Goal: Transaction & Acquisition: Purchase product/service

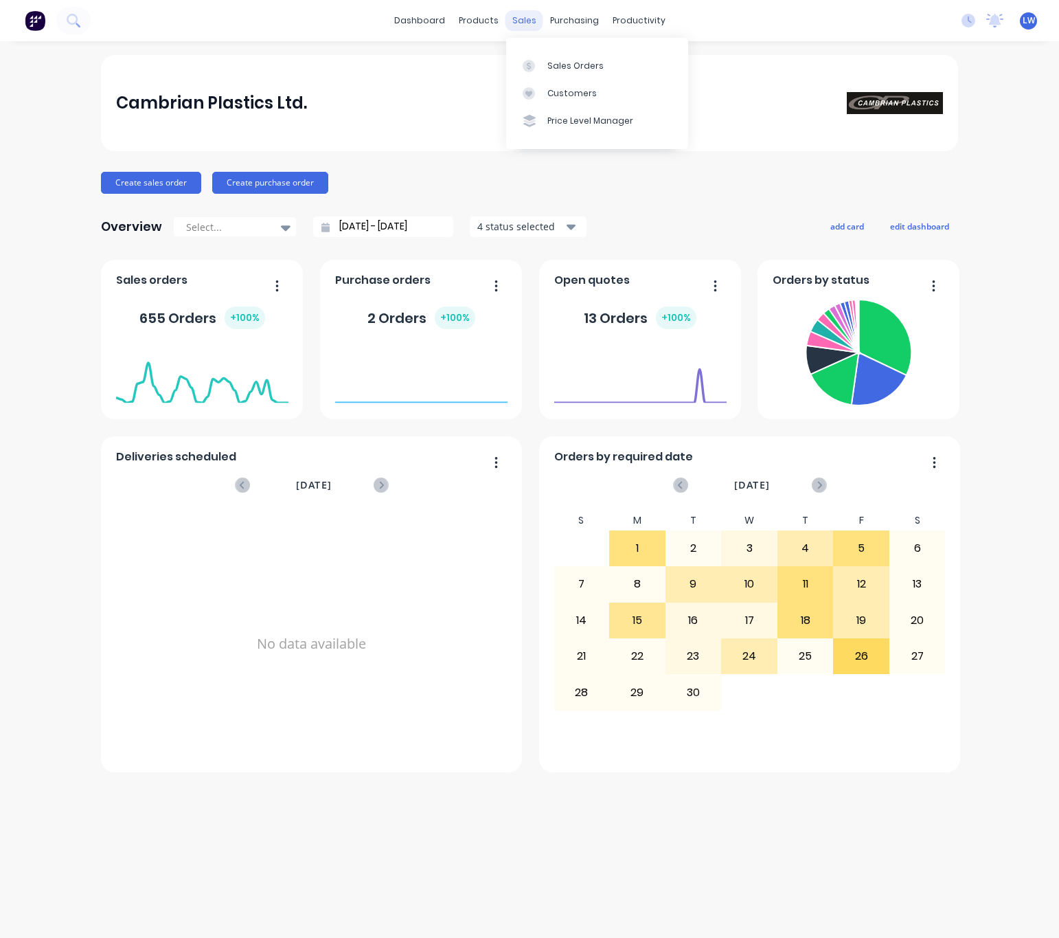
click at [525, 19] on div "sales" at bounding box center [525, 20] width 38 height 21
click at [556, 68] on div "Sales Orders" at bounding box center [575, 66] width 56 height 12
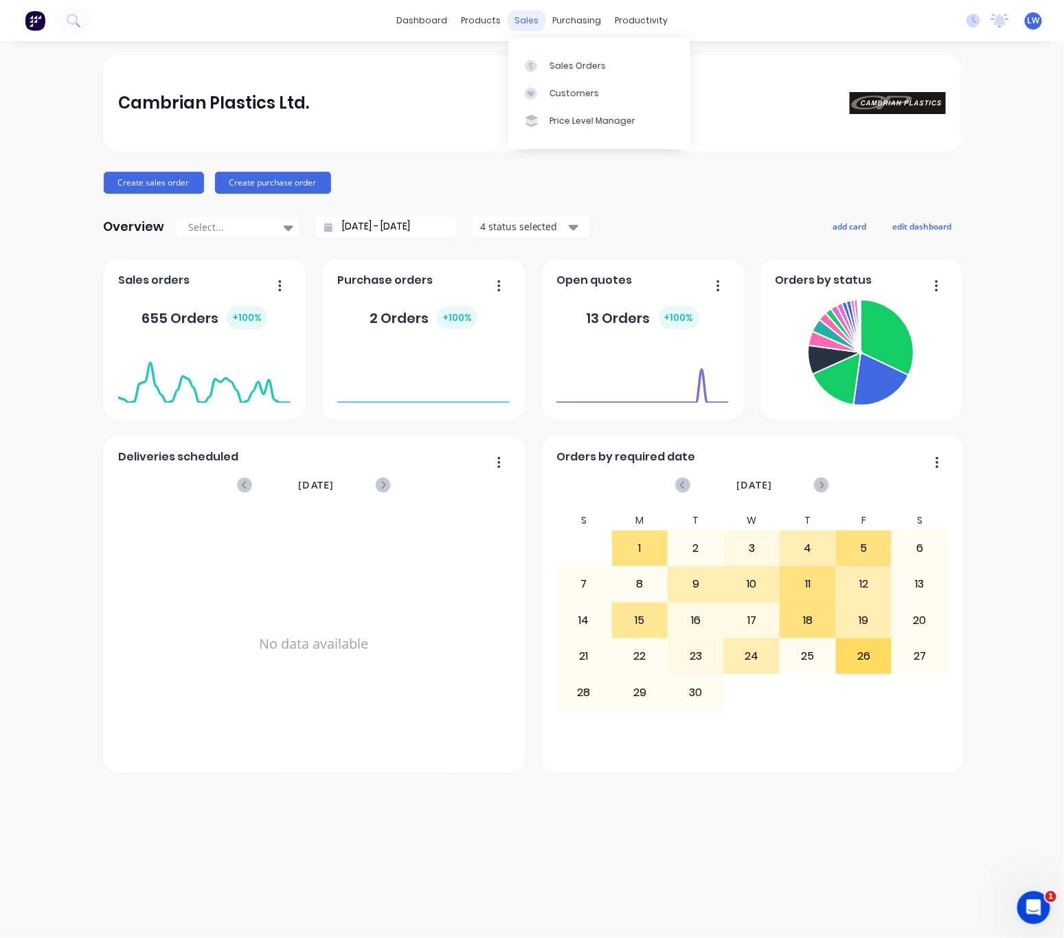
click at [526, 15] on div "sales" at bounding box center [527, 20] width 38 height 21
click at [588, 80] on link "Customers" at bounding box center [599, 93] width 182 height 27
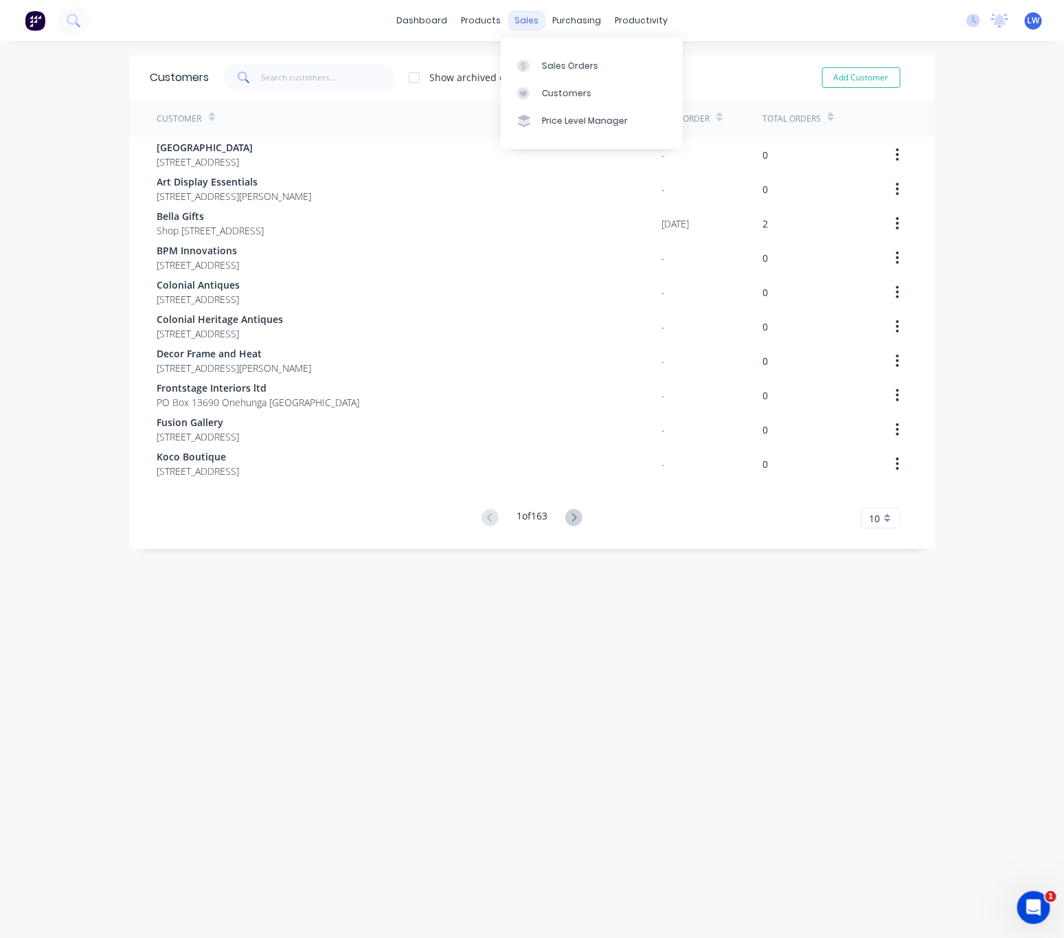
click at [514, 25] on div "sales" at bounding box center [527, 20] width 38 height 21
drag, startPoint x: 589, startPoint y: 60, endPoint x: 594, endPoint y: 67, distance: 8.4
click at [590, 60] on div "Sales Orders" at bounding box center [570, 66] width 56 height 12
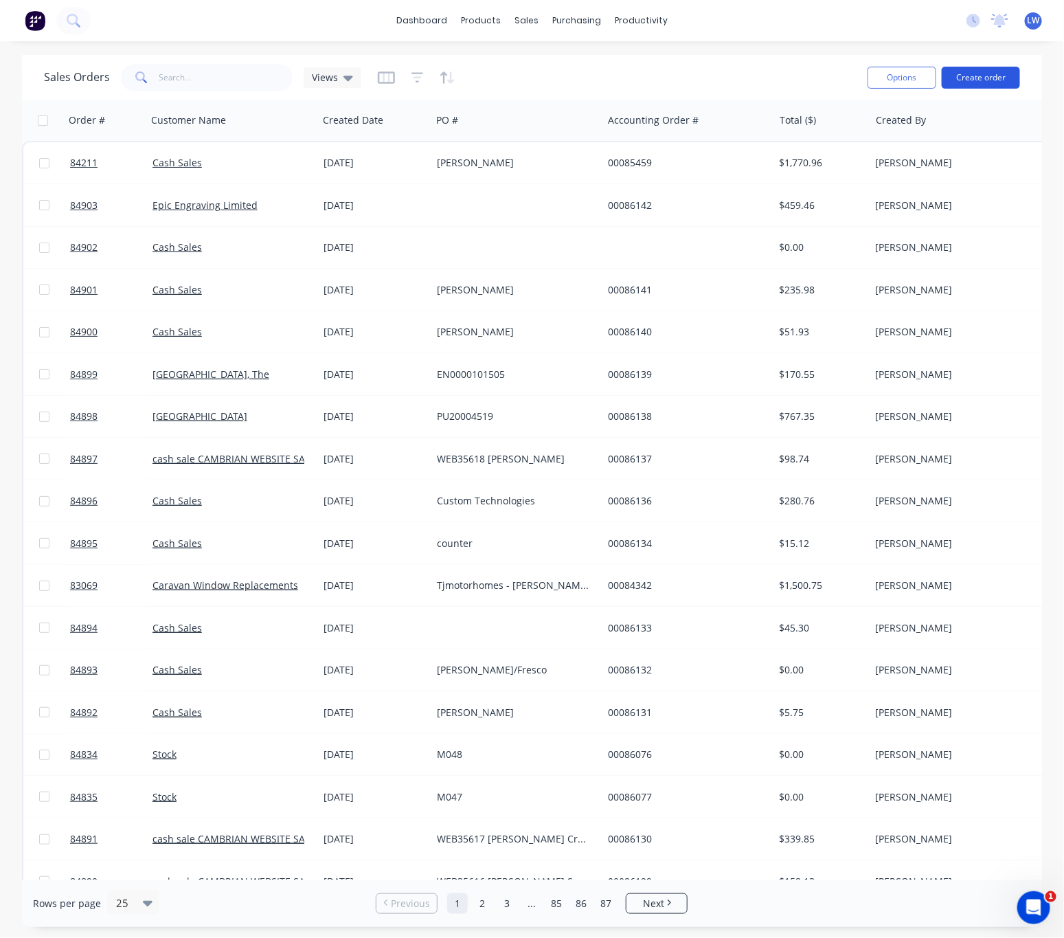
click at [971, 73] on button "Create order" at bounding box center [981, 78] width 78 height 22
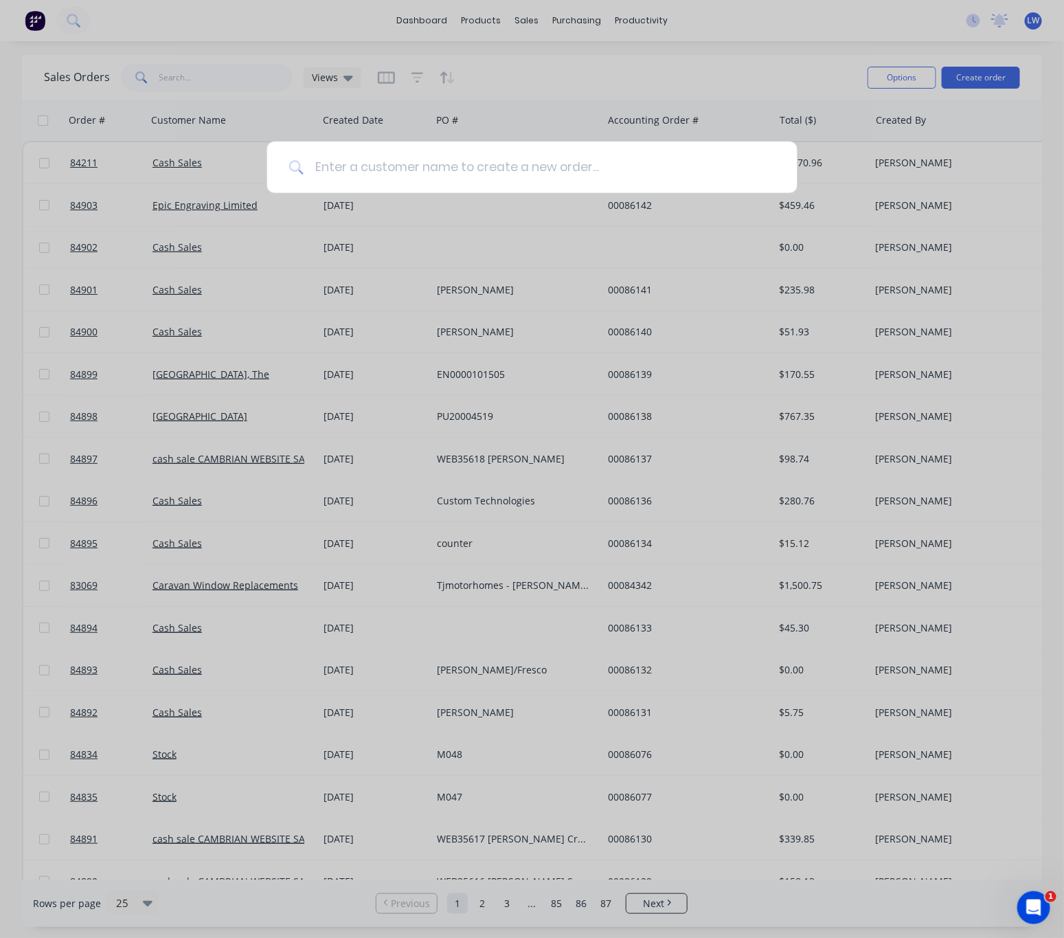
click at [455, 172] on input at bounding box center [540, 168] width 472 height 52
click at [792, 54] on div at bounding box center [532, 469] width 1064 height 938
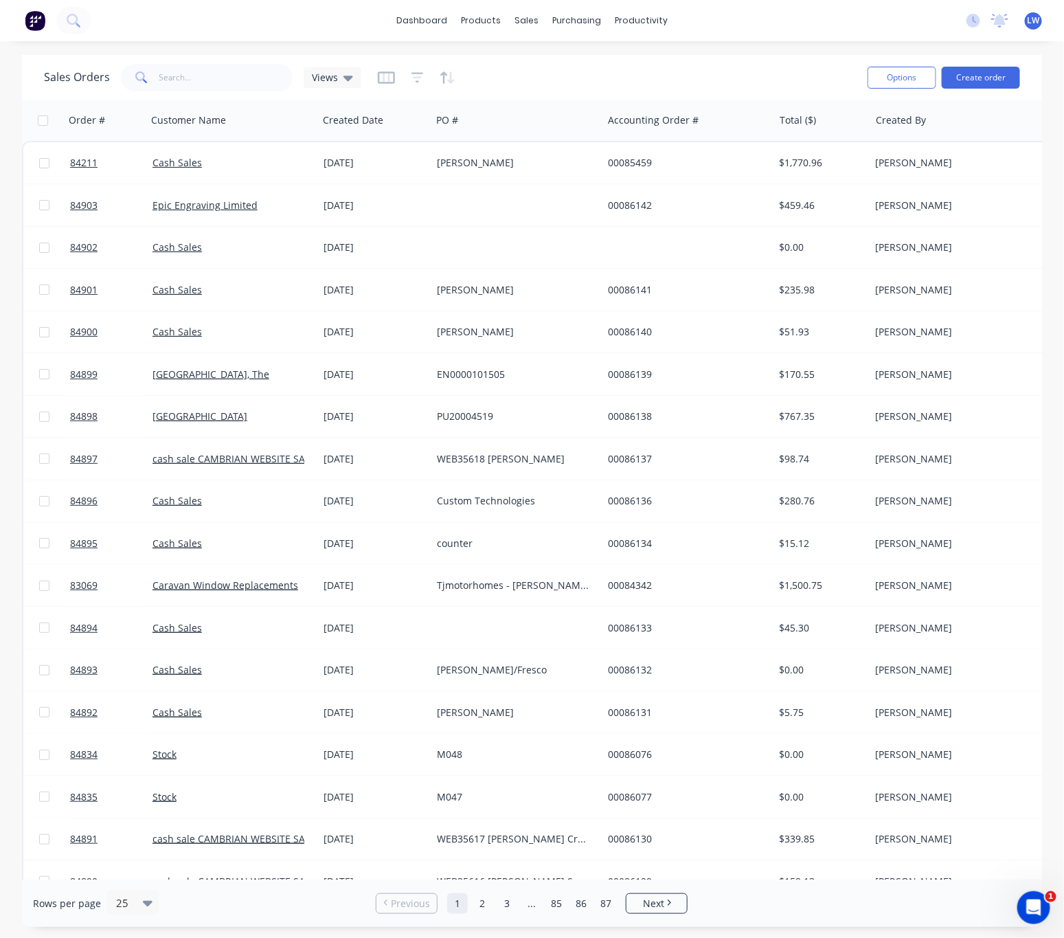
click at [536, 66] on div "Sales Orders Views" at bounding box center [450, 77] width 813 height 34
click at [524, 17] on div "sales" at bounding box center [527, 20] width 38 height 21
click at [563, 62] on div "Sales Orders" at bounding box center [578, 66] width 56 height 12
click at [992, 78] on button "Create order" at bounding box center [981, 78] width 78 height 22
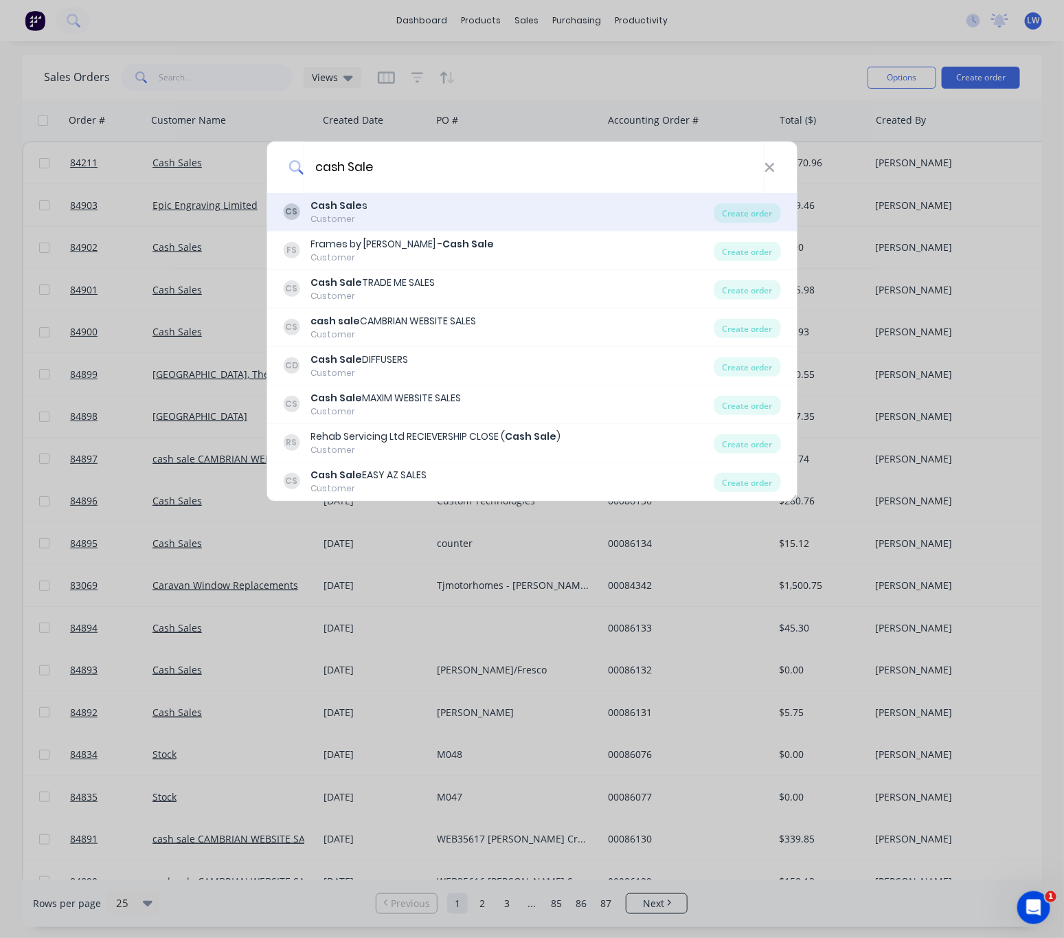
type input "cash Sale"
click at [609, 201] on div "CS Cash Sale s Customer" at bounding box center [498, 212] width 431 height 27
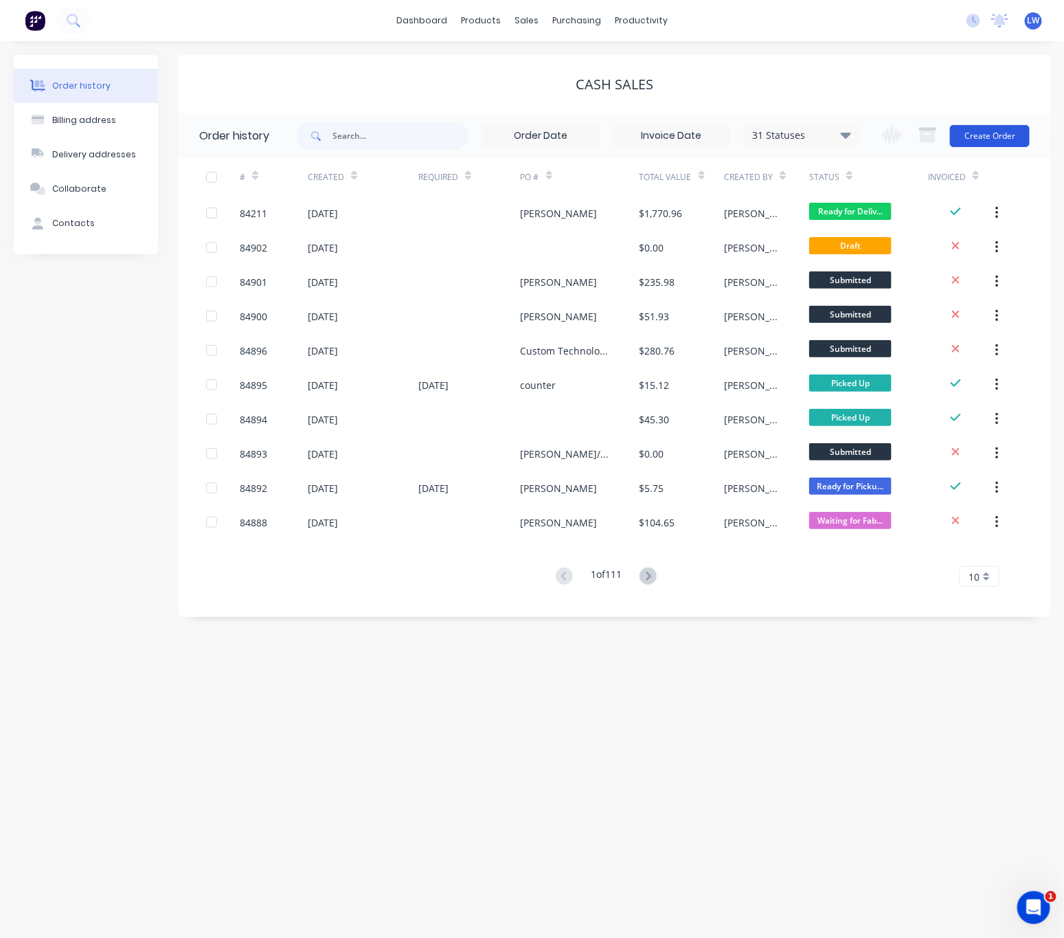
click at [1015, 142] on button "Create Order" at bounding box center [990, 136] width 80 height 22
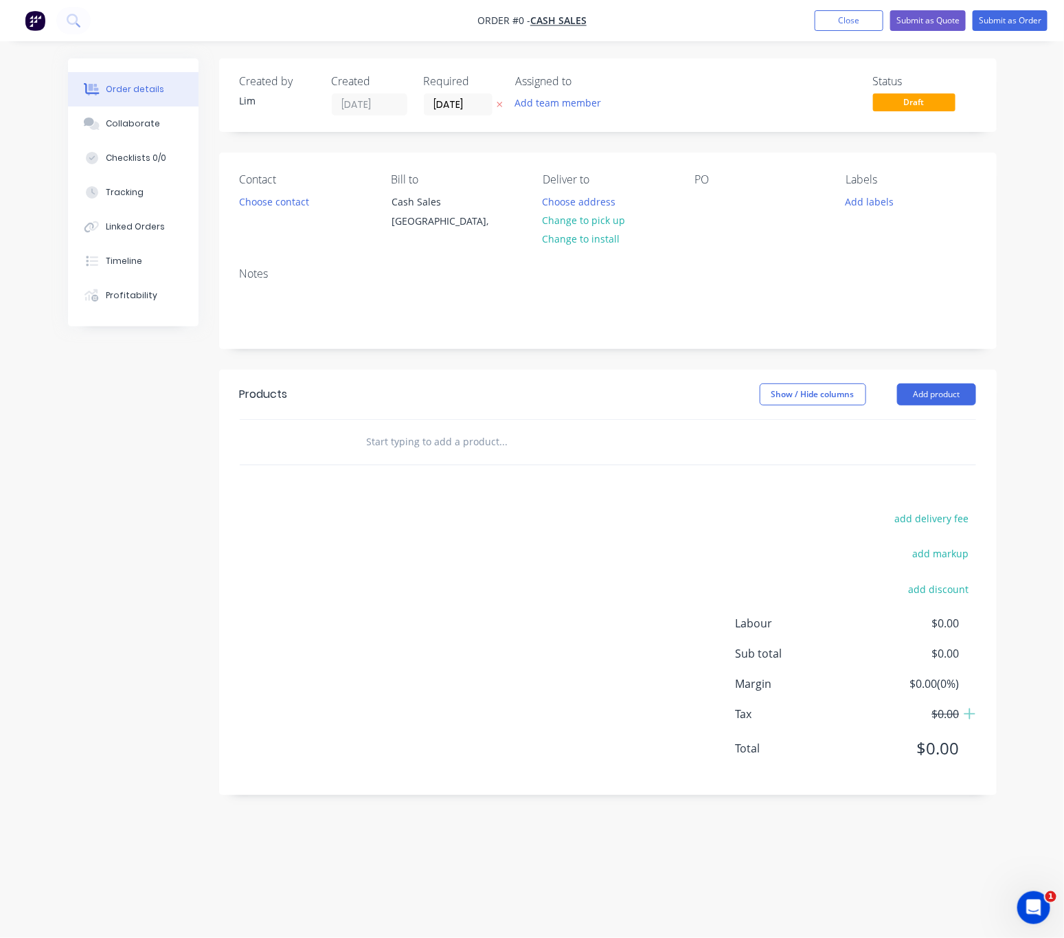
click at [499, 99] on button "button" at bounding box center [500, 105] width 14 height 16
click at [305, 194] on button "Choose contact" at bounding box center [273, 201] width 84 height 19
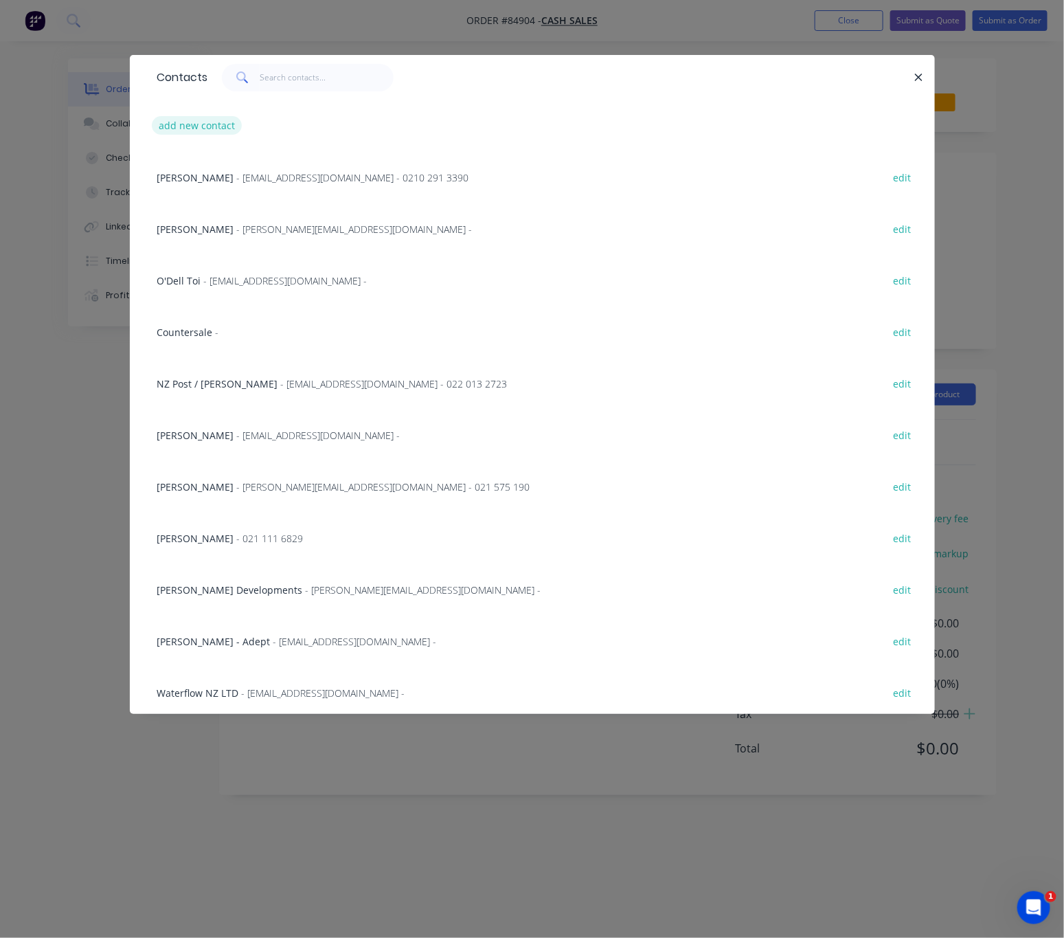
click at [198, 132] on button "add new contact" at bounding box center [197, 125] width 91 height 19
select select "NZ"
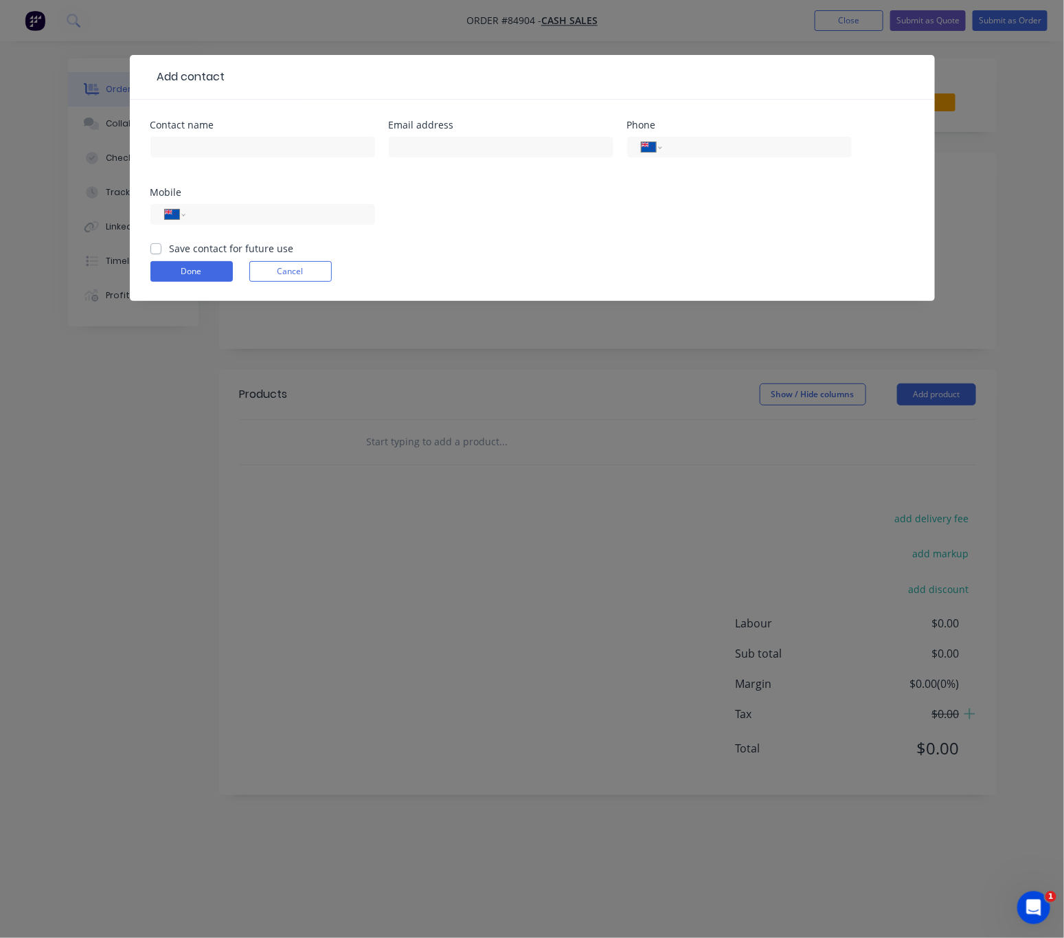
click at [241, 159] on div at bounding box center [262, 153] width 225 height 41
click at [243, 149] on input "text" at bounding box center [262, 147] width 225 height 21
type input "[PERSON_NAME]"
click at [482, 155] on input "text" at bounding box center [501, 147] width 225 height 21
type input "[EMAIL_ADDRESS][DOMAIN_NAME]"
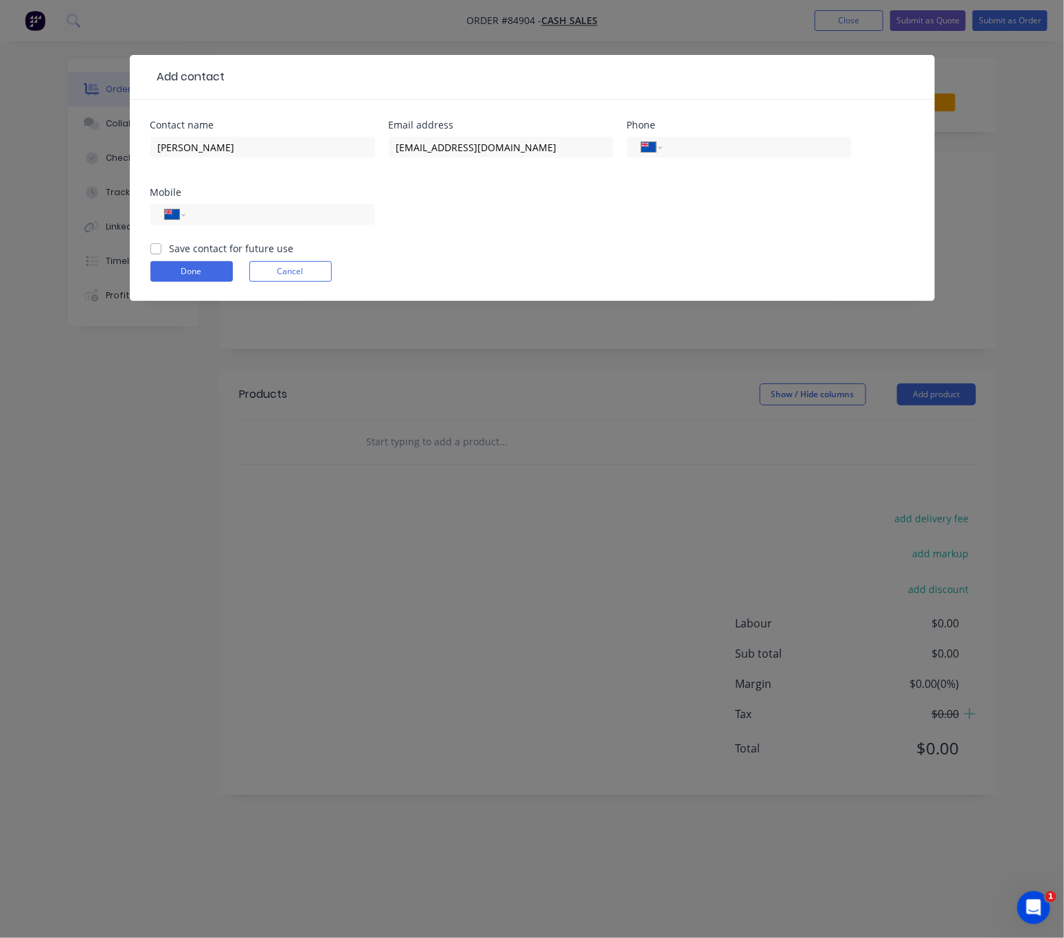
click at [354, 199] on div "Mobile International Afghanistan Åland Islands Albania Algeria American Samoa A…" at bounding box center [262, 215] width 225 height 54
click at [351, 205] on div "International Afghanistan Åland Islands Albania Algeria American Samoa Andorra …" at bounding box center [262, 214] width 225 height 21
click at [328, 214] on input "tel" at bounding box center [277, 215] width 165 height 16
type input "027 601 9334"
click at [170, 250] on label "Save contact for future use" at bounding box center [232, 248] width 124 height 14
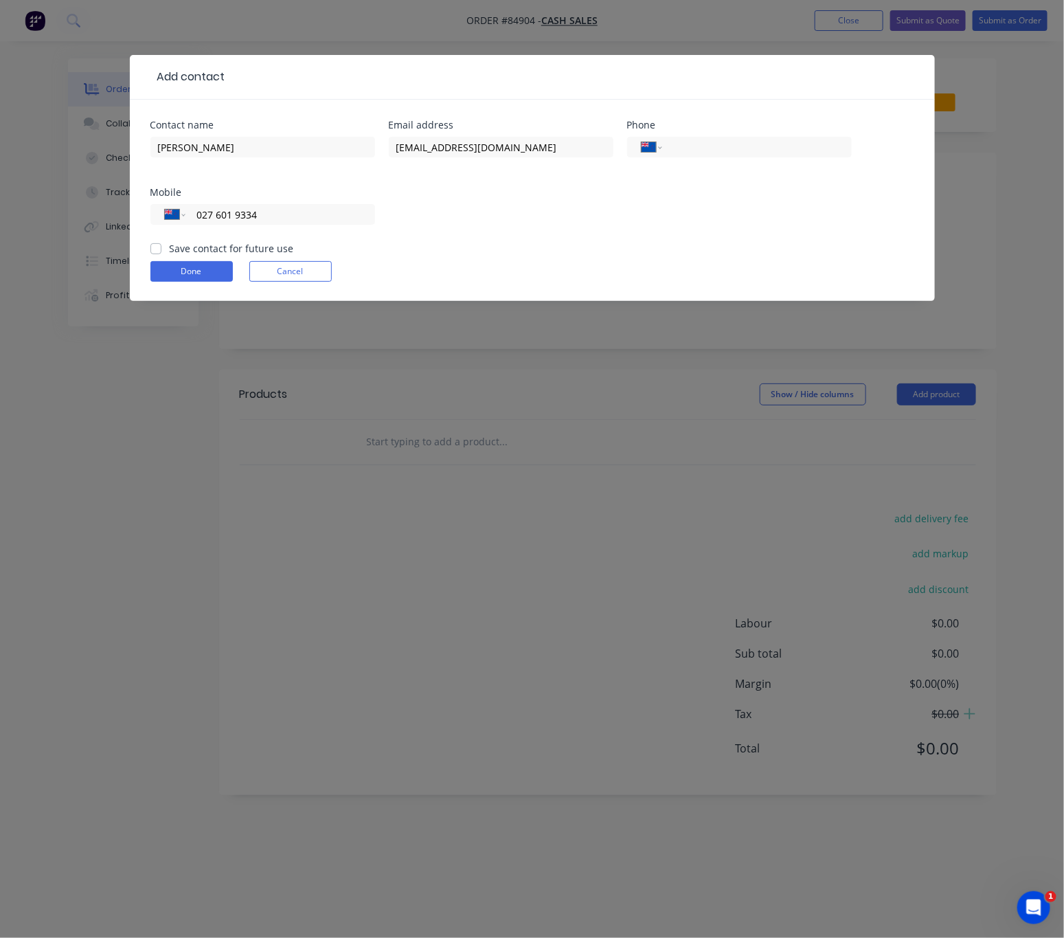
click at [155, 250] on input "Save contact for future use" at bounding box center [155, 247] width 11 height 13
checkbox input "true"
drag, startPoint x: 185, startPoint y: 271, endPoint x: 192, endPoint y: 272, distance: 7.0
click at [188, 271] on button "Done" at bounding box center [191, 271] width 82 height 21
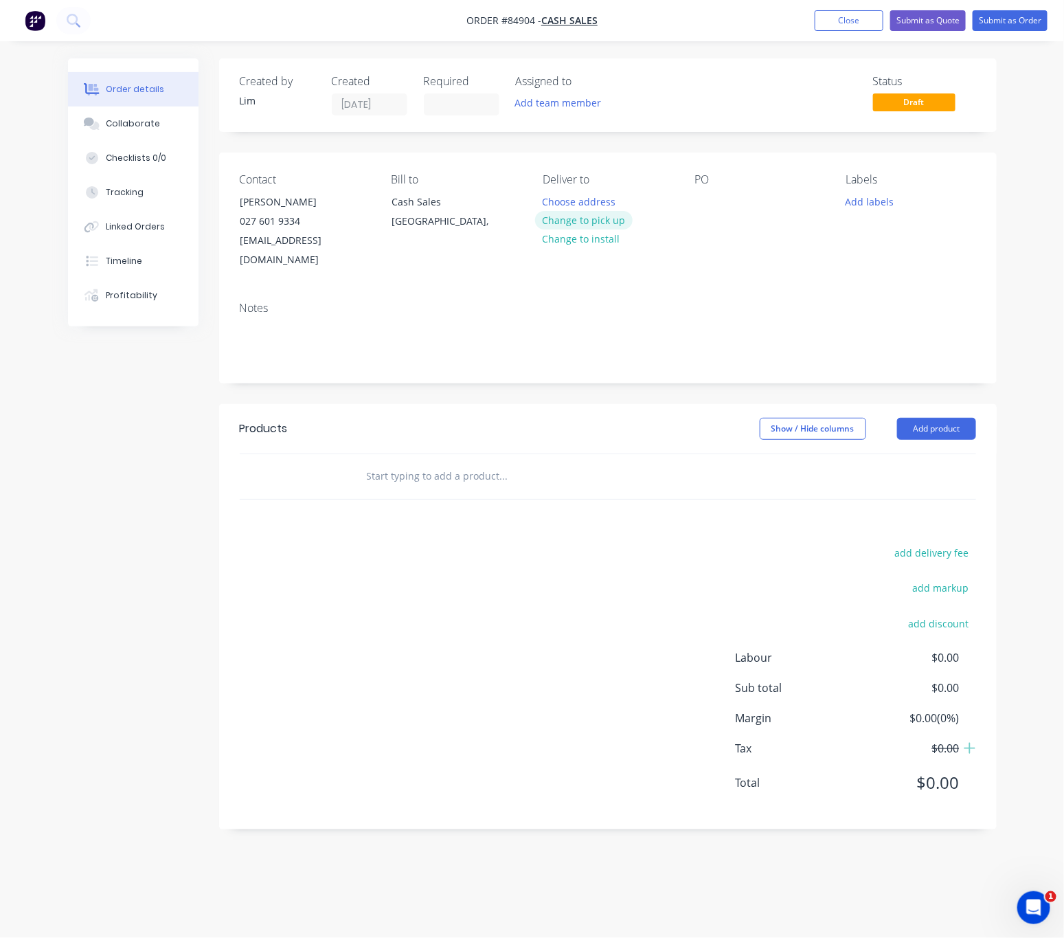
click at [602, 215] on button "Change to pick up" at bounding box center [584, 220] width 98 height 19
click at [708, 196] on div at bounding box center [705, 202] width 22 height 20
click at [725, 201] on div "MArk Walker" at bounding box center [743, 202] width 99 height 20
click at [722, 201] on div "MArk Walker" at bounding box center [743, 202] width 99 height 20
drag, startPoint x: 719, startPoint y: 205, endPoint x: 740, endPoint y: 204, distance: 21.3
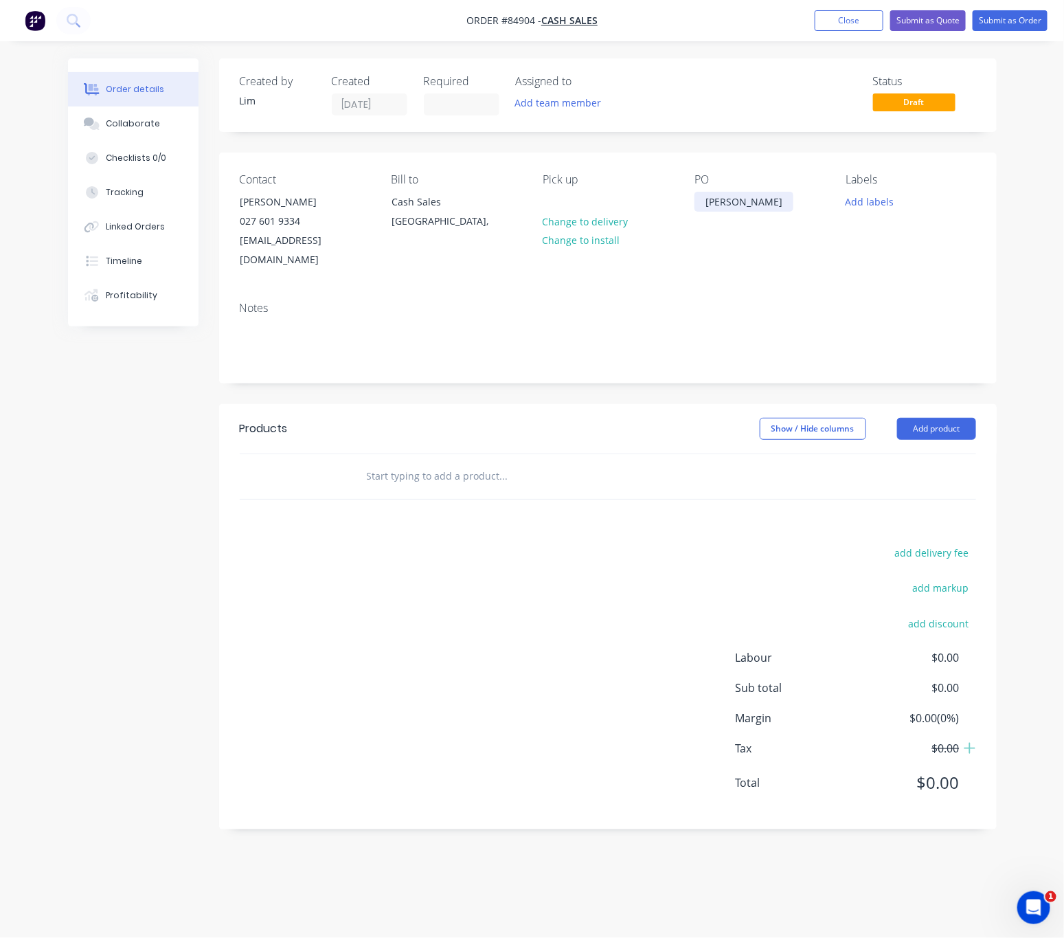
click at [720, 205] on div "MArk Walker" at bounding box center [743, 202] width 99 height 20
click at [878, 198] on button "Add labels" at bounding box center [870, 201] width 63 height 19
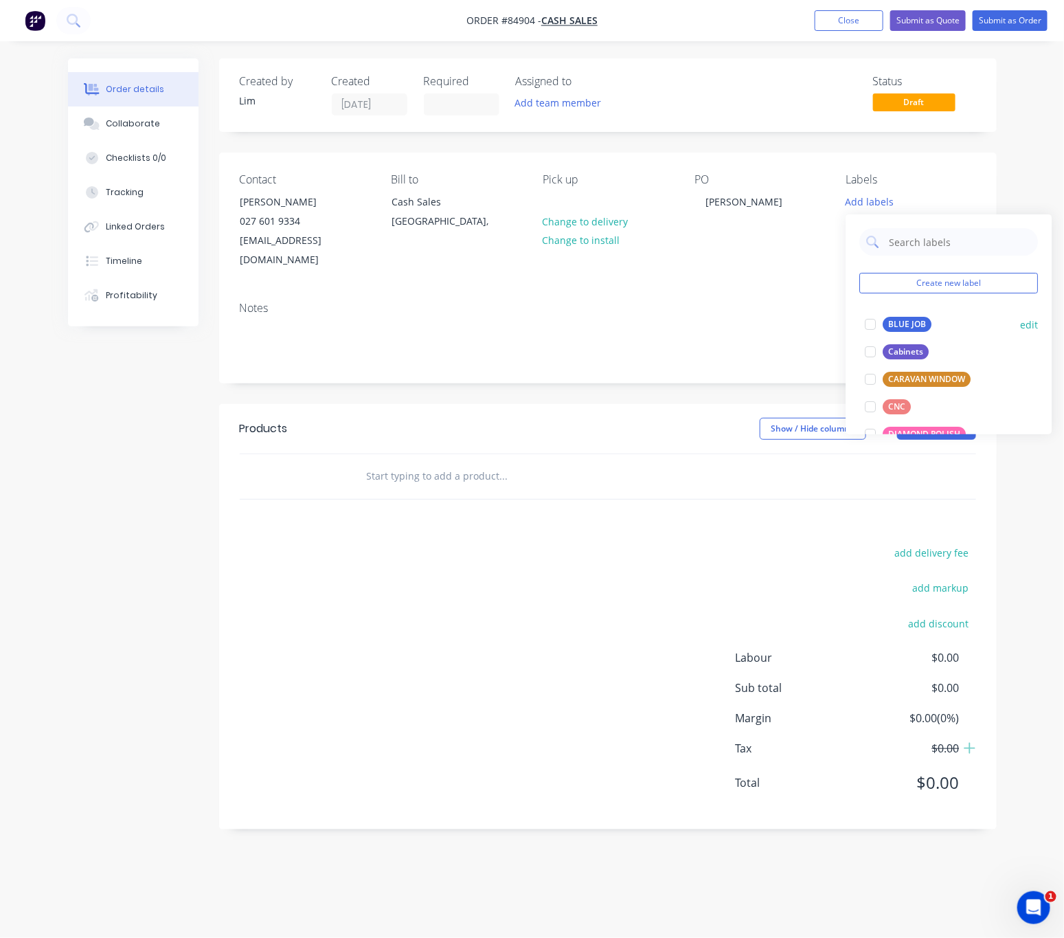
click at [916, 320] on div "BLUE JOB" at bounding box center [907, 324] width 49 height 15
click at [668, 462] on div at bounding box center [561, 475] width 412 height 27
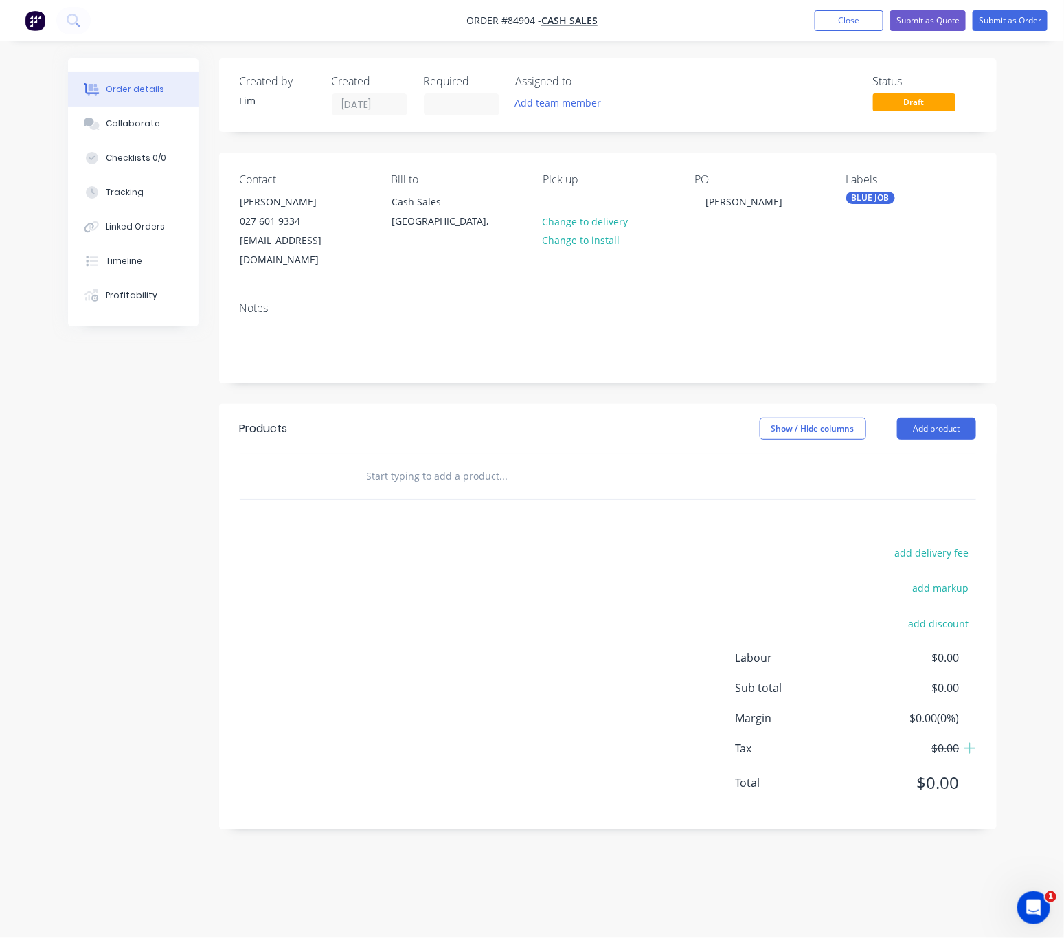
click at [400, 475] on div at bounding box center [597, 476] width 495 height 45
click at [408, 464] on input "text" at bounding box center [503, 475] width 275 height 27
click at [452, 462] on input "text" at bounding box center [503, 475] width 275 height 27
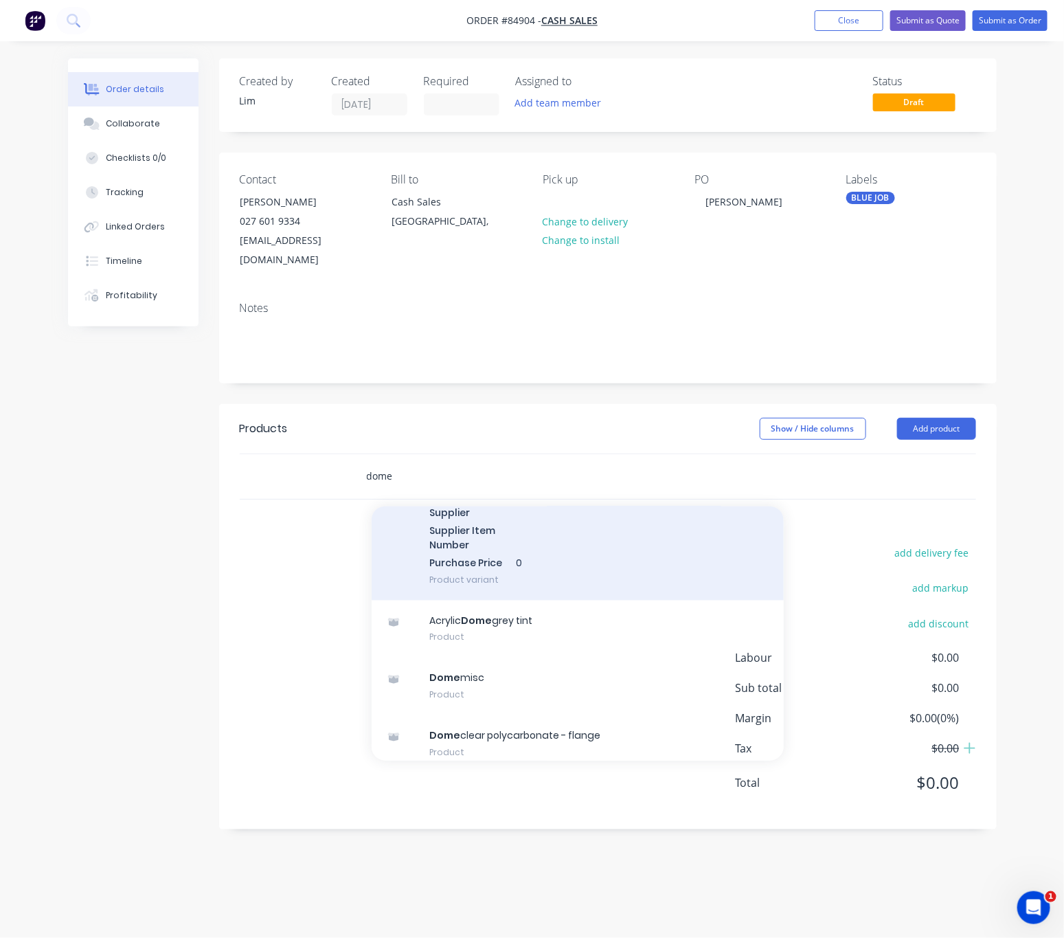
scroll to position [20360, 0]
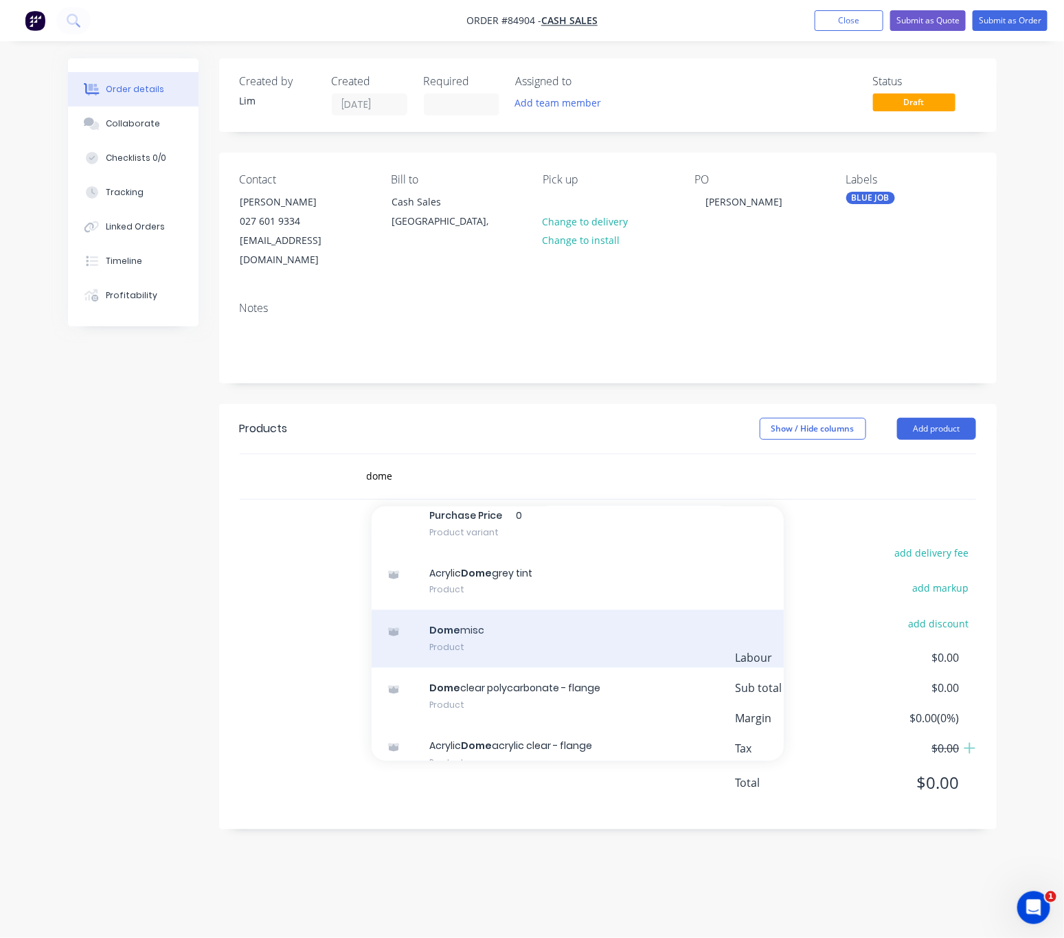
click at [520, 668] on div "Dome misc Product" at bounding box center [578, 639] width 412 height 58
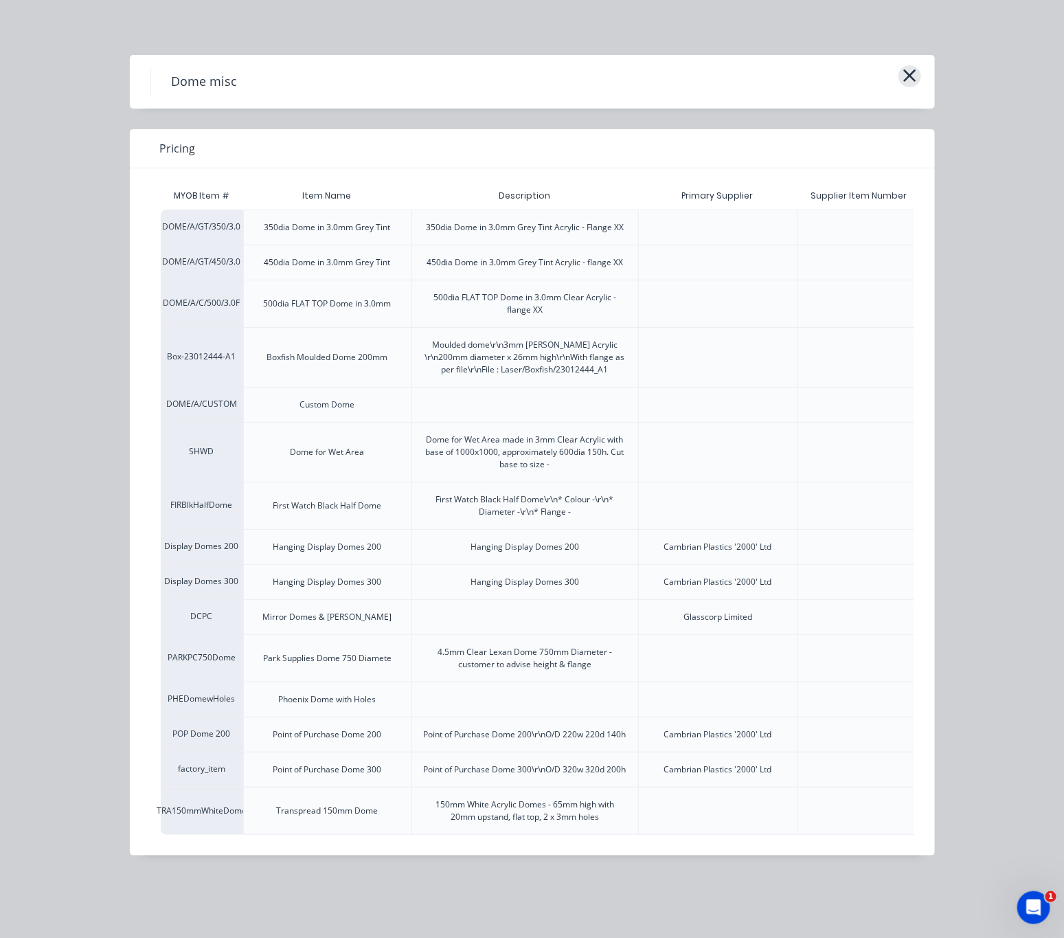
click at [909, 81] on icon "button" at bounding box center [910, 75] width 14 height 19
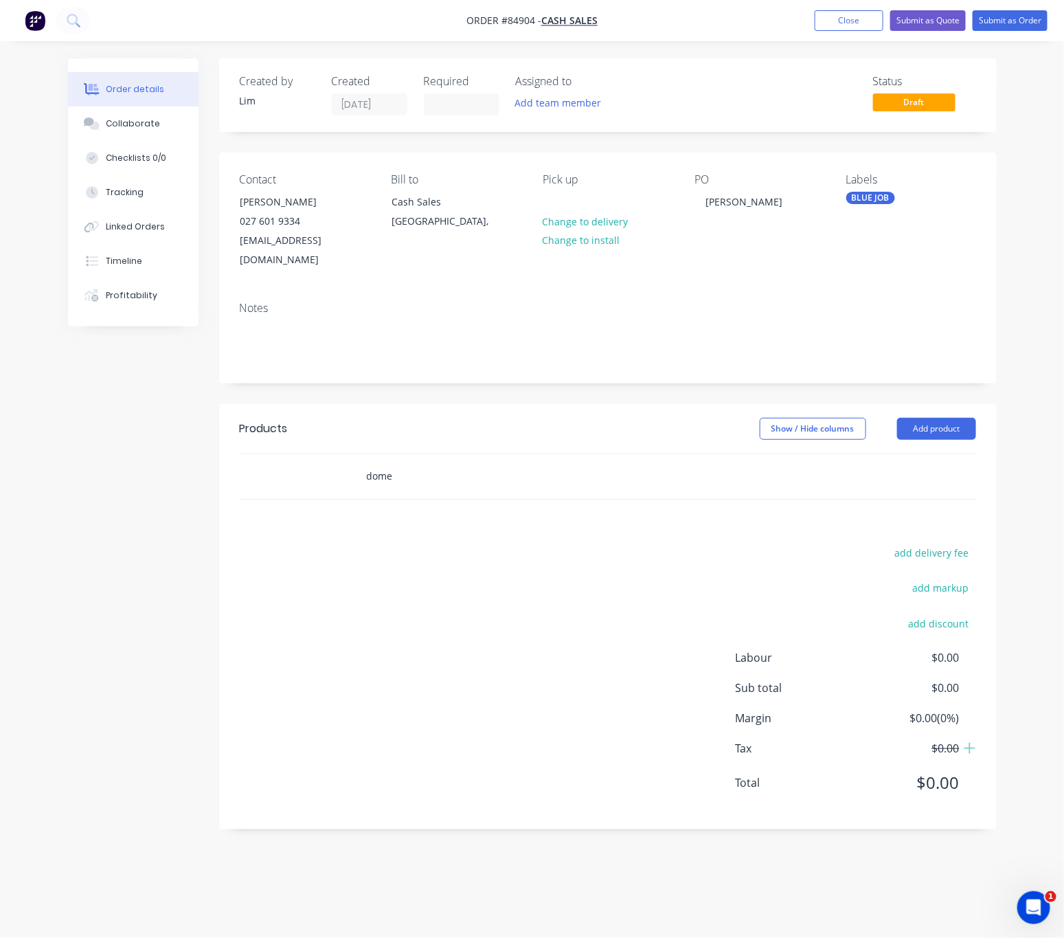
click at [373, 464] on input "dome" at bounding box center [503, 475] width 275 height 27
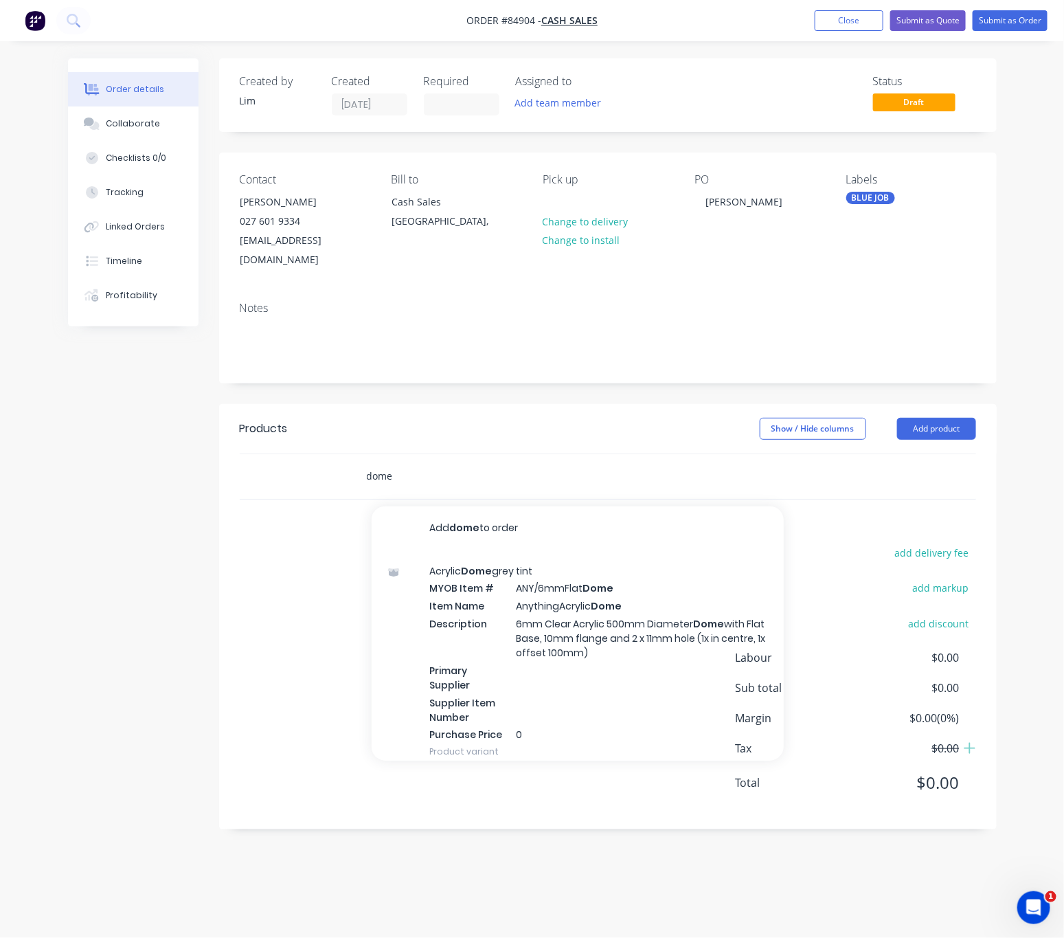
drag, startPoint x: 365, startPoint y: 462, endPoint x: 390, endPoint y: 462, distance: 24.7
click at [366, 462] on input "dome" at bounding box center [503, 475] width 275 height 27
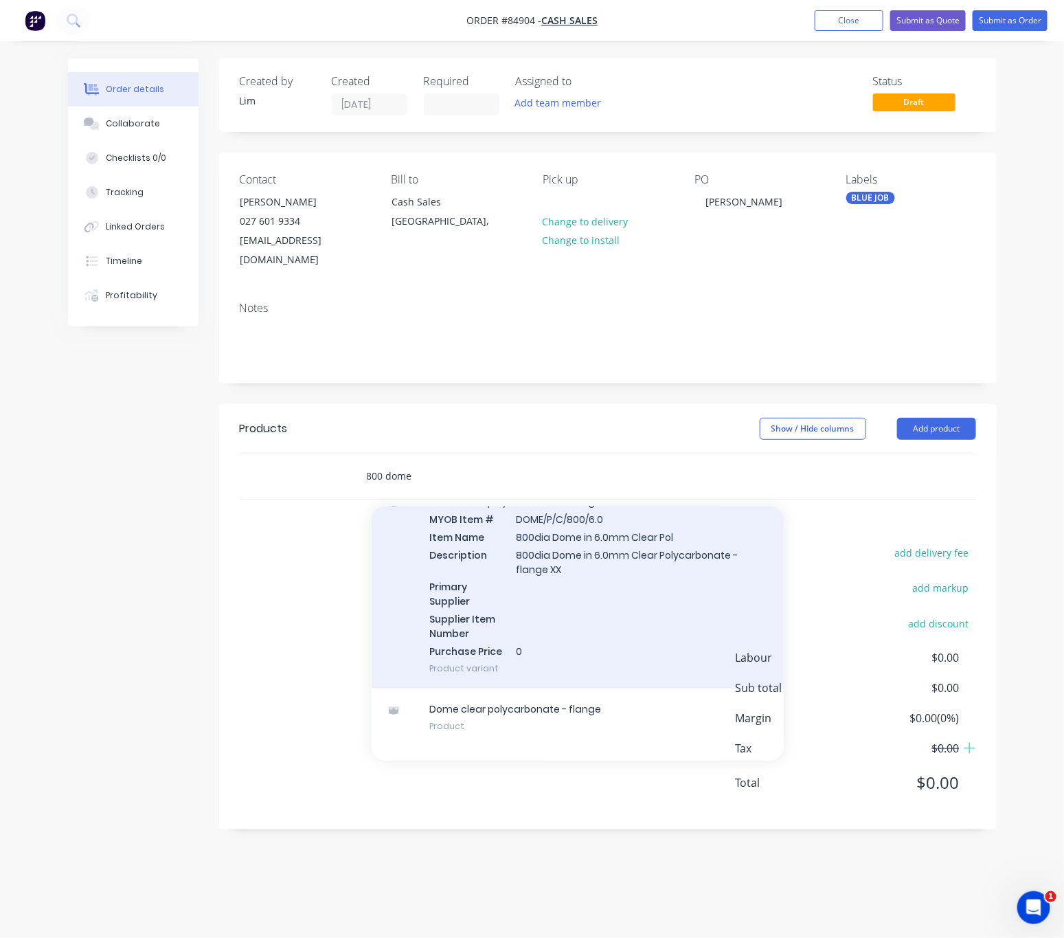
scroll to position [318, 0]
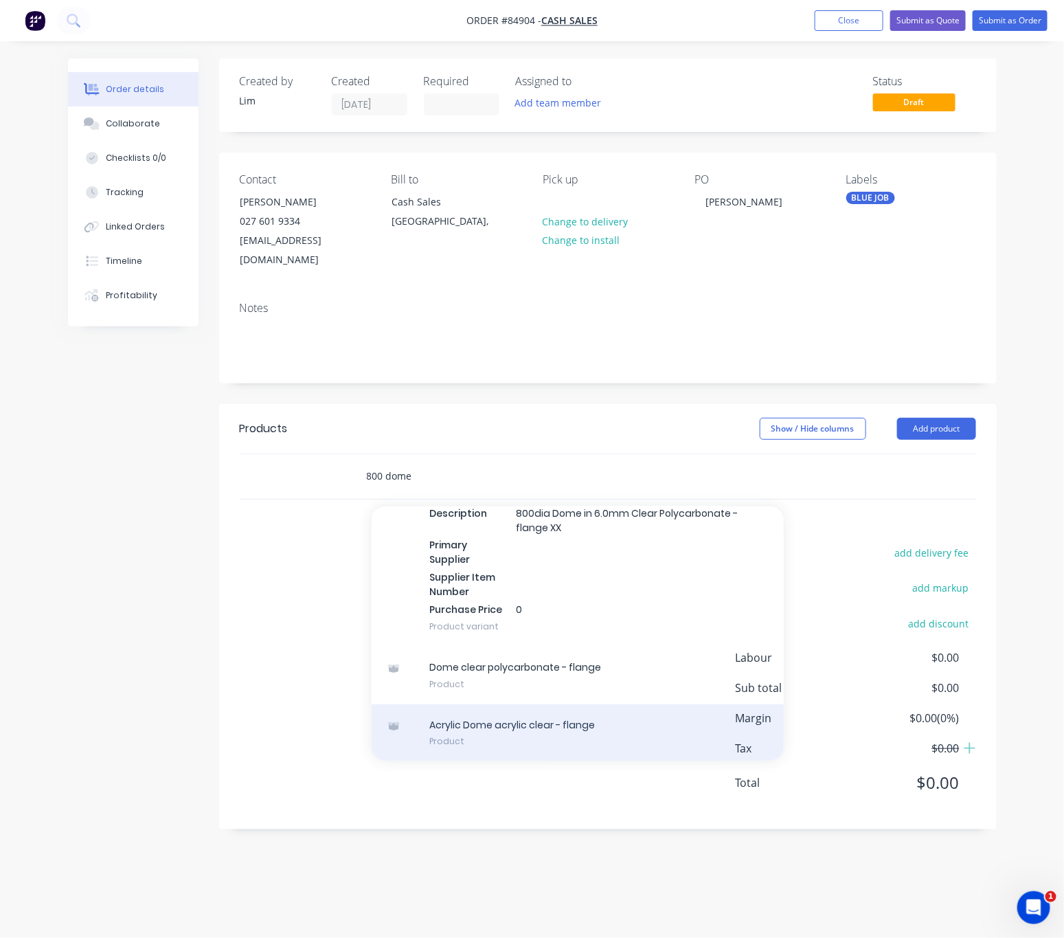
type input "800 dome"
click at [651, 715] on div "Acrylic Dome acrylic clear - flange Product" at bounding box center [578, 733] width 412 height 58
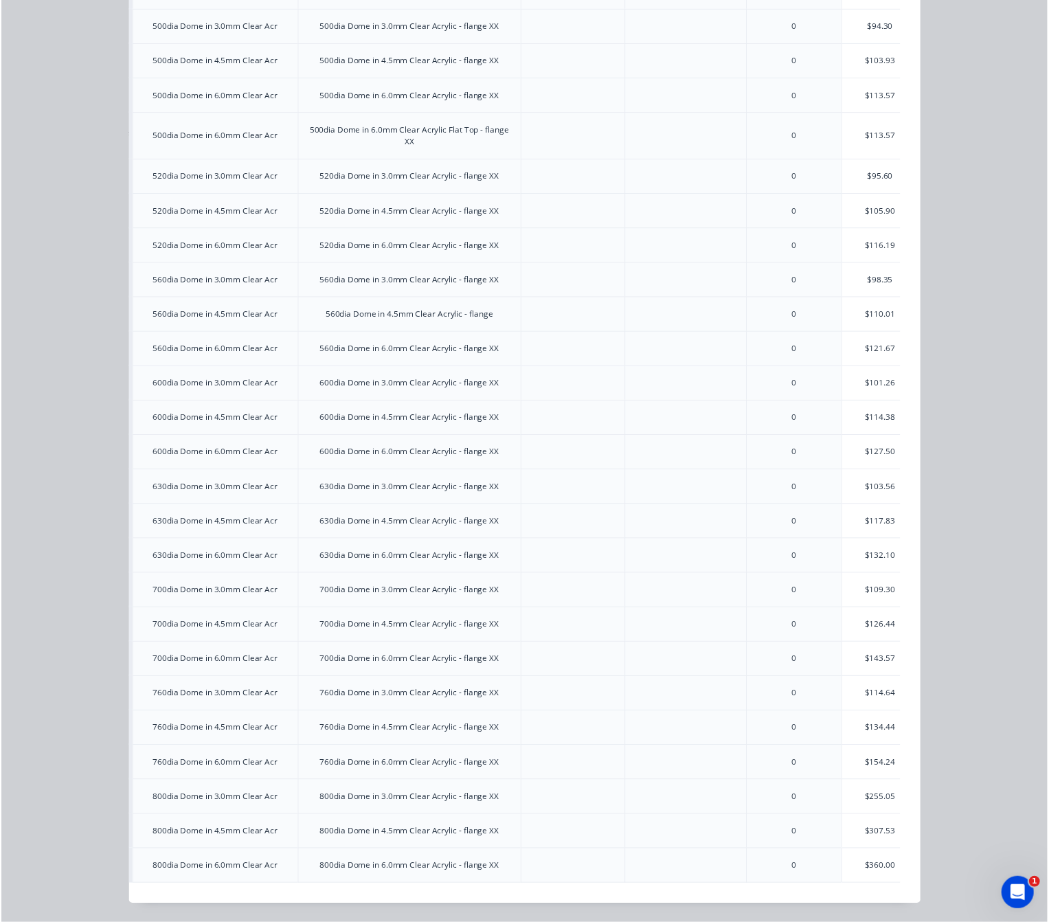
scroll to position [0, 128]
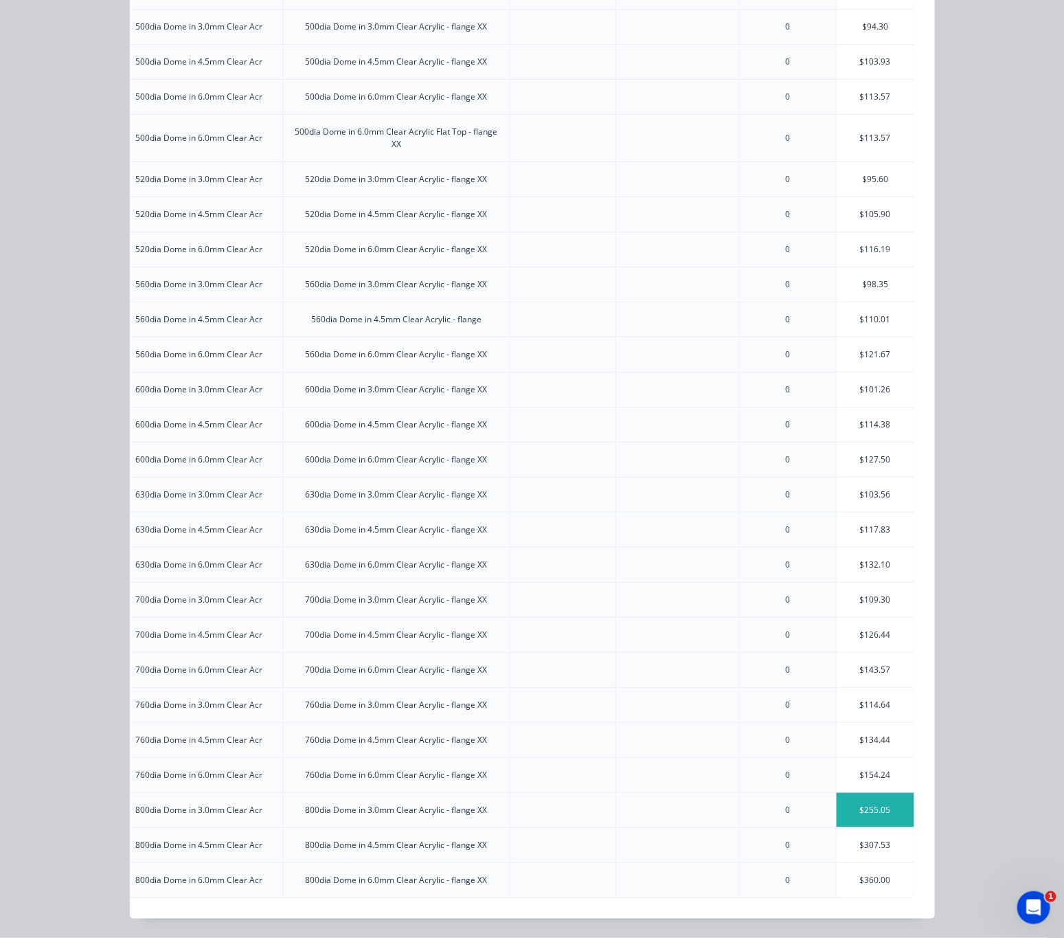
click at [856, 793] on div "$255.05" at bounding box center [876, 810] width 78 height 34
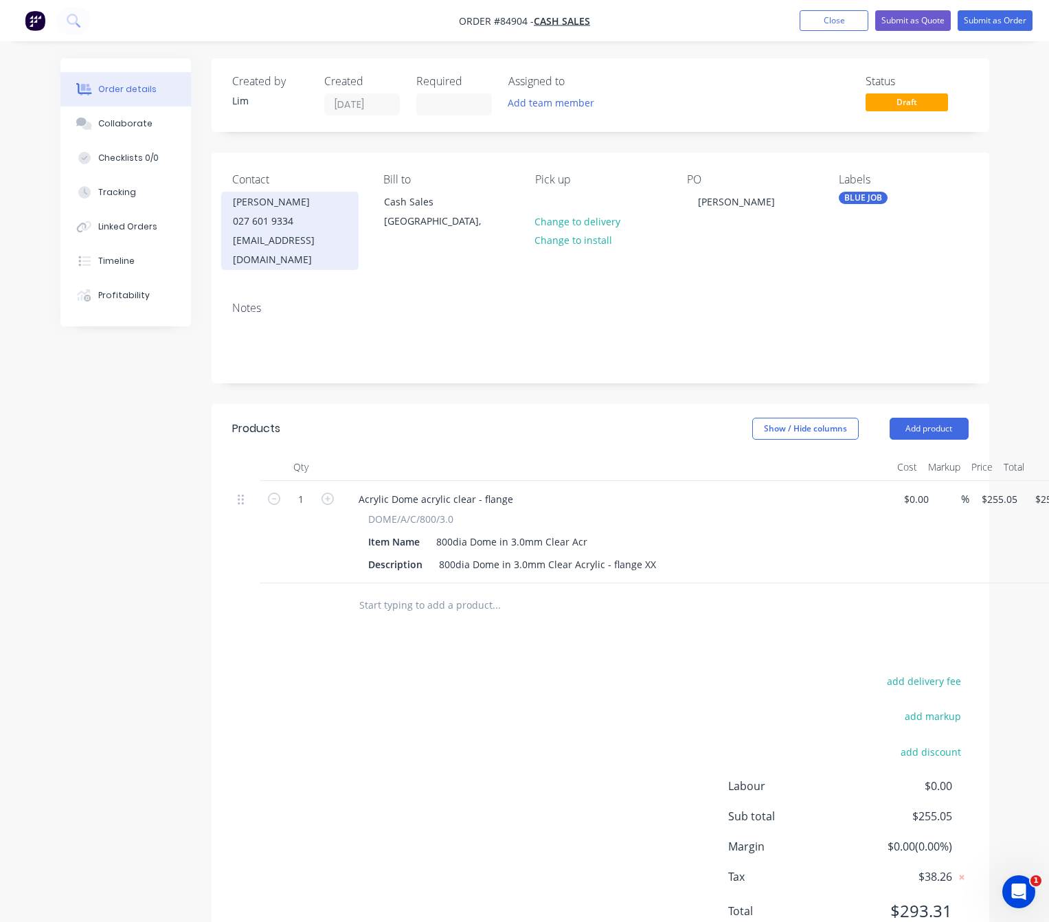
click at [332, 244] on div "mark.walker25@icloud.com" at bounding box center [290, 250] width 114 height 38
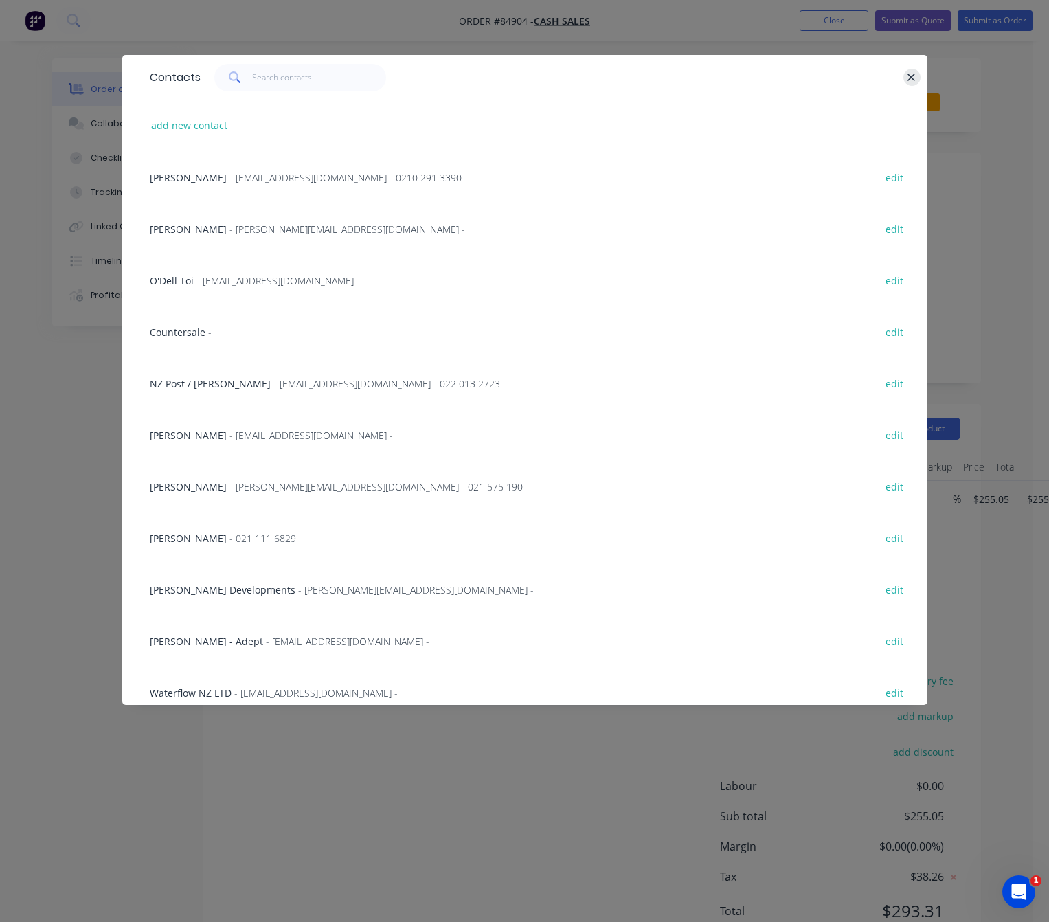
click at [903, 78] on div at bounding box center [554, 77] width 706 height 27
click at [907, 79] on icon "button" at bounding box center [911, 77] width 9 height 12
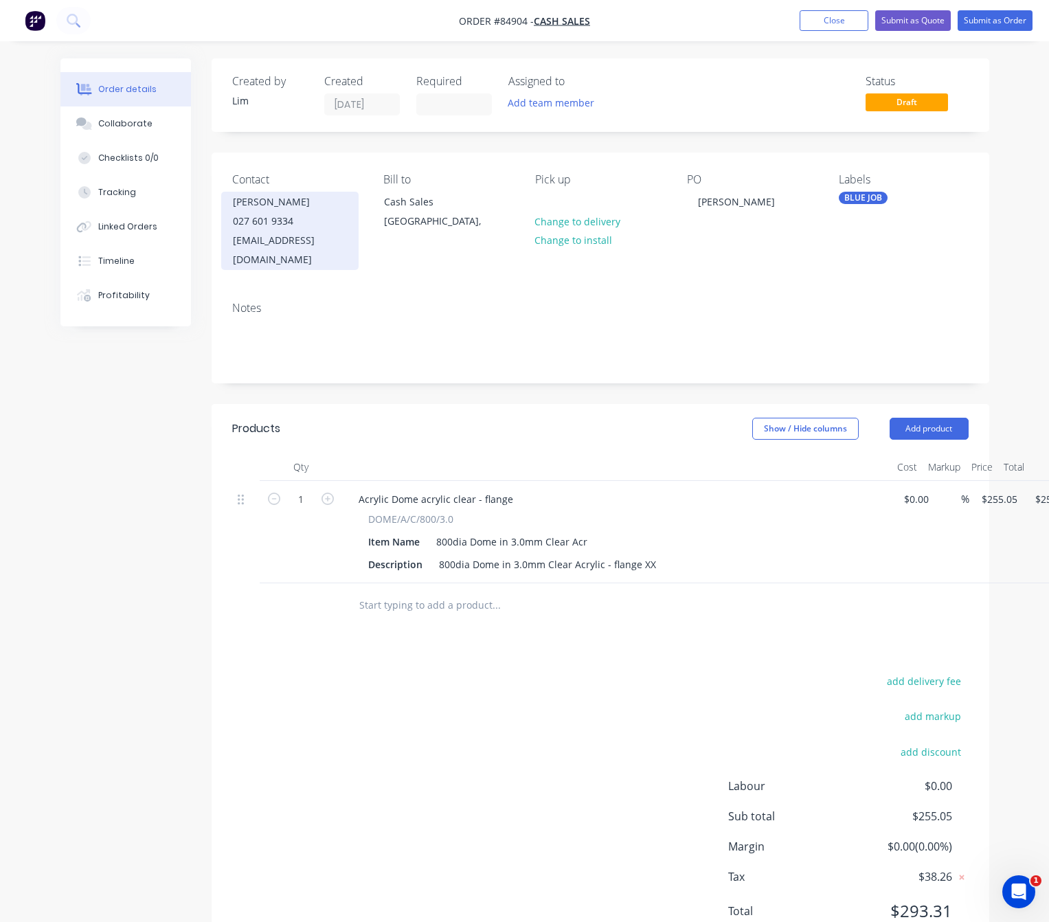
click at [347, 237] on div "mark.walker25@icloud.com" at bounding box center [290, 250] width 114 height 38
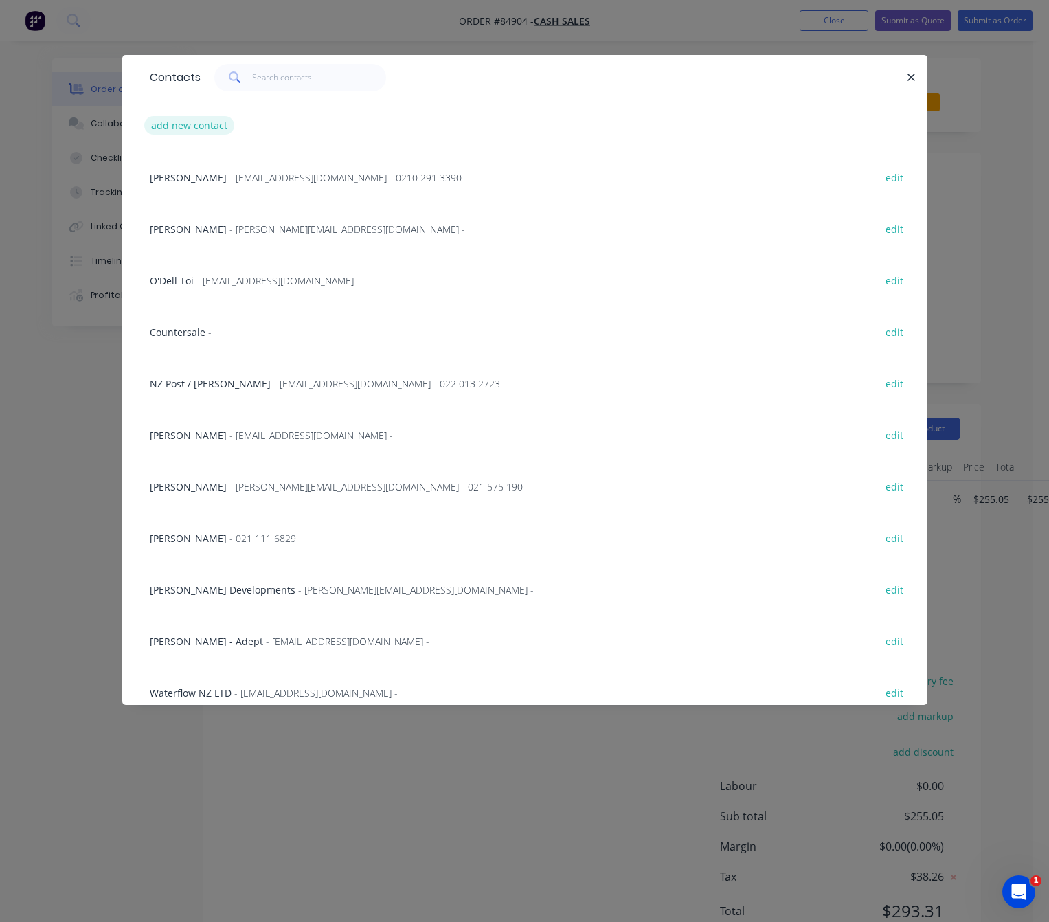
click at [175, 128] on button "add new contact" at bounding box center [189, 125] width 91 height 19
select select "NZ"
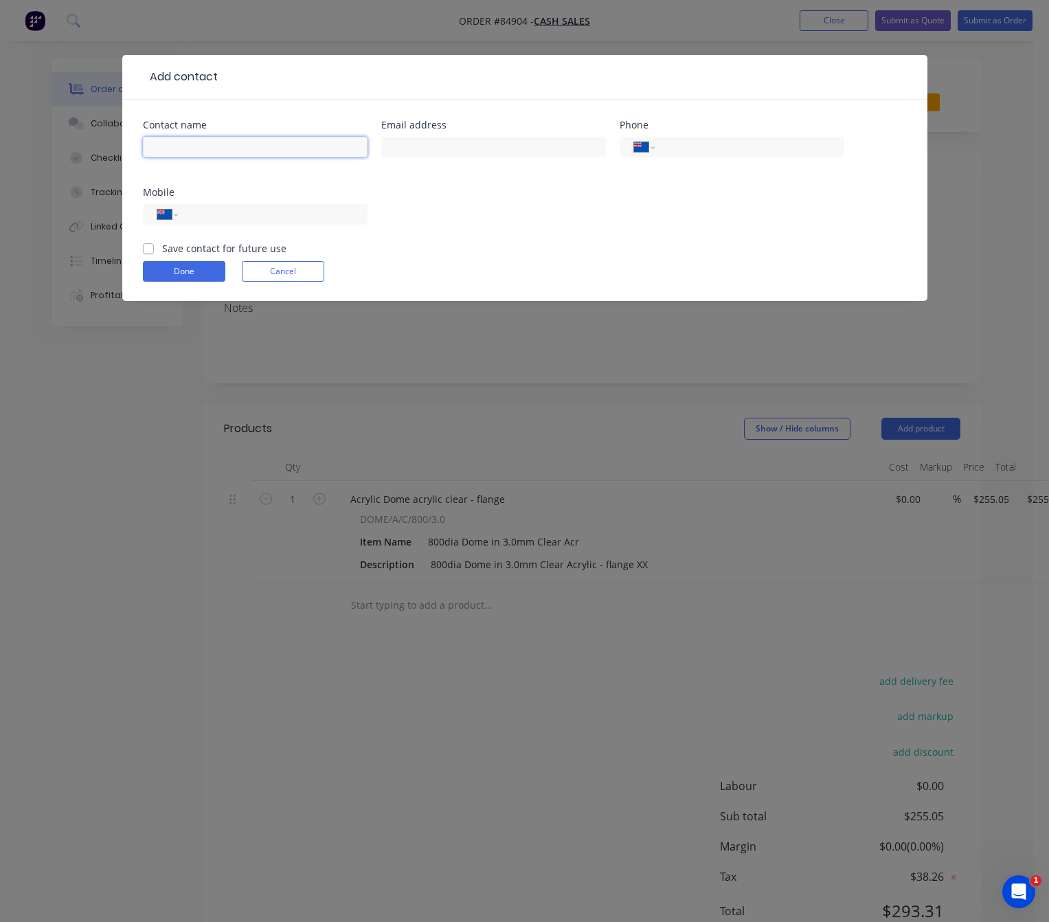
click at [216, 152] on input "text" at bounding box center [255, 147] width 225 height 21
drag, startPoint x: 277, startPoint y: 260, endPoint x: 280, endPoint y: 267, distance: 7.7
click at [280, 266] on form "Contact name Email address Phone International [GEOGRAPHIC_DATA] [GEOGRAPHIC_DA…" at bounding box center [525, 210] width 764 height 181
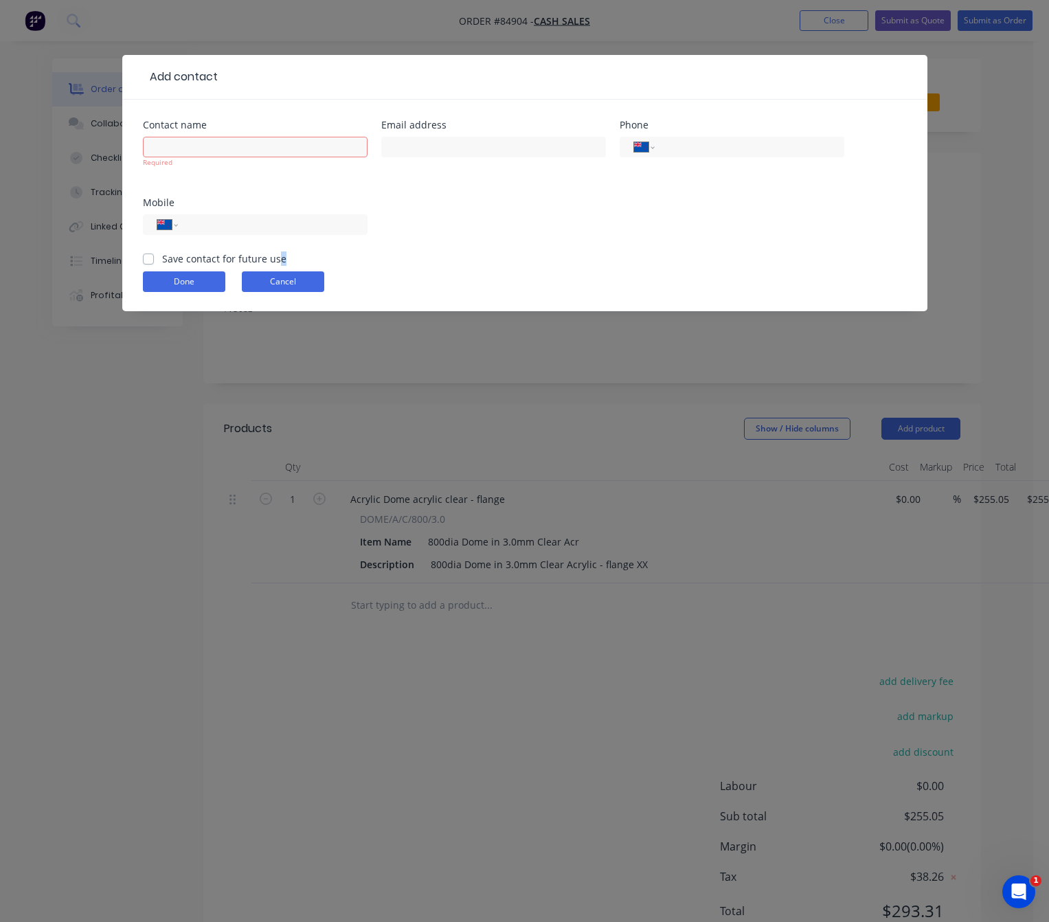
click at [285, 291] on button "Cancel" at bounding box center [283, 281] width 82 height 21
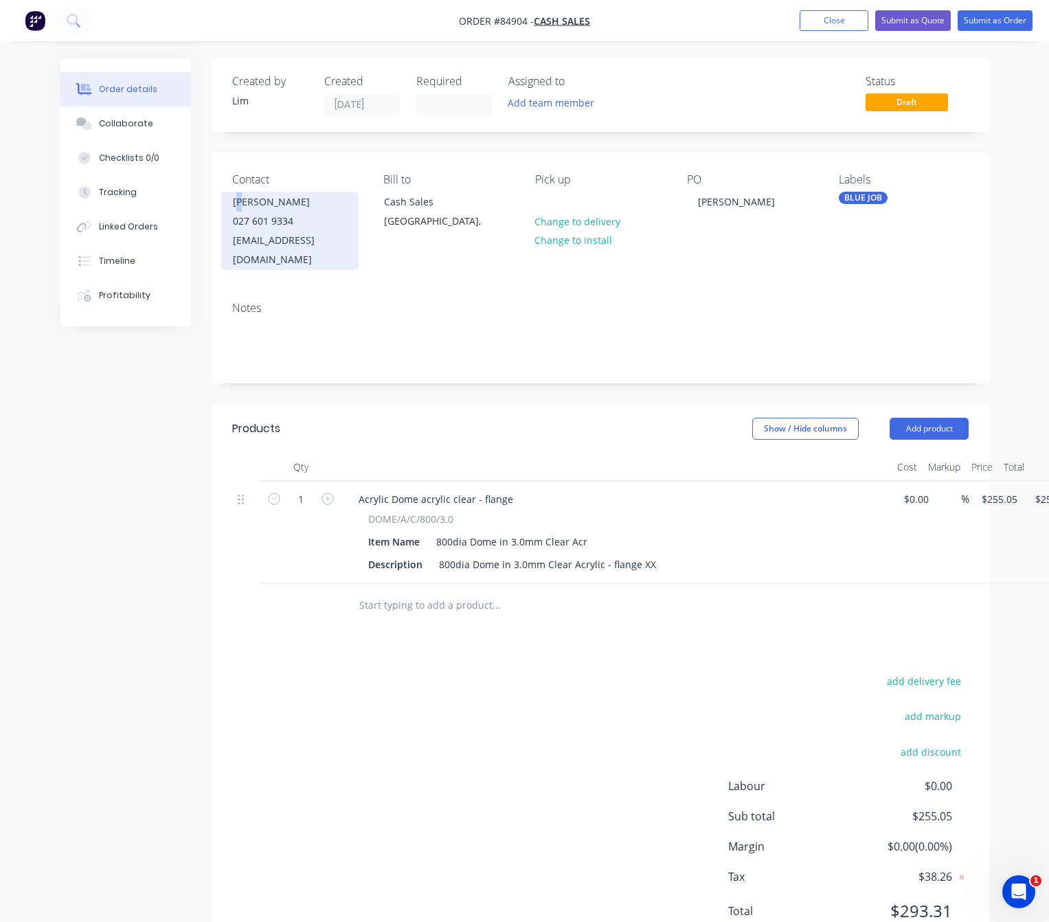
click at [245, 205] on div "Mark Walker" at bounding box center [290, 201] width 114 height 19
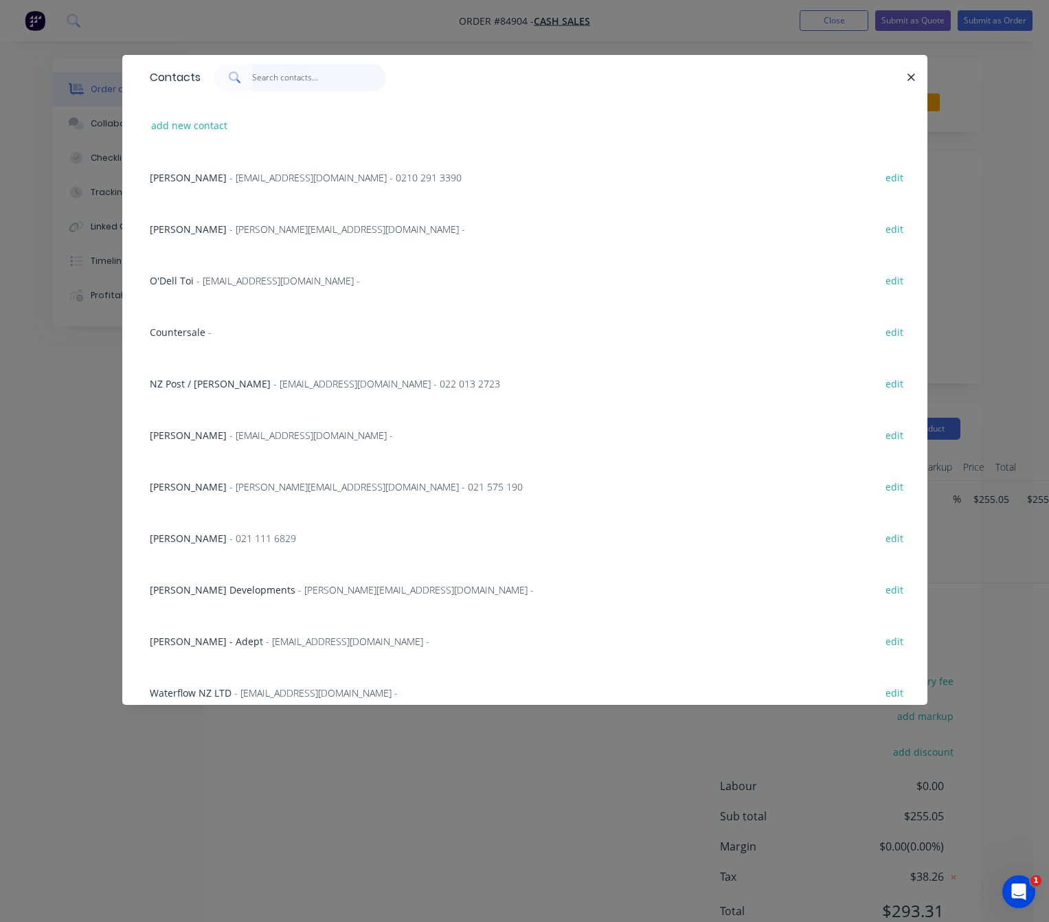
click at [277, 77] on input "text" at bounding box center [319, 77] width 134 height 27
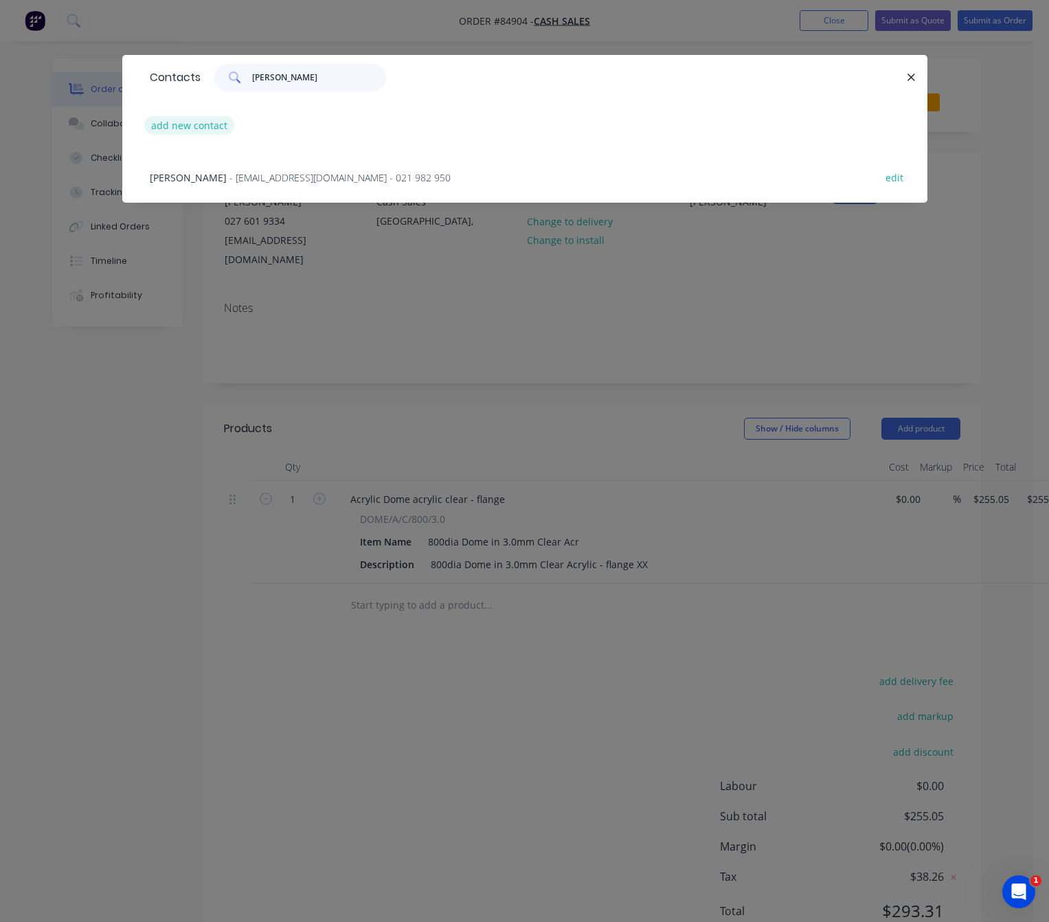
type input "eddie"
click at [169, 128] on button "add new contact" at bounding box center [189, 125] width 91 height 19
select select "NZ"
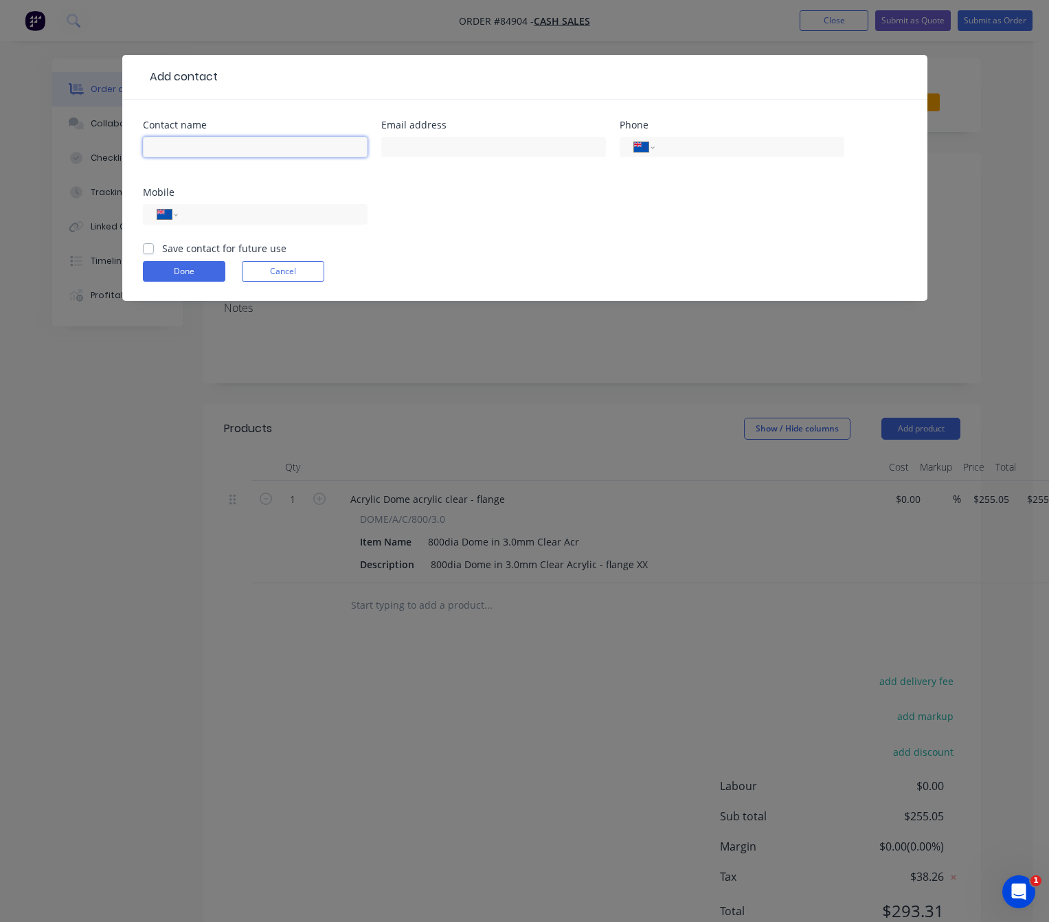
drag, startPoint x: 198, startPoint y: 144, endPoint x: 188, endPoint y: 136, distance: 12.7
click at [199, 145] on input "text" at bounding box center [255, 147] width 225 height 21
type input "e"
drag, startPoint x: 209, startPoint y: 153, endPoint x: 159, endPoint y: 147, distance: 50.5
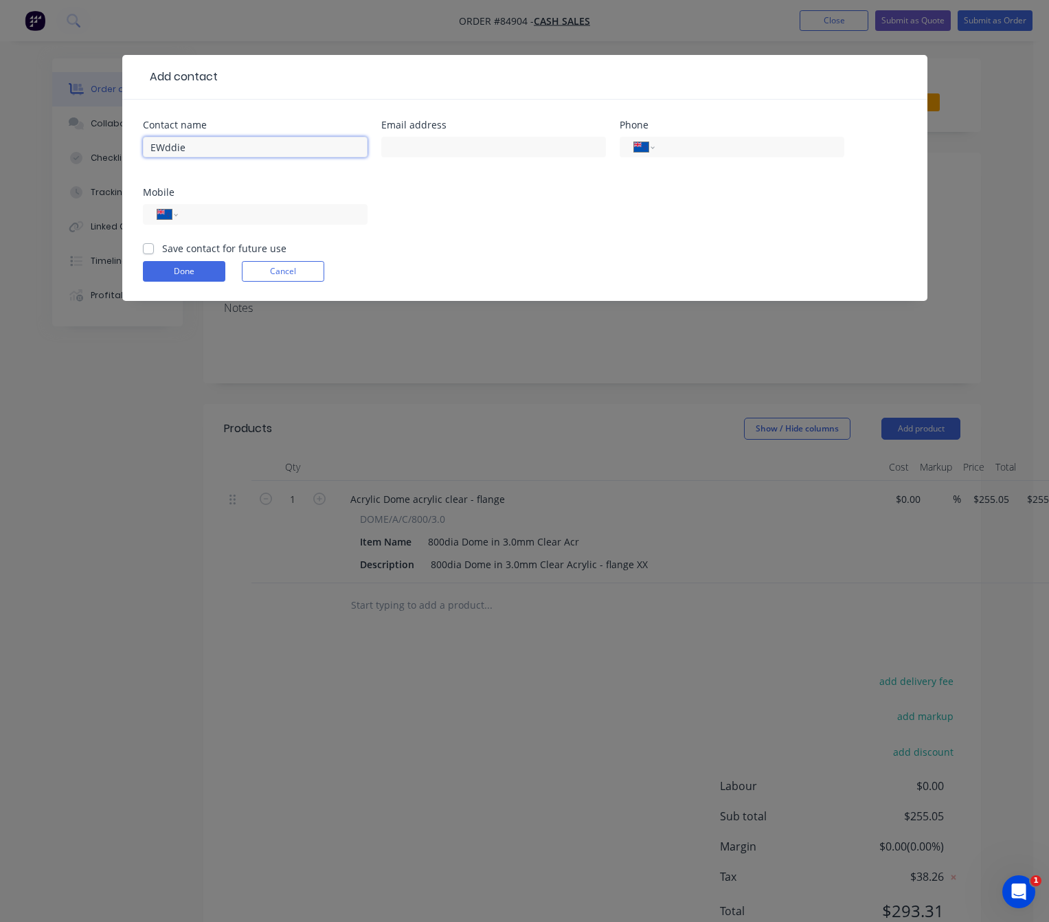
click at [157, 147] on input "EWddie" at bounding box center [255, 147] width 225 height 21
type input "Eddie"
click at [326, 194] on div "Mobile" at bounding box center [255, 193] width 225 height 10
click at [324, 212] on input "tel" at bounding box center [270, 215] width 165 height 16
type input "022 045 0400"
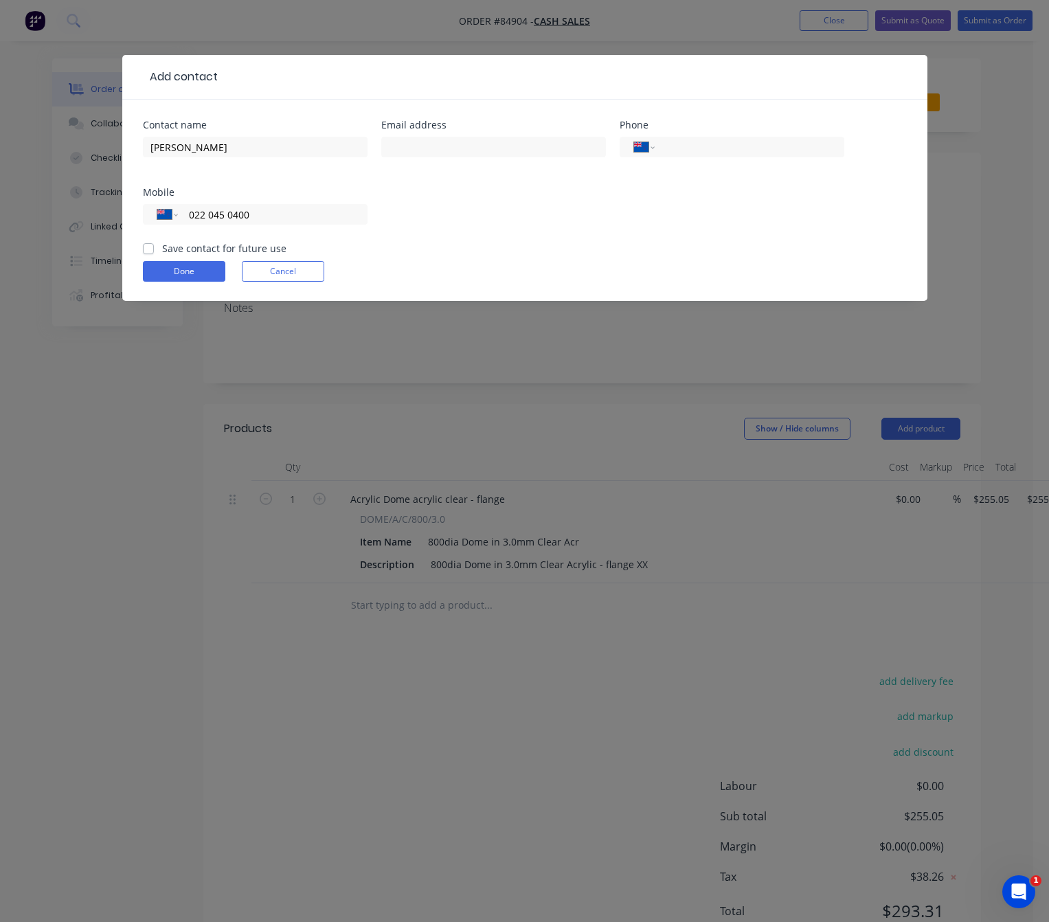
click at [162, 247] on label "Save contact for future use" at bounding box center [224, 248] width 124 height 14
click at [150, 247] on input "Save contact for future use" at bounding box center [148, 247] width 11 height 13
checkbox input "true"
click at [170, 264] on button "Done" at bounding box center [184, 271] width 82 height 21
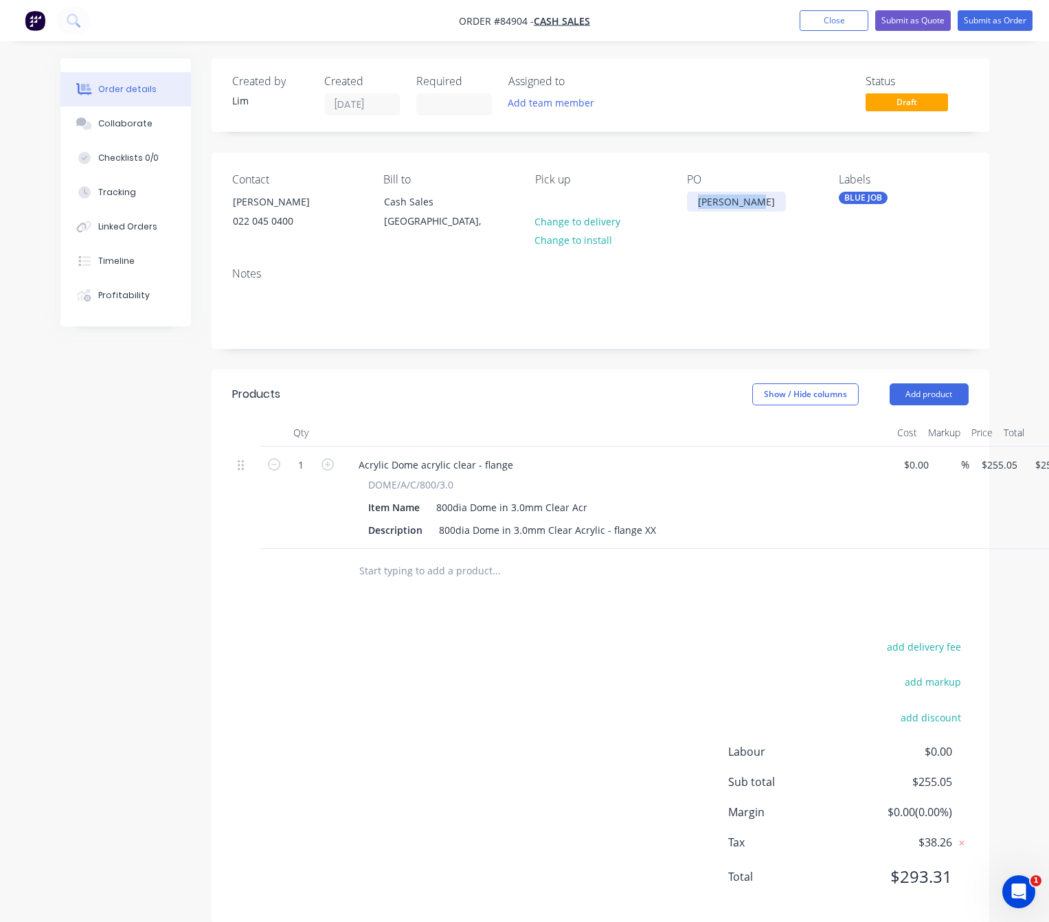
drag, startPoint x: 756, startPoint y: 203, endPoint x: 645, endPoint y: 203, distance: 111.3
click at [649, 201] on div "Contact Eddie 022 045 0400 Bill to Cash Sales Auckland, Pick up Change to deliv…" at bounding box center [601, 204] width 778 height 104
click at [104, 481] on div "Created by Lim Created 29/09/25 Required Assigned to Add team member Status Dra…" at bounding box center [524, 500] width 929 height 885
click at [876, 204] on div "BLUE JOB" at bounding box center [863, 198] width 49 height 12
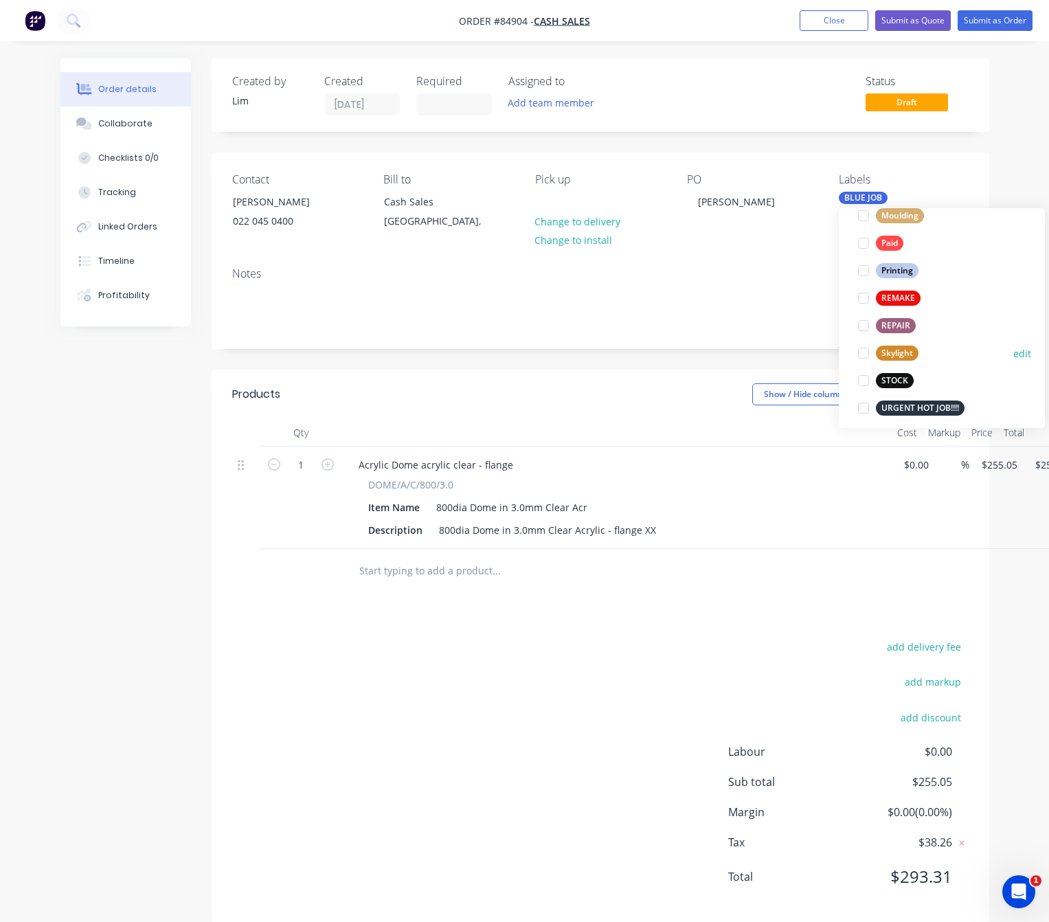
scroll to position [578, 0]
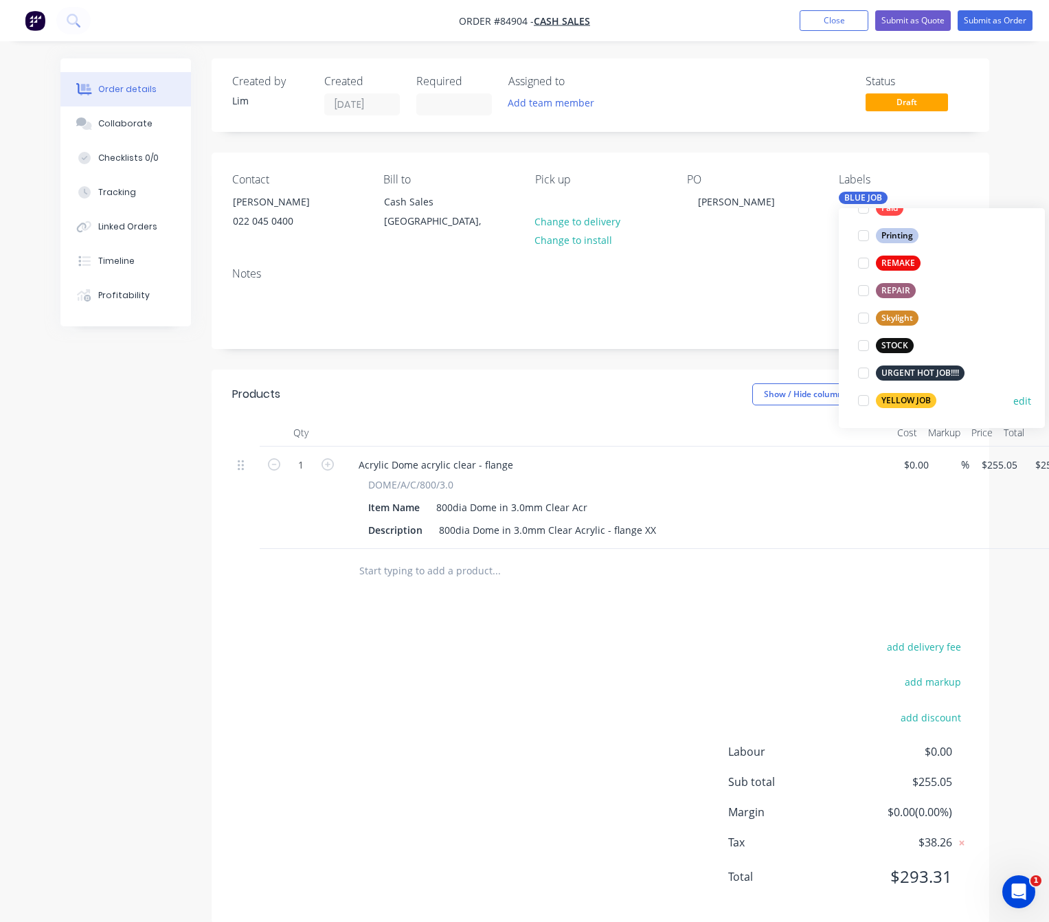
click at [907, 396] on div "YELLOW JOB" at bounding box center [906, 400] width 60 height 15
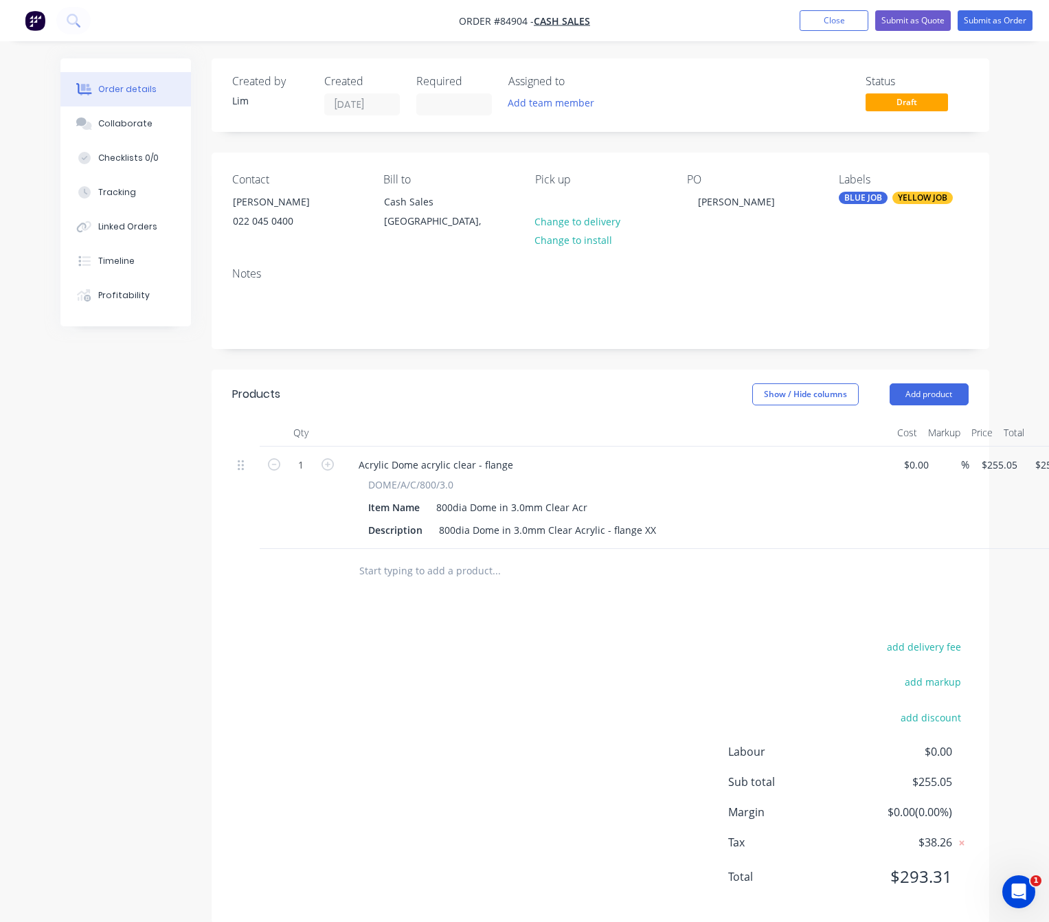
click at [373, 687] on div "add delivery fee add markup add discount Labour $0.00 Sub total $255.05 Margin …" at bounding box center [600, 769] width 736 height 265
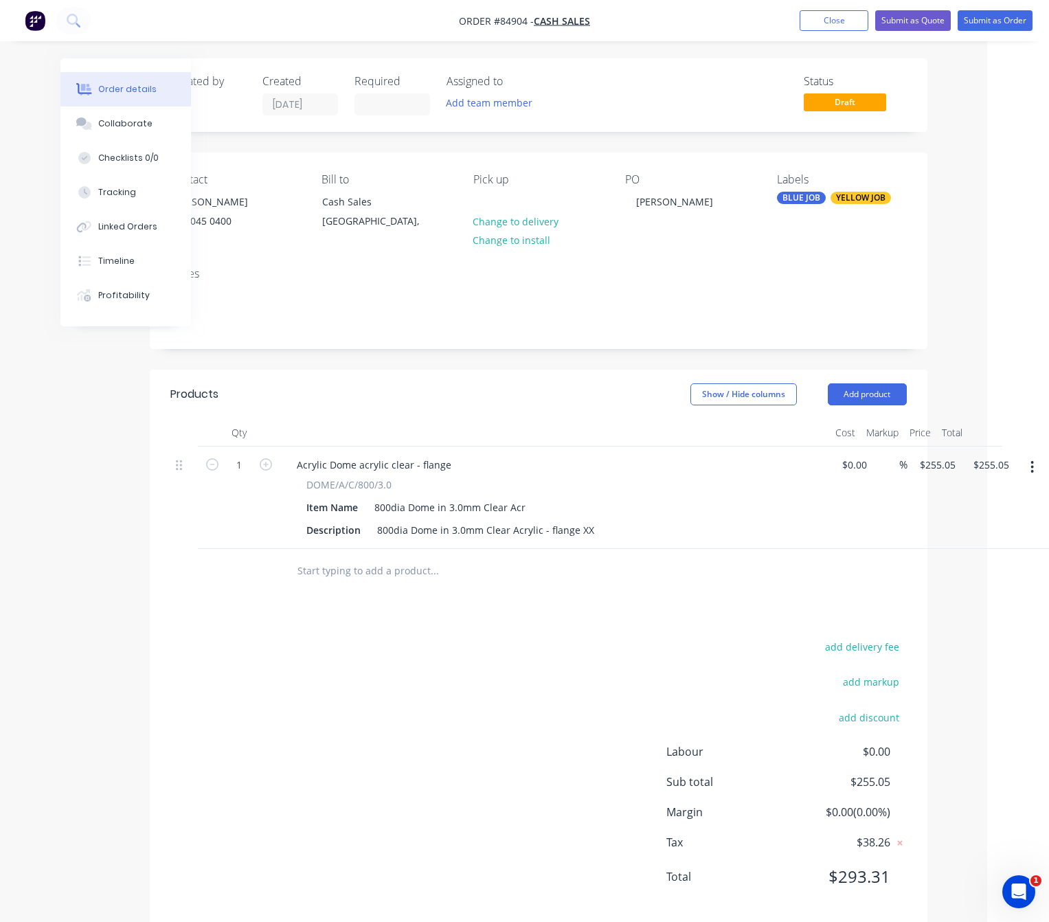
click at [1028, 470] on button "button" at bounding box center [1032, 467] width 32 height 25
click at [1024, 575] on button "Delete" at bounding box center [983, 585] width 131 height 27
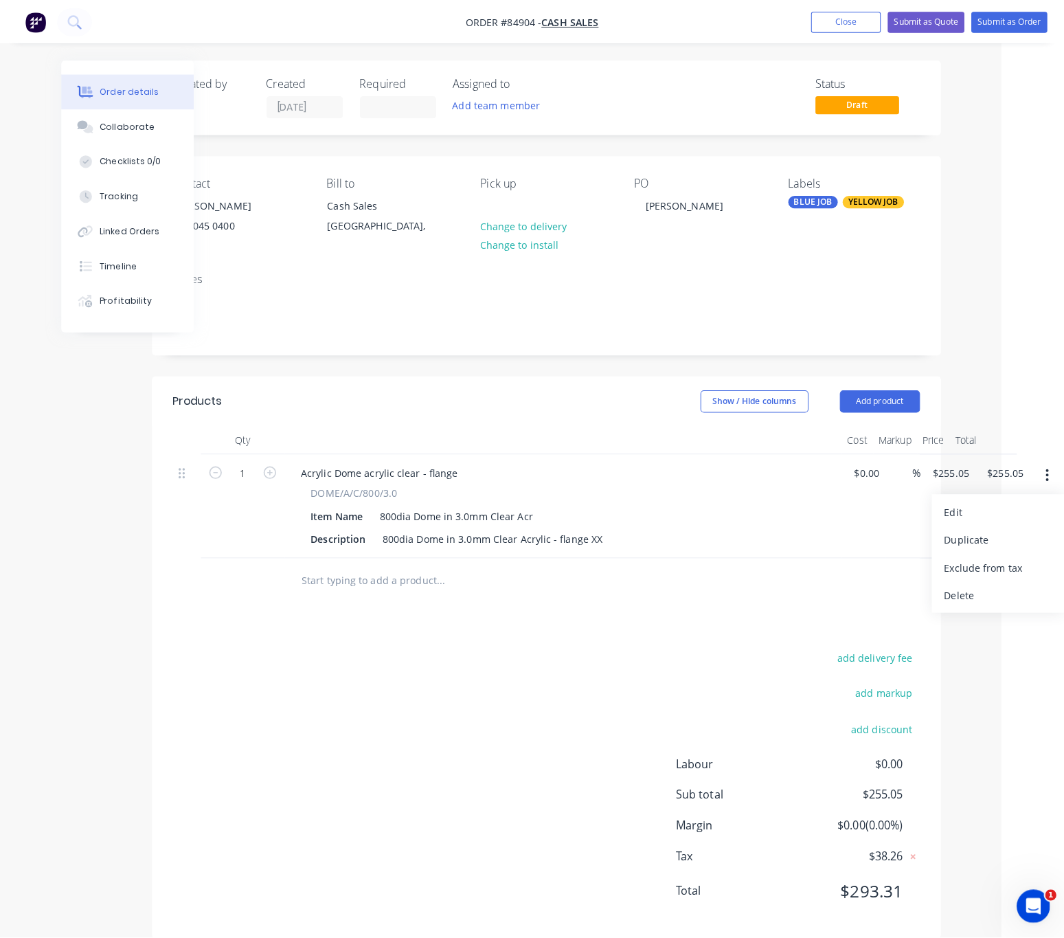
scroll to position [0, 0]
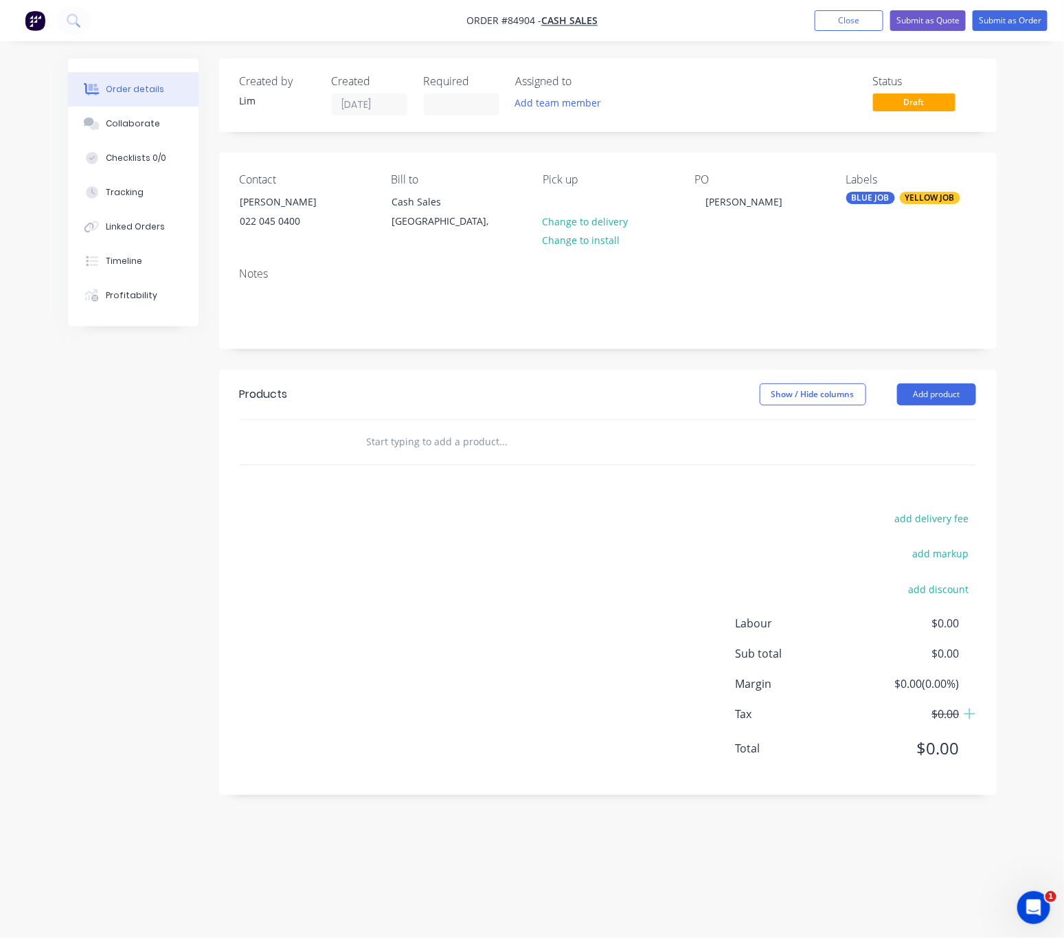
click at [464, 433] on input "text" at bounding box center [503, 441] width 275 height 27
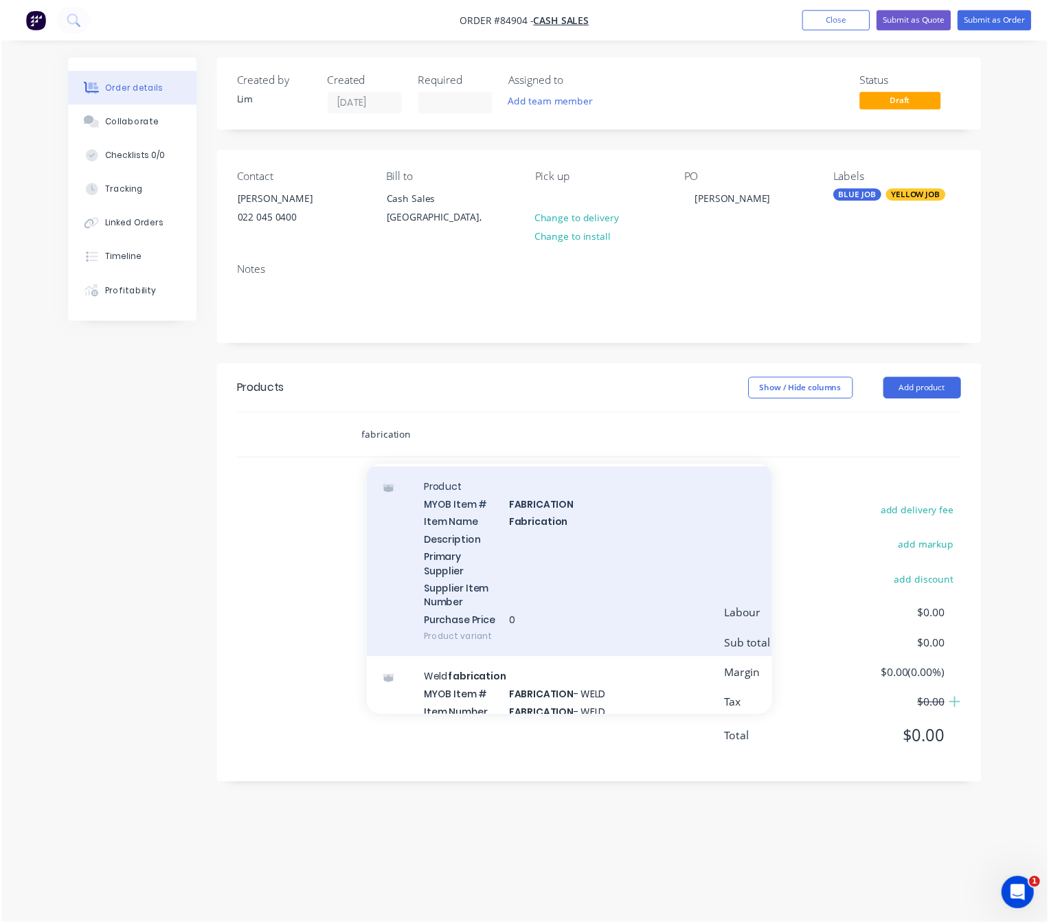
scroll to position [2164, 0]
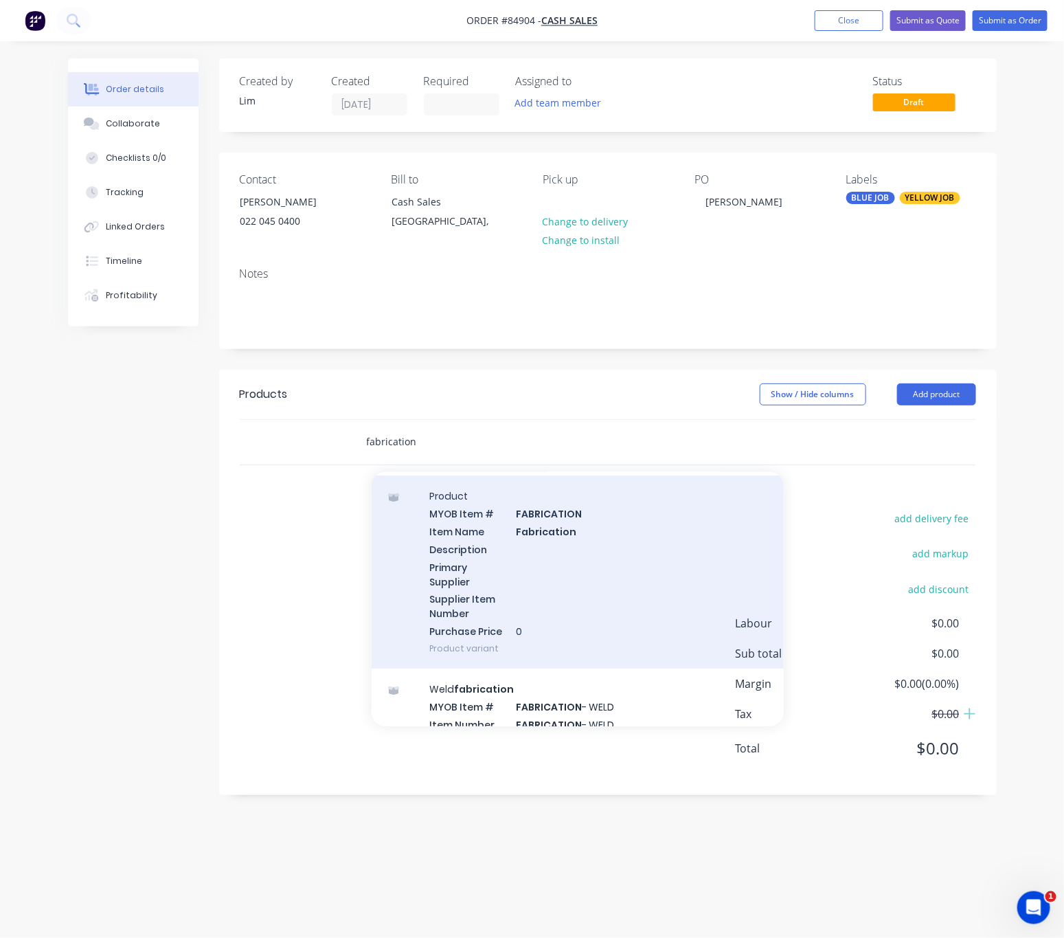
type input "fabrication"
click at [604, 609] on div "Product MYOB Item # FABRICATION Item Name Fabrication Description Primary Suppl…" at bounding box center [578, 571] width 412 height 193
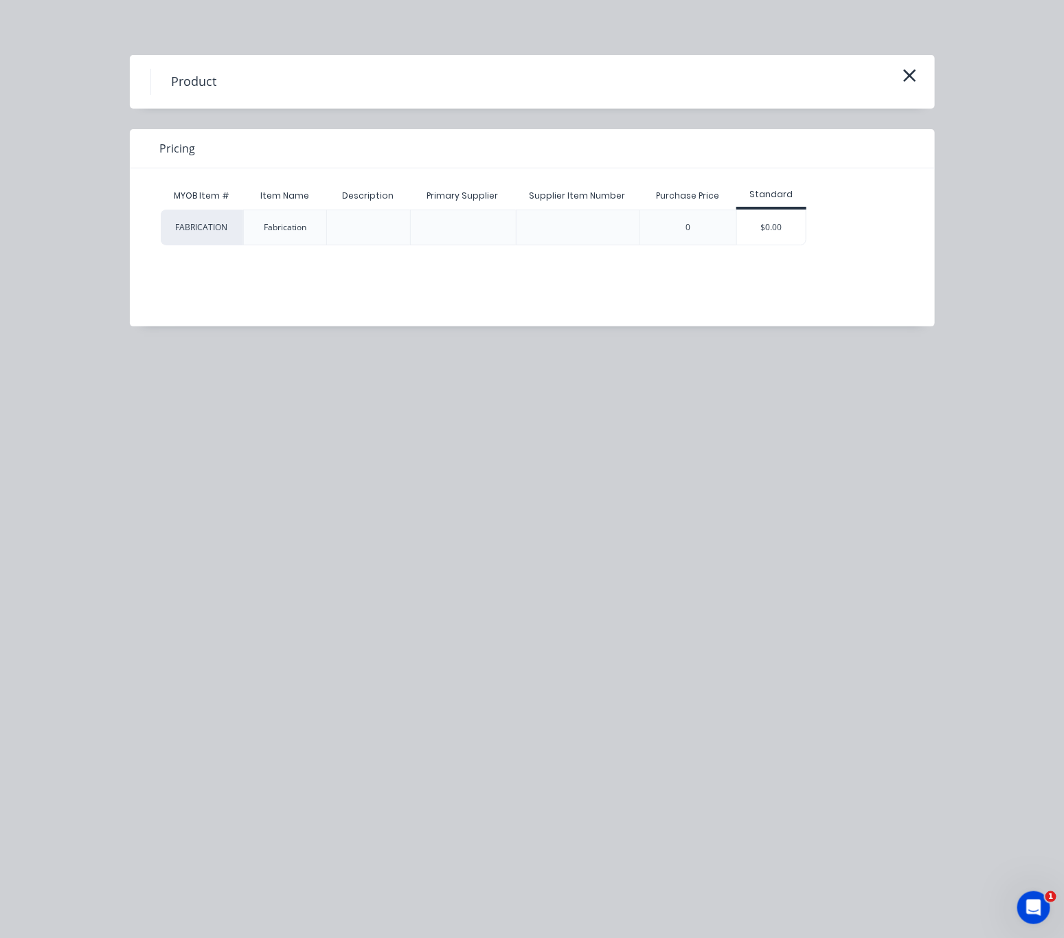
click at [773, 227] on div "$0.00" at bounding box center [771, 227] width 69 height 34
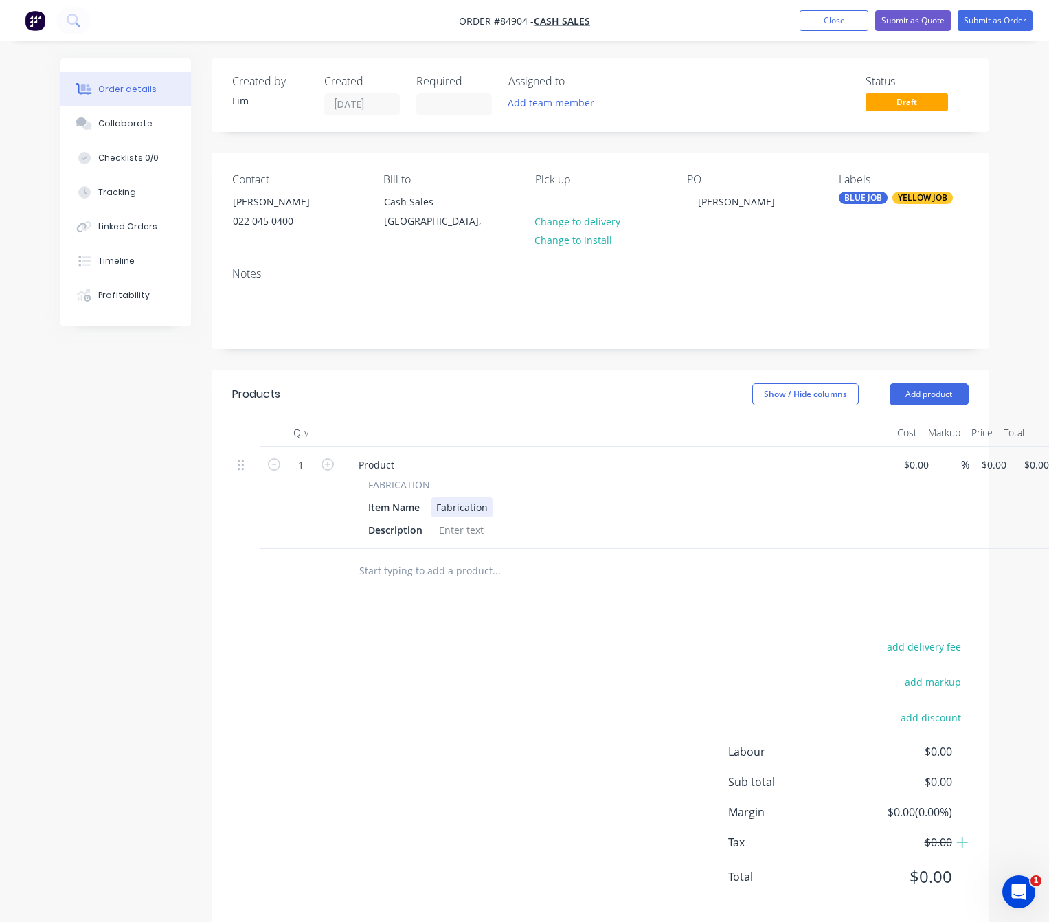
click at [490, 509] on div "Fabrication" at bounding box center [462, 507] width 63 height 20
click at [433, 511] on div "Fabrication Of Sample" at bounding box center [487, 507] width 113 height 20
click at [470, 530] on div at bounding box center [461, 530] width 56 height 20
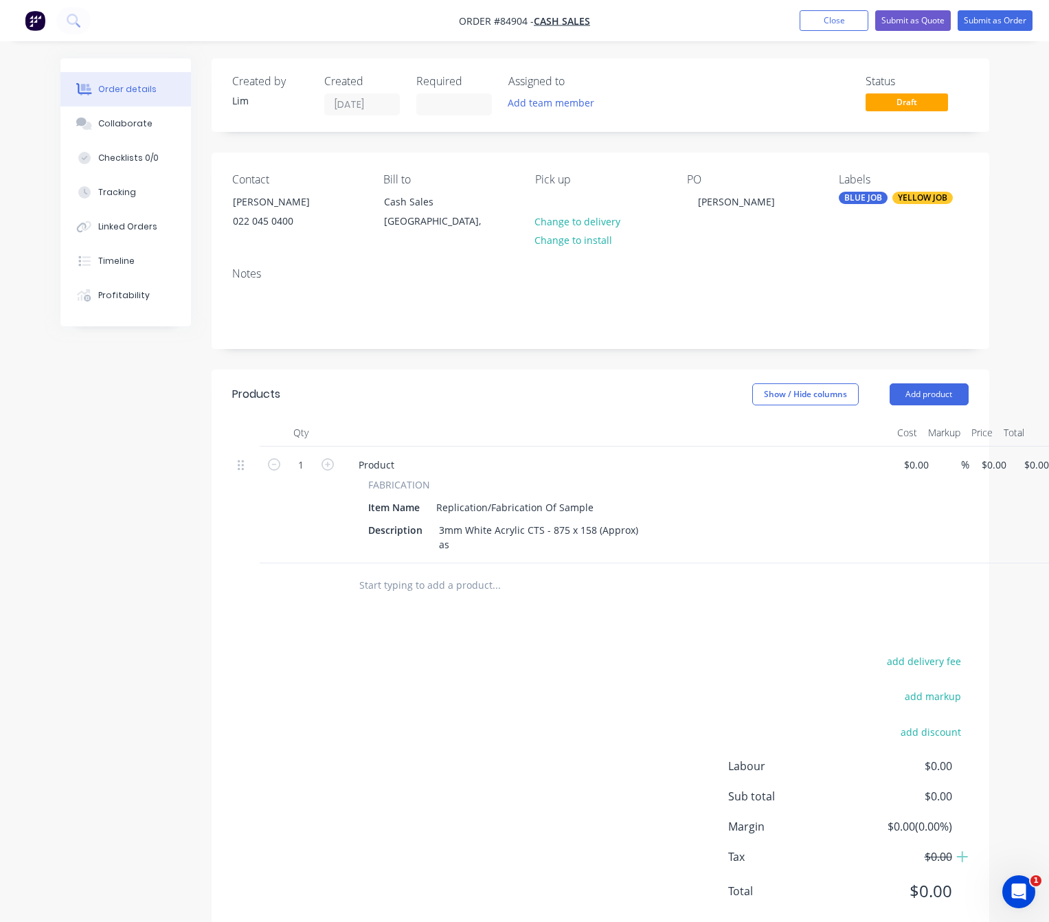
click at [686, 19] on nav "Order #84904 - Cash Sales Add product Close Submit as Quote Submit as Order" at bounding box center [524, 20] width 1049 height 41
drag, startPoint x: 473, startPoint y: 558, endPoint x: 460, endPoint y: 552, distance: 13.8
click at [462, 555] on div "Product FABRICATION Item Name Replication/Fabrication Of Sample Description 3mm…" at bounding box center [617, 504] width 550 height 117
drag, startPoint x: 460, startPoint y: 546, endPoint x: 413, endPoint y: 546, distance: 47.4
click at [413, 547] on div "Description 3mm White Acrylic CTS - 875 x 158 (Approx) as" at bounding box center [614, 537] width 503 height 34
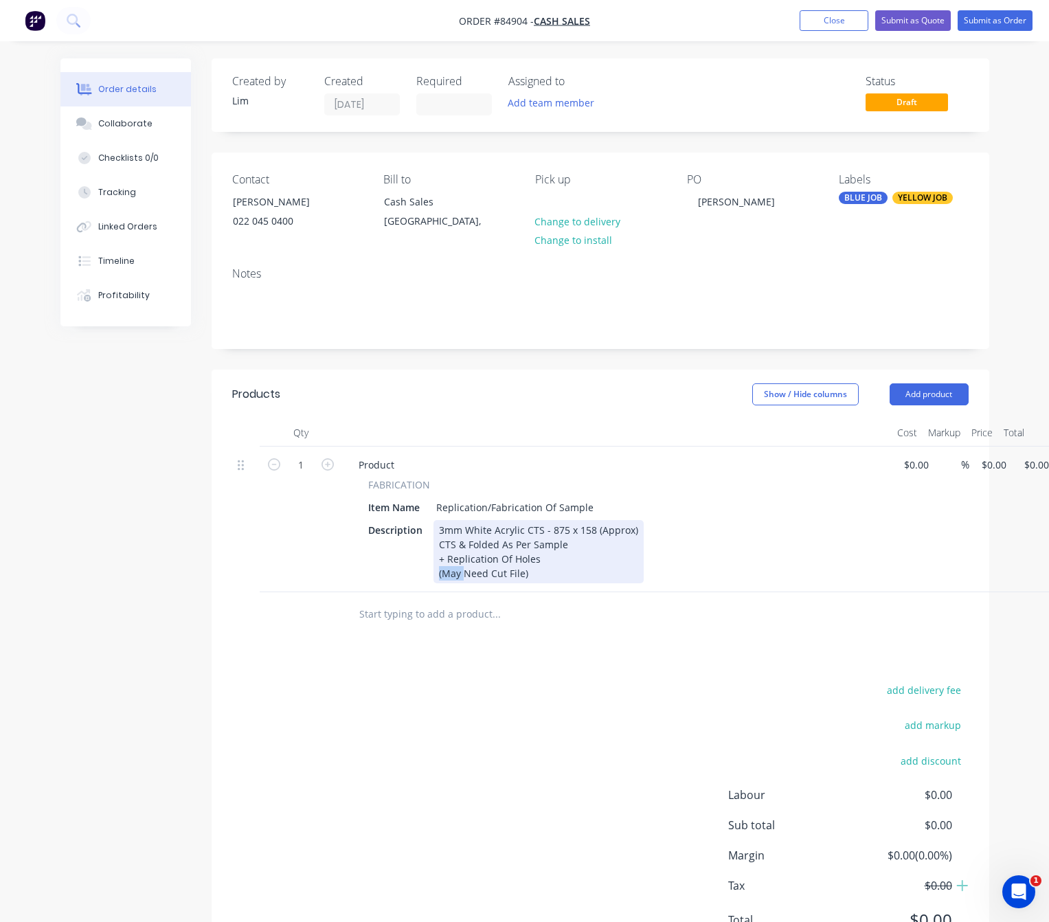
drag, startPoint x: 464, startPoint y: 569, endPoint x: 454, endPoint y: 577, distance: 12.2
click at [438, 572] on div "3mm White Acrylic CTS - 875 x 158 (Approx) CTS & Folded As Per Sample + Replica…" at bounding box center [538, 551] width 210 height 63
click at [565, 563] on div "3mm White Acrylic CTS - 875 x 158 (Approx) CTS & Folded As Per Sample + Replica…" at bounding box center [538, 551] width 210 height 63
click at [513, 558] on div "3mm White Acrylic CTS - 875 x 158 (Approx) CTS & Folded As Per Sample + Replica…" at bounding box center [538, 551] width 210 height 63
click at [606, 719] on div "add delivery fee add markup add discount Labour $0.00 Sub total $0.00 Margin $0…" at bounding box center [600, 813] width 736 height 265
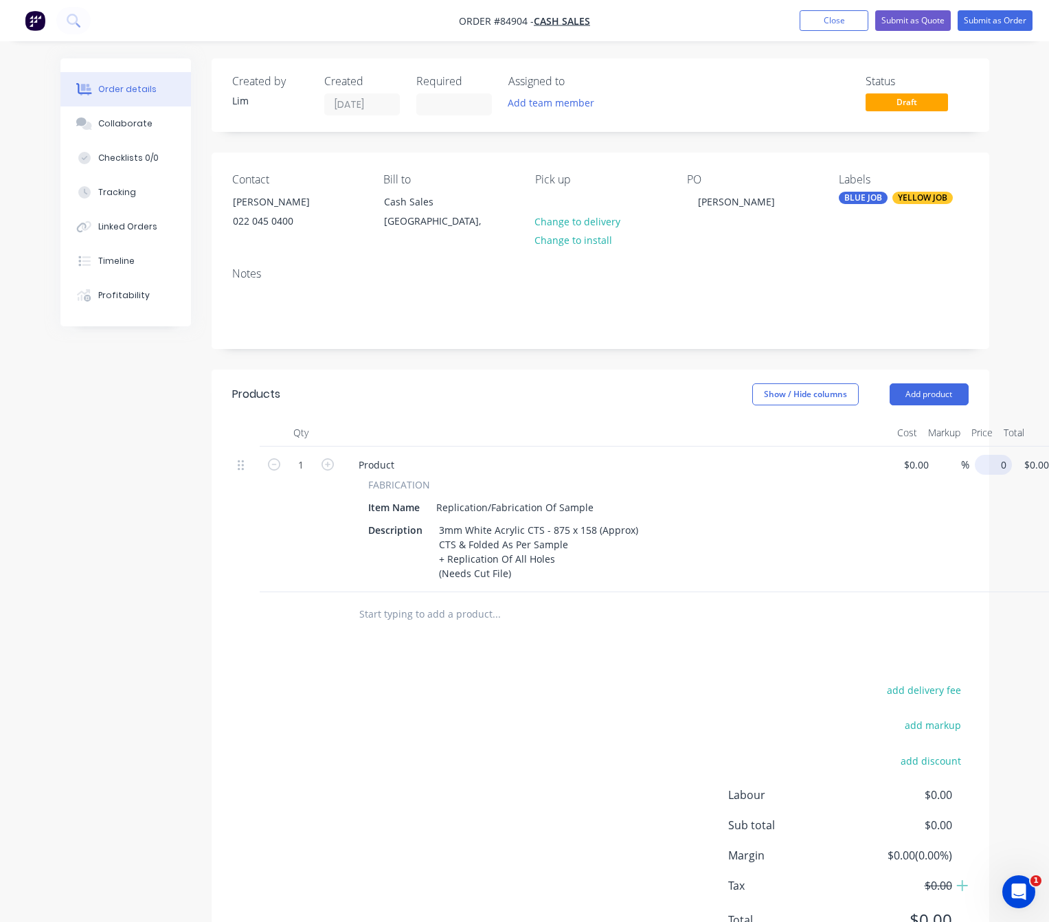
click at [969, 466] on div "1 Product FABRICATION Item Name Replication/Fabrication Of Sample Description 3…" at bounding box center [600, 519] width 736 height 146
type input "$46.25"
click at [513, 734] on div "add delivery fee add markup add discount Labour $0.00 Sub total $46.25 Margin $…" at bounding box center [600, 813] width 736 height 265
click at [301, 466] on input "1" at bounding box center [301, 465] width 36 height 21
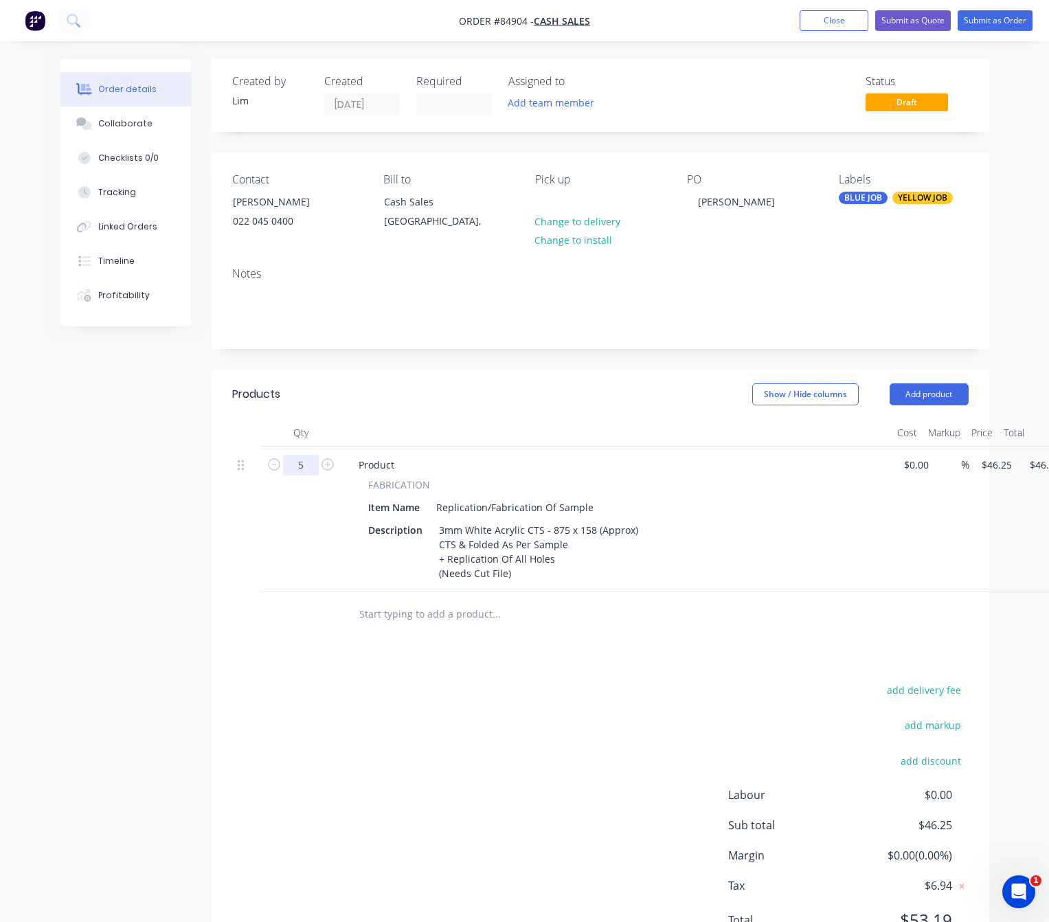
type input "5"
type input "$231.25"
drag, startPoint x: 376, startPoint y: 707, endPoint x: 503, endPoint y: 725, distance: 128.4
click at [377, 708] on div "add delivery fee add markup add discount Labour $0.00 Sub total $46.25 Margin $…" at bounding box center [600, 813] width 736 height 265
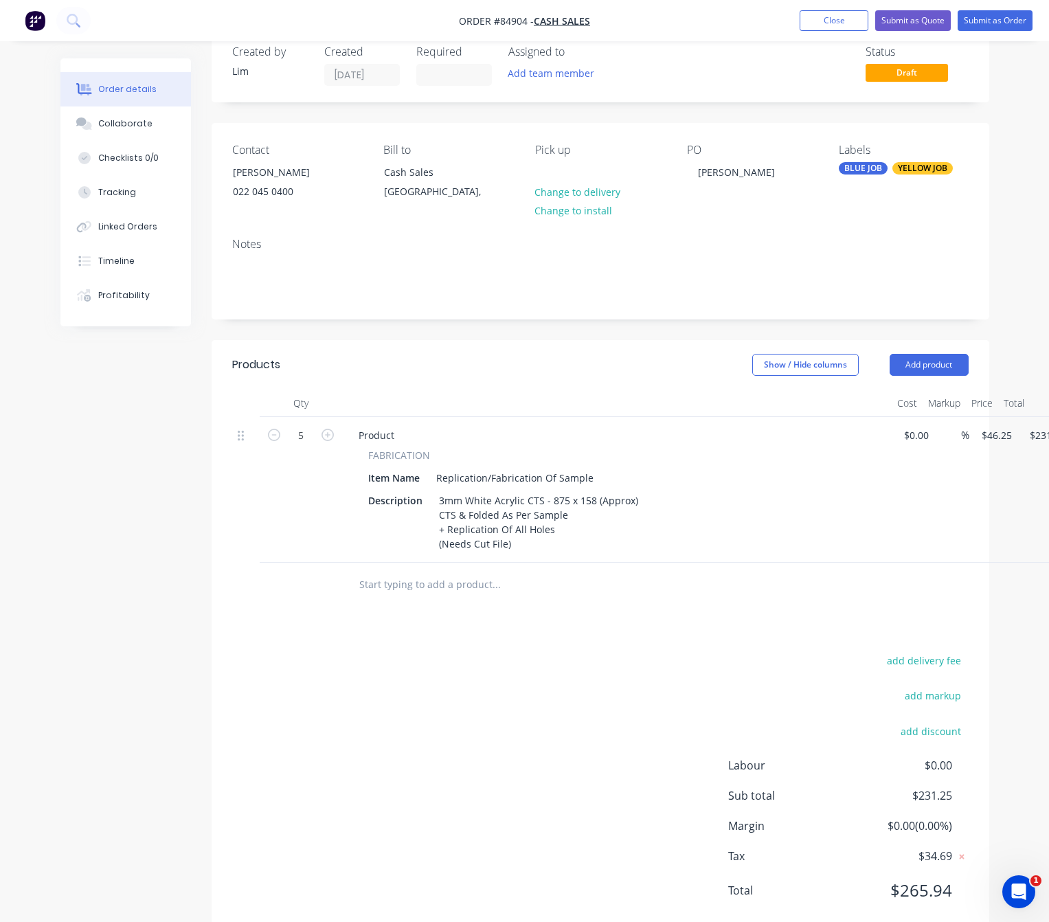
scroll to position [0, 0]
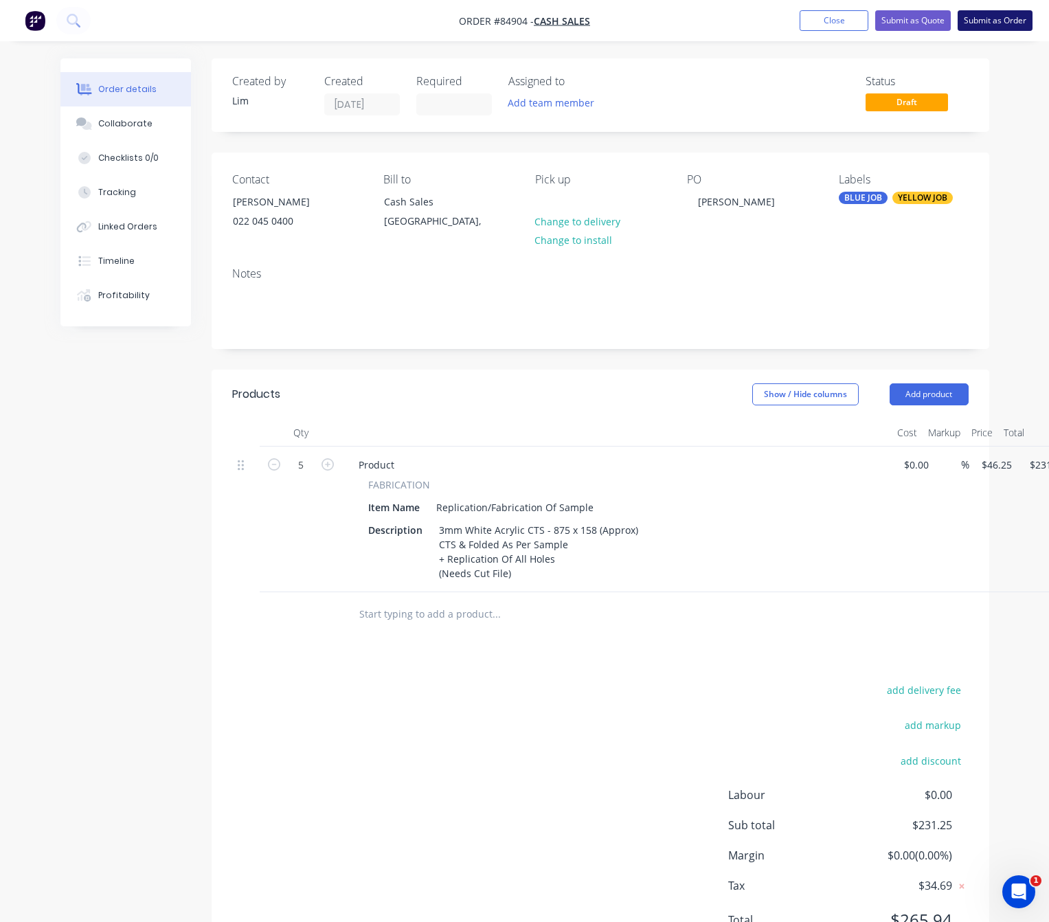
click at [1008, 19] on button "Submit as Order" at bounding box center [995, 20] width 75 height 21
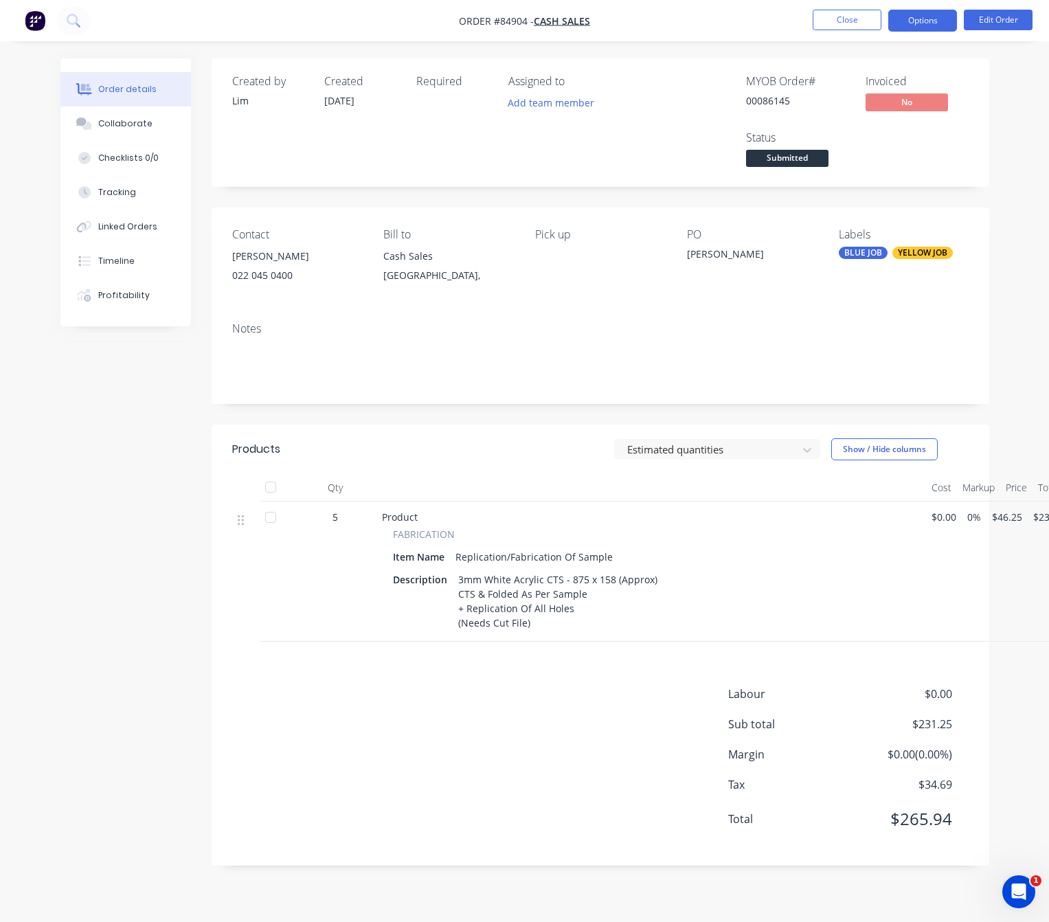
click at [929, 23] on button "Options" at bounding box center [922, 21] width 69 height 22
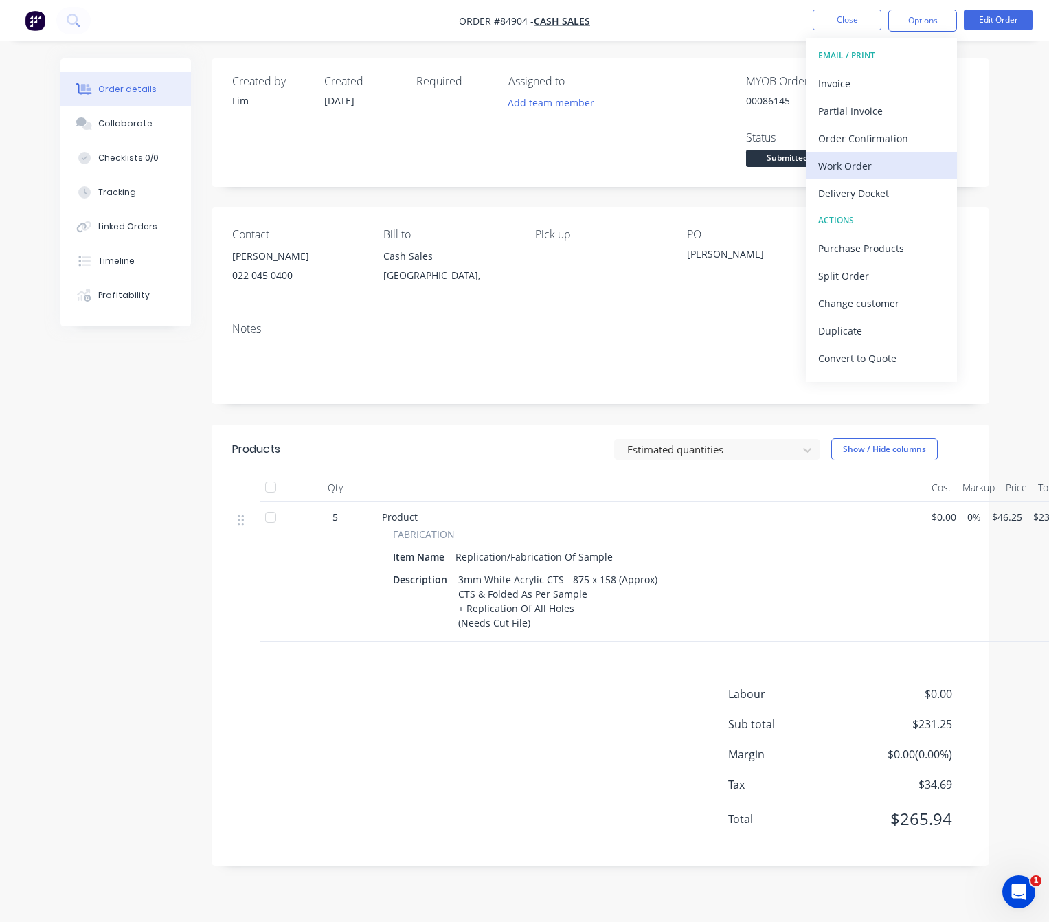
click at [881, 163] on div "Work Order" at bounding box center [881, 166] width 126 height 20
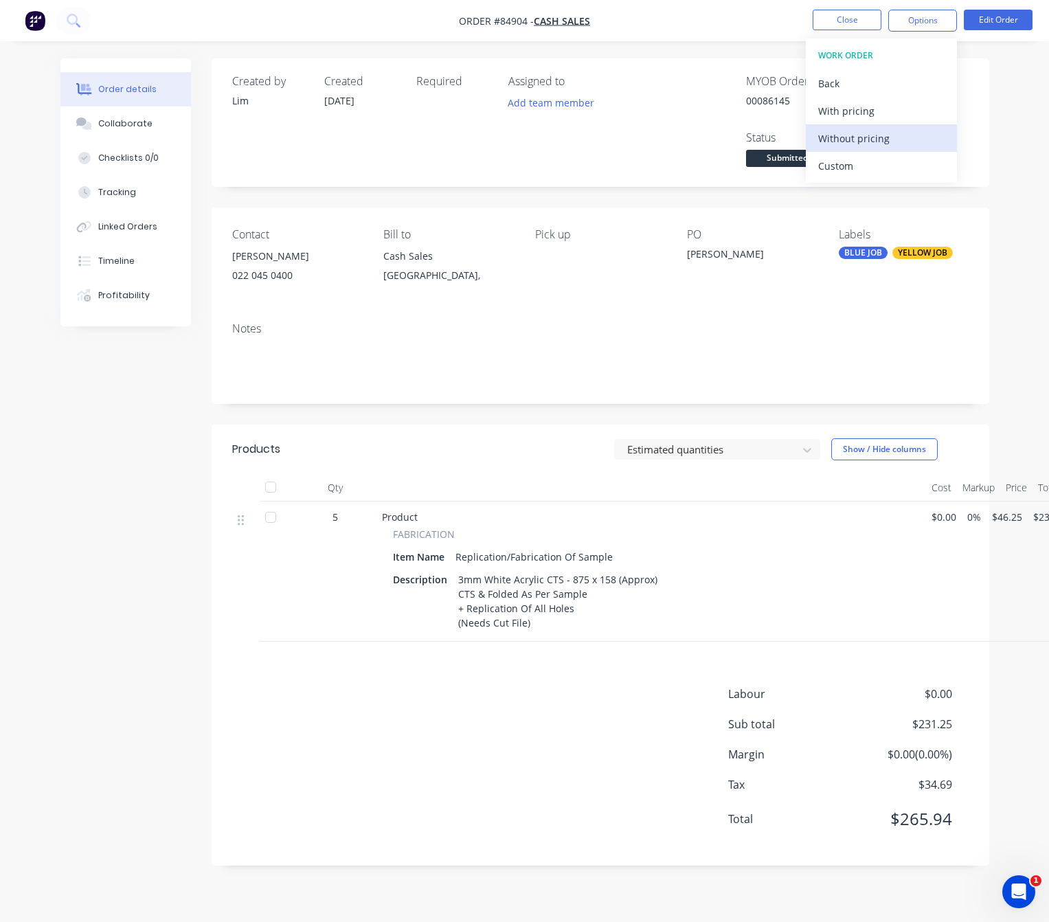
click at [882, 143] on div "Without pricing" at bounding box center [881, 138] width 126 height 20
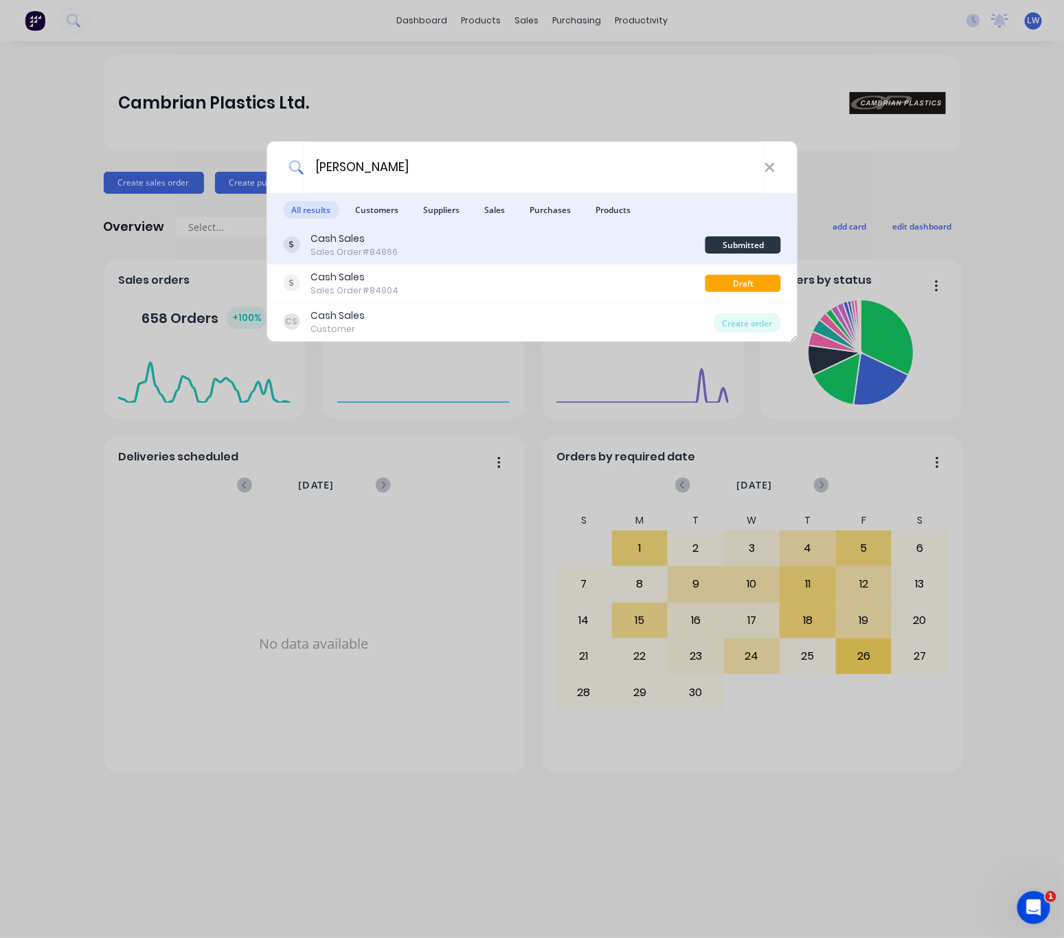
type input "mark walker"
click at [532, 240] on div "Cash Sales Sales Order #84866" at bounding box center [494, 244] width 422 height 27
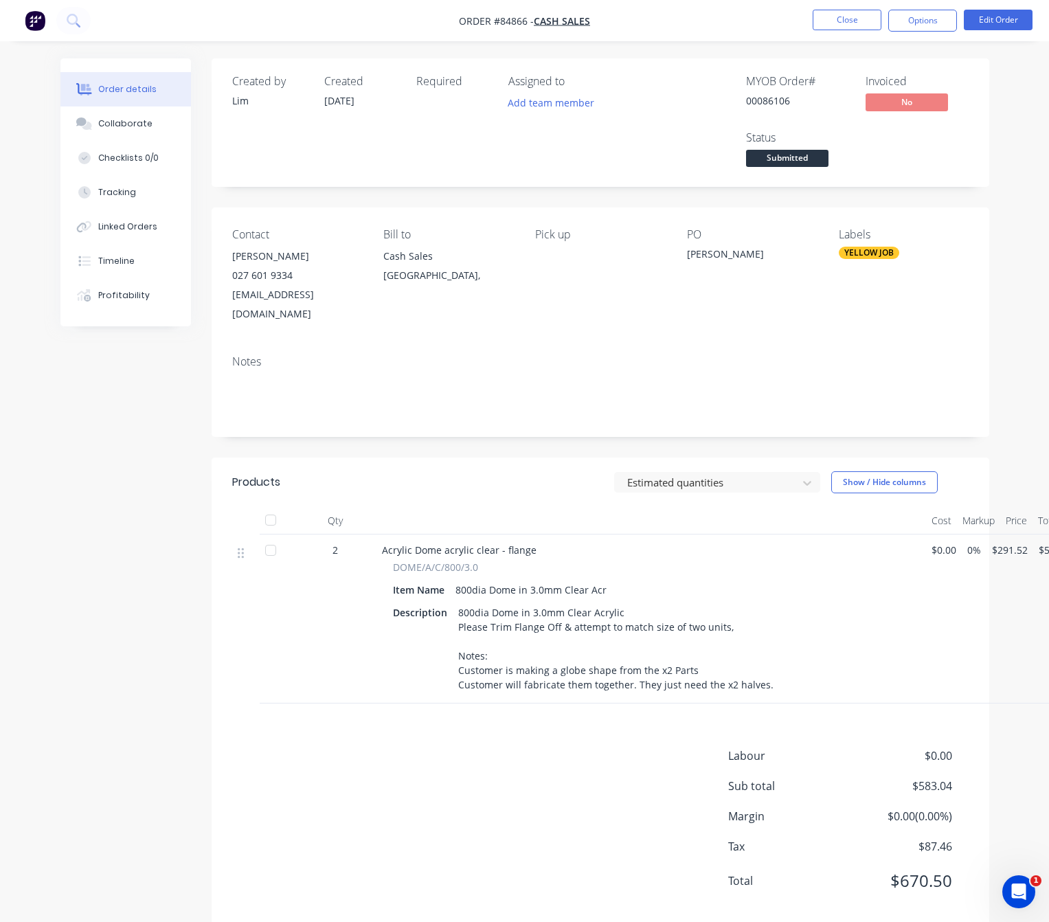
click at [302, 289] on div "mark.walker25@icloud.com" at bounding box center [297, 304] width 130 height 38
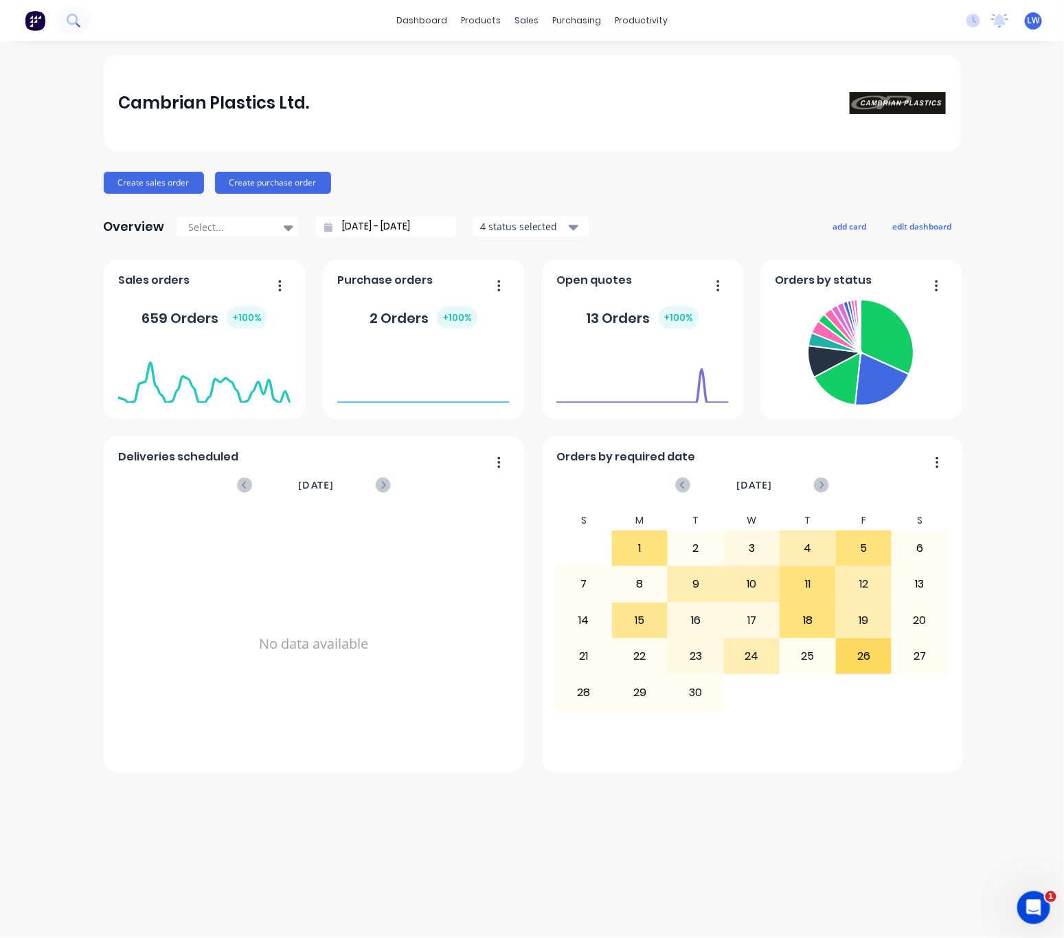
drag, startPoint x: 54, startPoint y: 4, endPoint x: 72, endPoint y: 23, distance: 25.7
click at [58, 5] on div "dashboard products sales purchasing productivity dashboard products Product Cat…" at bounding box center [532, 20] width 1064 height 41
click at [72, 23] on icon at bounding box center [73, 20] width 13 height 13
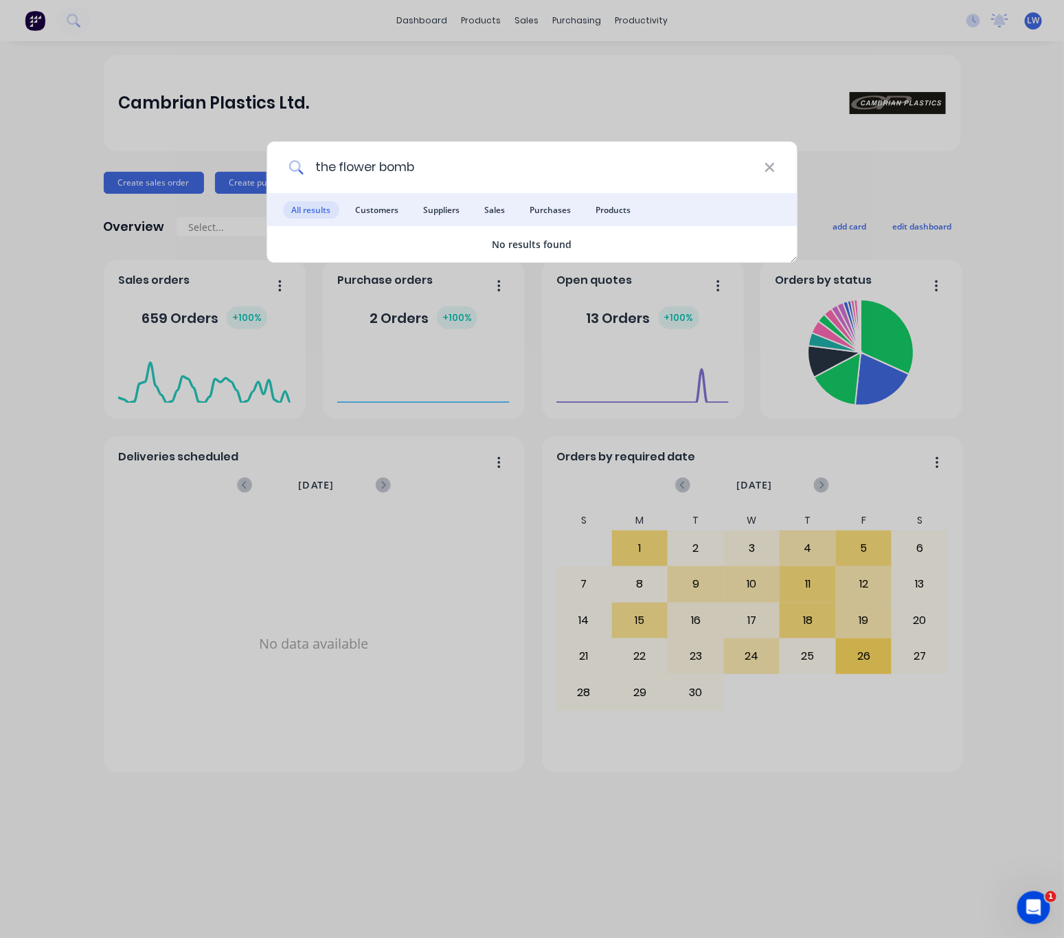
drag, startPoint x: 404, startPoint y: 170, endPoint x: 375, endPoint y: 170, distance: 28.9
click at [375, 170] on input "the flower bomb" at bounding box center [534, 168] width 461 height 52
type input "the flower"
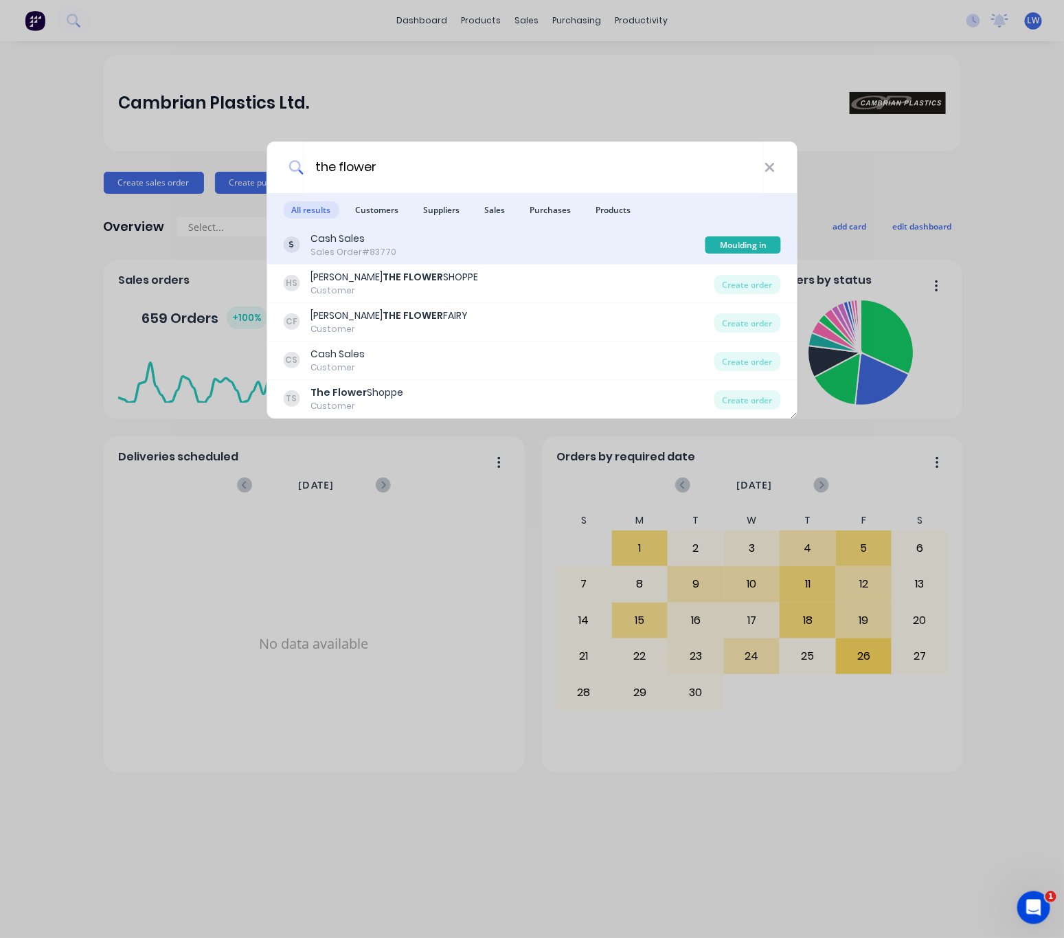
click at [594, 252] on div "Cash Sales Sales Order #83770" at bounding box center [494, 244] width 422 height 27
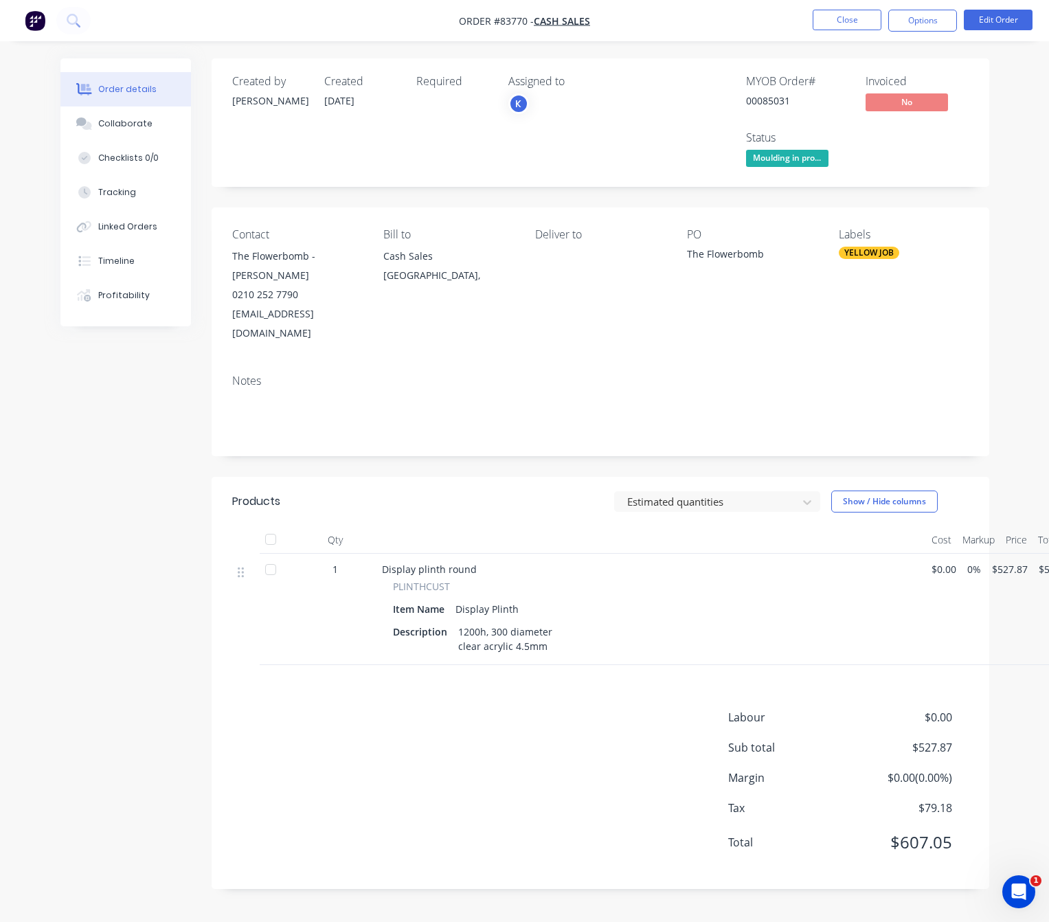
scroll to position [15, 0]
click at [115, 256] on div "Timeline" at bounding box center [116, 261] width 36 height 12
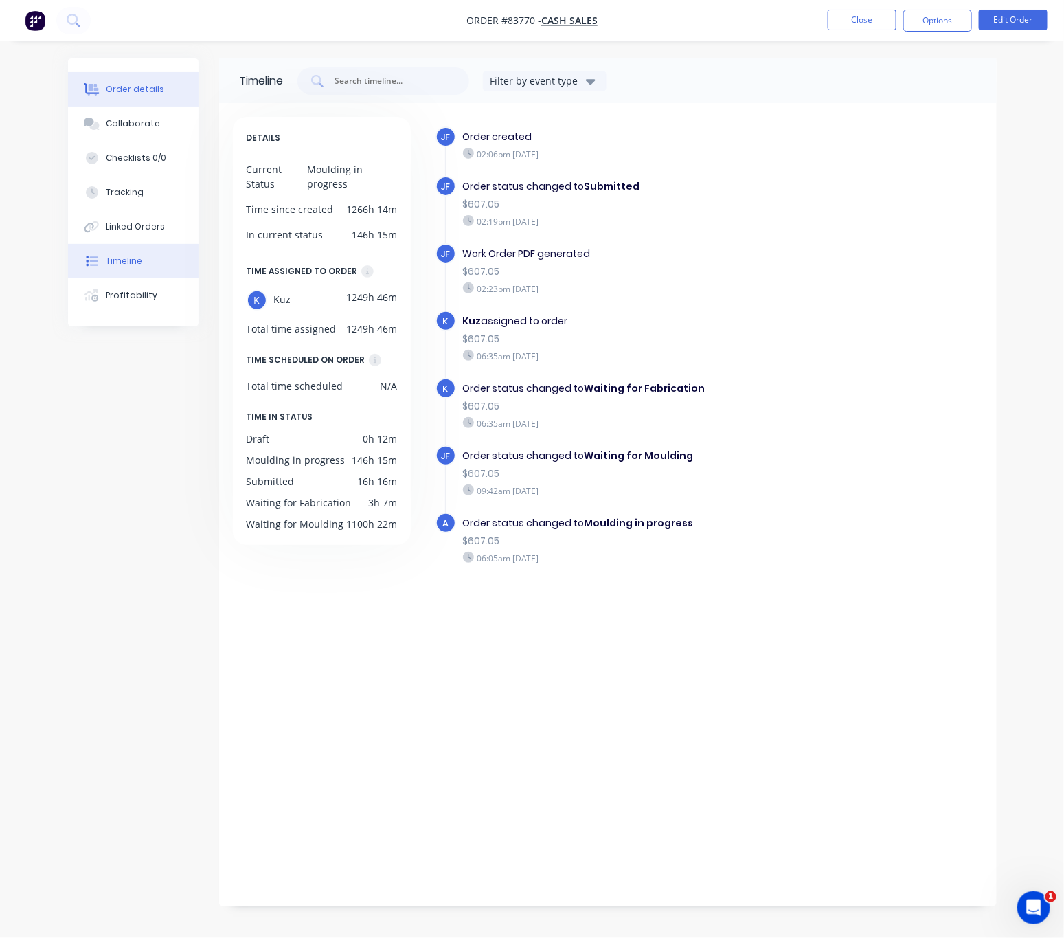
click at [140, 95] on button "Order details" at bounding box center [133, 89] width 131 height 34
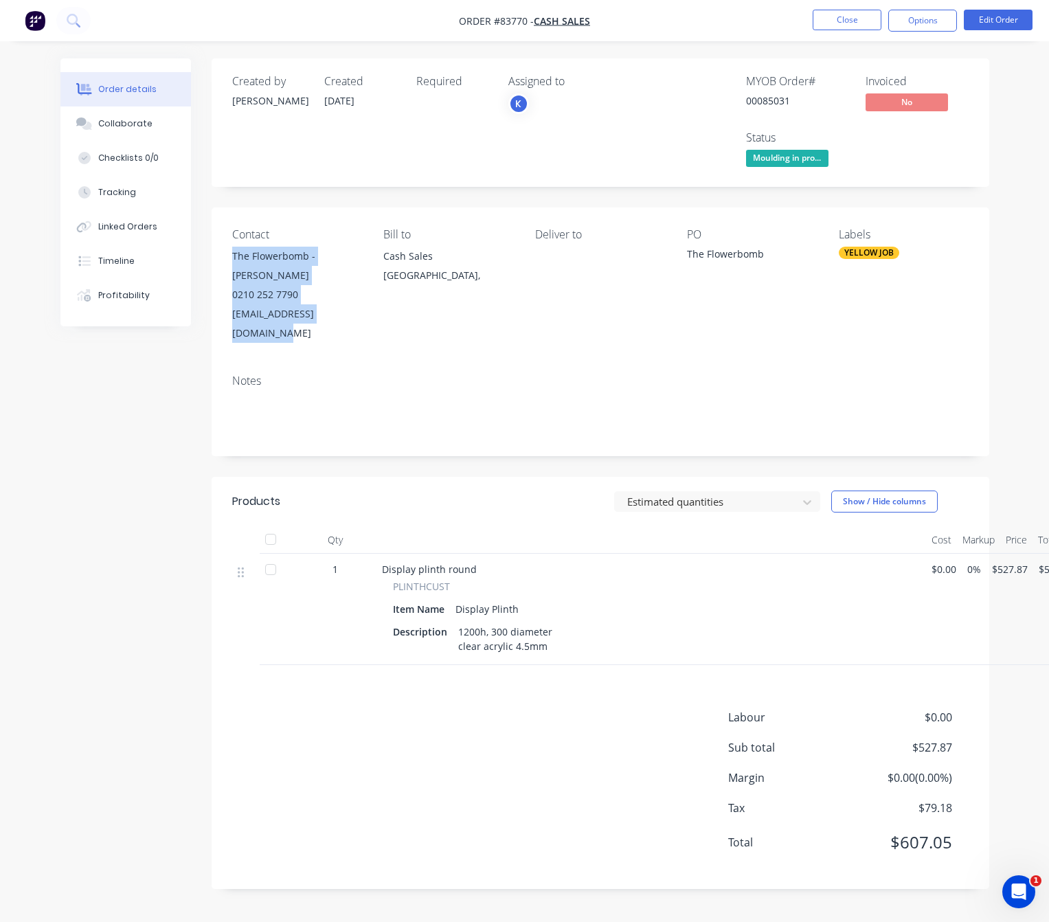
drag, startPoint x: 367, startPoint y: 314, endPoint x: 227, endPoint y: 260, distance: 150.3
click at [227, 260] on div "Contact The Flowerbomb - Tegan Weber 0210 252 7790 hello@theflowerbomb.co.nz Bi…" at bounding box center [601, 285] width 778 height 156
click at [188, 442] on div "Created by Jess Created 07/08/25 Required Assigned to K MYOB Order # 00085031 I…" at bounding box center [524, 483] width 929 height 851
click at [89, 495] on div "Created by Jess Created 07/08/25 Required Assigned to K MYOB Order # 00085031 I…" at bounding box center [524, 483] width 929 height 851
drag, startPoint x: 503, startPoint y: 740, endPoint x: 1026, endPoint y: 670, distance: 528.0
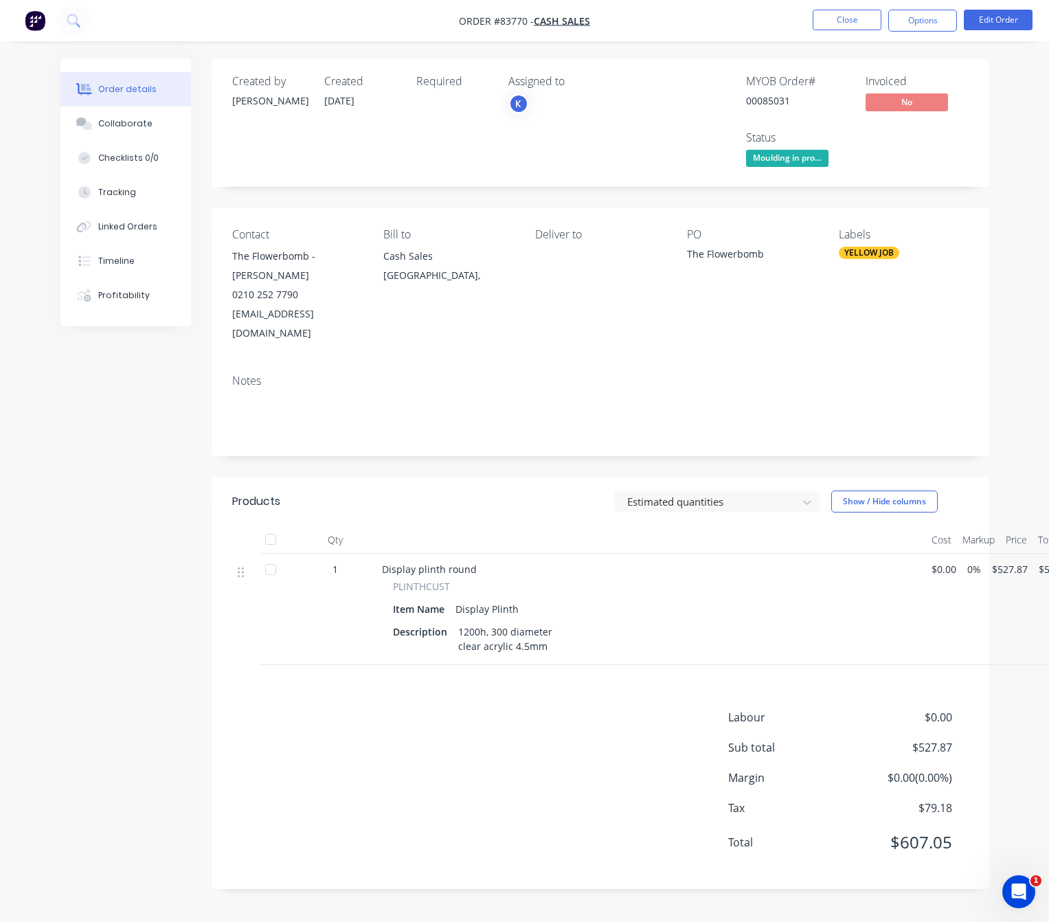
click at [505, 740] on div "Labour $0.00 Sub total $527.87 Margin $0.00 ( 0.00 %) Tax $79.18 Total $607.05" at bounding box center [600, 788] width 736 height 159
click at [76, 251] on button "Timeline" at bounding box center [125, 261] width 131 height 34
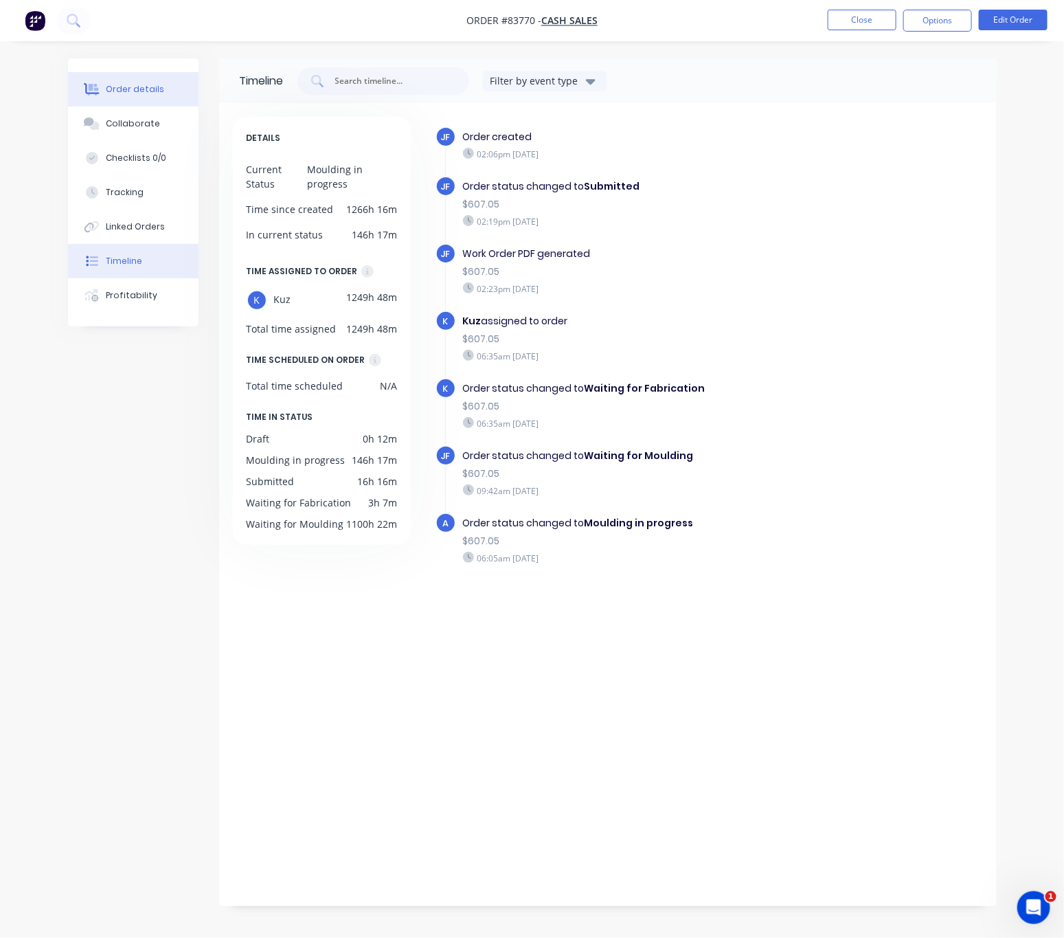
click at [161, 87] on button "Order details" at bounding box center [133, 89] width 131 height 34
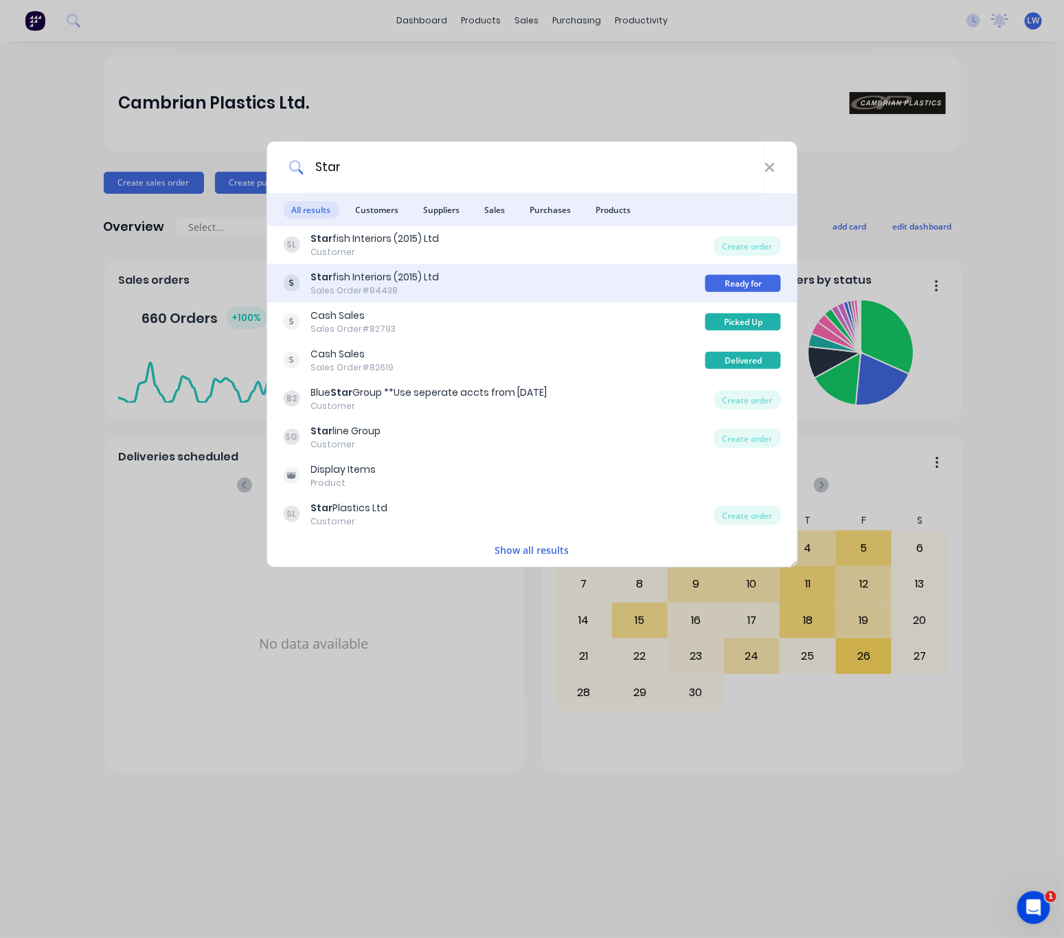
type input "Star"
click at [530, 277] on div "Star fish Interiors (2015) Ltd Sales Order #84438" at bounding box center [494, 283] width 422 height 27
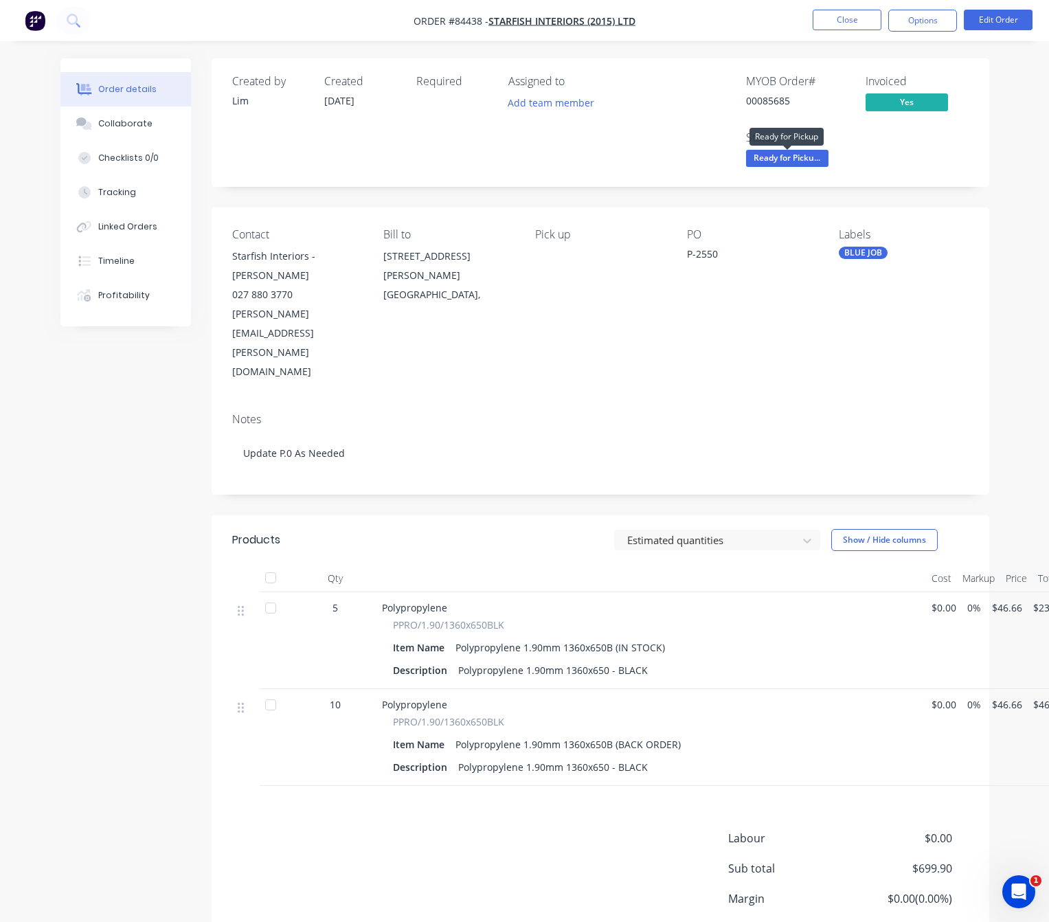
click at [793, 155] on span "Ready for Picku..." at bounding box center [787, 158] width 82 height 17
click at [56, 497] on div "Order details Collaborate Checklists 0/0 Tracking Linked Orders Timeline Profit…" at bounding box center [525, 544] width 956 height 972
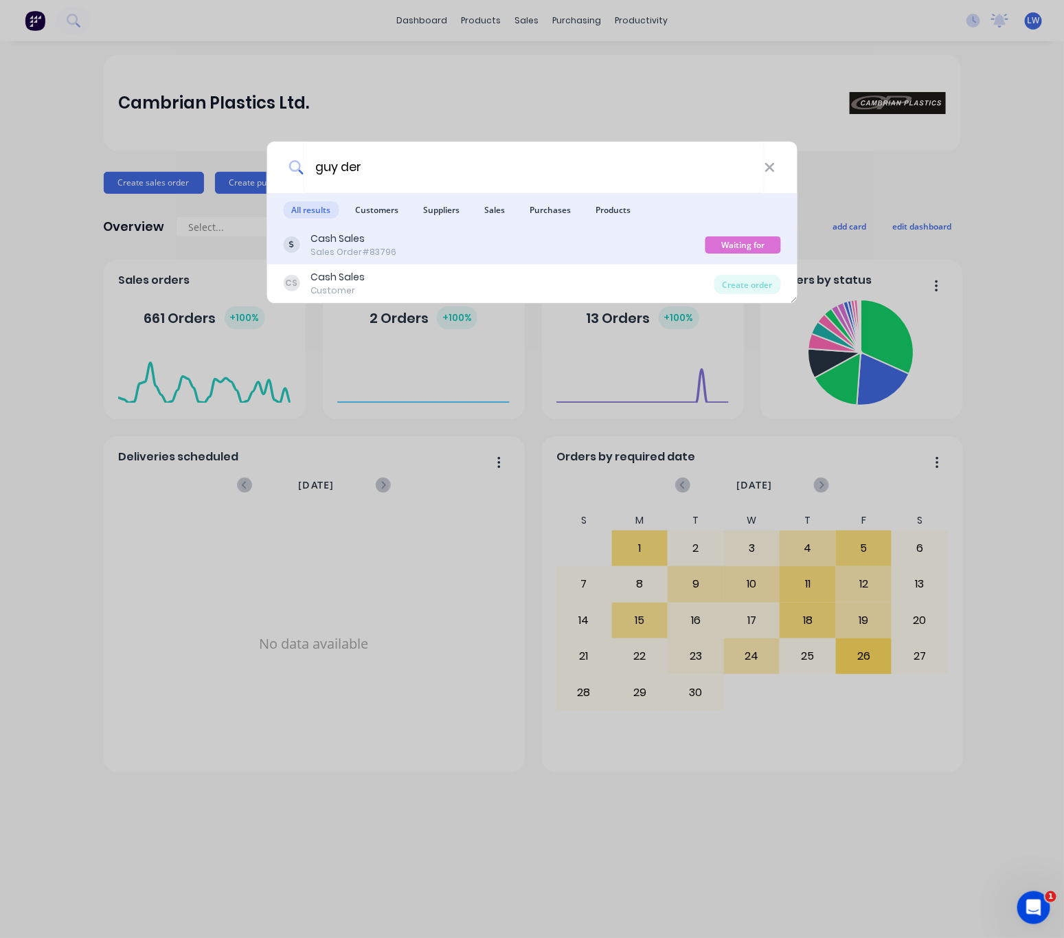
type input "guy der"
click at [481, 262] on div "Cash Sales Sales Order #83796 Waiting for Fabrication" at bounding box center [532, 245] width 531 height 38
click at [517, 253] on div "Cash Sales Sales Order #83796" at bounding box center [494, 244] width 422 height 27
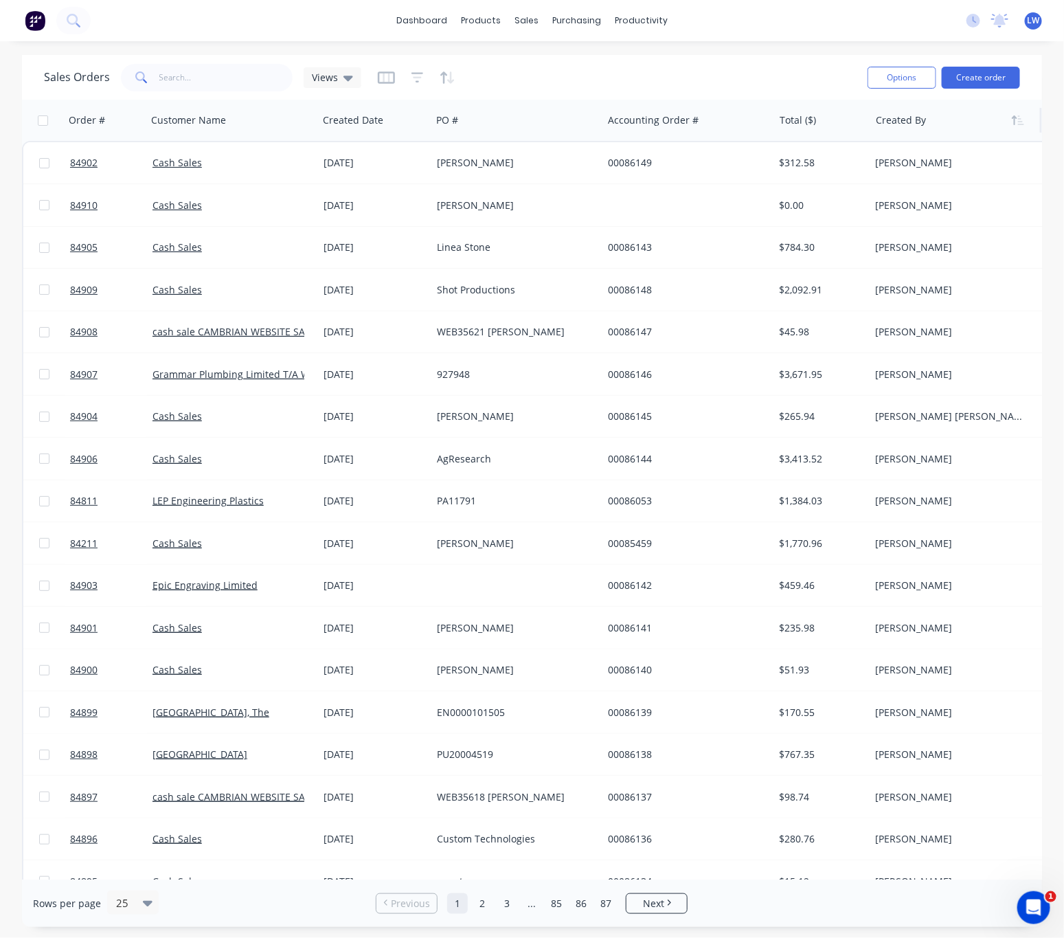
click at [901, 124] on div at bounding box center [952, 119] width 152 height 27
click at [1014, 122] on icon "button" at bounding box center [1018, 120] width 12 height 11
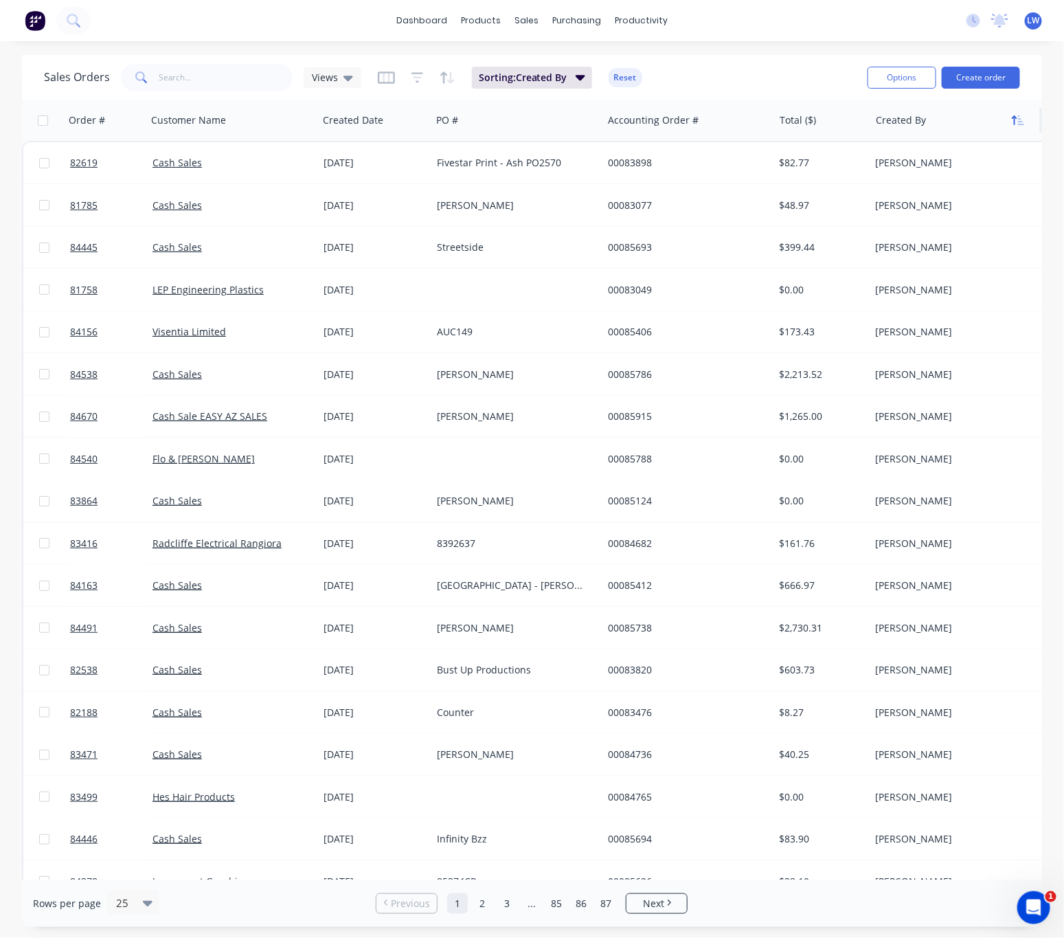
click at [1017, 124] on icon "button" at bounding box center [1018, 120] width 12 height 11
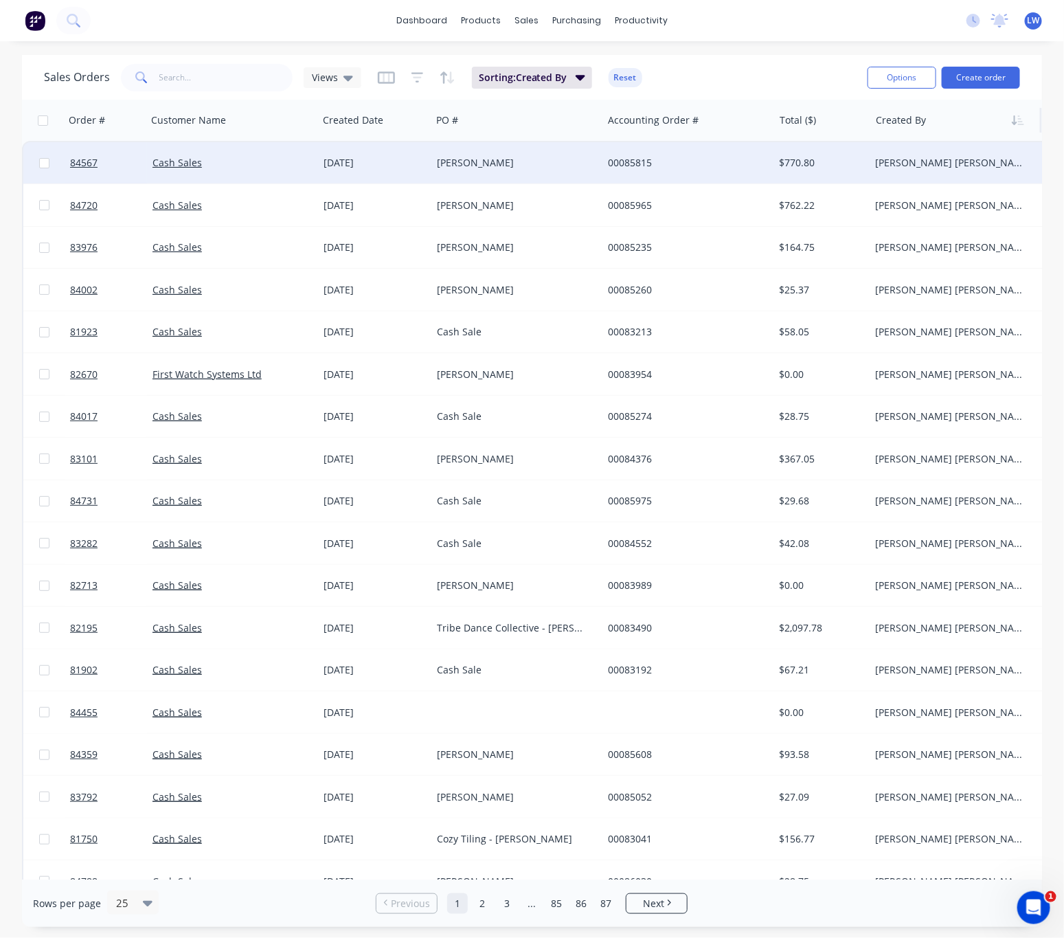
click at [536, 156] on div "Shawn Means" at bounding box center [513, 163] width 152 height 14
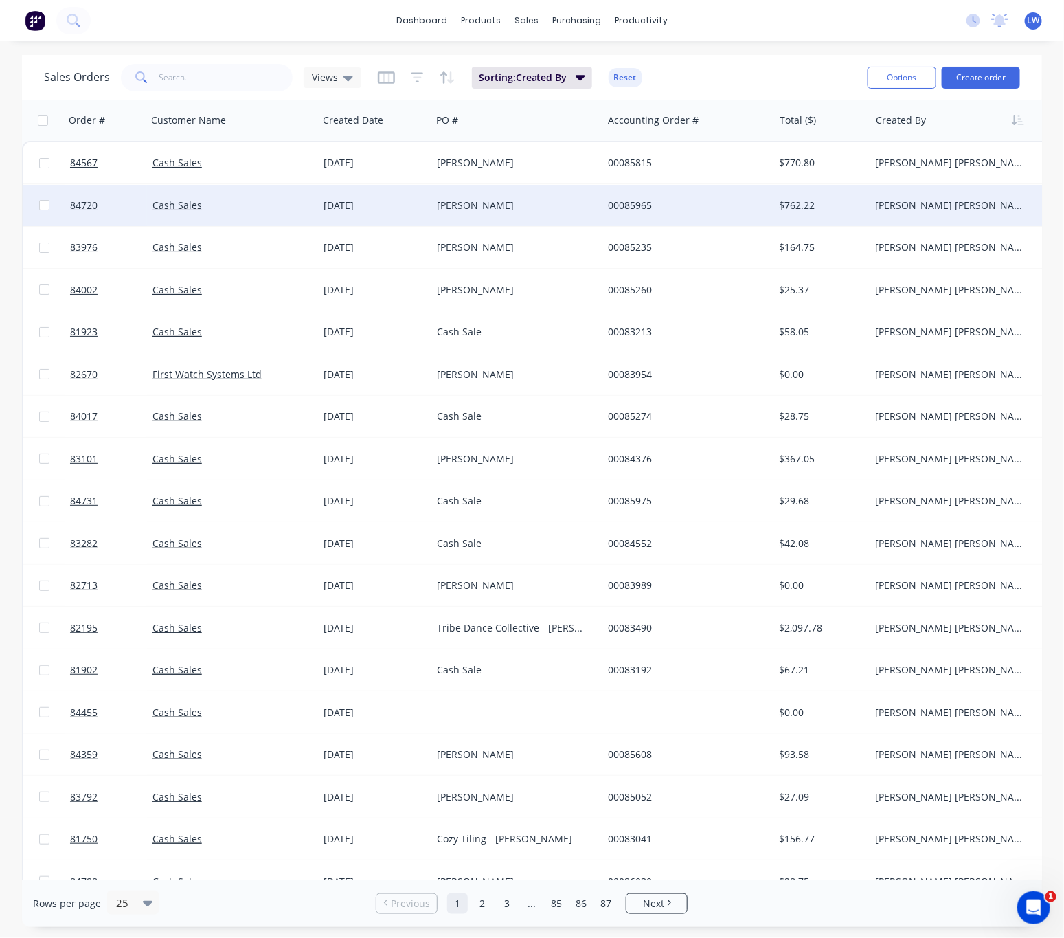
click at [497, 185] on div "Rob Jennings" at bounding box center [516, 205] width 171 height 41
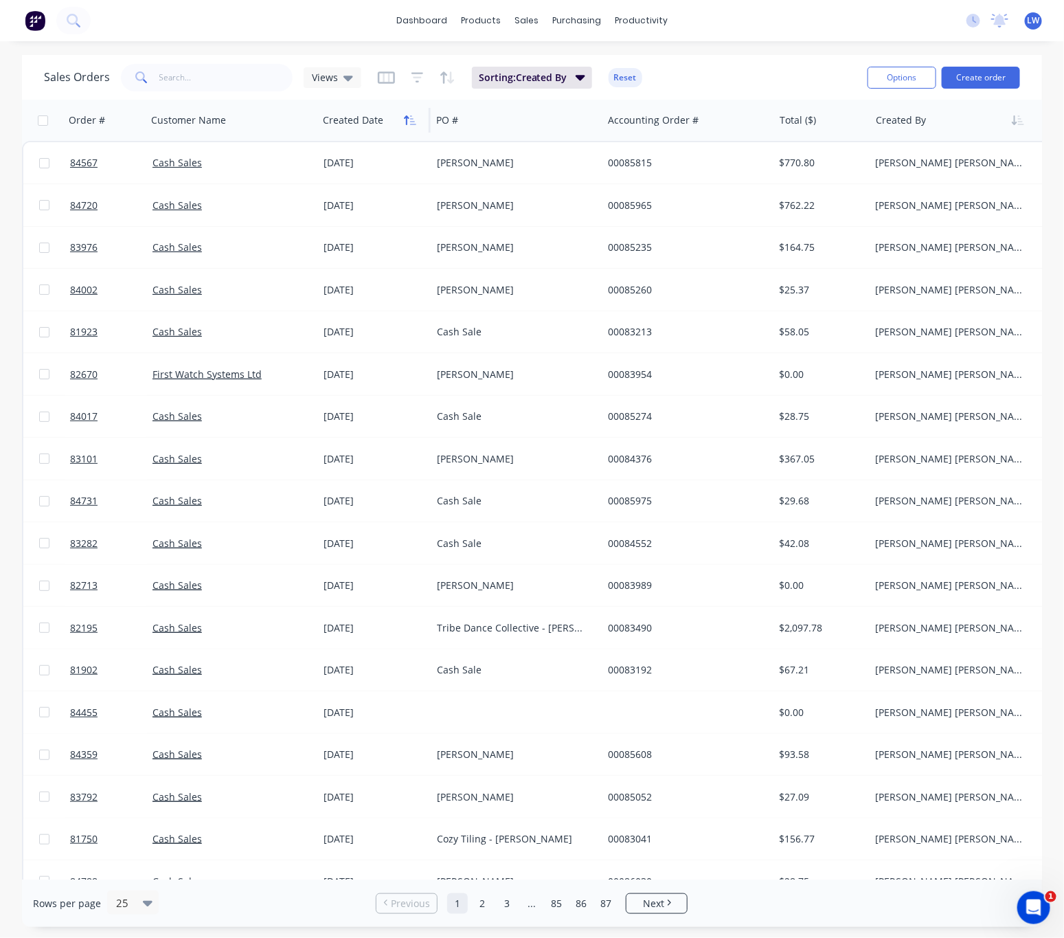
click at [410, 120] on icon "button" at bounding box center [410, 120] width 12 height 11
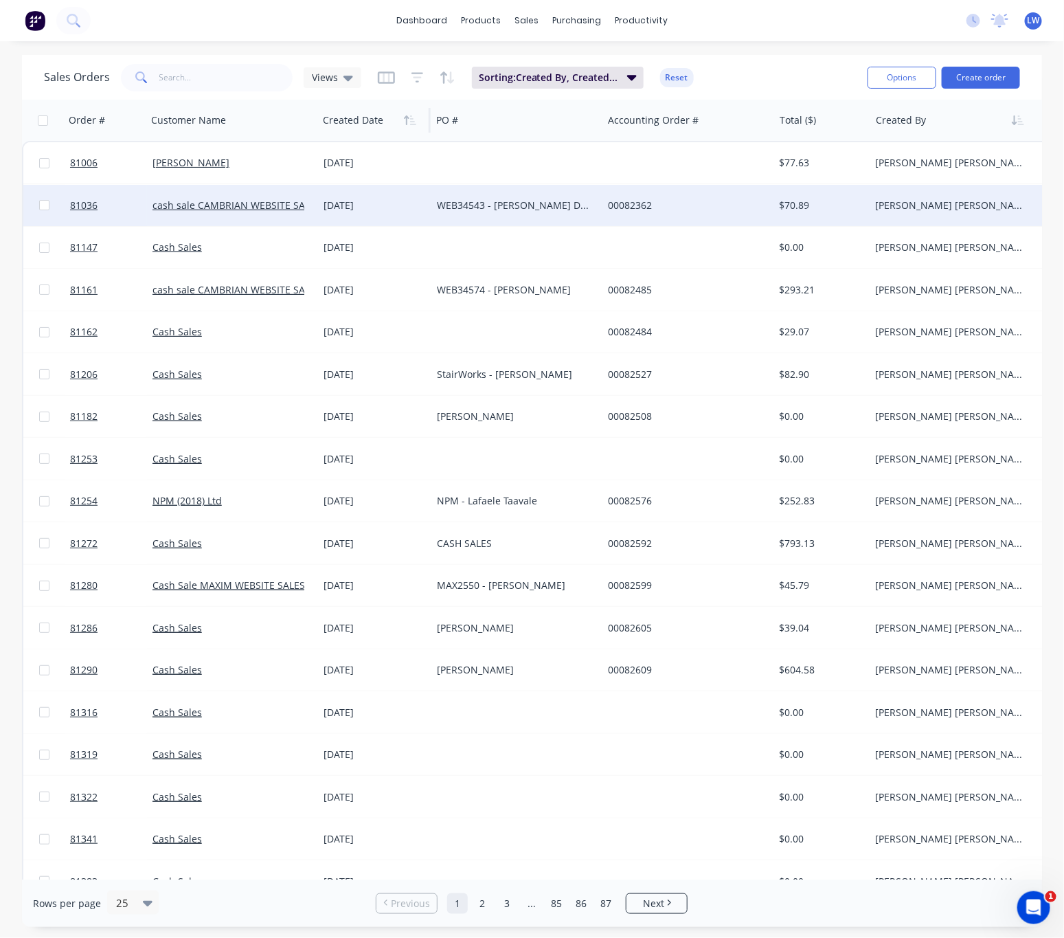
click at [446, 213] on div "WEB34543 - Clark Bardsley Design" at bounding box center [516, 205] width 171 height 41
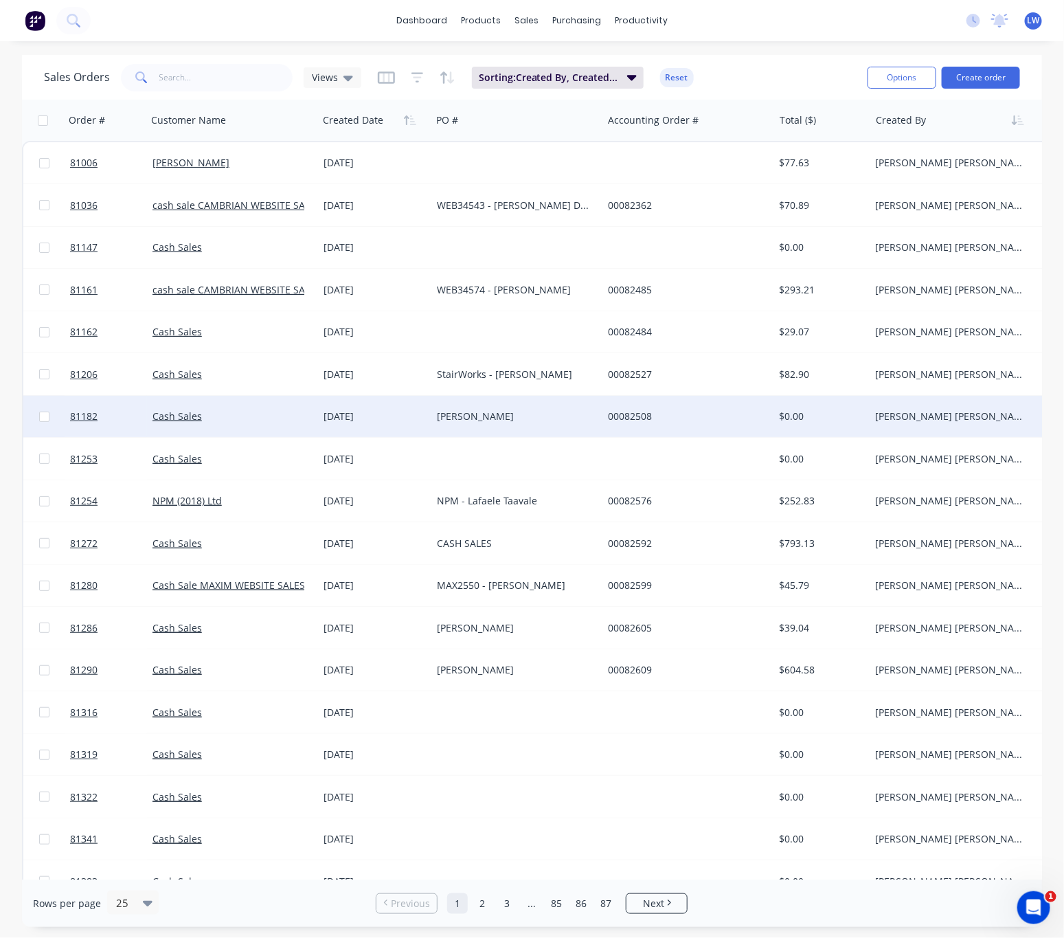
click at [523, 412] on div "Mike Ryan" at bounding box center [513, 416] width 152 height 14
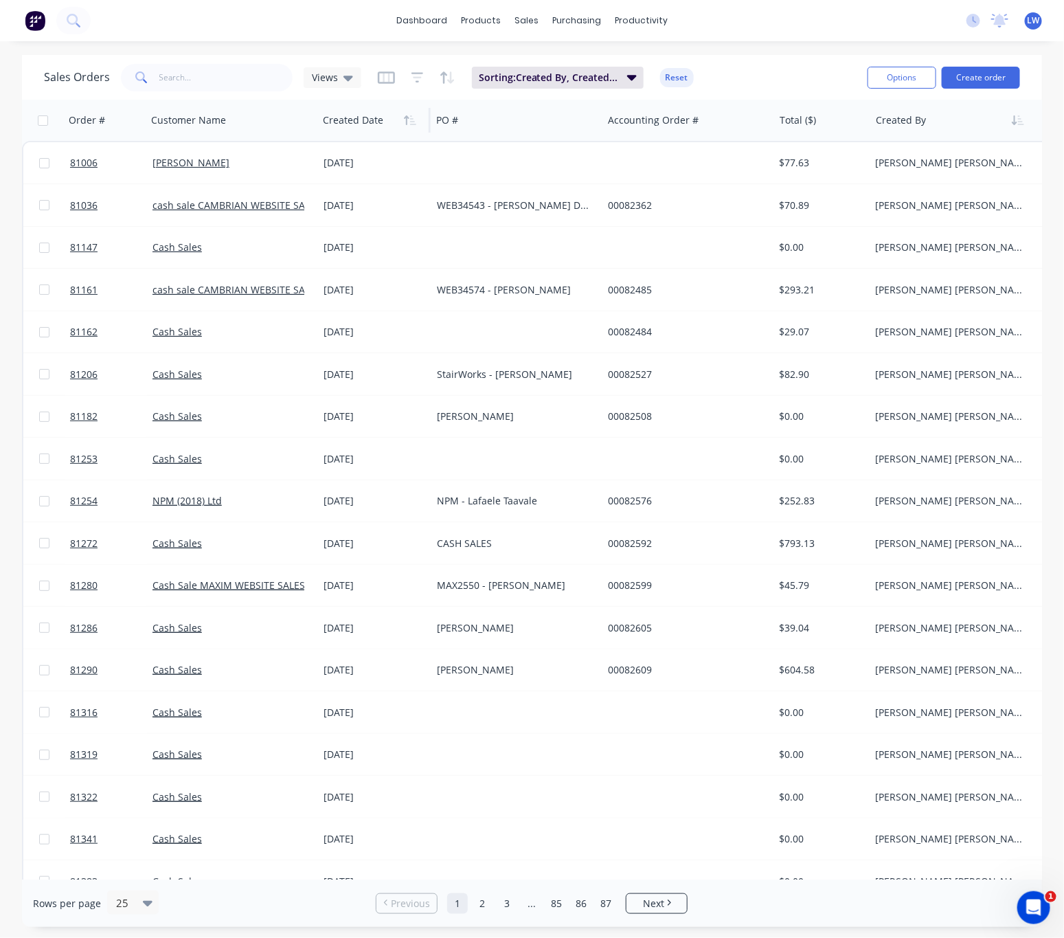
click at [350, 124] on div at bounding box center [372, 119] width 98 height 27
click at [407, 131] on div at bounding box center [372, 119] width 98 height 27
click at [409, 118] on icon "button" at bounding box center [410, 120] width 12 height 11
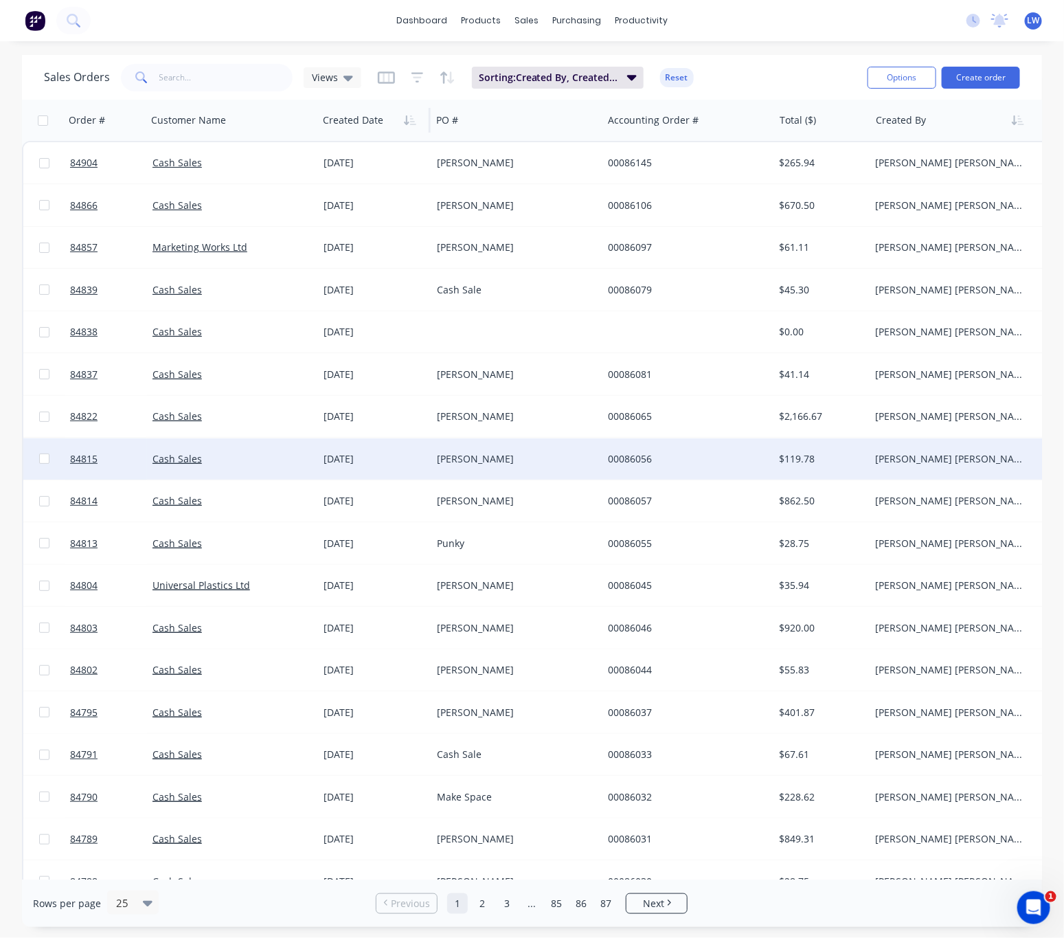
click at [497, 466] on div "Doug Johns" at bounding box center [516, 458] width 171 height 41
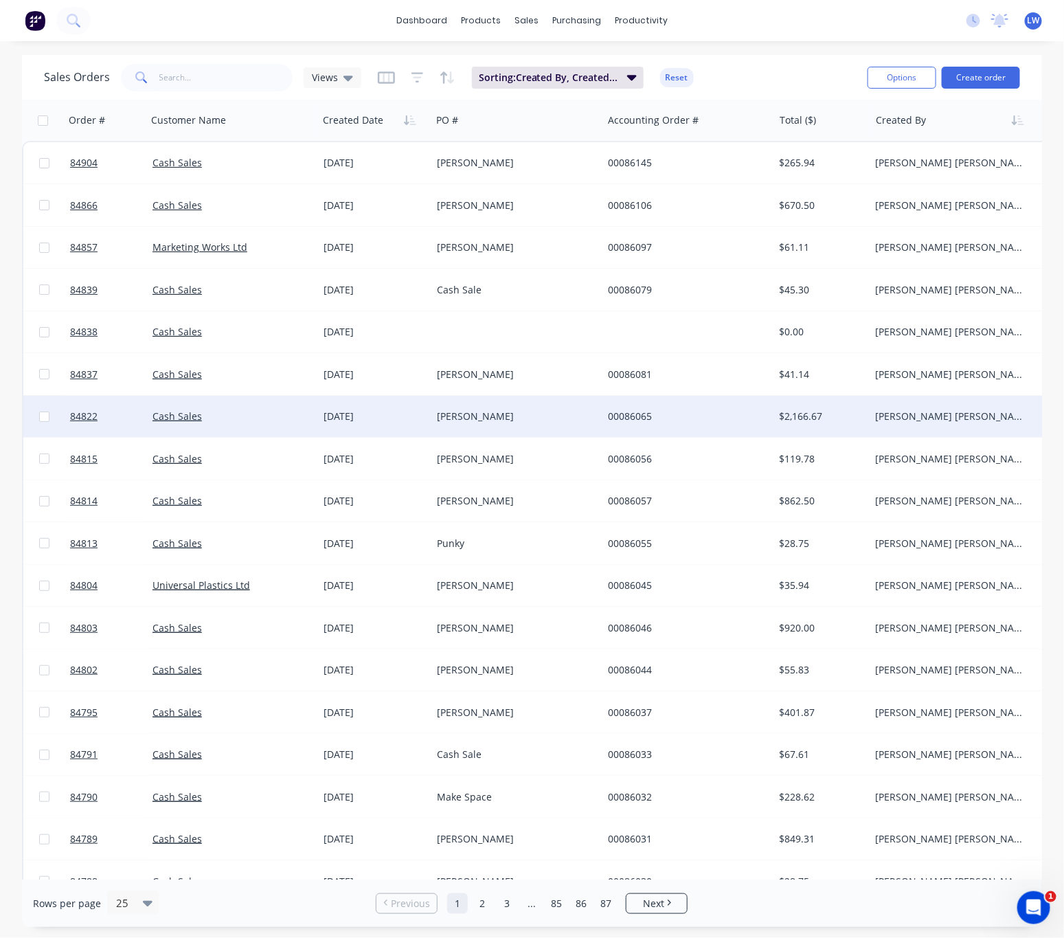
click at [511, 406] on div "James Harvey Gibbons" at bounding box center [516, 416] width 171 height 41
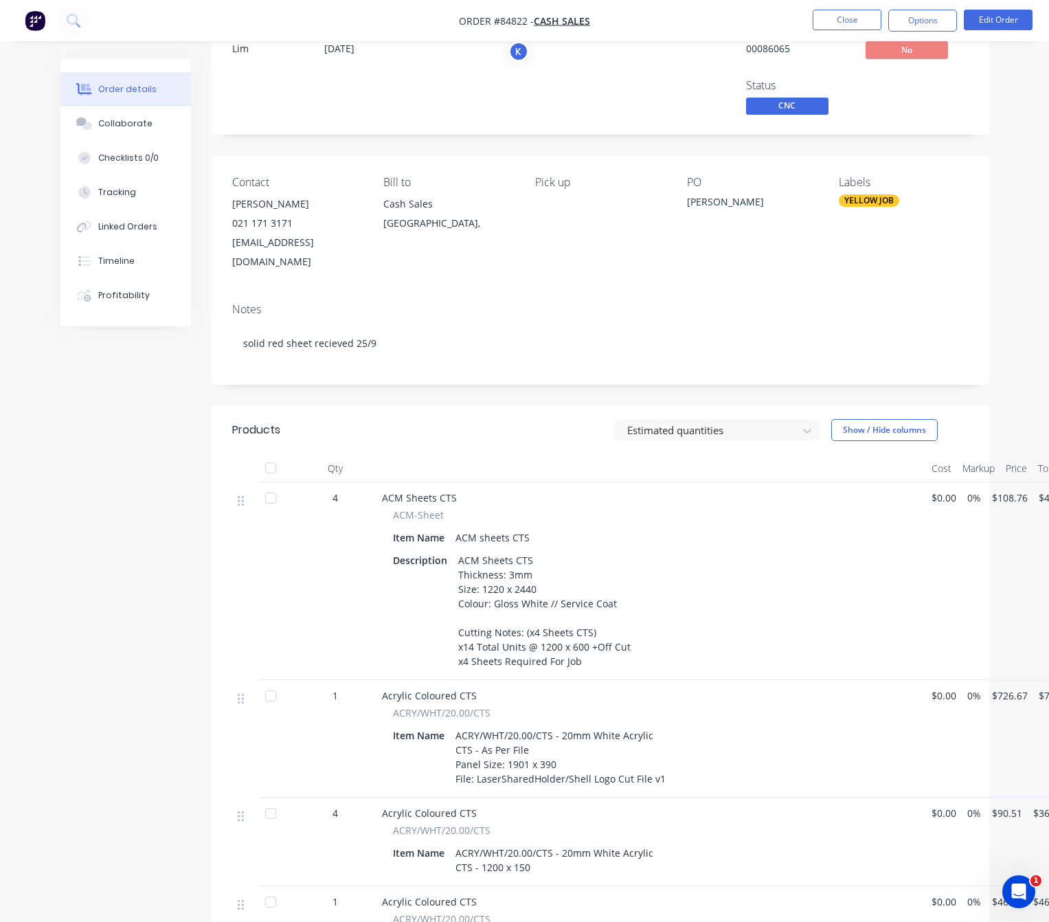
scroll to position [103, 0]
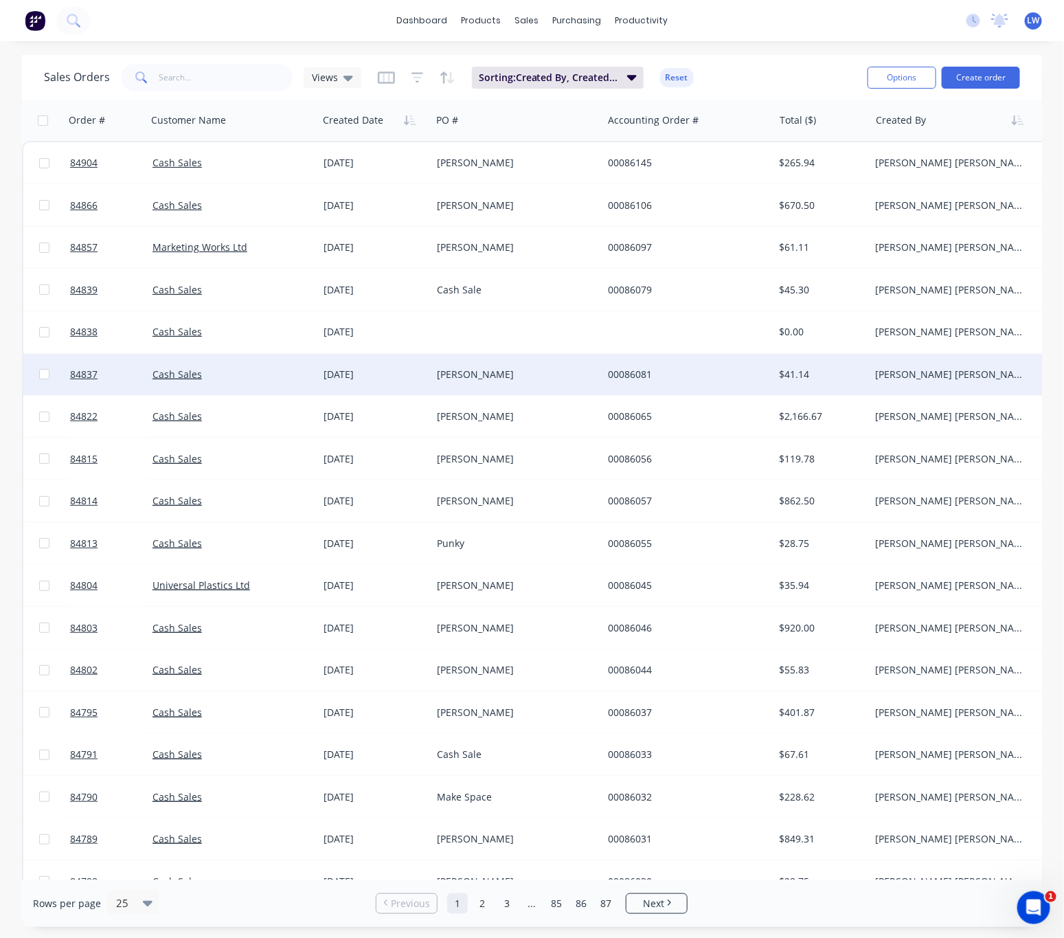
click at [493, 379] on div "Jordan Roake" at bounding box center [513, 374] width 152 height 14
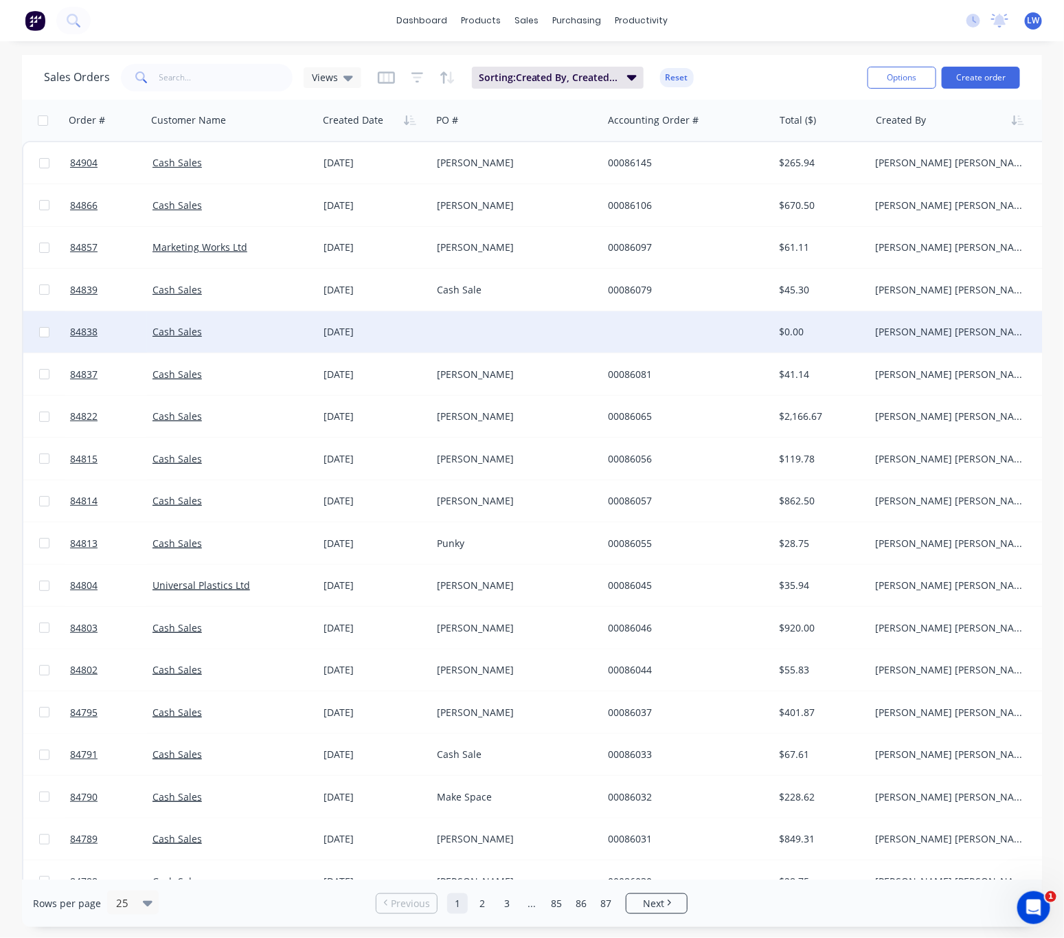
click at [501, 339] on div at bounding box center [516, 331] width 171 height 41
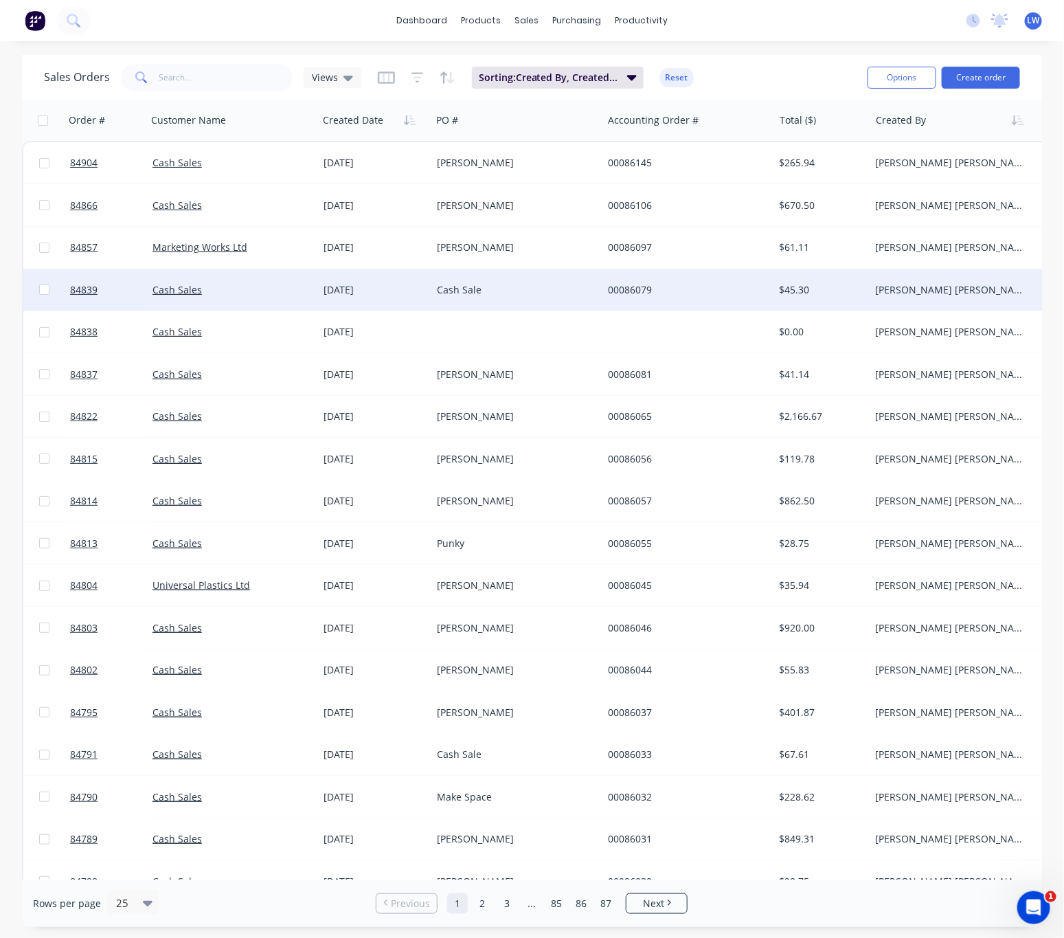
click at [481, 274] on div "Cash Sale" at bounding box center [516, 289] width 171 height 41
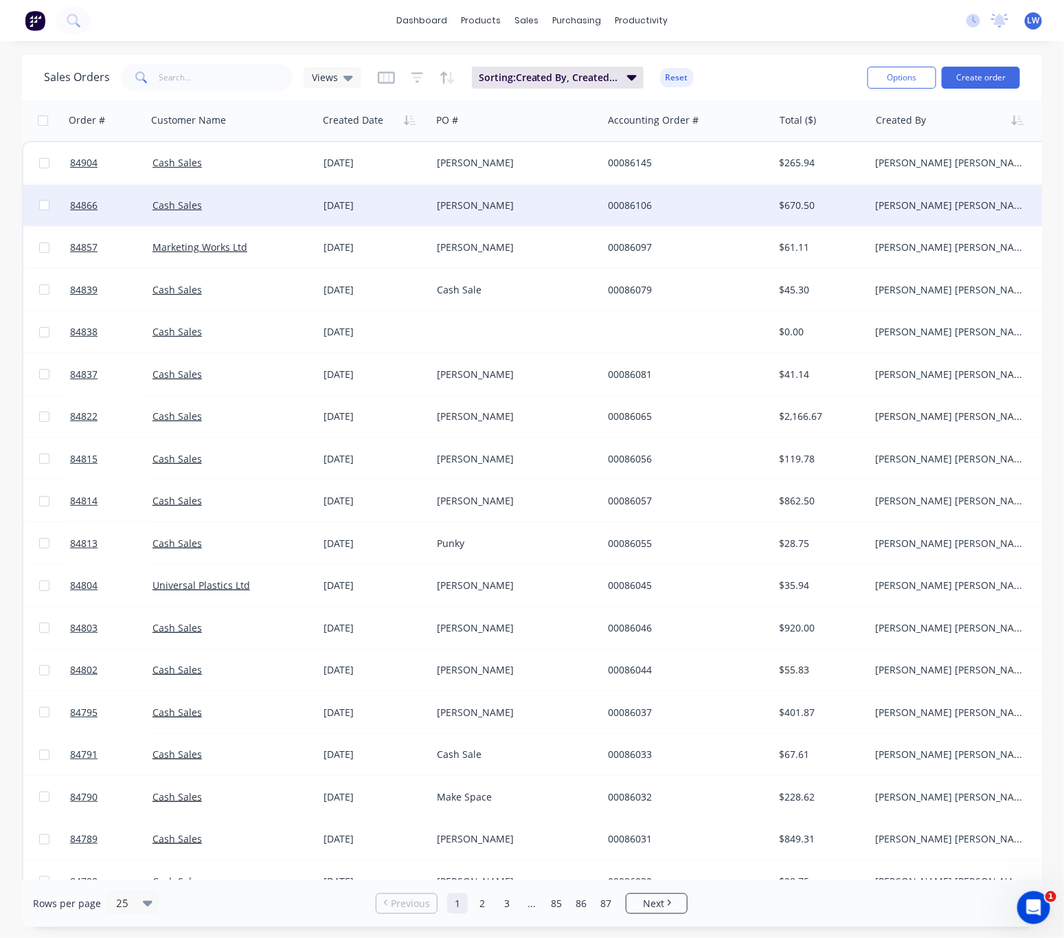
click at [511, 212] on div "Mark Walker" at bounding box center [516, 205] width 171 height 41
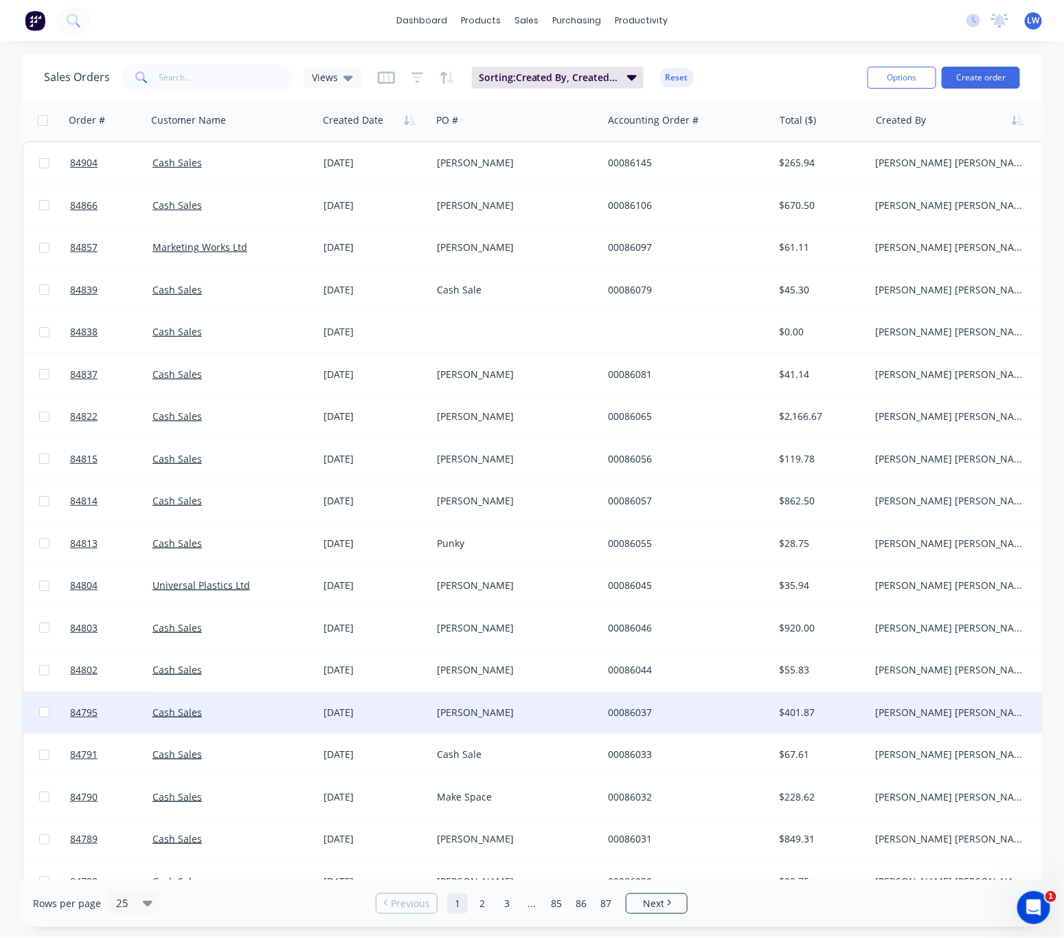
click at [524, 716] on div "Shaun" at bounding box center [513, 712] width 152 height 14
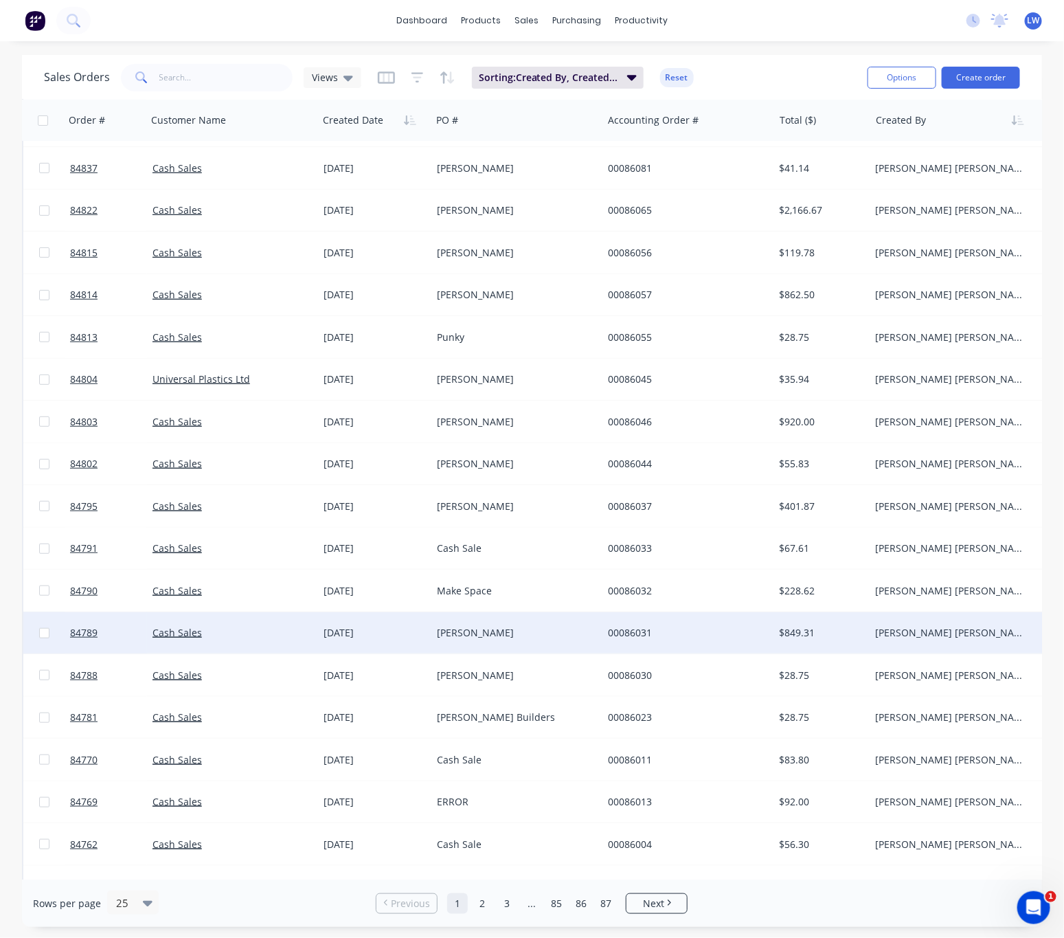
scroll to position [309, 0]
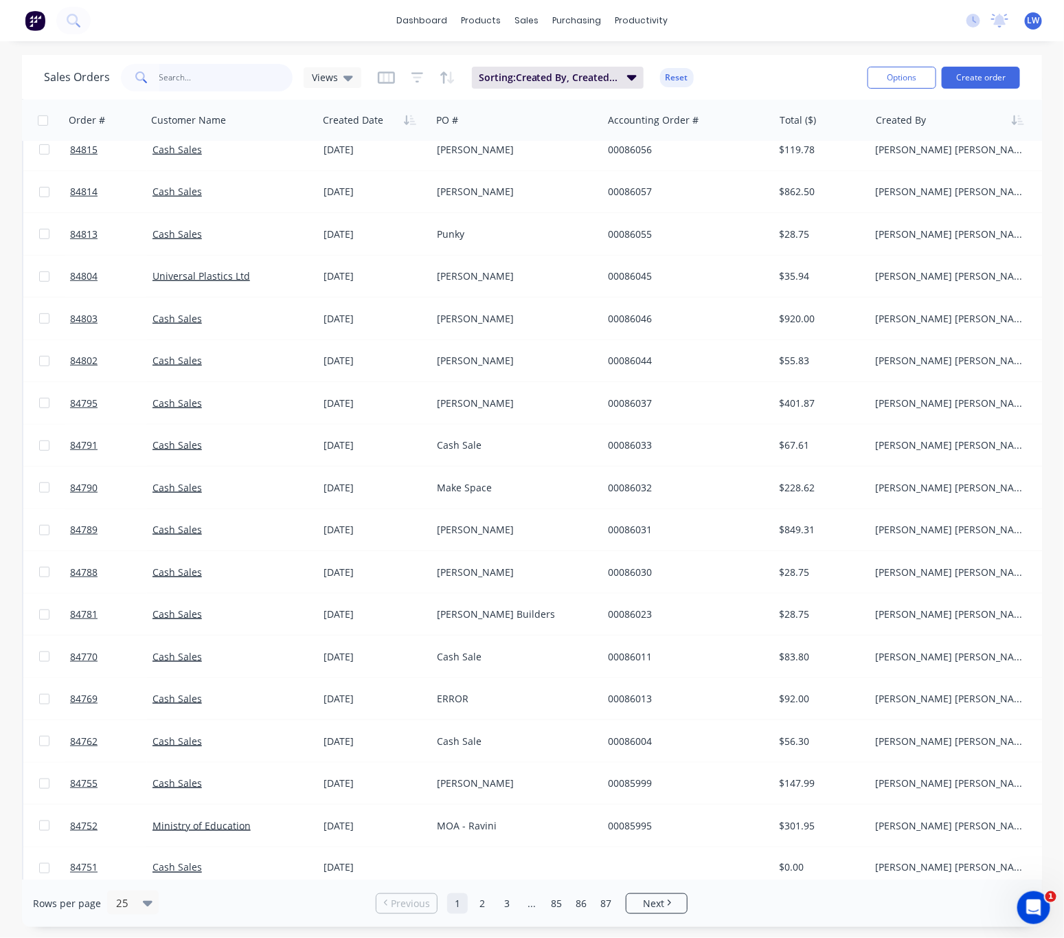
click at [225, 69] on input "text" at bounding box center [226, 77] width 134 height 27
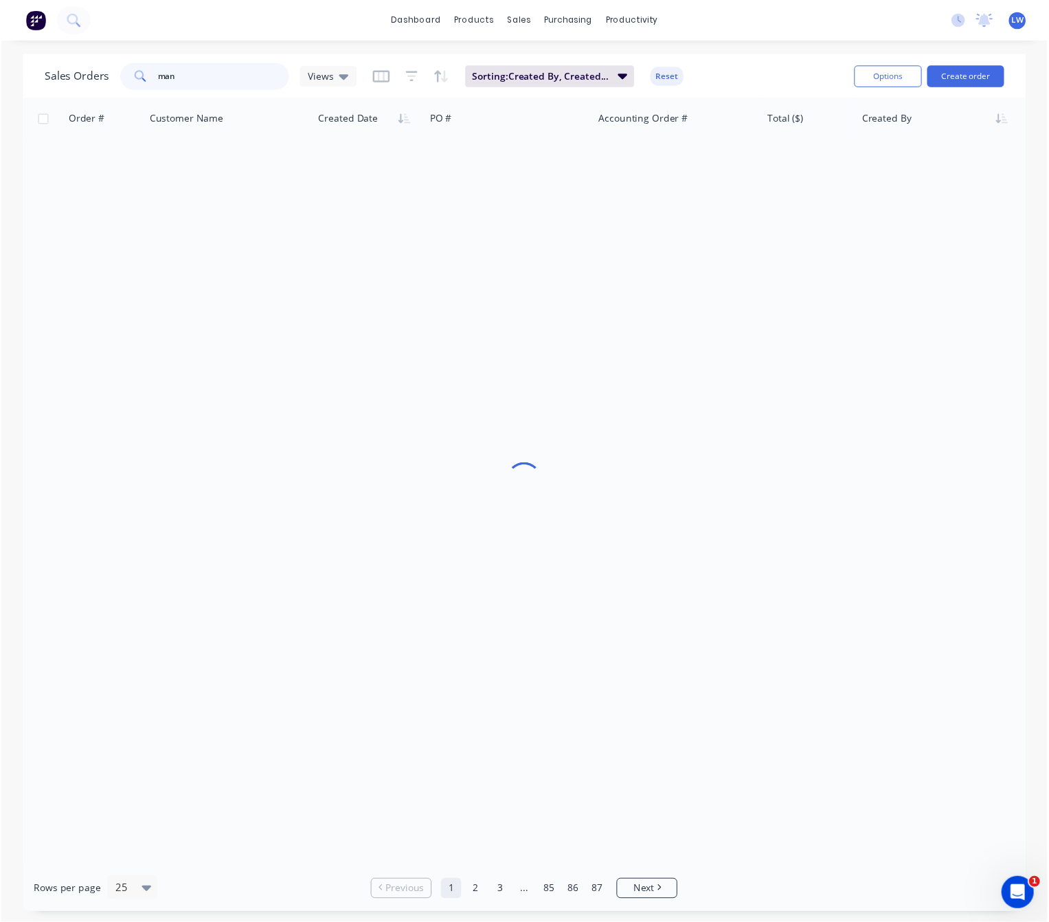
scroll to position [0, 0]
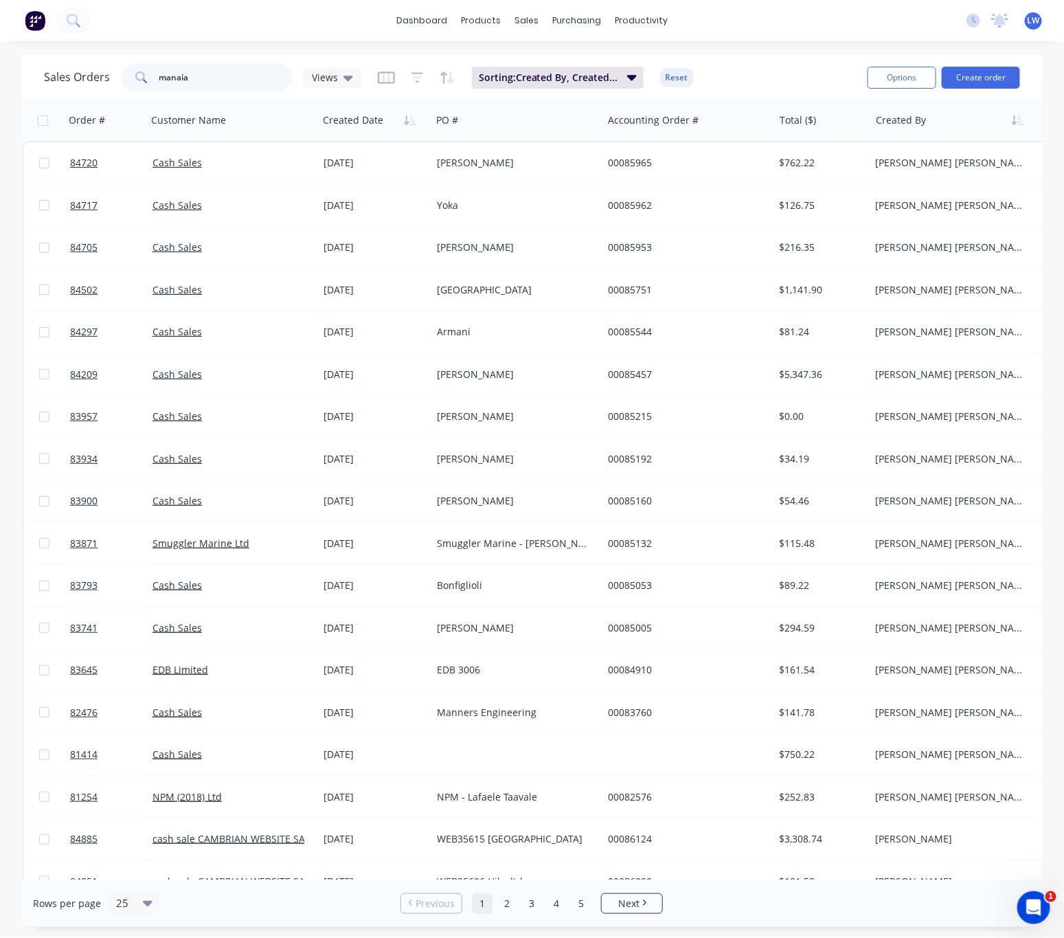
type input "manaia"
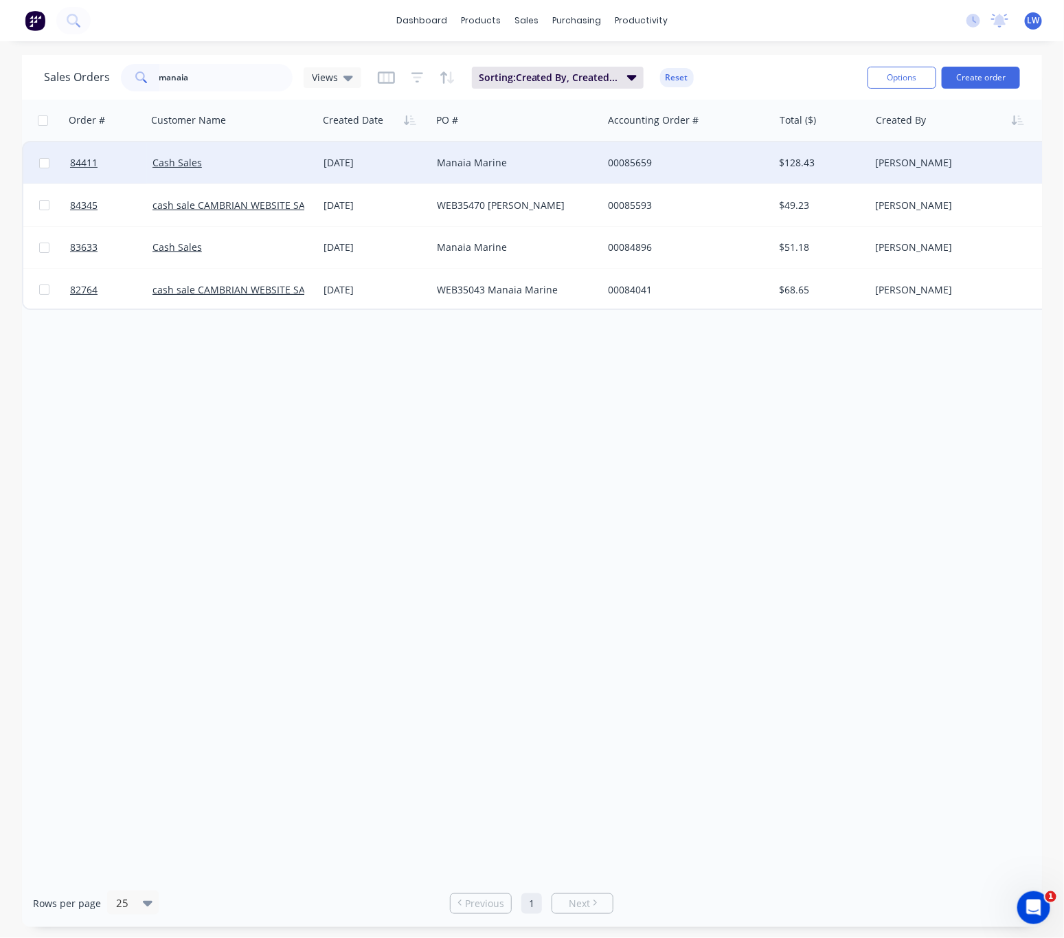
click at [550, 161] on div "Manaia Marine" at bounding box center [513, 163] width 152 height 14
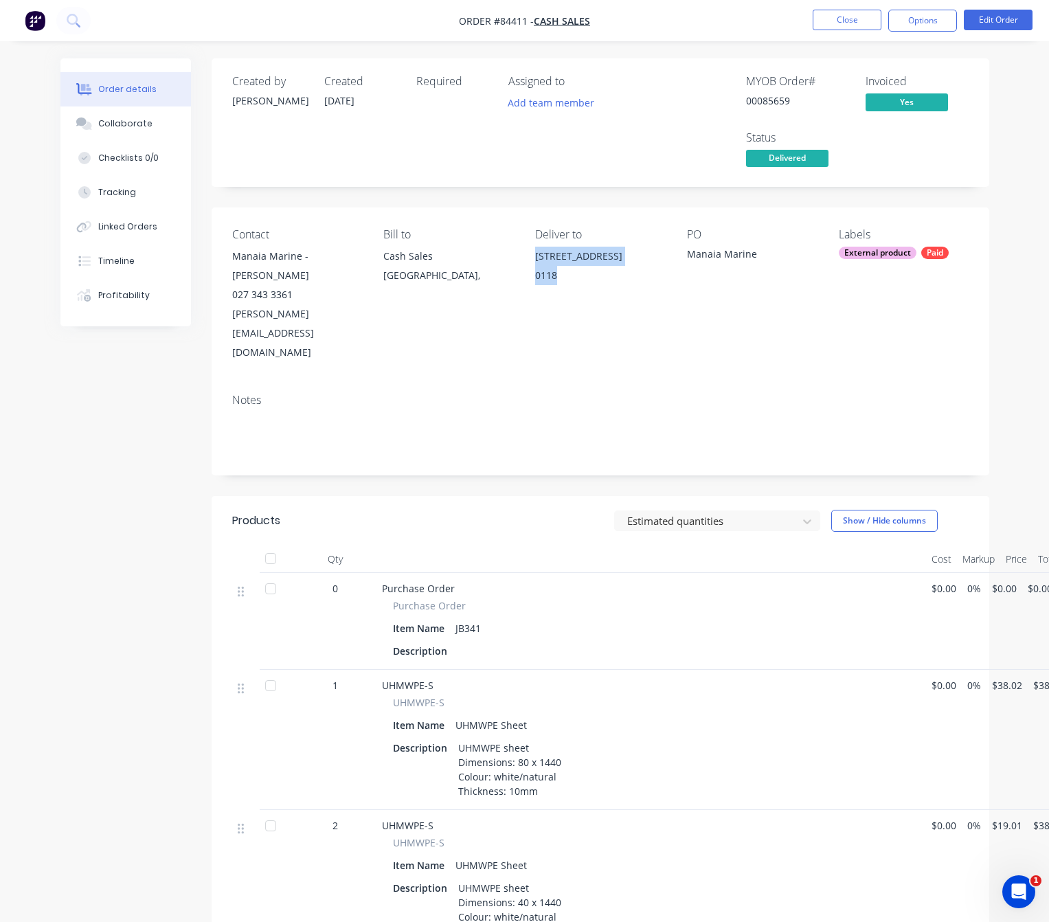
drag, startPoint x: 565, startPoint y: 293, endPoint x: 525, endPoint y: 250, distance: 58.3
click at [525, 250] on div "Contact Manaia Marine - Kyle Taylor 027 343 3361 Kyle@manaiamarine.co.nz Bill t…" at bounding box center [601, 294] width 778 height 175
copy div "6/68 Marsden Bay Drive Marsden Point 0118"
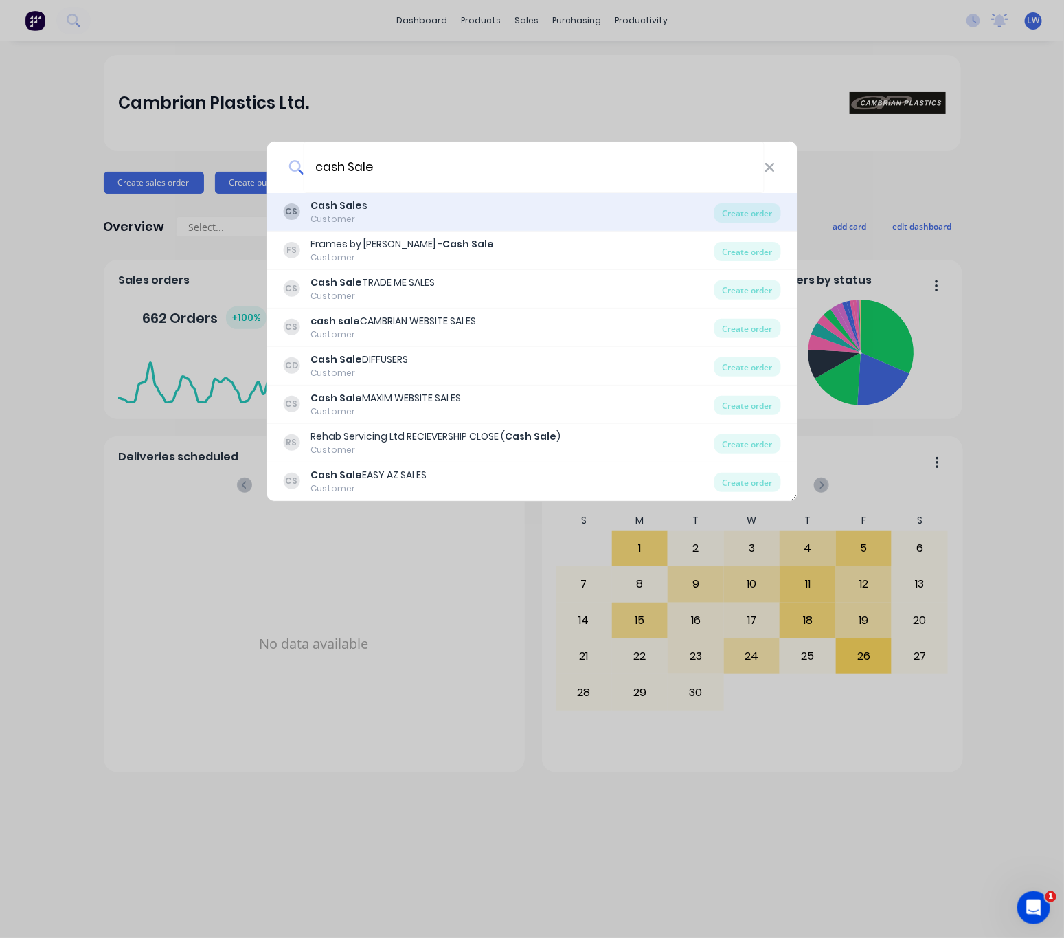
type input "cash Sale"
click at [530, 205] on div "CS Cash Sale s Customer" at bounding box center [498, 212] width 431 height 27
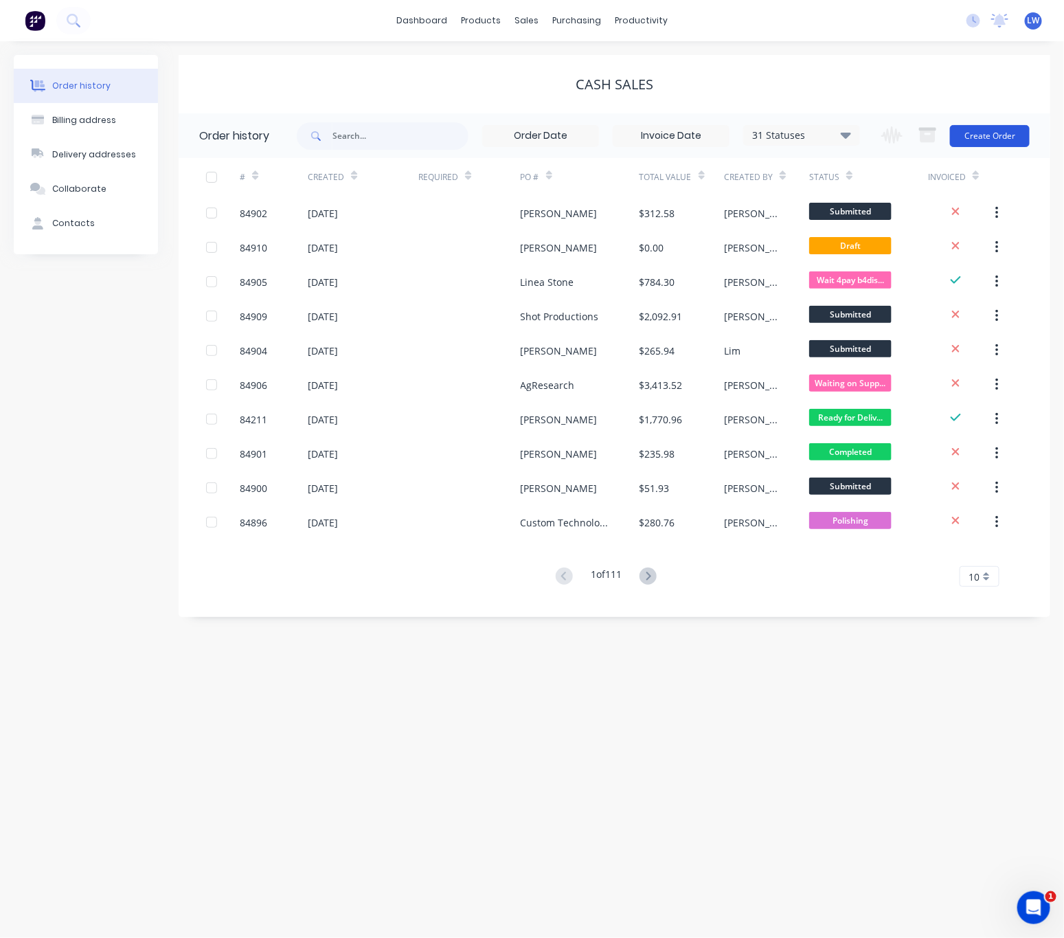
click at [1012, 144] on button "Create Order" at bounding box center [990, 136] width 80 height 22
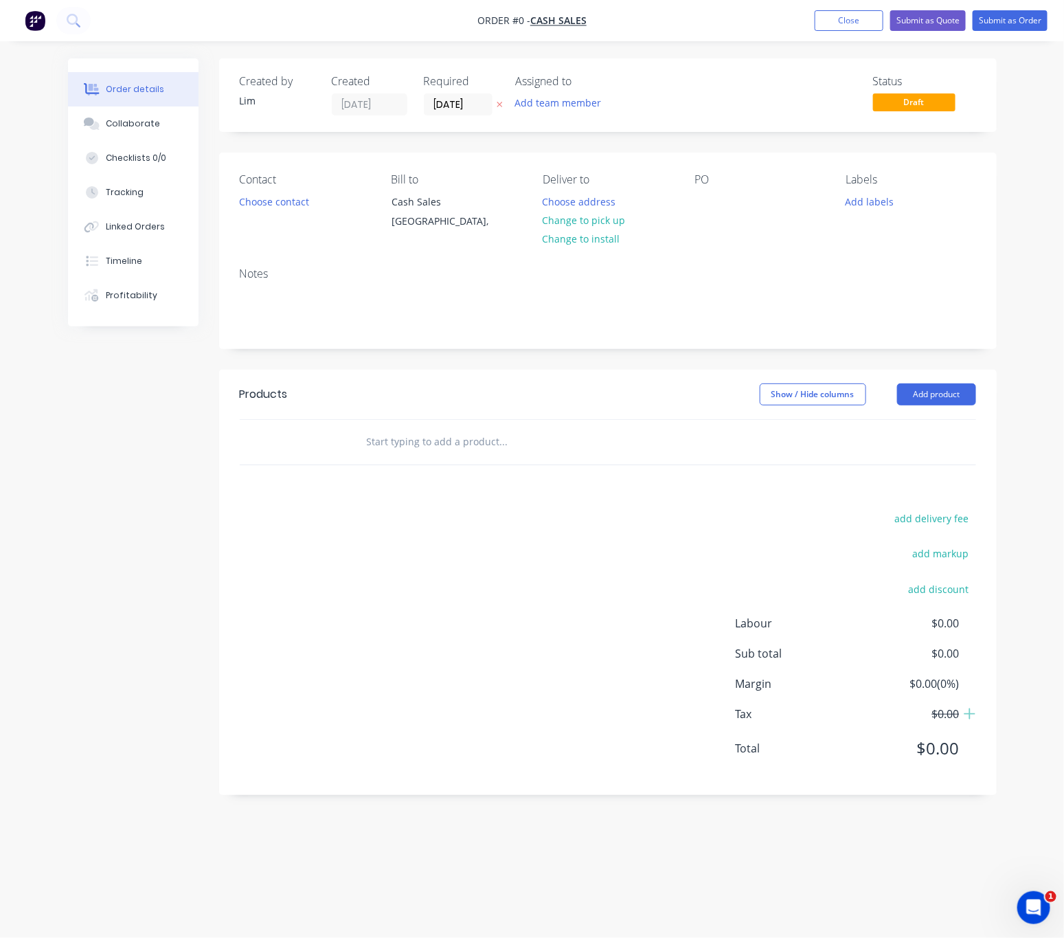
click at [501, 104] on icon "button" at bounding box center [500, 104] width 6 height 8
click at [280, 205] on button "Choose contact" at bounding box center [273, 201] width 84 height 19
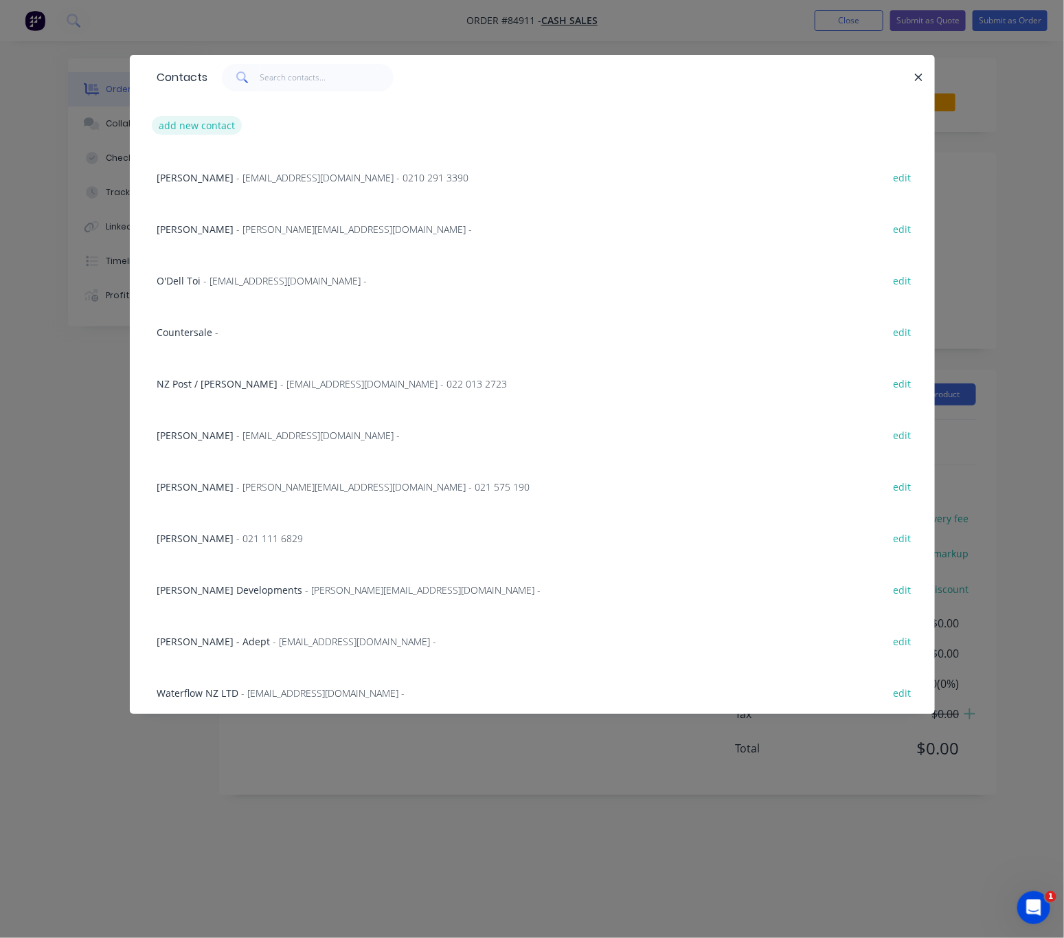
click at [225, 132] on button "add new contact" at bounding box center [197, 125] width 91 height 19
select select "NZ"
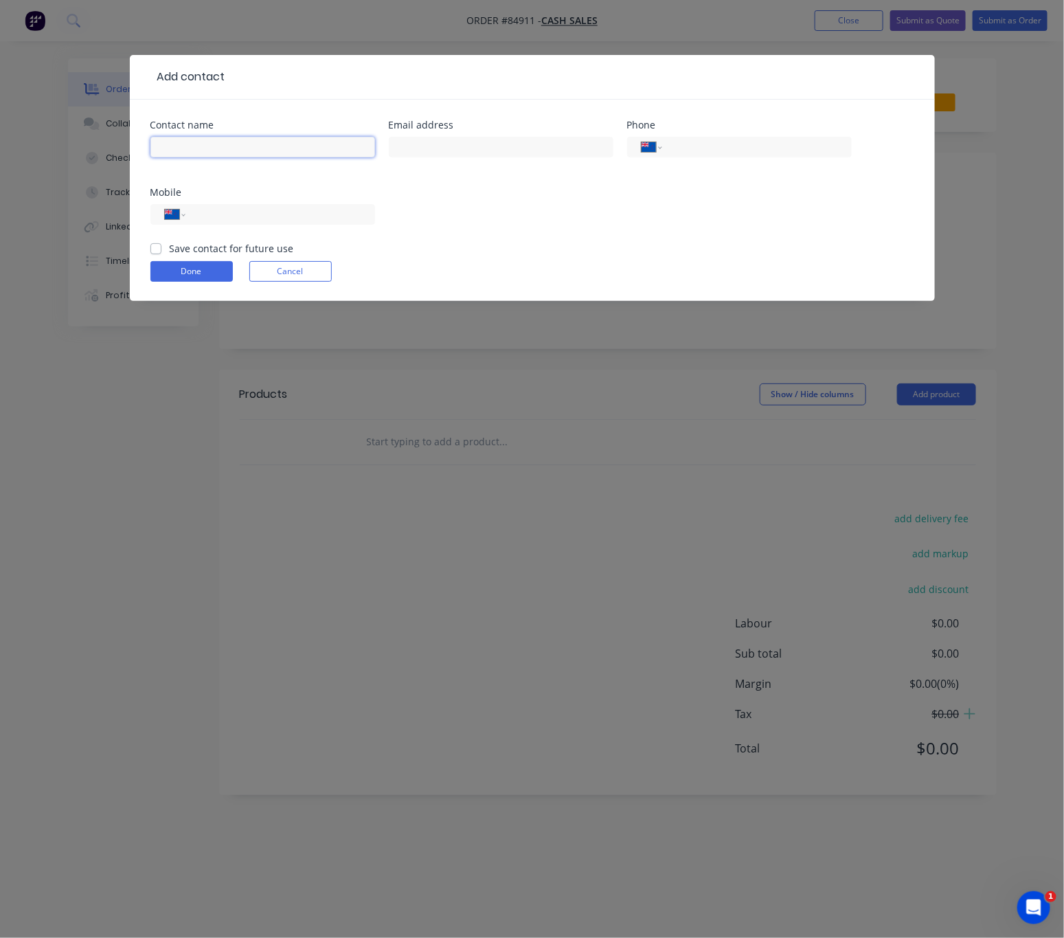
click at [236, 143] on input "text" at bounding box center [262, 147] width 225 height 21
click at [320, 283] on form "Contact name Email address Phone International Afghanistan Åland Islands Albani…" at bounding box center [532, 210] width 764 height 181
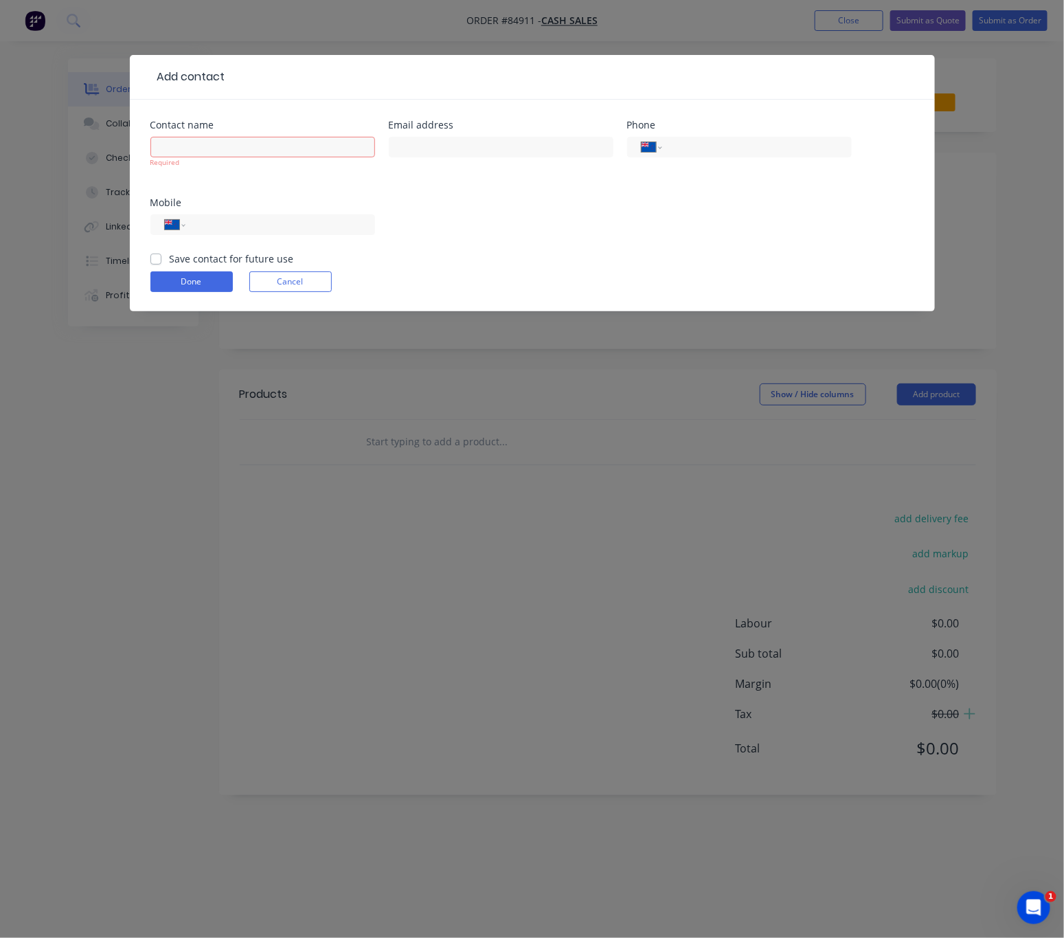
click at [316, 273] on button "Cancel" at bounding box center [290, 281] width 82 height 21
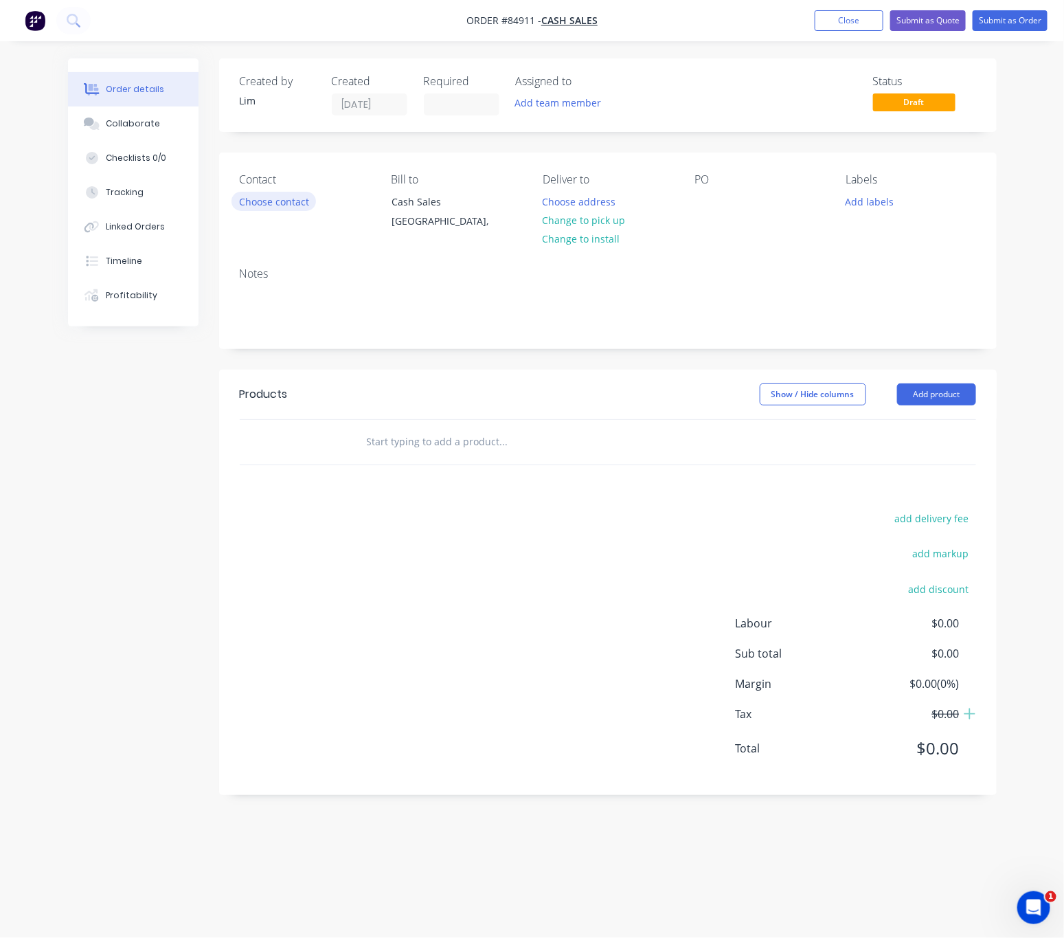
click at [271, 198] on button "Choose contact" at bounding box center [273, 201] width 84 height 19
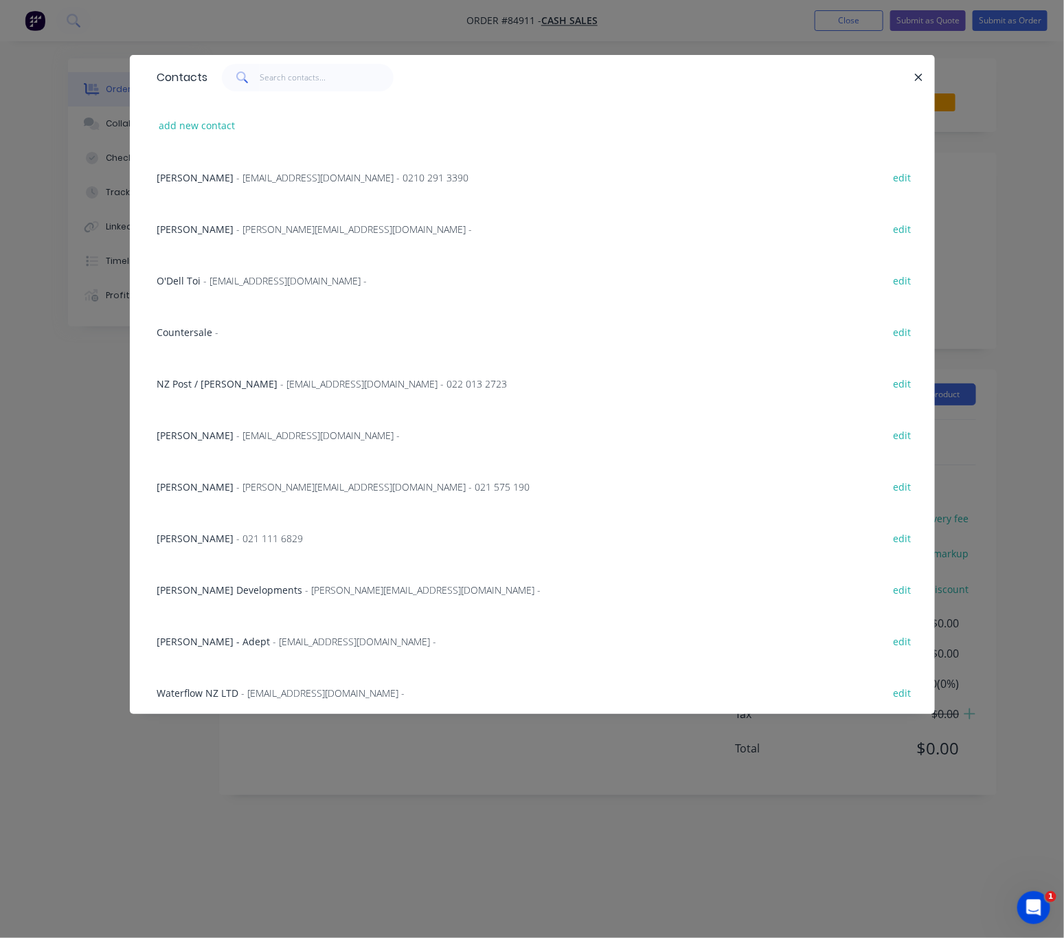
click at [271, 91] on div "Contacts" at bounding box center [532, 77] width 805 height 45
click at [280, 82] on input "text" at bounding box center [327, 77] width 134 height 27
click at [283, 82] on input "text" at bounding box center [327, 77] width 134 height 27
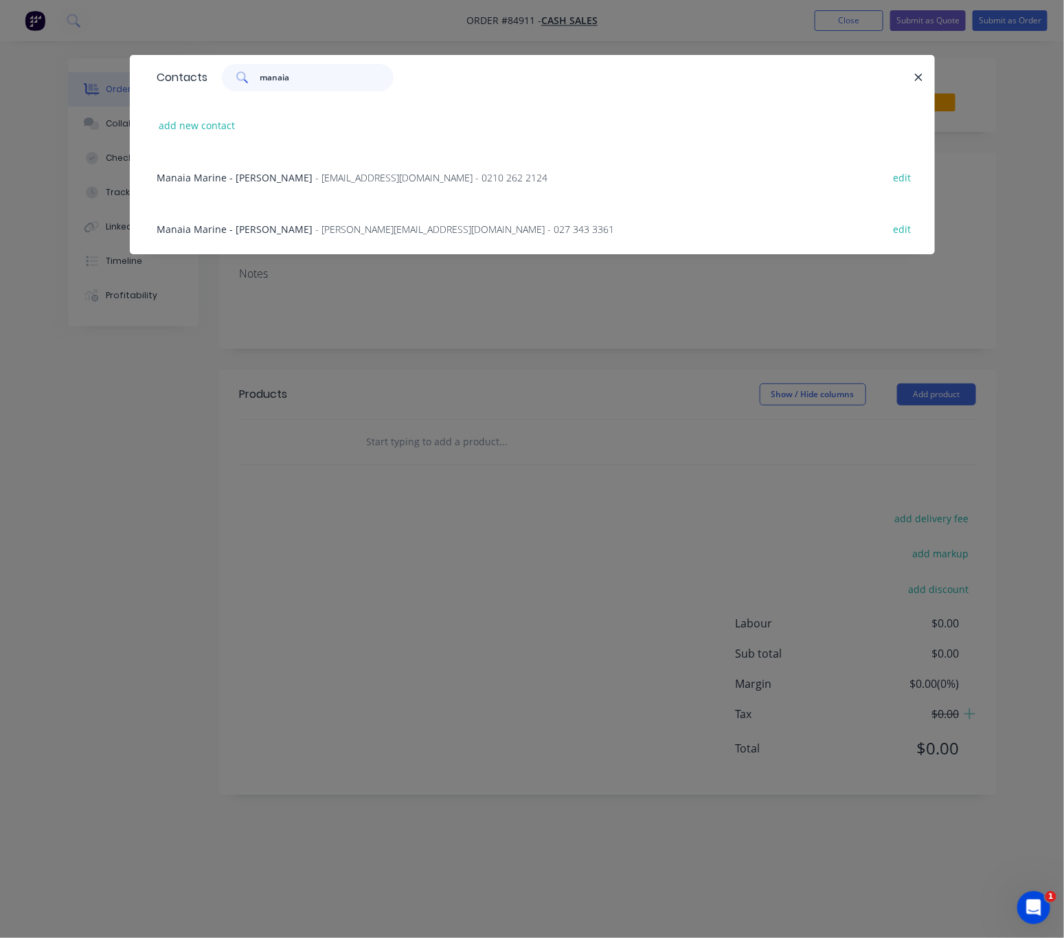
type input "manaia"
click at [361, 225] on span "- Kyle@manaiamarine.co.nz - 027 343 3361" at bounding box center [465, 229] width 299 height 13
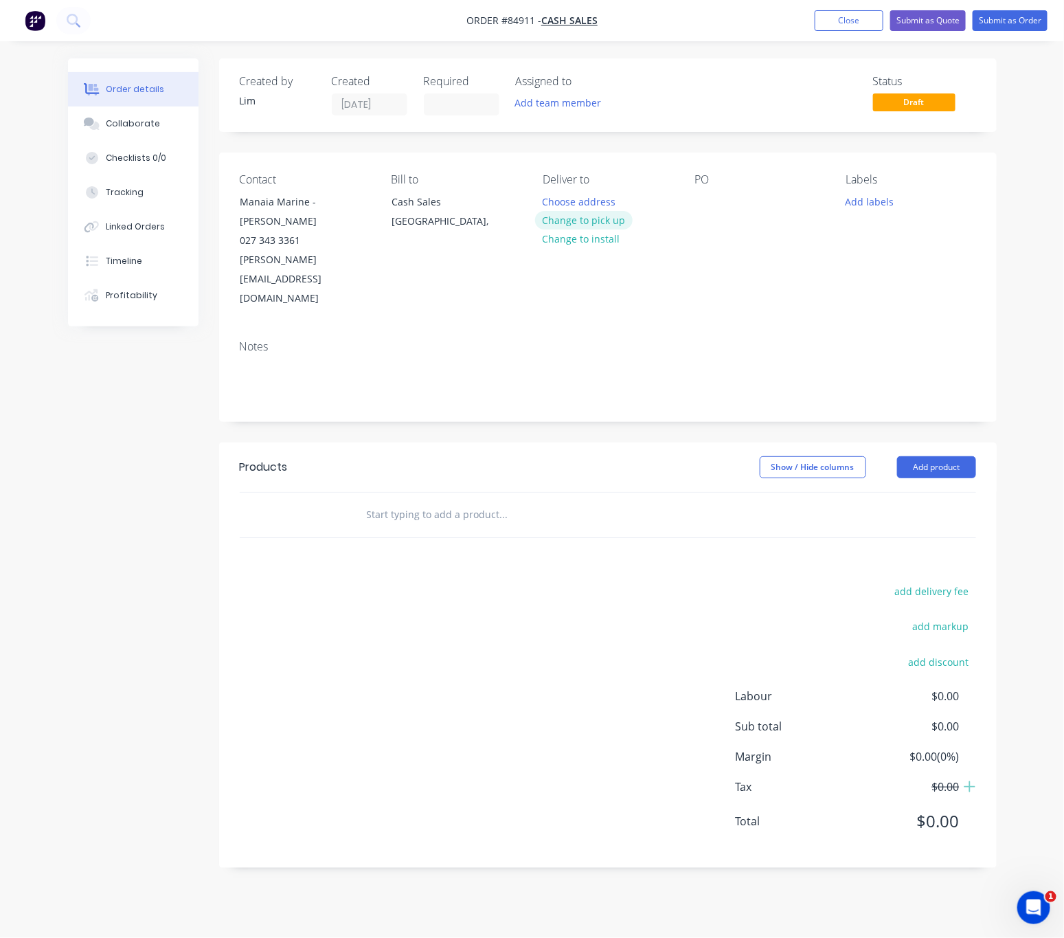
click at [589, 218] on button "Change to pick up" at bounding box center [584, 220] width 98 height 19
click at [457, 501] on input "text" at bounding box center [503, 514] width 275 height 27
click at [437, 501] on input "text" at bounding box center [503, 514] width 275 height 27
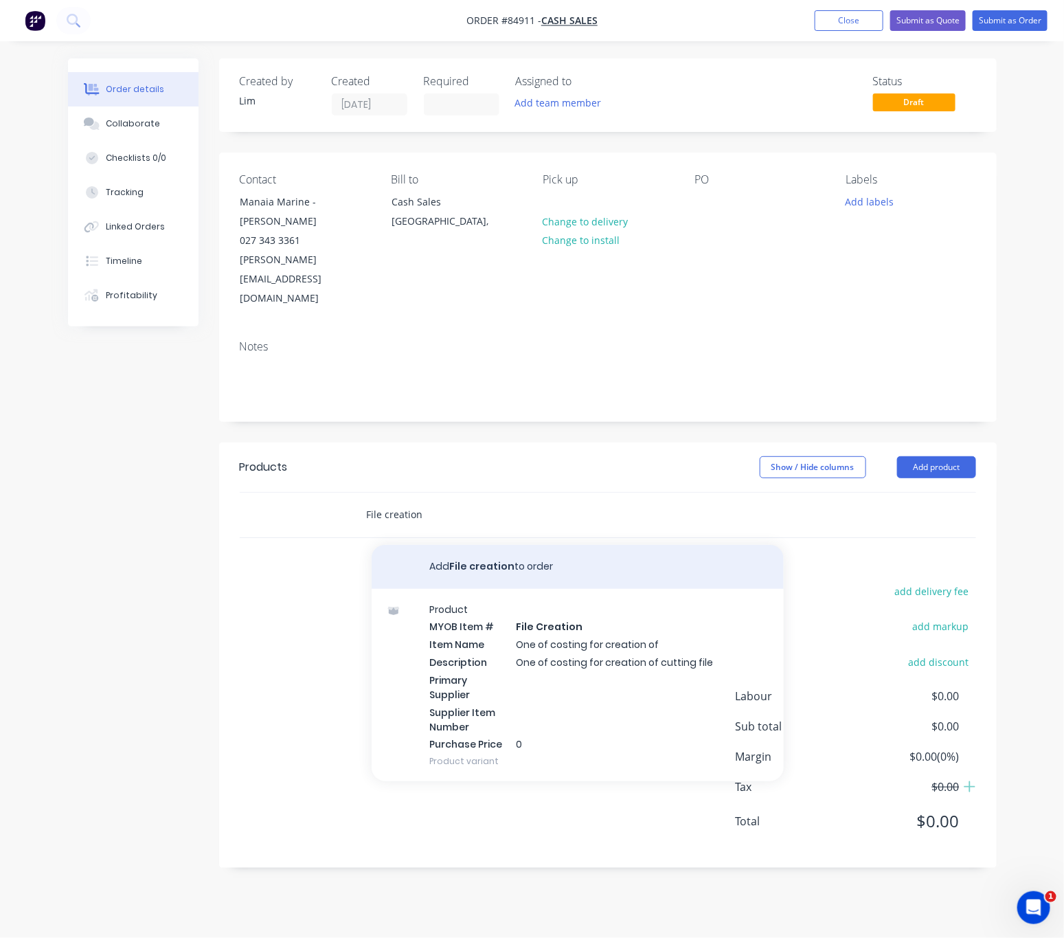
type input "File creation"
click at [497, 545] on button "Add File creation to order" at bounding box center [578, 567] width 412 height 44
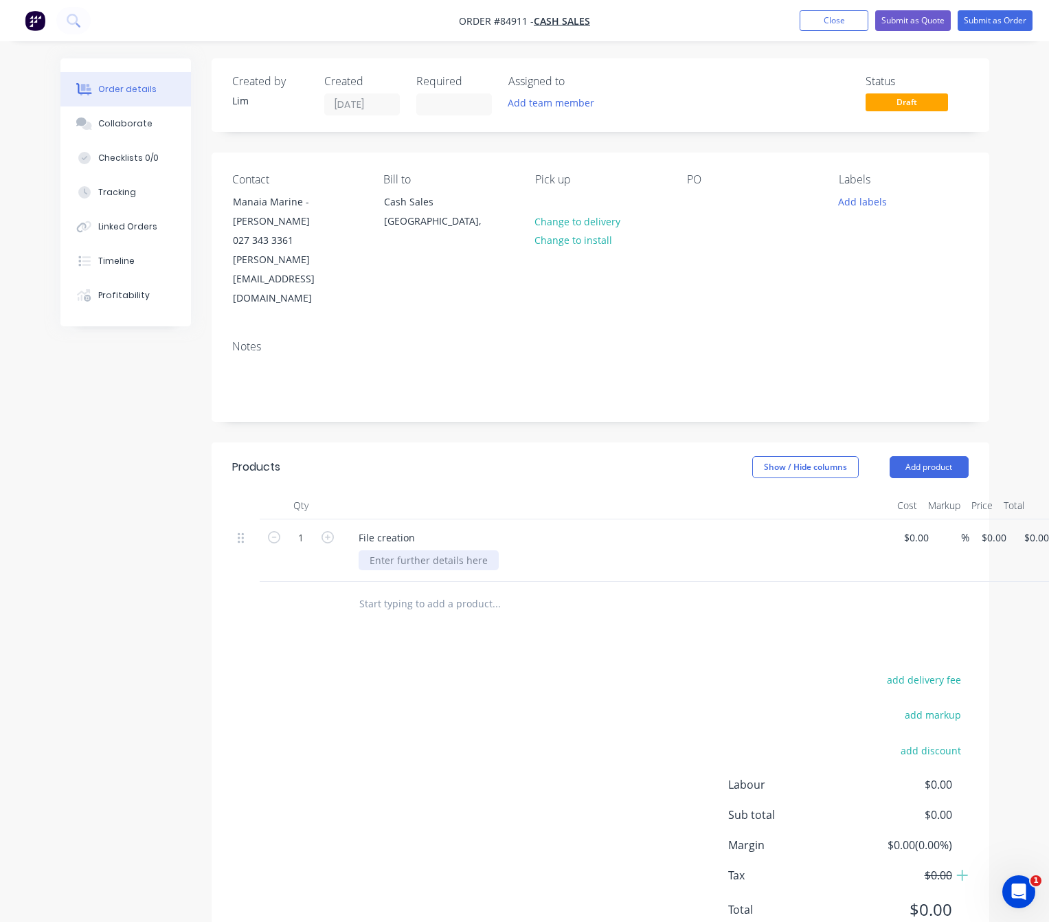
click at [450, 550] on div at bounding box center [429, 560] width 140 height 20
click at [375, 722] on div "add delivery fee add markup add discount Labour $0.00 Sub total $0.00 Margin $0…" at bounding box center [600, 802] width 736 height 265
click at [495, 550] on div "File: LASERSHAREDHOLDER/" at bounding box center [434, 560] width 150 height 20
click at [1004, 14] on button "Submit as Order" at bounding box center [995, 20] width 75 height 21
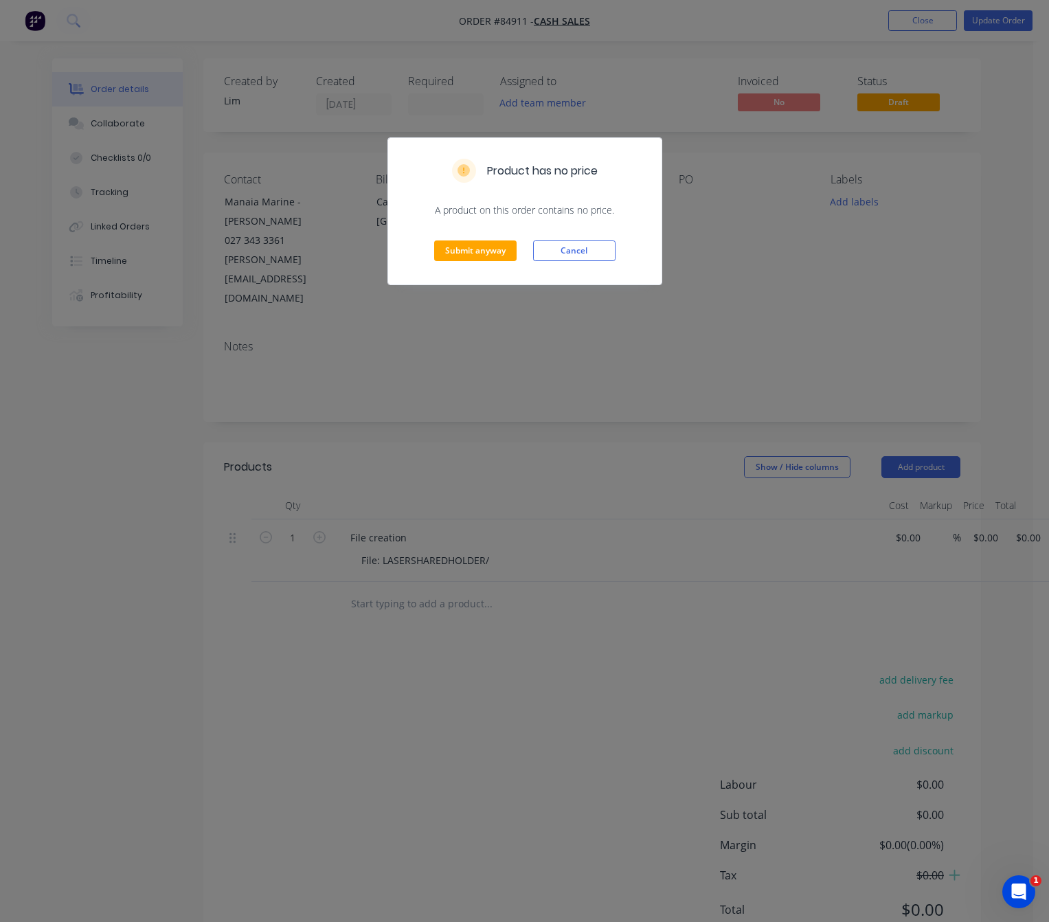
click at [495, 235] on div "Submit anyway Cancel" at bounding box center [524, 250] width 273 height 67
click at [497, 245] on button "Submit anyway" at bounding box center [475, 250] width 82 height 21
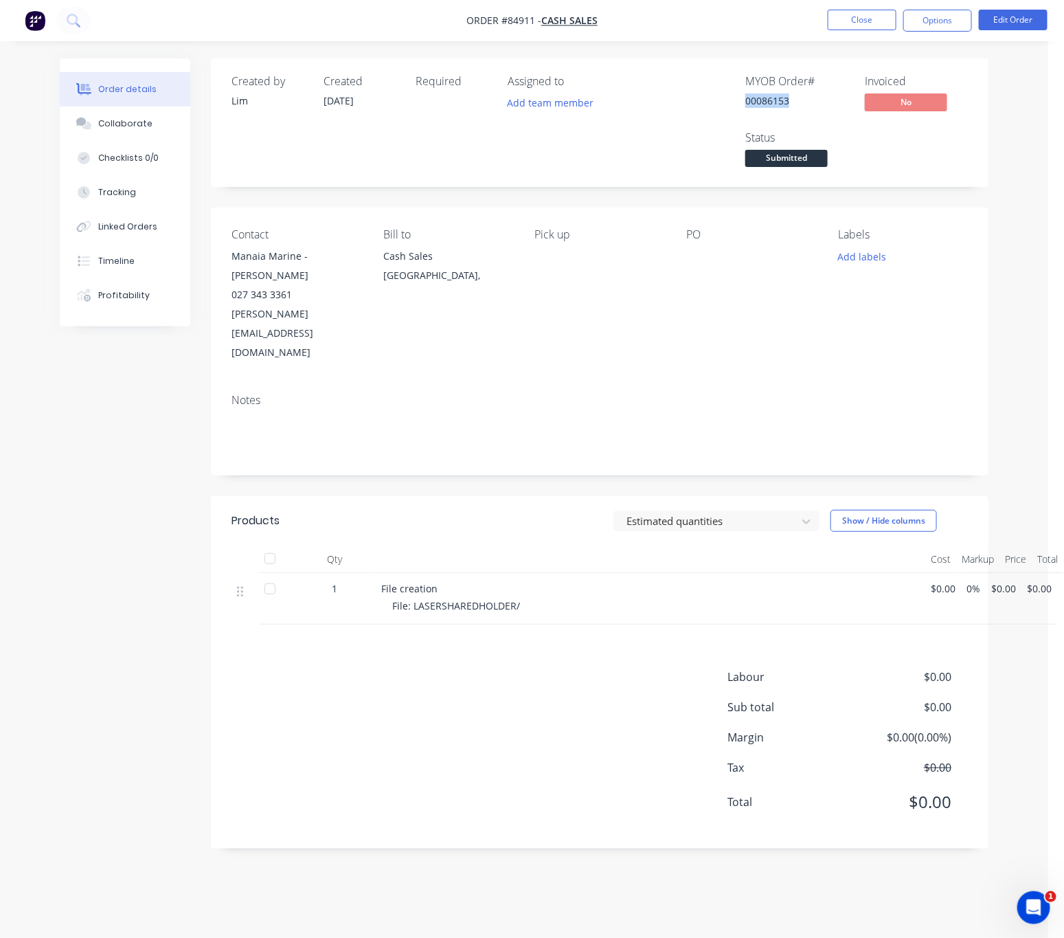
drag, startPoint x: 796, startPoint y: 103, endPoint x: 736, endPoint y: 98, distance: 60.0
click at [736, 98] on div "MYOB Order # 00086153 Invoiced No Status Submitted" at bounding box center [806, 122] width 323 height 95
copy div "00086153"
click at [999, 29] on button "Edit Order" at bounding box center [1013, 20] width 69 height 21
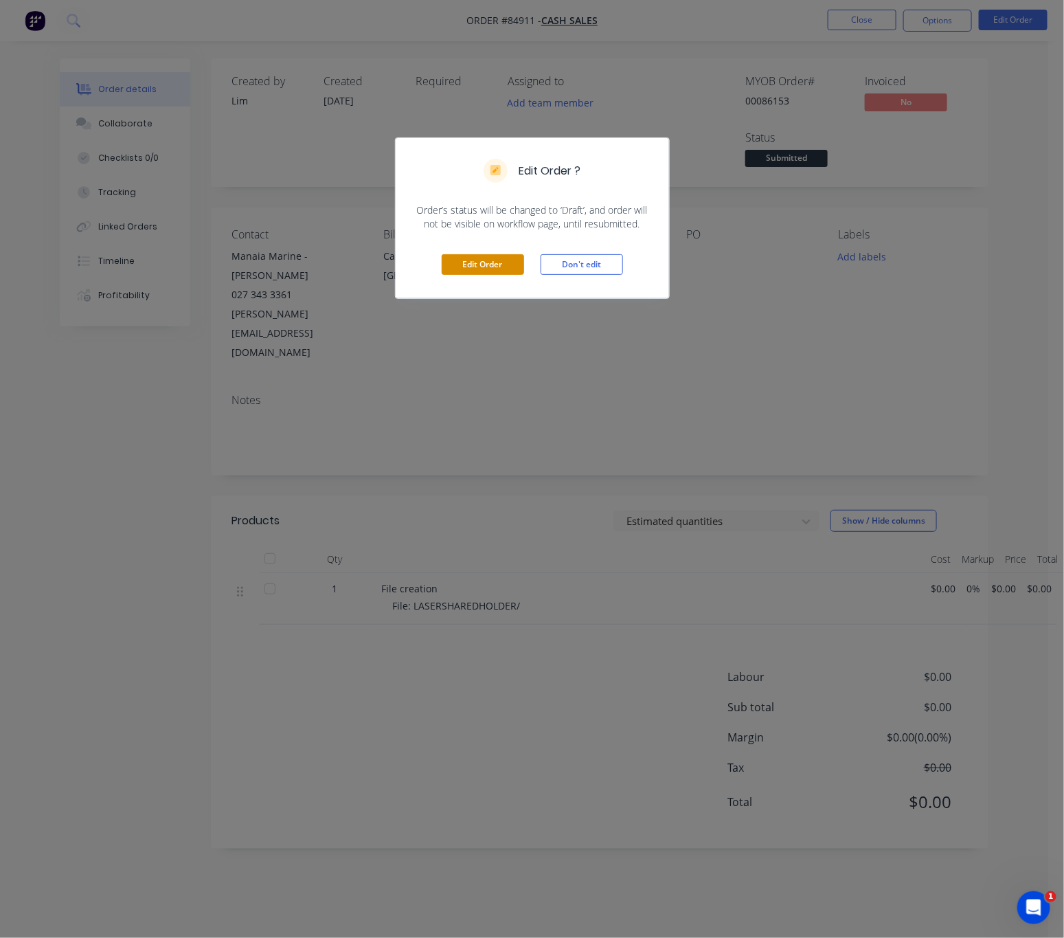
click at [499, 256] on div "Edit Order Don't edit" at bounding box center [532, 264] width 273 height 67
click at [497, 267] on button "Edit Order" at bounding box center [483, 264] width 82 height 21
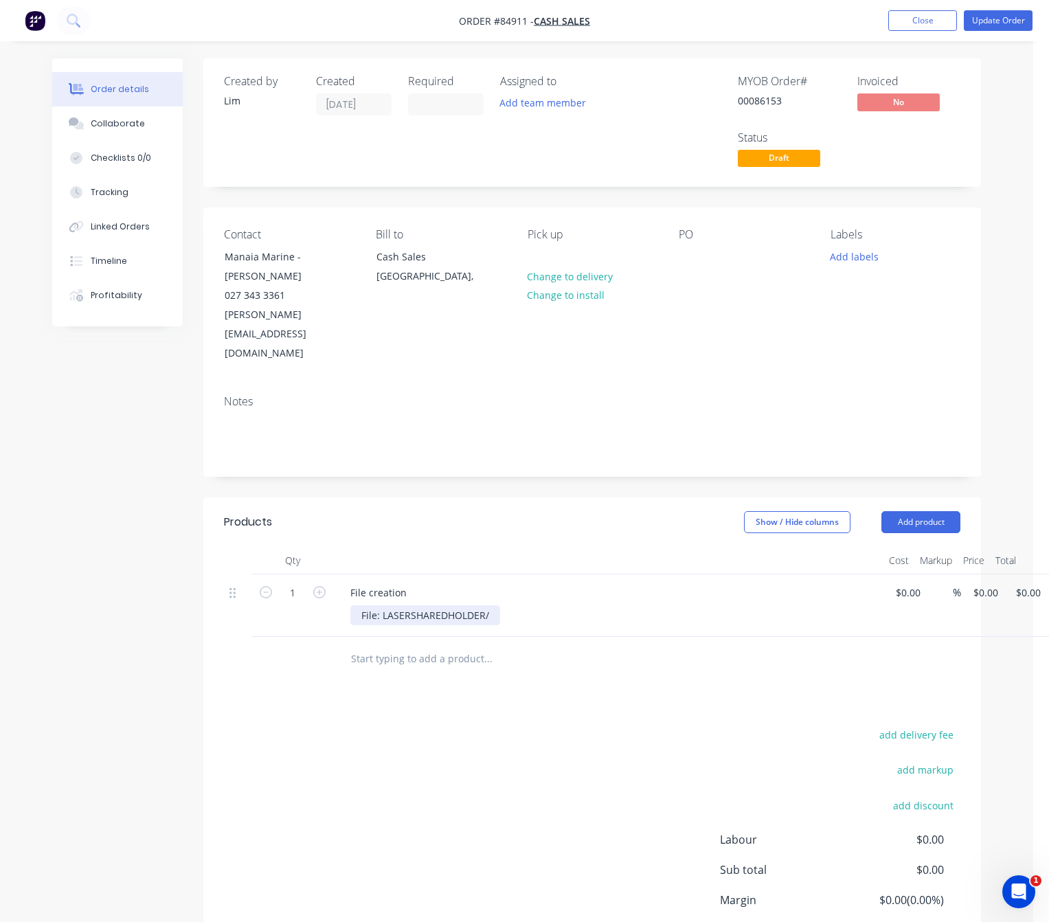
click at [485, 605] on div "File: LASERSHAREDHOLDER/" at bounding box center [425, 615] width 150 height 20
click at [493, 605] on div "File: LASERSHAREDHOLDER/" at bounding box center [425, 615] width 150 height 20
click at [587, 725] on div "add delivery fee add markup add discount Labour $0.00 Sub total $0.00 Margin $0…" at bounding box center [592, 857] width 736 height 265
click at [403, 645] on input "text" at bounding box center [487, 658] width 275 height 27
click at [410, 645] on input "text" at bounding box center [487, 658] width 275 height 27
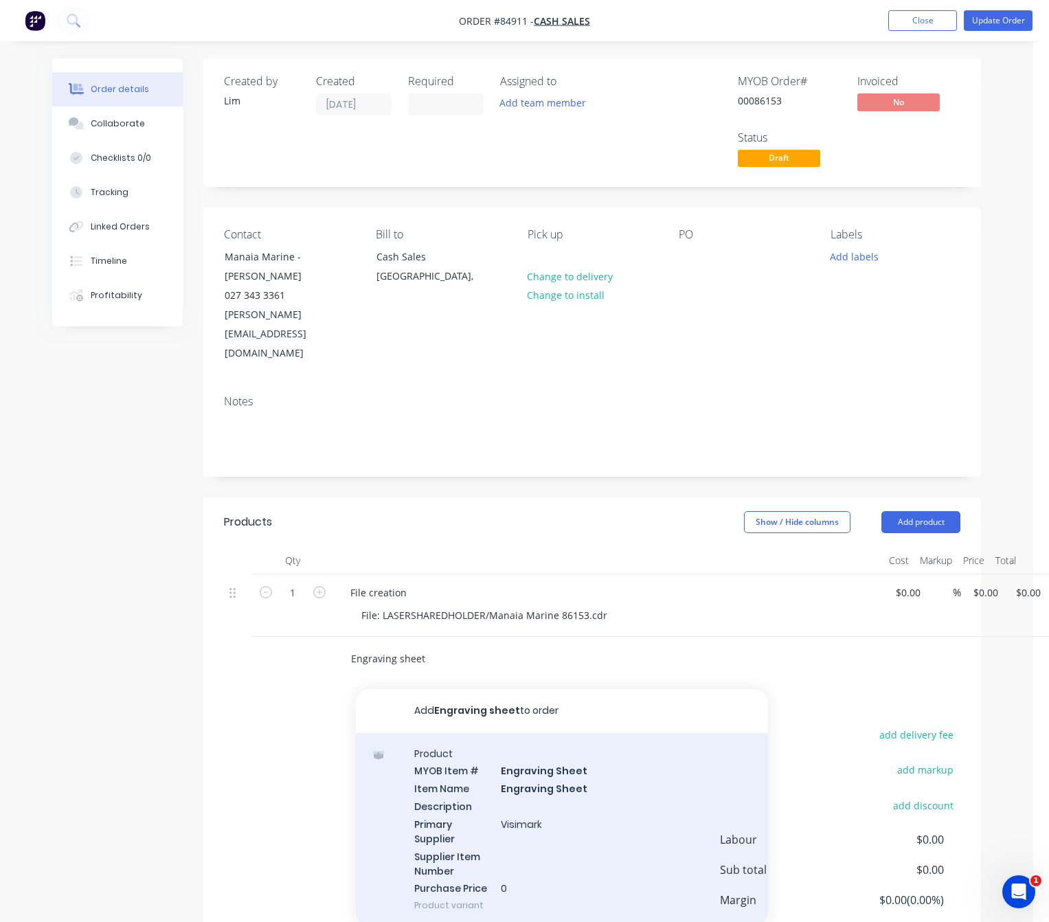
type input "Engraving sheet"
click at [633, 760] on div "Product MYOB Item # Engraving Sheet Item Name Engraving Sheet Description Prima…" at bounding box center [562, 829] width 412 height 193
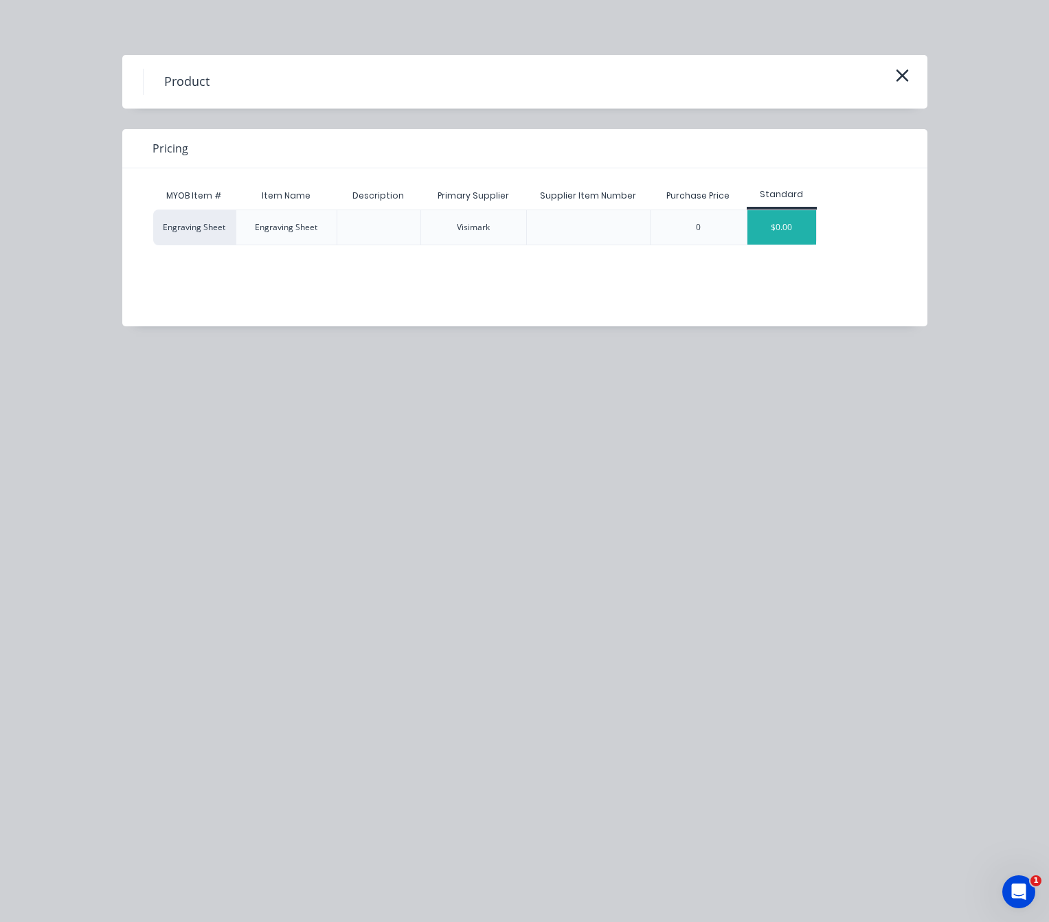
click at [769, 229] on div "$0.00" at bounding box center [781, 227] width 69 height 34
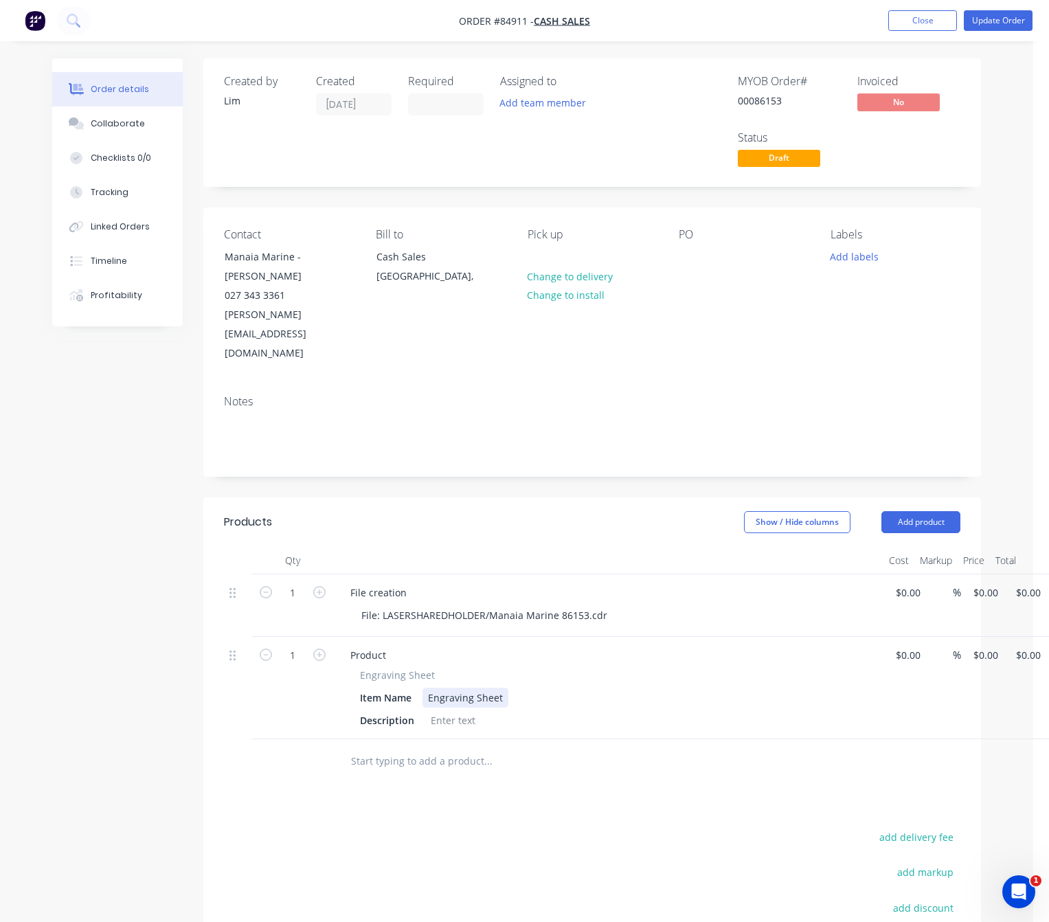
click at [501, 688] on div "Engraving Sheet" at bounding box center [465, 698] width 86 height 20
click at [464, 710] on div at bounding box center [453, 720] width 56 height 20
drag, startPoint x: 521, startPoint y: 660, endPoint x: 413, endPoint y: 655, distance: 108.6
click at [413, 688] on div "Item Name Engraving Sheet CTS" at bounding box center [605, 698] width 503 height 20
copy div "Engraving Sheet CTS"
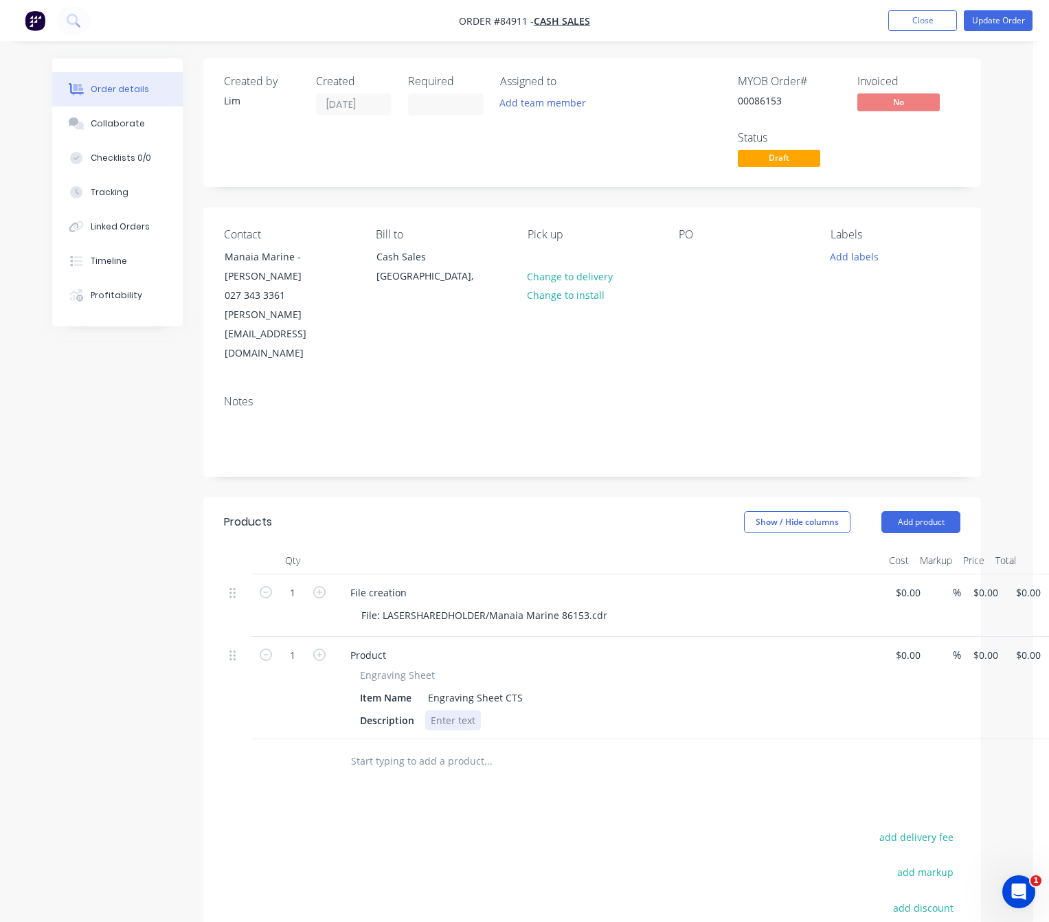
click at [449, 710] on div at bounding box center [453, 720] width 56 height 20
paste div
drag, startPoint x: 503, startPoint y: 659, endPoint x: 534, endPoint y: 659, distance: 30.9
click at [503, 688] on div "Engraving Sheet CTS" at bounding box center [475, 698] width 106 height 20
drag, startPoint x: 522, startPoint y: 659, endPoint x: 503, endPoint y: 660, distance: 19.2
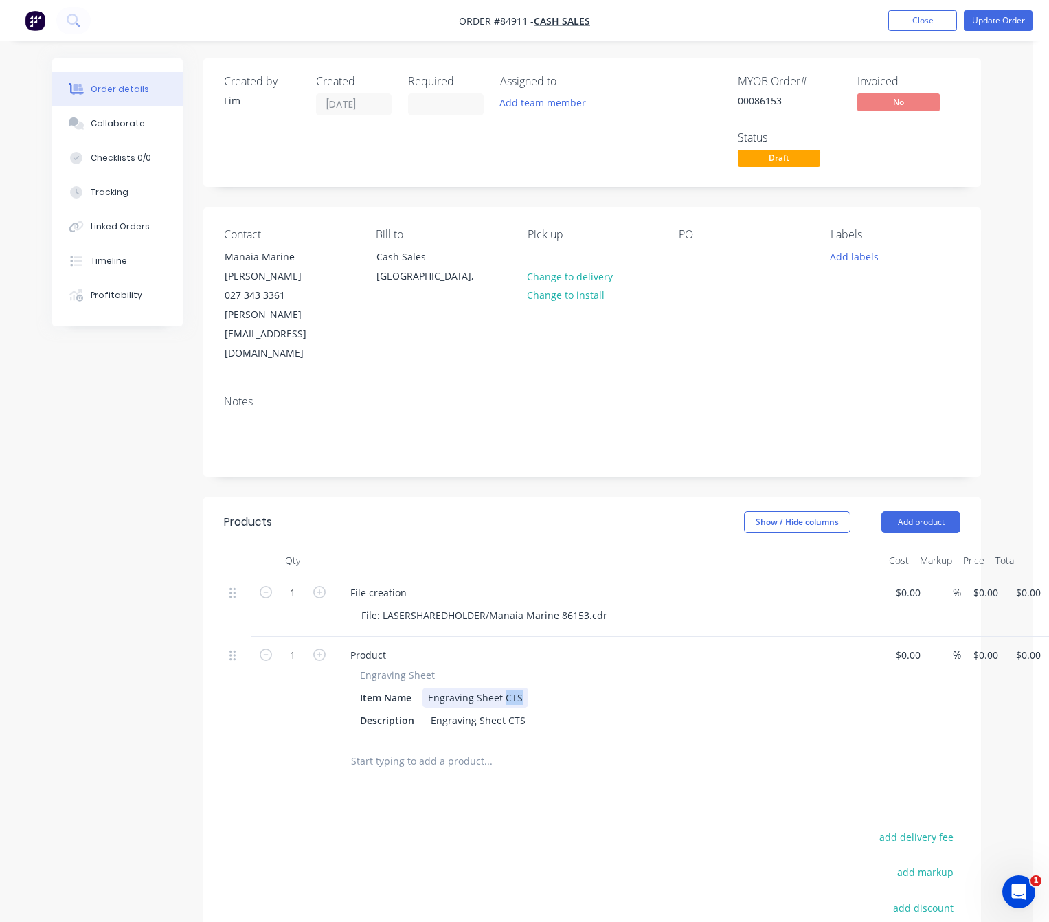
click at [503, 688] on div "Engraving Sheet CTS" at bounding box center [475, 698] width 106 height 20
click at [427, 688] on div "Engraving Sheet" at bounding box center [465, 698] width 86 height 20
click at [520, 710] on div "Engraving Sheet CTS" at bounding box center [478, 720] width 106 height 20
click at [536, 688] on div "Laser - Engraving Sheet" at bounding box center [482, 698] width 120 height 20
drag, startPoint x: 536, startPoint y: 662, endPoint x: 550, endPoint y: 661, distance: 14.4
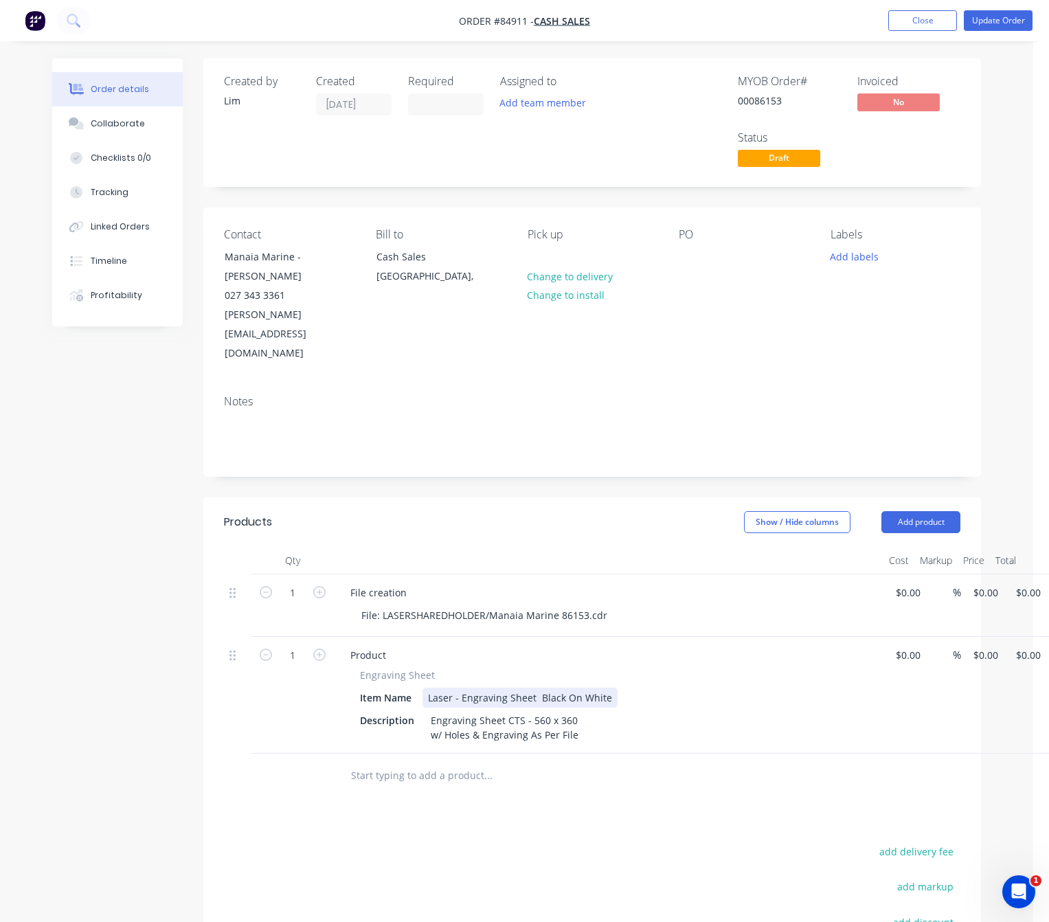
click at [536, 688] on div "Laser - Engraving Sheet Black On White" at bounding box center [519, 698] width 195 height 20
click at [604, 688] on div "Laser - Engraving Sheet Black On White" at bounding box center [519, 698] width 195 height 20
click at [536, 688] on div "Laser - Engraving Sheet Black On White" at bounding box center [519, 698] width 195 height 20
click at [612, 688] on div "Laser - Engraving Sheet - Black On White" at bounding box center [521, 698] width 199 height 20
click at [573, 710] on div "Engraving Sheet CTS - 560 x 360 w/ Holes & Engraving As Per File" at bounding box center [504, 727] width 159 height 34
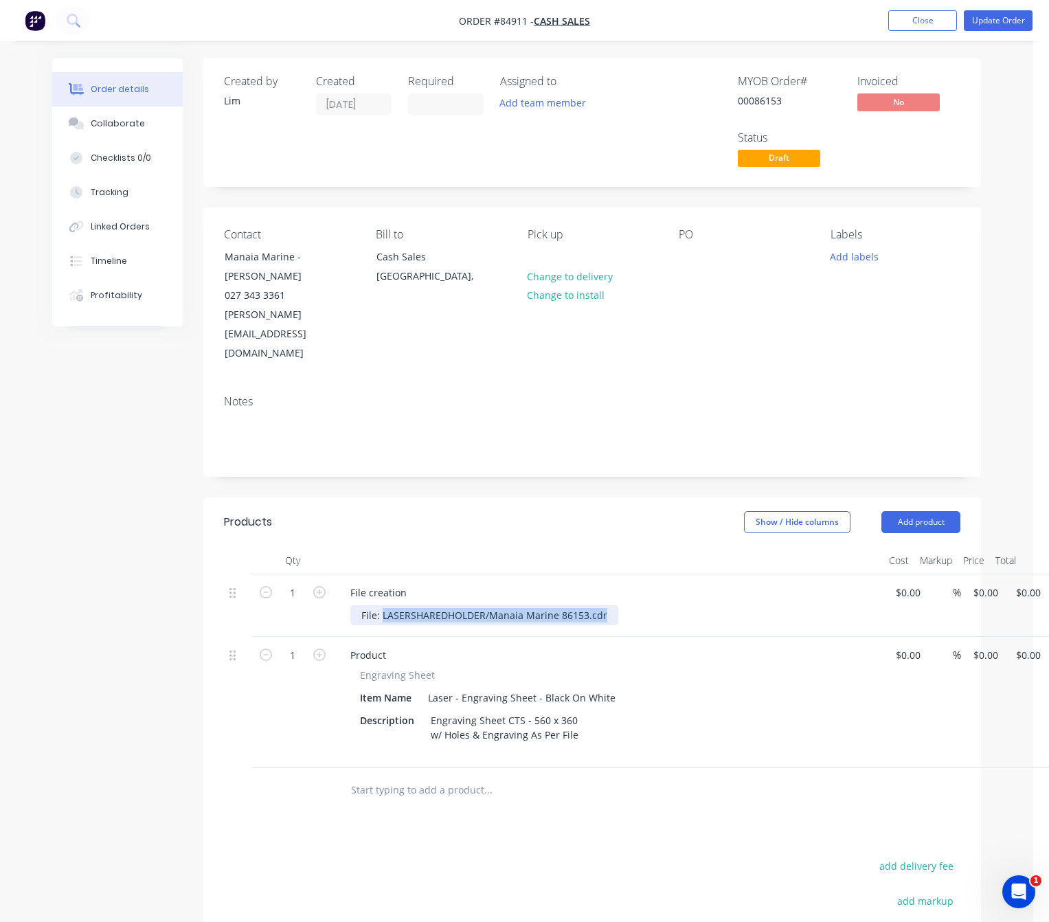
drag, startPoint x: 610, startPoint y: 576, endPoint x: 383, endPoint y: 582, distance: 226.8
click at [383, 605] on div "File: LASERSHAREDHOLDER/Manaia Marine 86153.cdr" at bounding box center [484, 615] width 268 height 20
click at [563, 574] on div "File creation File: LASERSHAREDHOLDER/Manaia Marine 86153.cdr" at bounding box center [609, 605] width 550 height 63
drag, startPoint x: 604, startPoint y: 581, endPoint x: 346, endPoint y: 581, distance: 257.6
click at [346, 581] on div "File creation File: LASERSHAREDHOLDER/Manaia Marine 86153.cdr" at bounding box center [609, 605] width 550 height 63
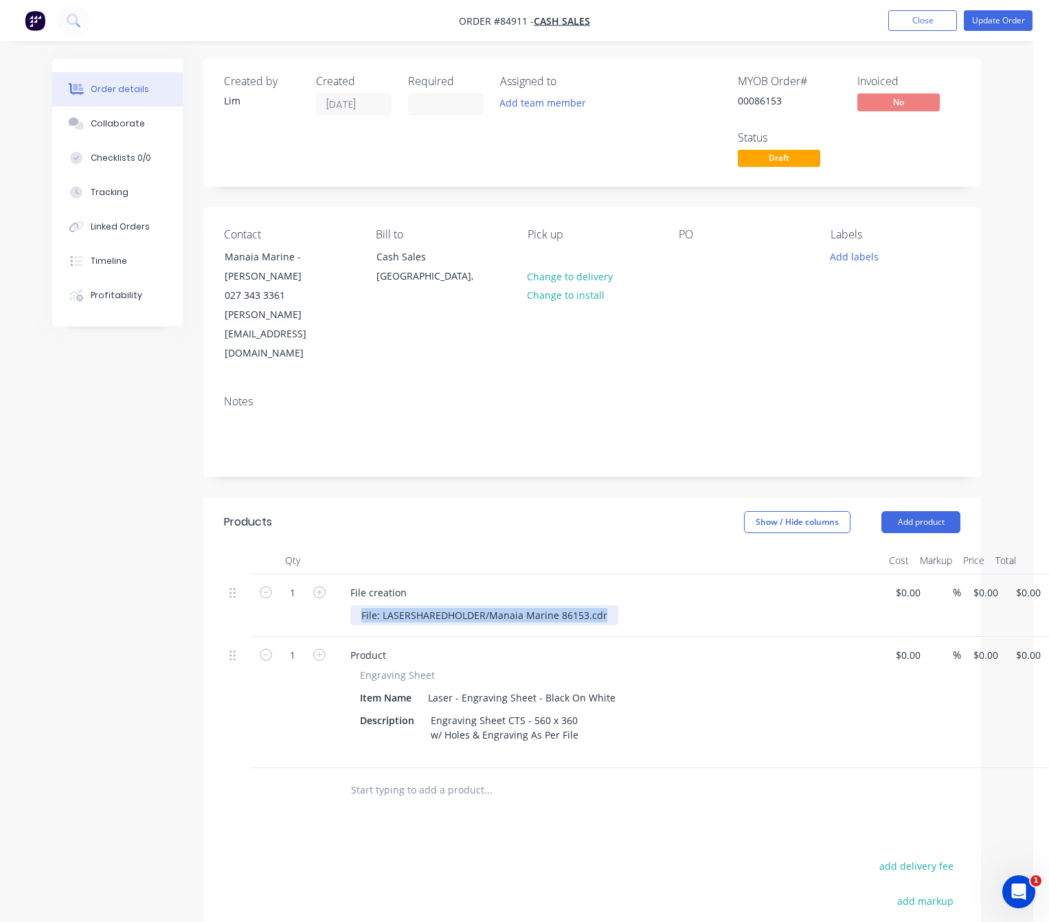
copy div "File: LASERSHAREDHOLDER/Manaia Marine 86153.cdr"
click at [518, 713] on div "Engraving Sheet CTS - 560 x 360 w/ Holes & Engraving As Per File" at bounding box center [504, 734] width 159 height 49
click at [960, 574] on div "1 File creation File: LASERSHAREDHOLDER/Manaia Marine 86153.cdr $0.00 $0.00 % 0…" at bounding box center [592, 605] width 736 height 63
type input "$62.50"
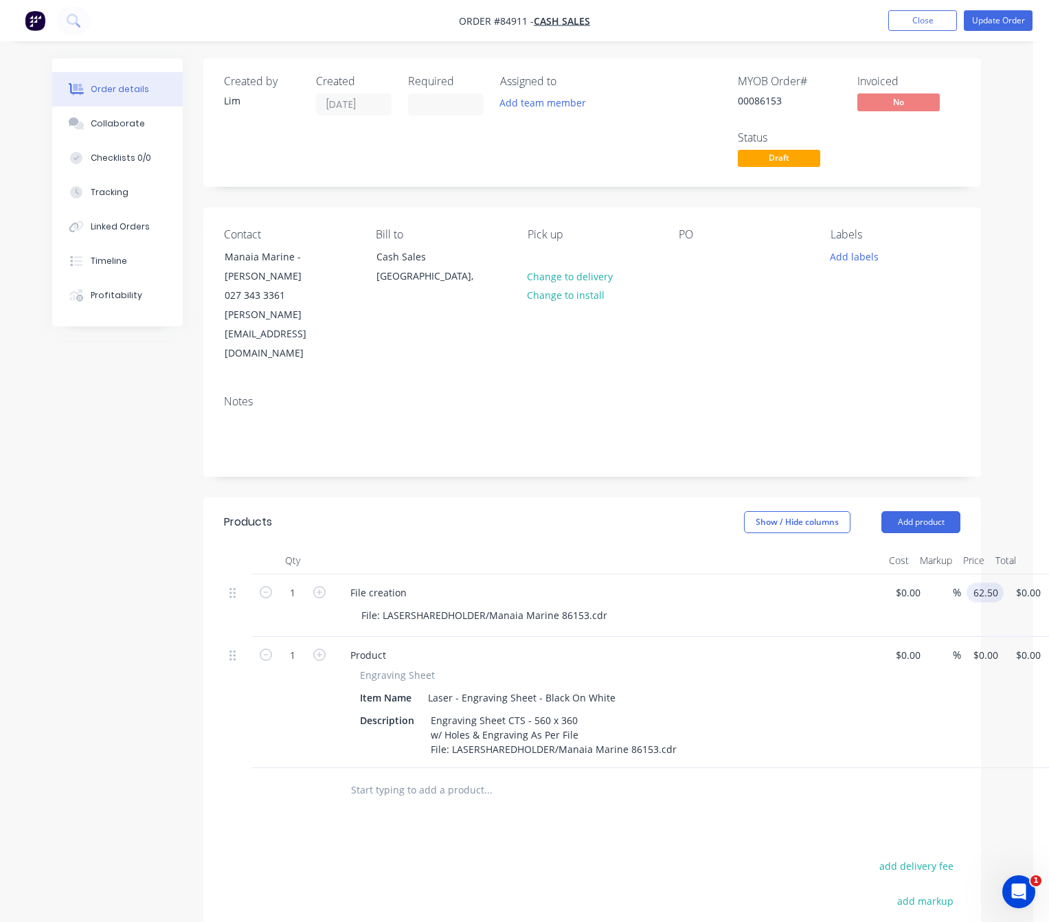
type input "$62.50"
click at [986, 645] on input "0" at bounding box center [988, 655] width 32 height 20
type input "$192.43"
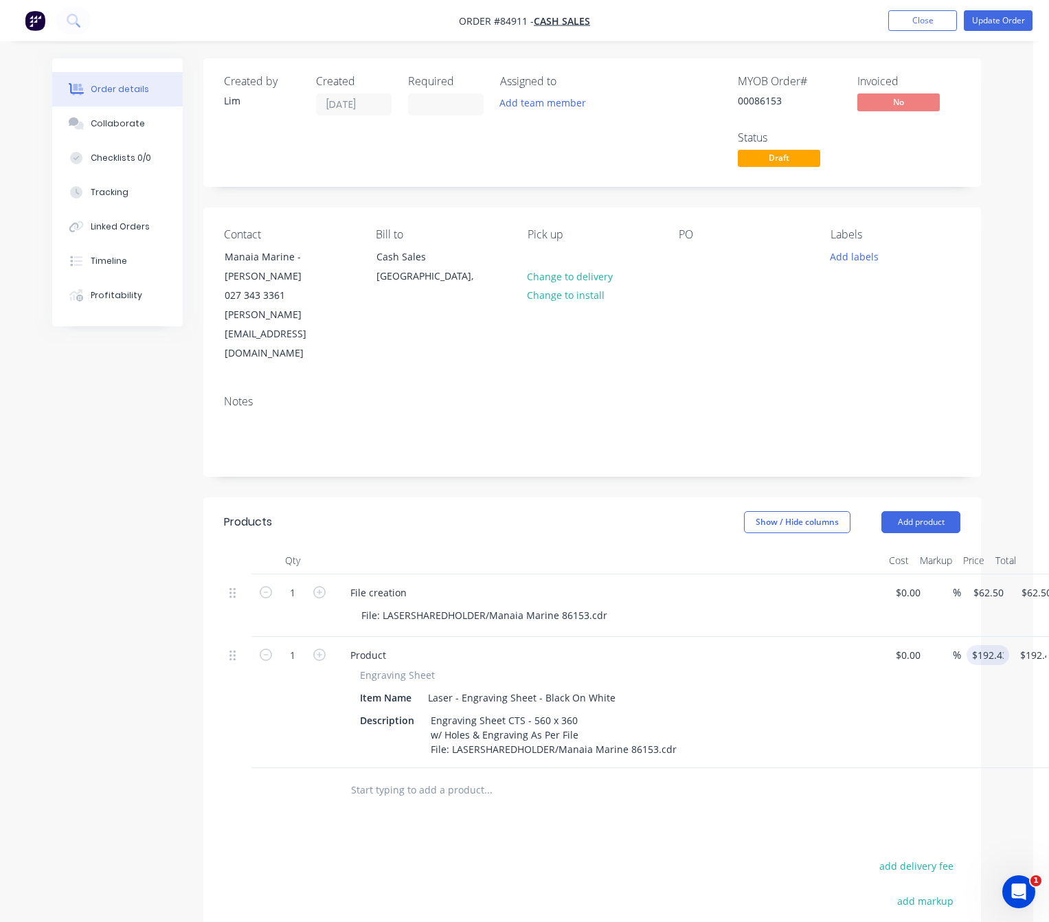
click at [778, 802] on div "Products Show / Hide columns Add product Qty Cost Markup Price Total 1 File cre…" at bounding box center [592, 819] width 778 height 645
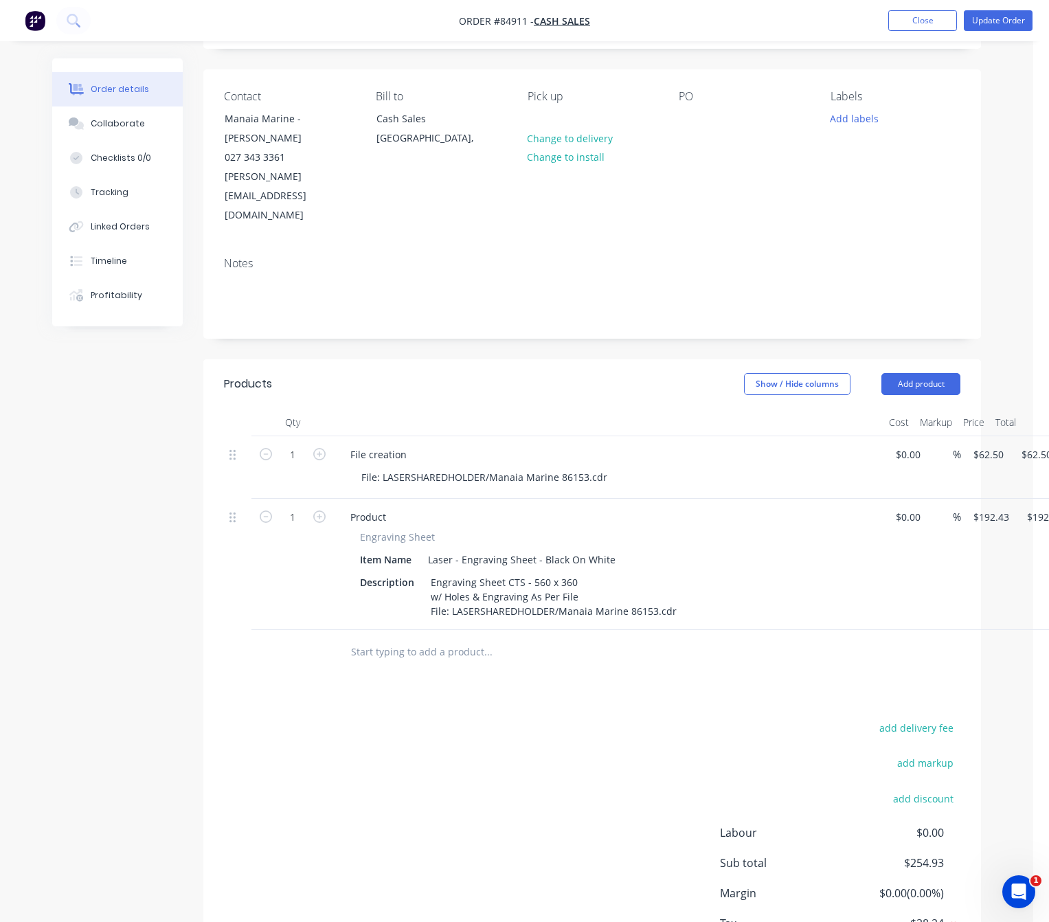
scroll to position [102, 0]
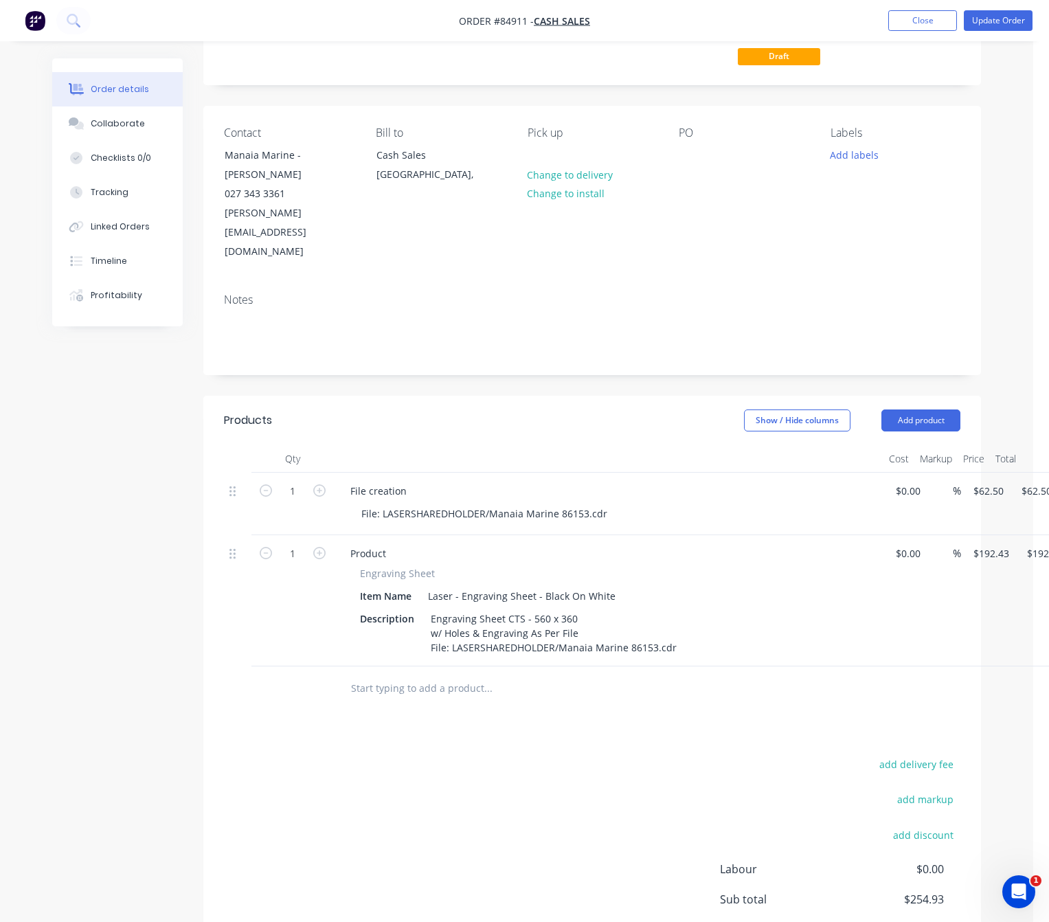
click at [454, 793] on div "add delivery fee add markup add discount Labour $0.00 Sub total $254.93 Margin …" at bounding box center [592, 887] width 736 height 265
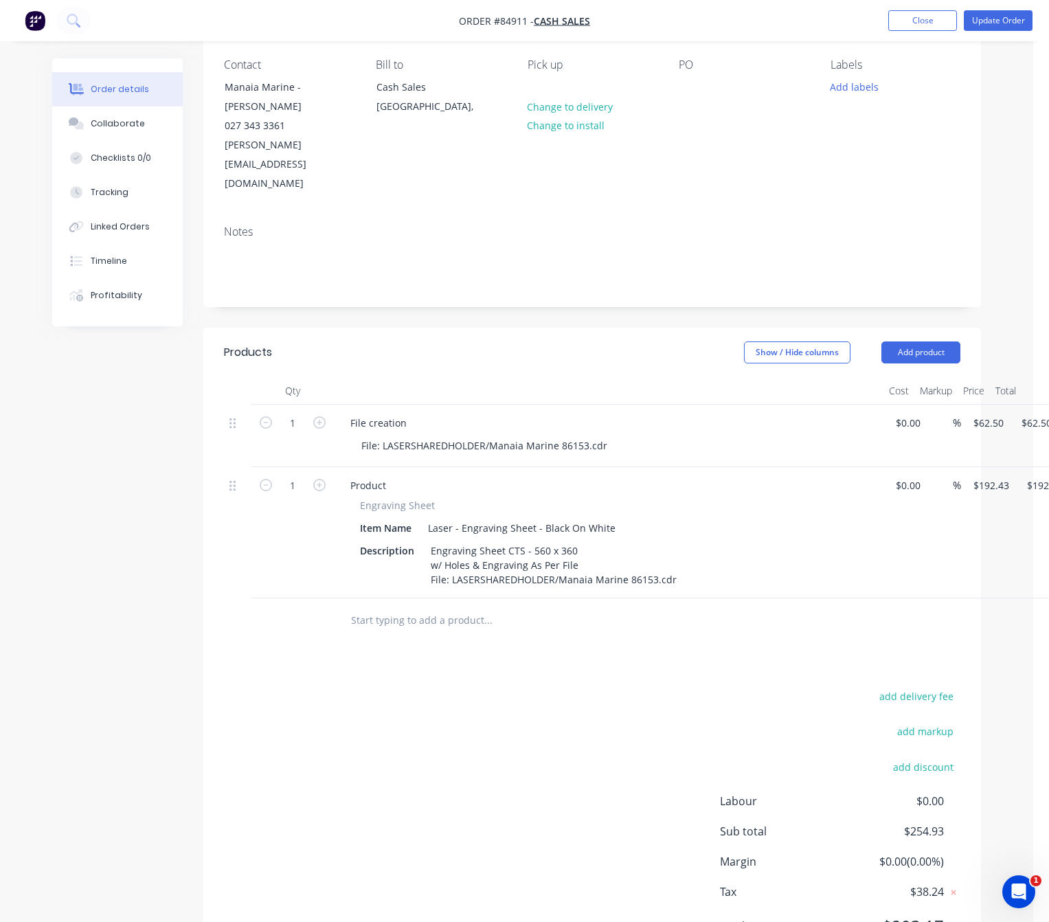
scroll to position [205, 0]
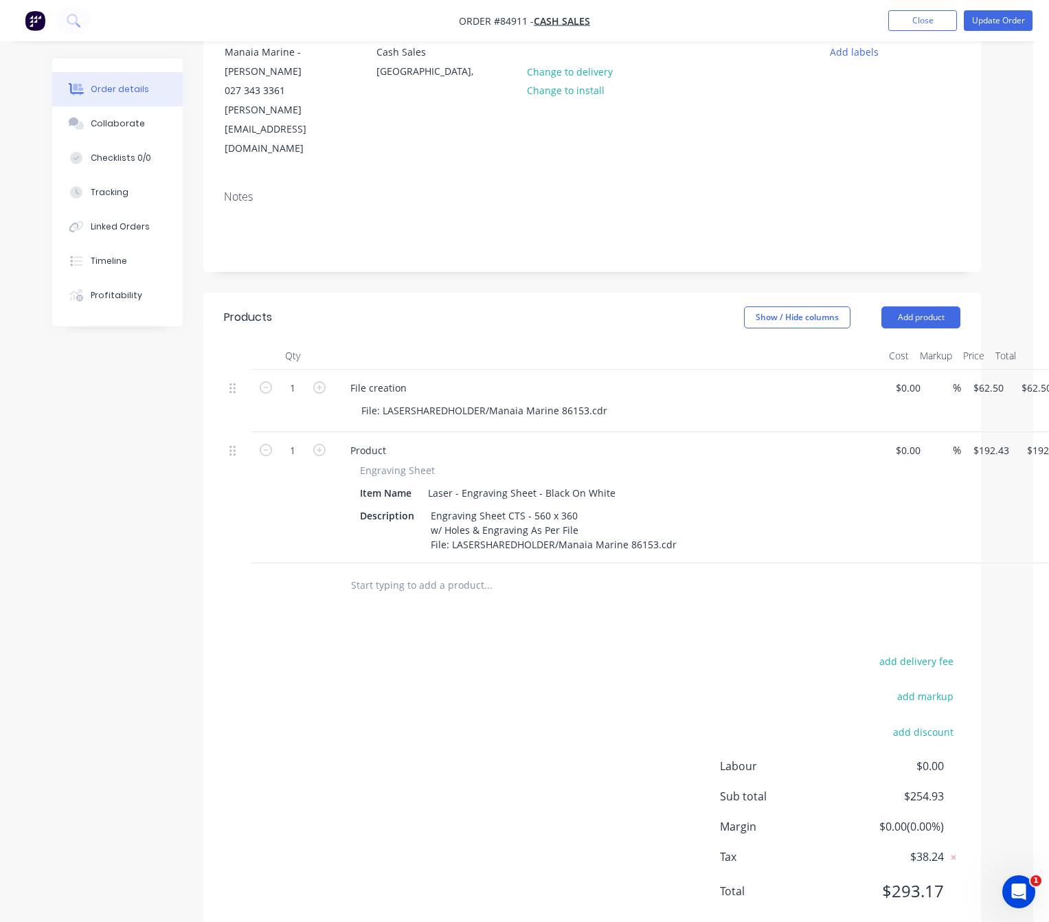
drag, startPoint x: 357, startPoint y: 684, endPoint x: 478, endPoint y: 623, distance: 136.1
click at [357, 683] on div "add delivery fee add markup add discount Labour $0.00 Sub total $254.93 Margin …" at bounding box center [592, 784] width 736 height 265
click at [534, 678] on div "add delivery fee add markup add discount Labour $0.00 Sub total $254.93 Margin …" at bounding box center [592, 784] width 736 height 265
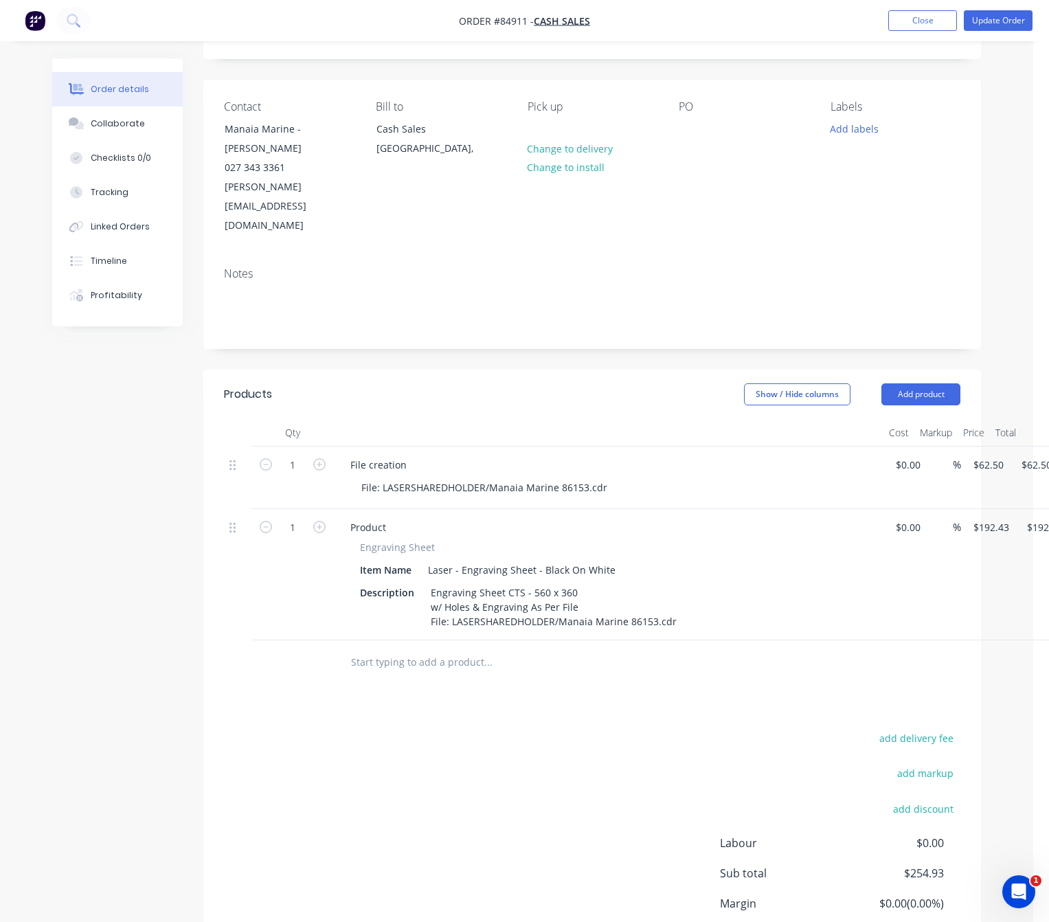
scroll to position [0, 0]
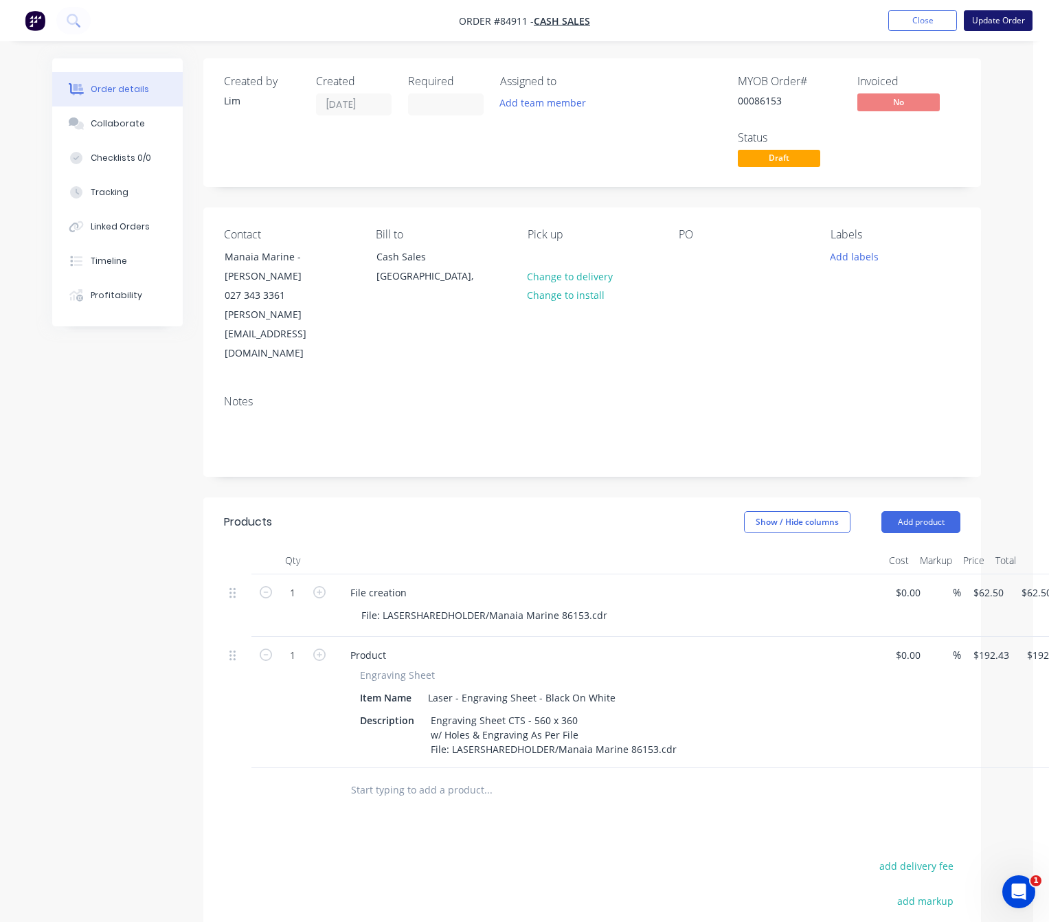
click at [1010, 23] on button "Update Order" at bounding box center [998, 20] width 69 height 21
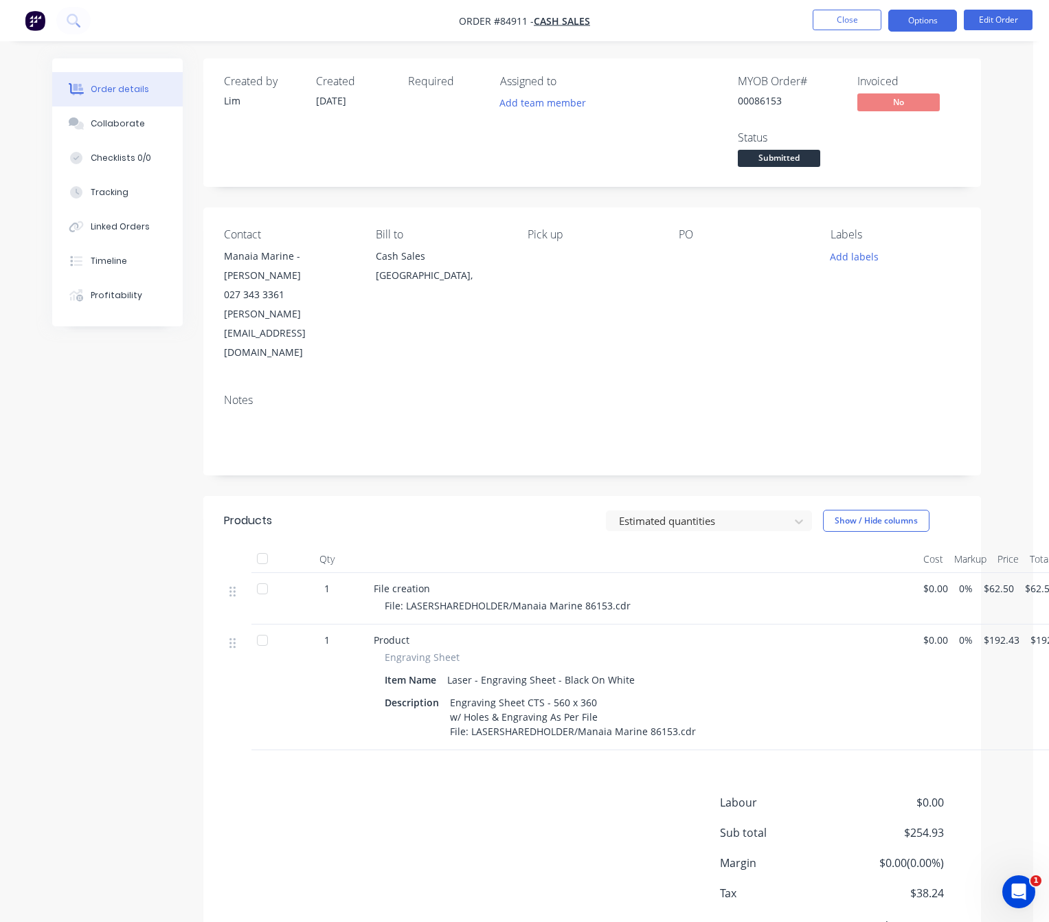
click at [927, 19] on button "Options" at bounding box center [922, 21] width 69 height 22
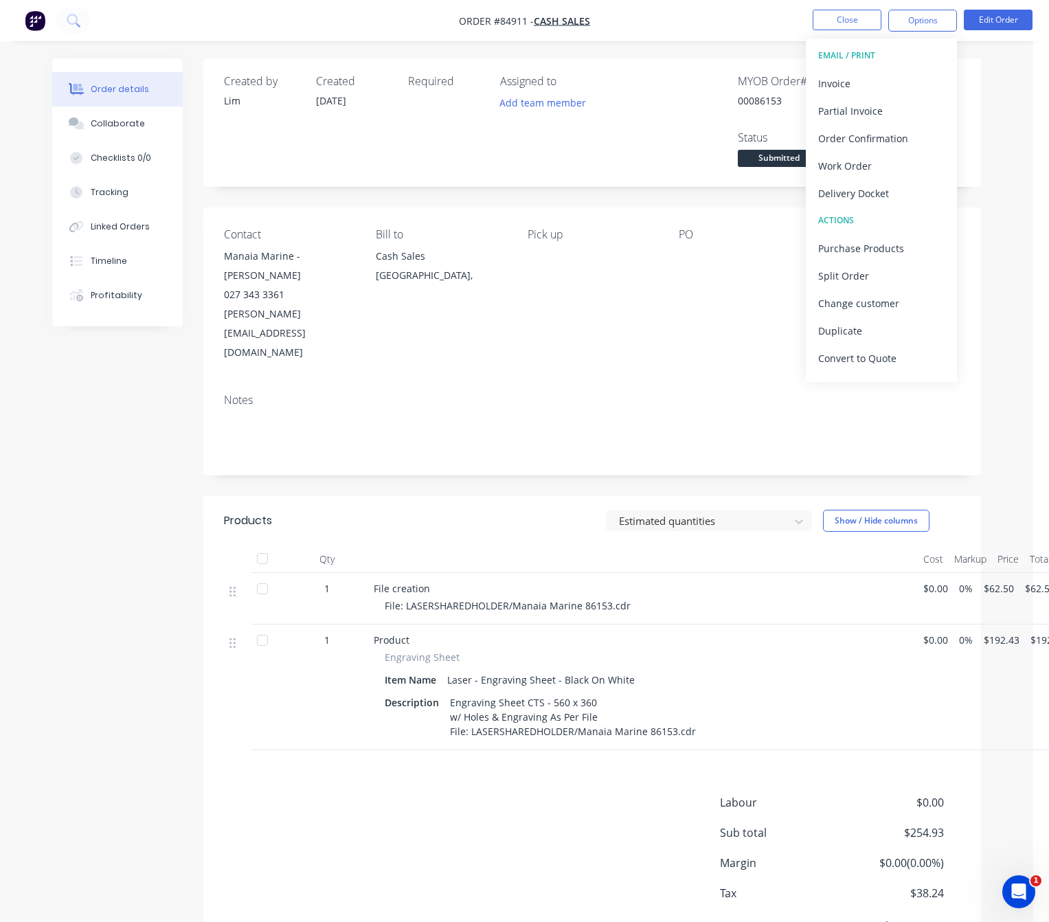
click at [150, 512] on div "Created by Lim Created 29/09/25 Required Assigned to Add team member MYOB Order…" at bounding box center [516, 526] width 929 height 936
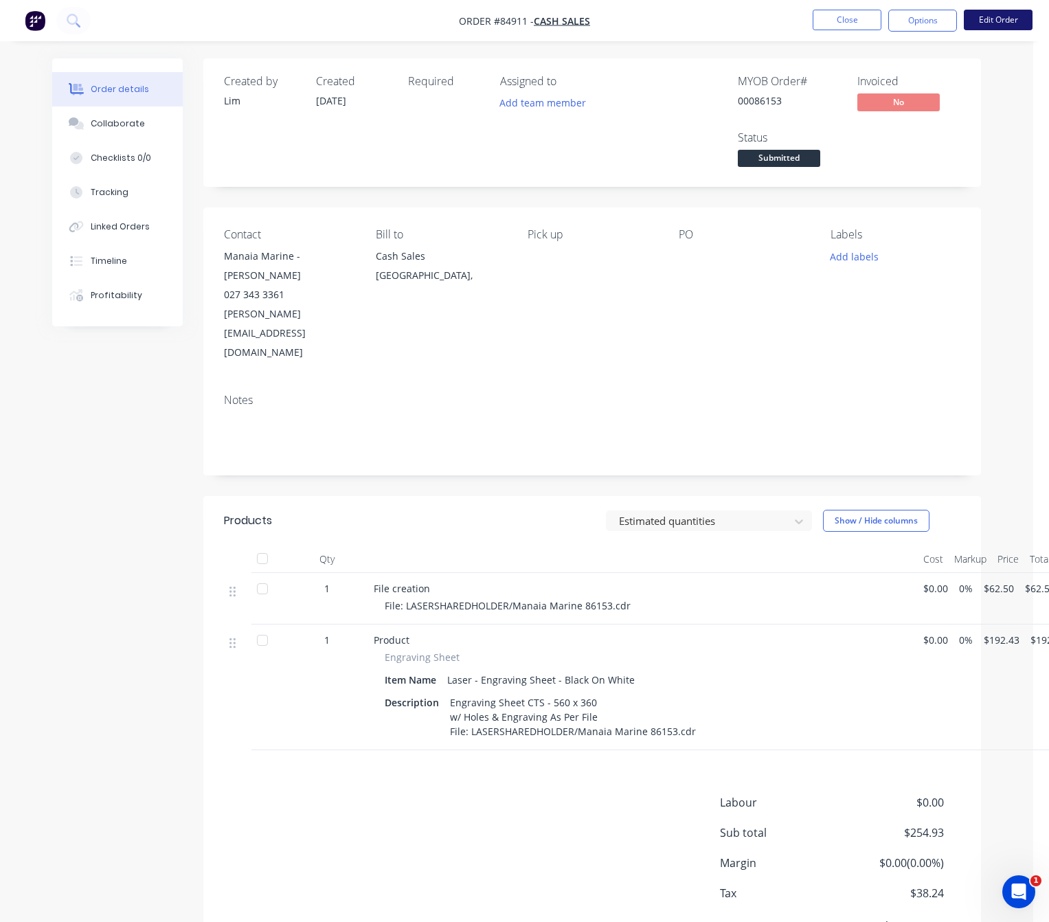
click at [1006, 25] on button "Edit Order" at bounding box center [998, 20] width 69 height 21
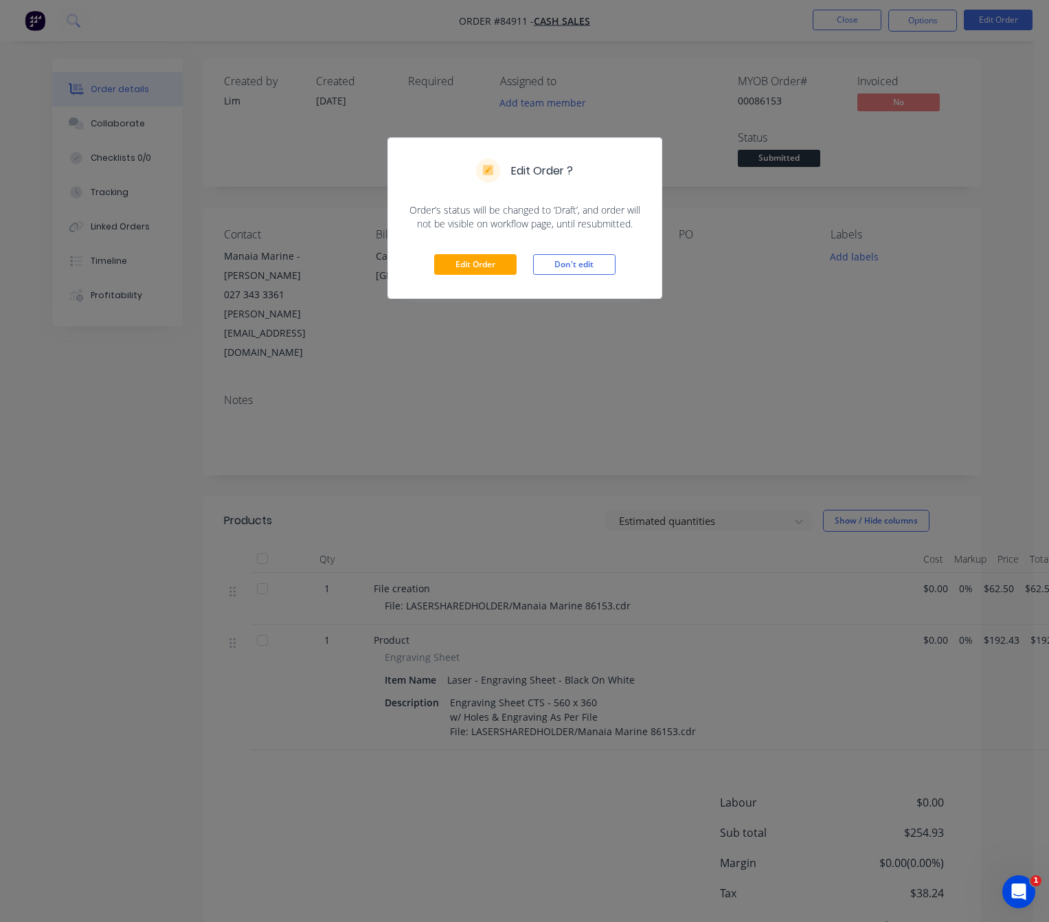
click at [511, 277] on div "Edit Order Don't edit" at bounding box center [524, 264] width 273 height 67
drag, startPoint x: 495, startPoint y: 264, endPoint x: 507, endPoint y: 285, distance: 23.7
click at [495, 264] on button "Edit Order" at bounding box center [475, 264] width 82 height 21
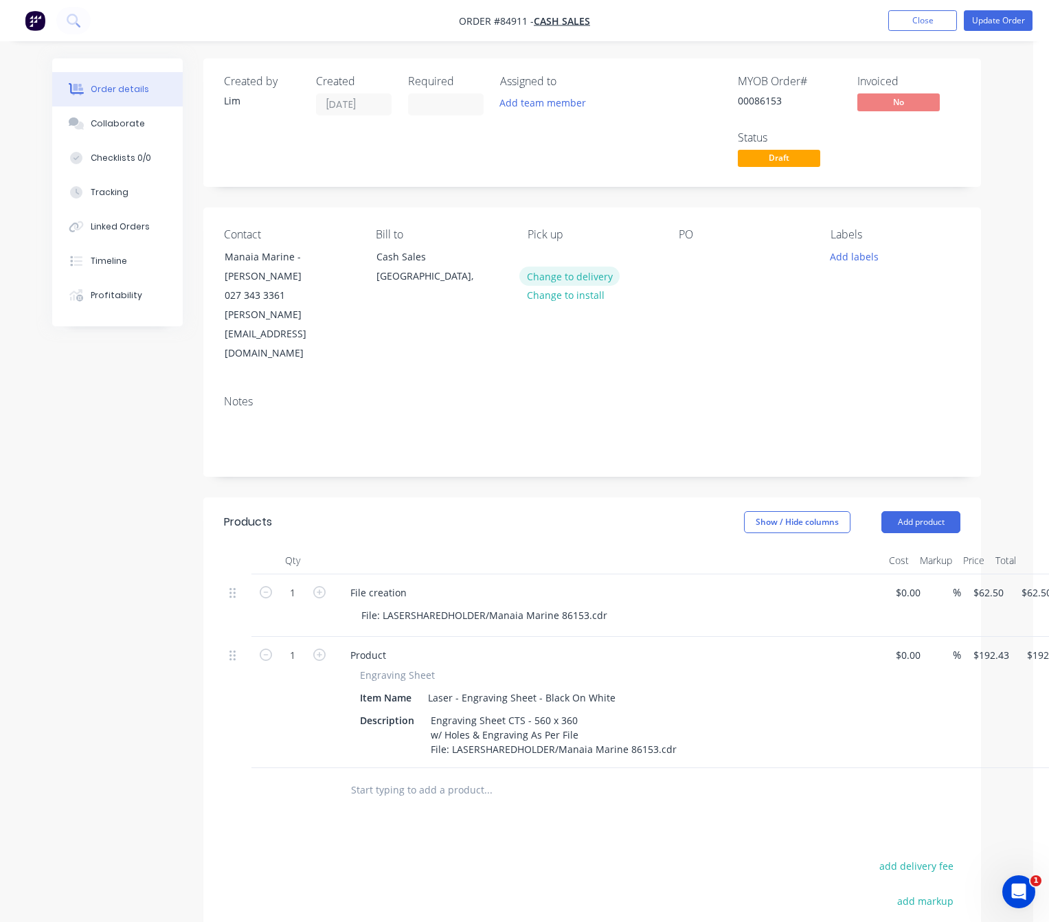
click at [555, 272] on button "Change to delivery" at bounding box center [569, 276] width 100 height 19
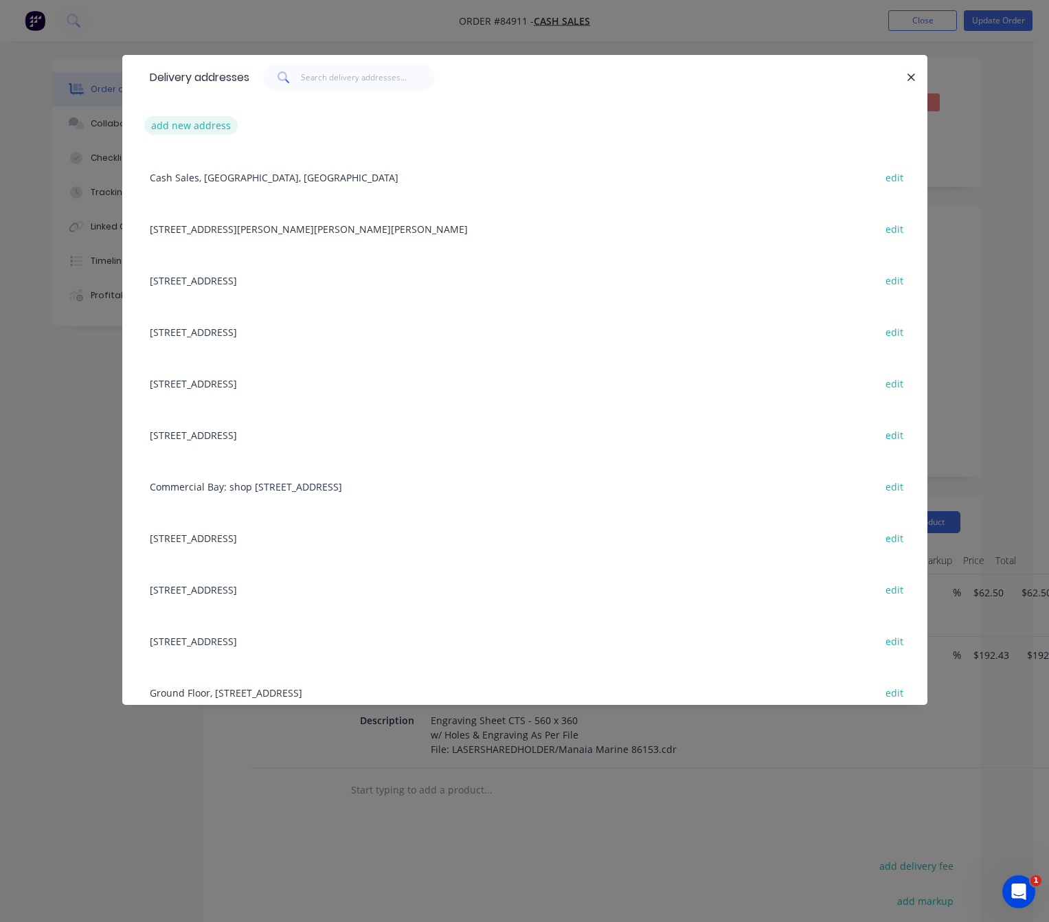
click at [208, 128] on button "add new address" at bounding box center [191, 125] width 94 height 19
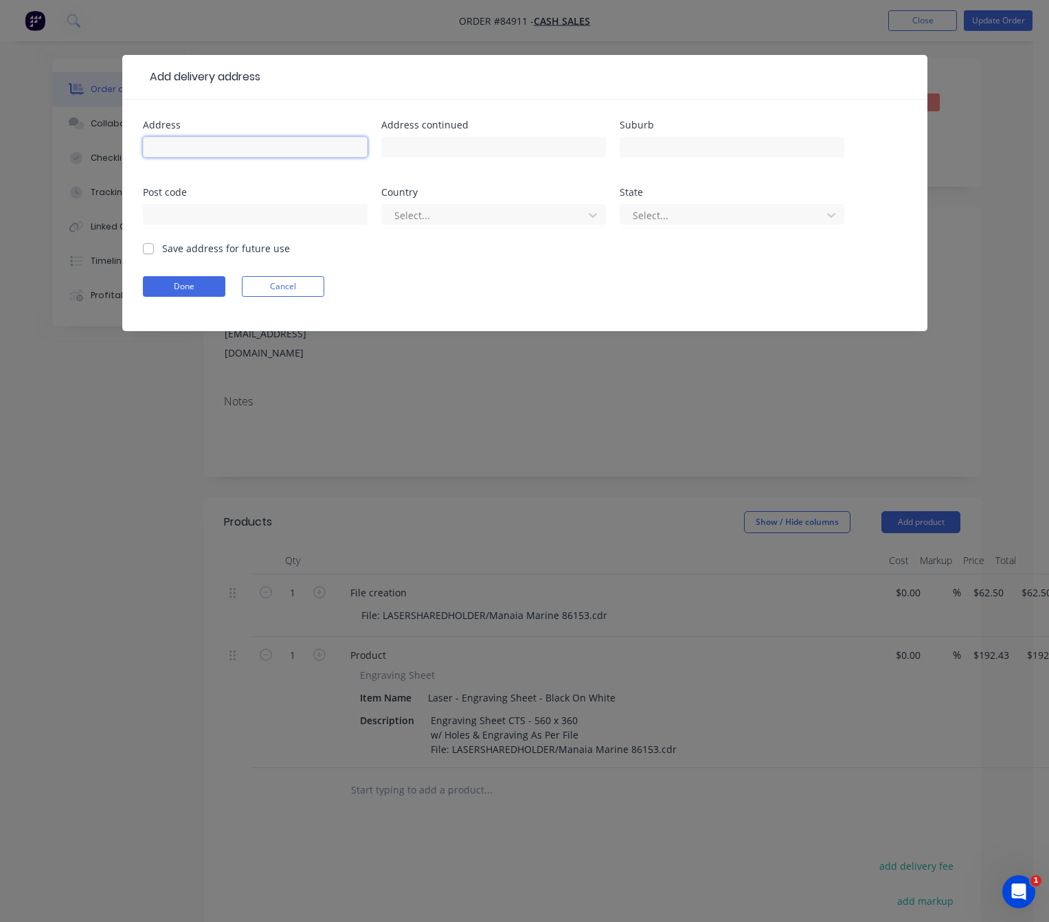
click at [231, 144] on input "text" at bounding box center [255, 147] width 225 height 21
paste input "6/68 Marsden Bay Drive Marsden Point 0118"
type input "6/68 Marsden Bay Drive Marsden Point 0118"
click at [282, 287] on button "Cancel" at bounding box center [283, 286] width 82 height 21
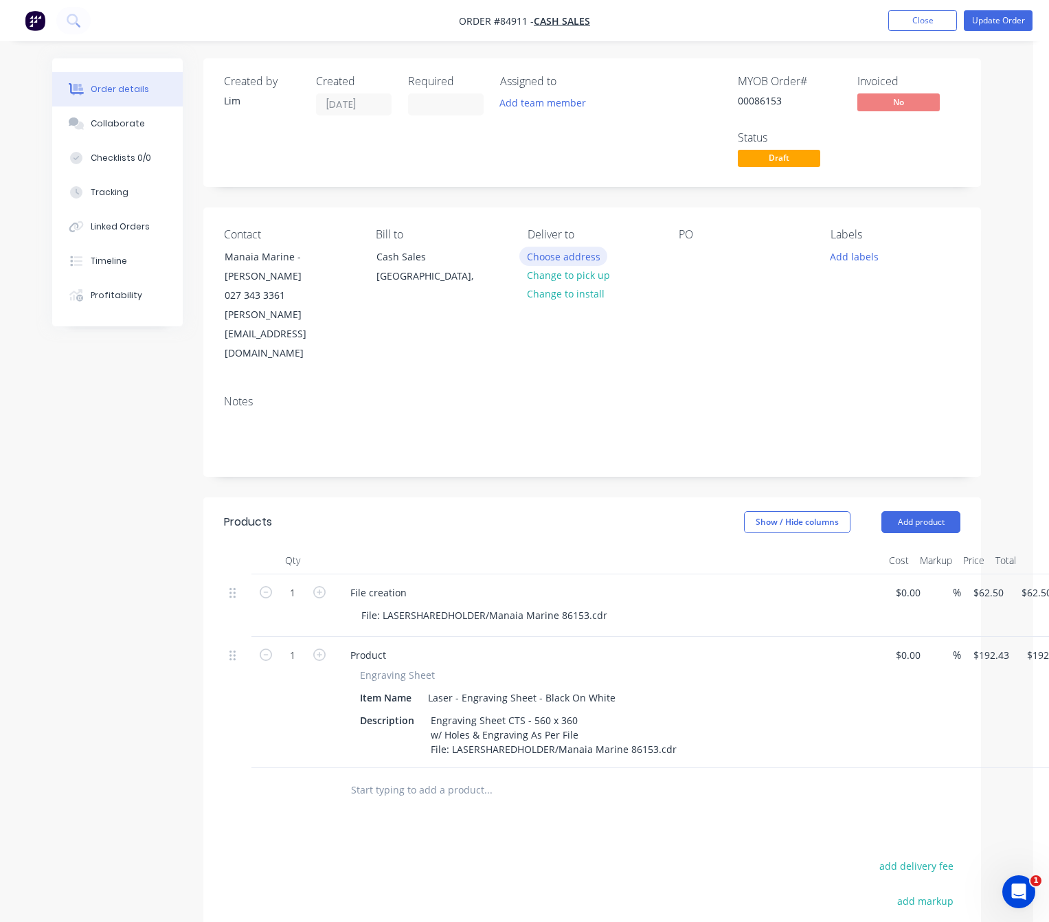
click at [572, 258] on button "Choose address" at bounding box center [563, 256] width 88 height 19
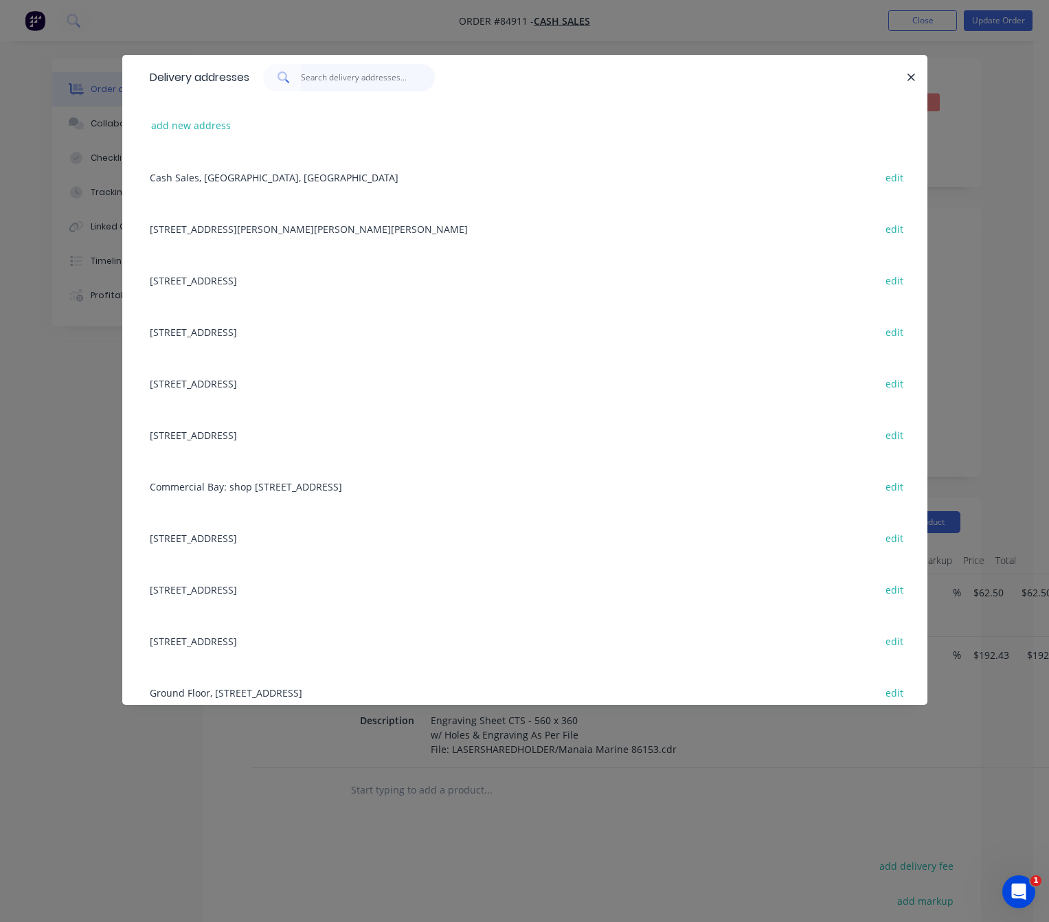
click at [342, 73] on input "text" at bounding box center [368, 77] width 134 height 27
click at [363, 74] on input "text" at bounding box center [368, 77] width 134 height 27
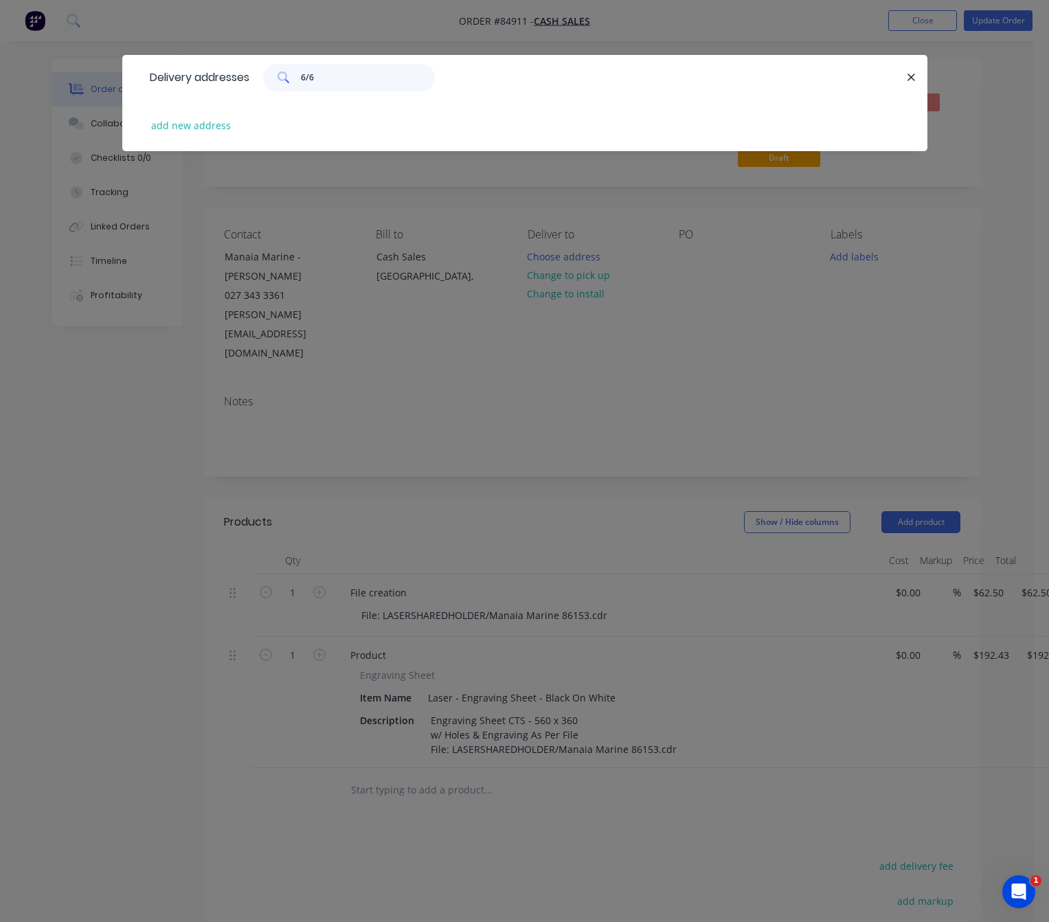
type input "6/68"
drag, startPoint x: 346, startPoint y: 79, endPoint x: 275, endPoint y: 68, distance: 72.3
click at [275, 68] on div "6/68" at bounding box center [349, 77] width 172 height 27
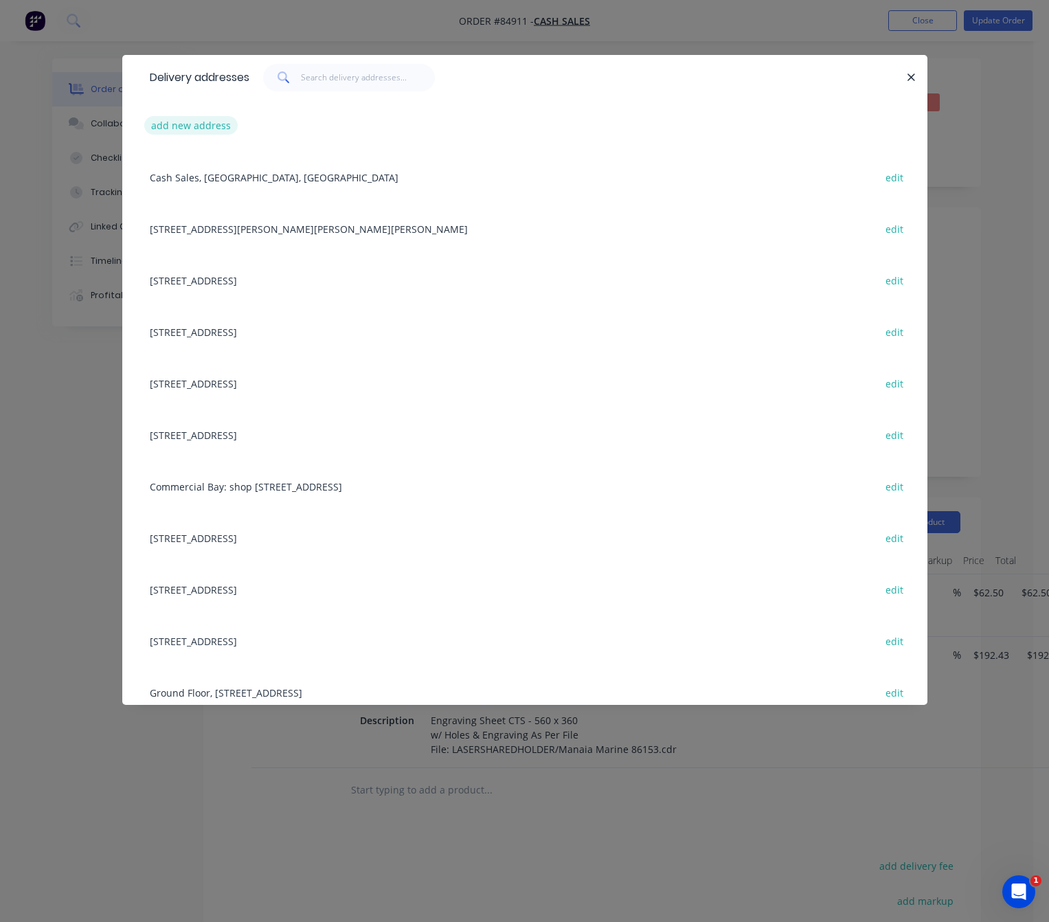
click at [214, 124] on button "add new address" at bounding box center [191, 125] width 94 height 19
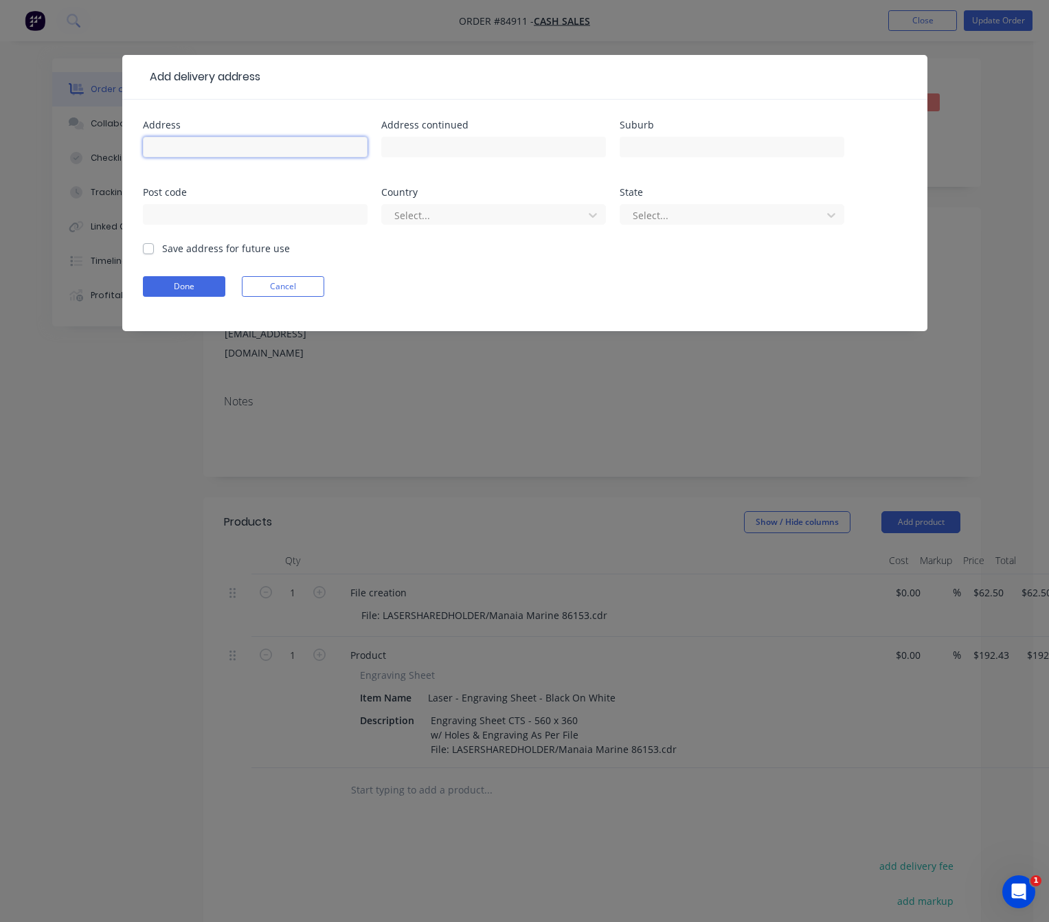
click at [225, 157] on input "text" at bounding box center [255, 147] width 225 height 21
paste input "6/68 Marsden Bay Drive Marsden Point 0118"
drag, startPoint x: 354, startPoint y: 142, endPoint x: 264, endPoint y: 153, distance: 91.3
click at [264, 153] on input "6/68 Marsden Bay Drive Marsden Point 0118" at bounding box center [255, 147] width 225 height 21
type input "6/68 Marsden Bay Drive"
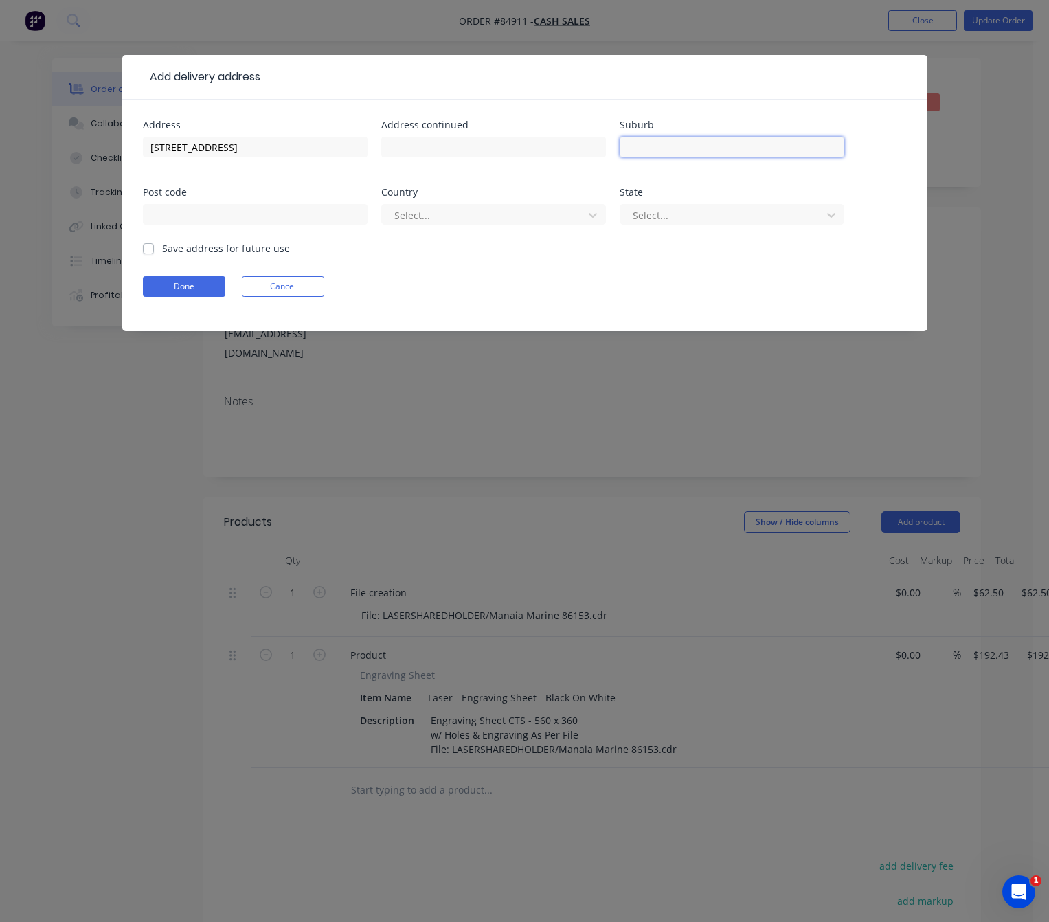
click at [695, 145] on input "text" at bounding box center [732, 147] width 225 height 21
paste input "Marsden Point 0118"
drag, startPoint x: 726, startPoint y: 145, endPoint x: 697, endPoint y: 146, distance: 28.9
click at [697, 146] on input "Marsden Point 0118" at bounding box center [732, 147] width 225 height 21
type input "Marsden Point"
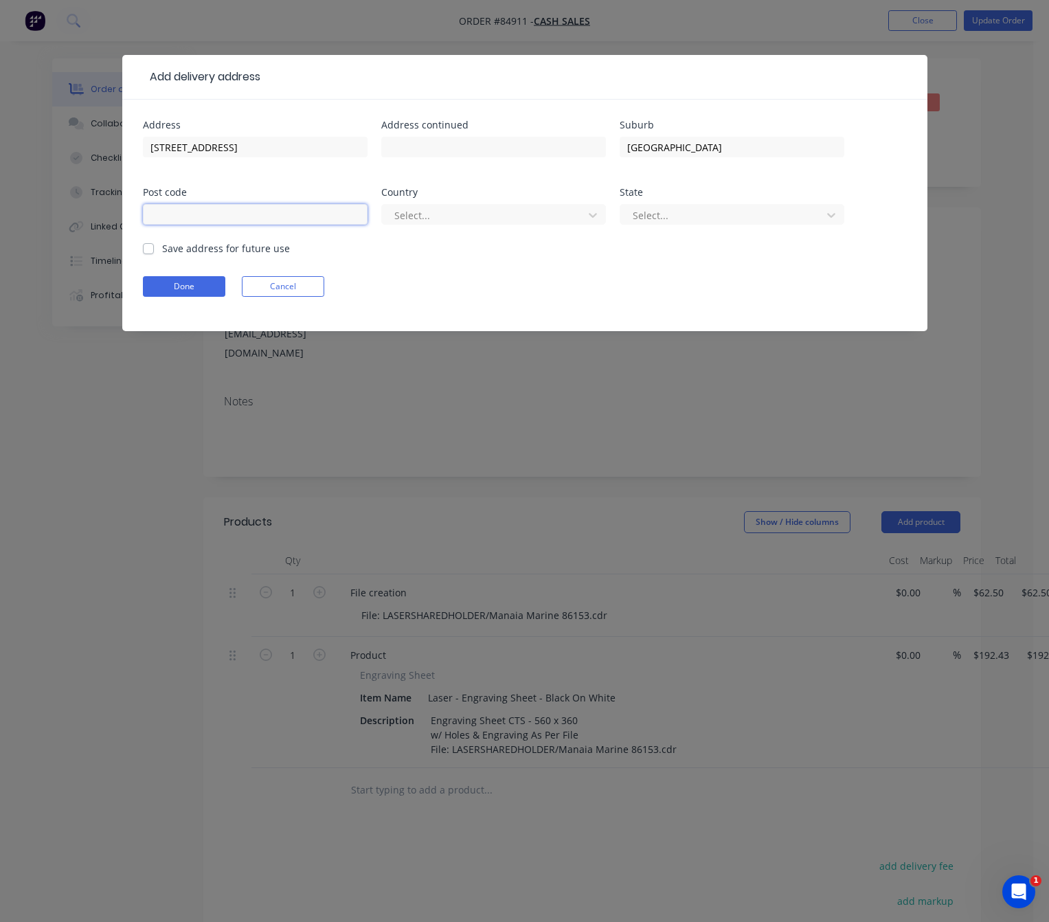
click at [200, 213] on input "text" at bounding box center [255, 214] width 225 height 21
paste input "0118"
type input "0118"
click at [713, 139] on input "Marsden Point" at bounding box center [732, 147] width 225 height 21
type input "Marsden Point"
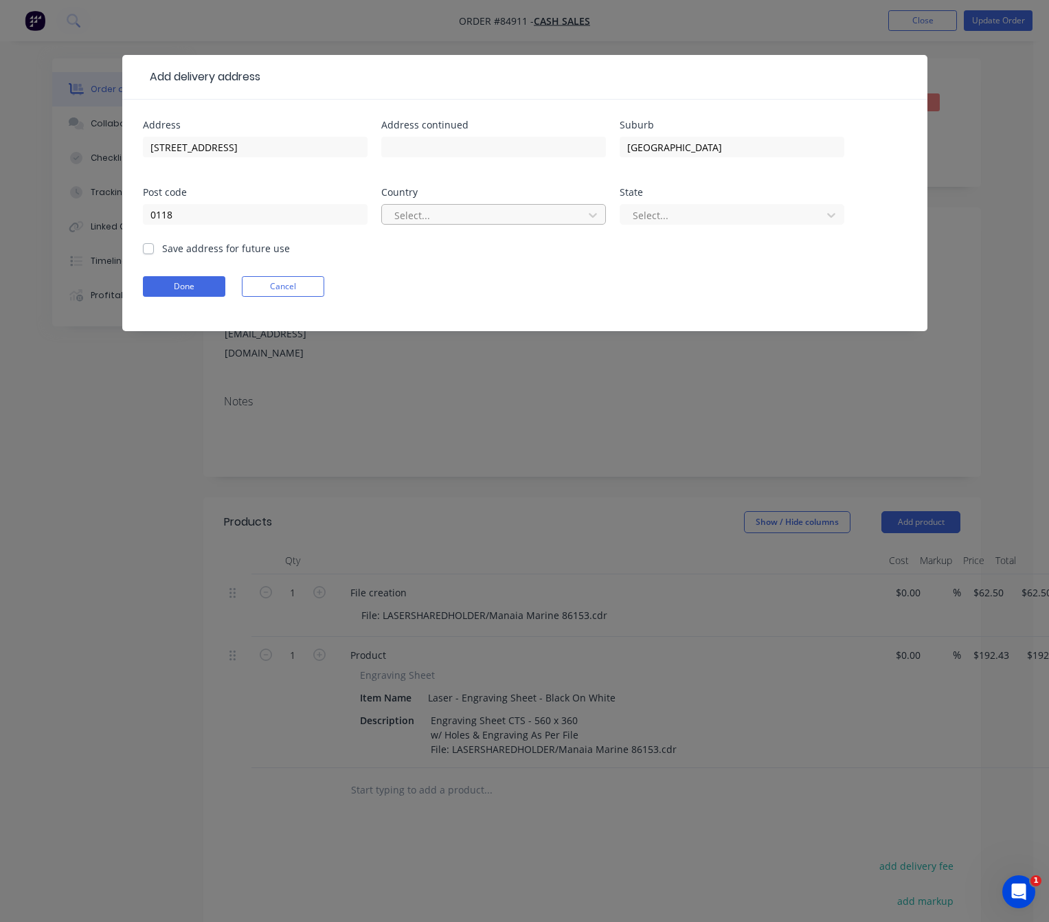
click at [473, 220] on div at bounding box center [484, 215] width 183 height 17
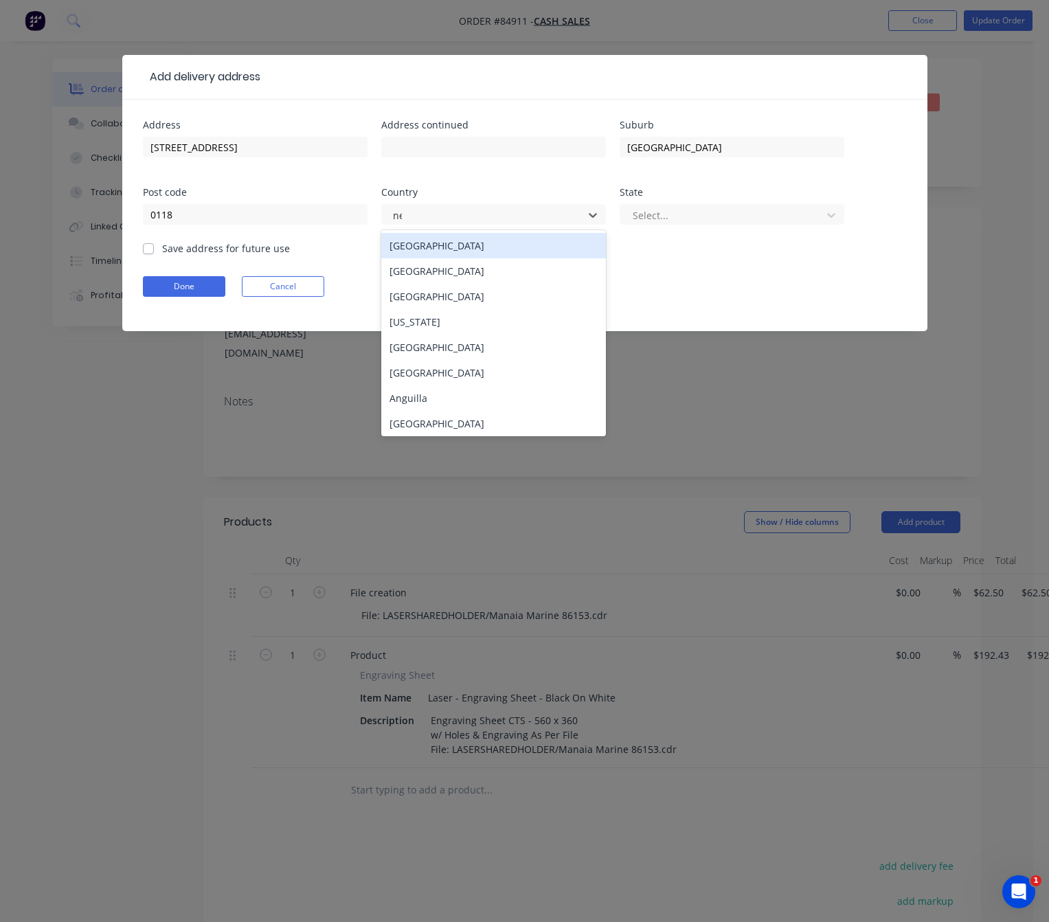
type input "new"
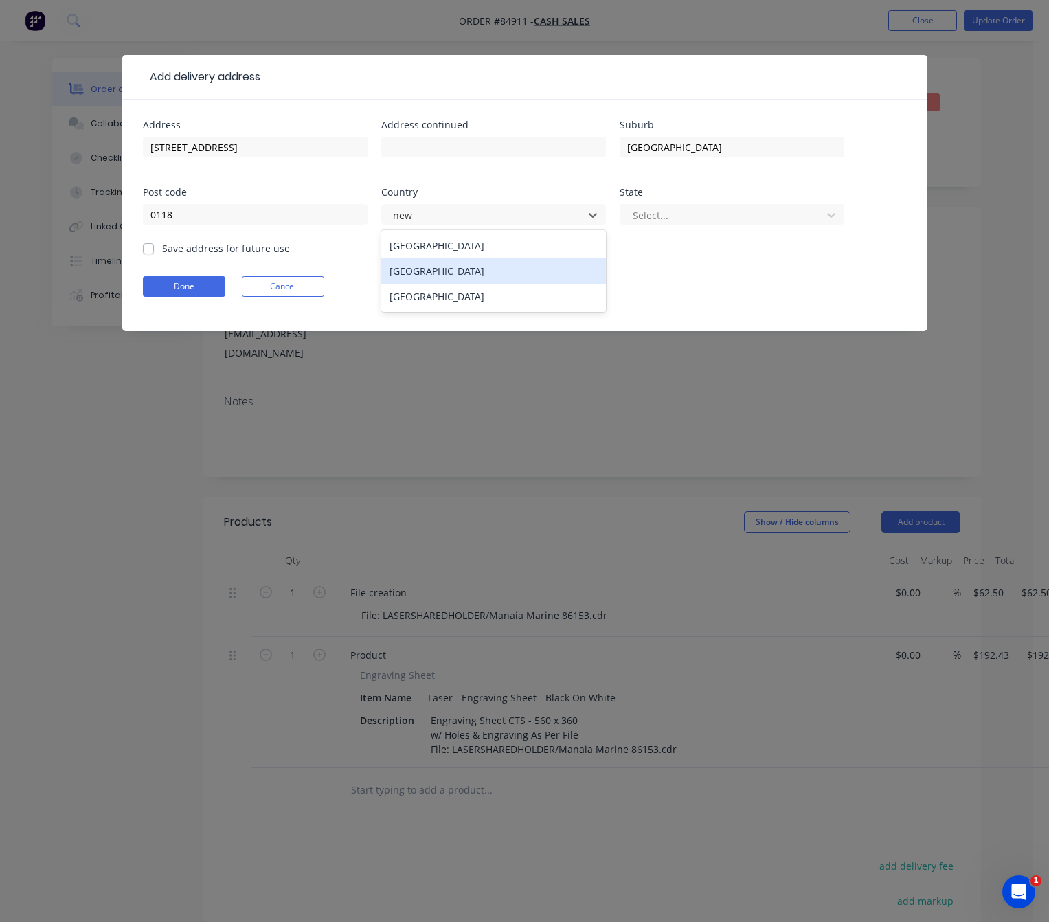
click at [518, 279] on div "New Zealand" at bounding box center [493, 270] width 225 height 25
click at [724, 205] on div "Select..." at bounding box center [723, 215] width 192 height 21
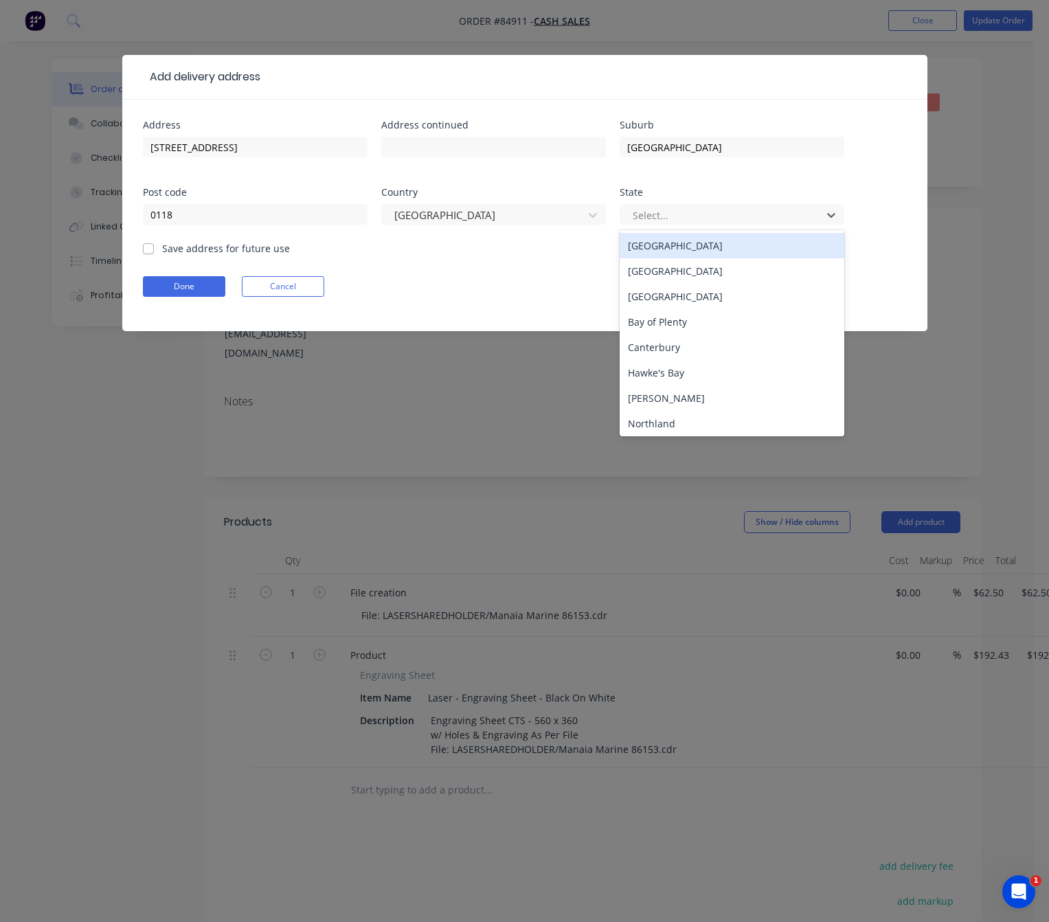
click at [726, 256] on div "North Island" at bounding box center [732, 245] width 225 height 25
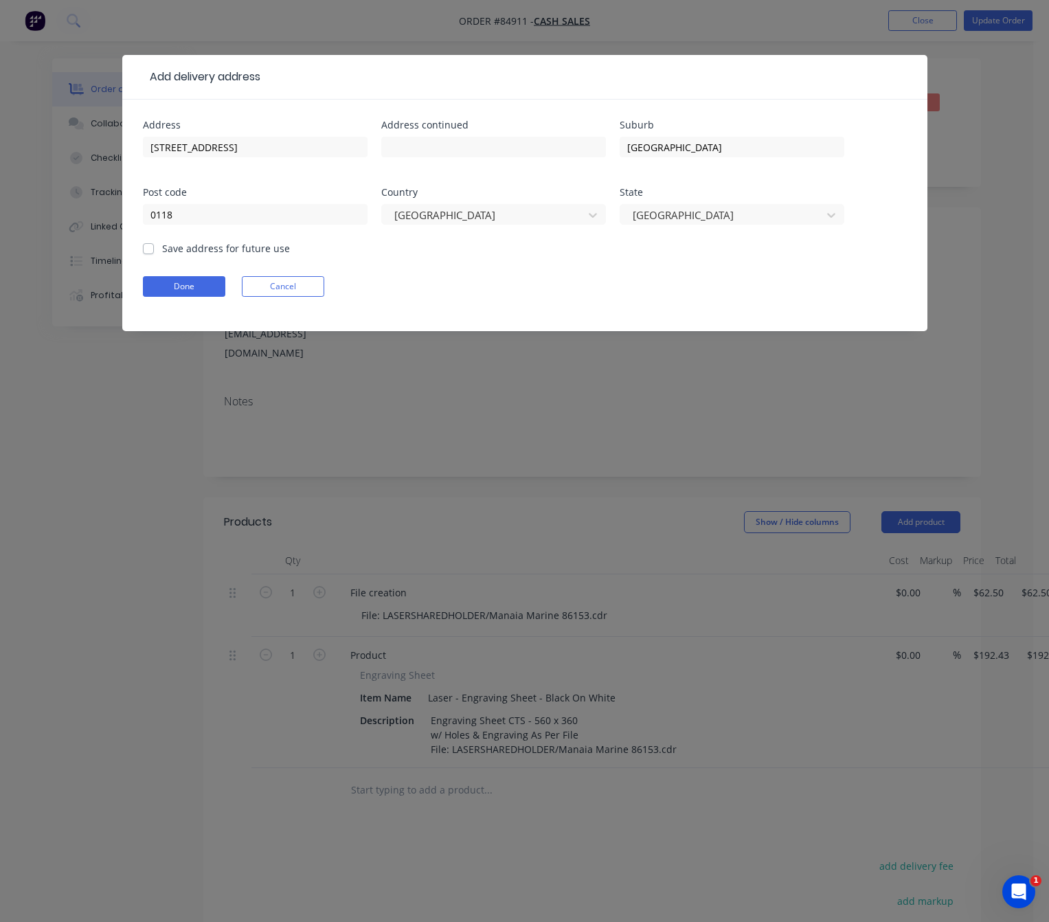
click at [152, 256] on form "Address 6/68 Marsden Bay Drive Address continued Suburb Marsden Point Post code…" at bounding box center [525, 225] width 764 height 211
click at [162, 251] on label "Save address for future use" at bounding box center [226, 248] width 128 height 14
click at [148, 251] on input "Save address for future use" at bounding box center [148, 247] width 11 height 13
checkbox input "true"
click at [174, 274] on form "Address 6/68 Marsden Bay Drive Address continued Suburb Marsden Point Post code…" at bounding box center [525, 225] width 764 height 211
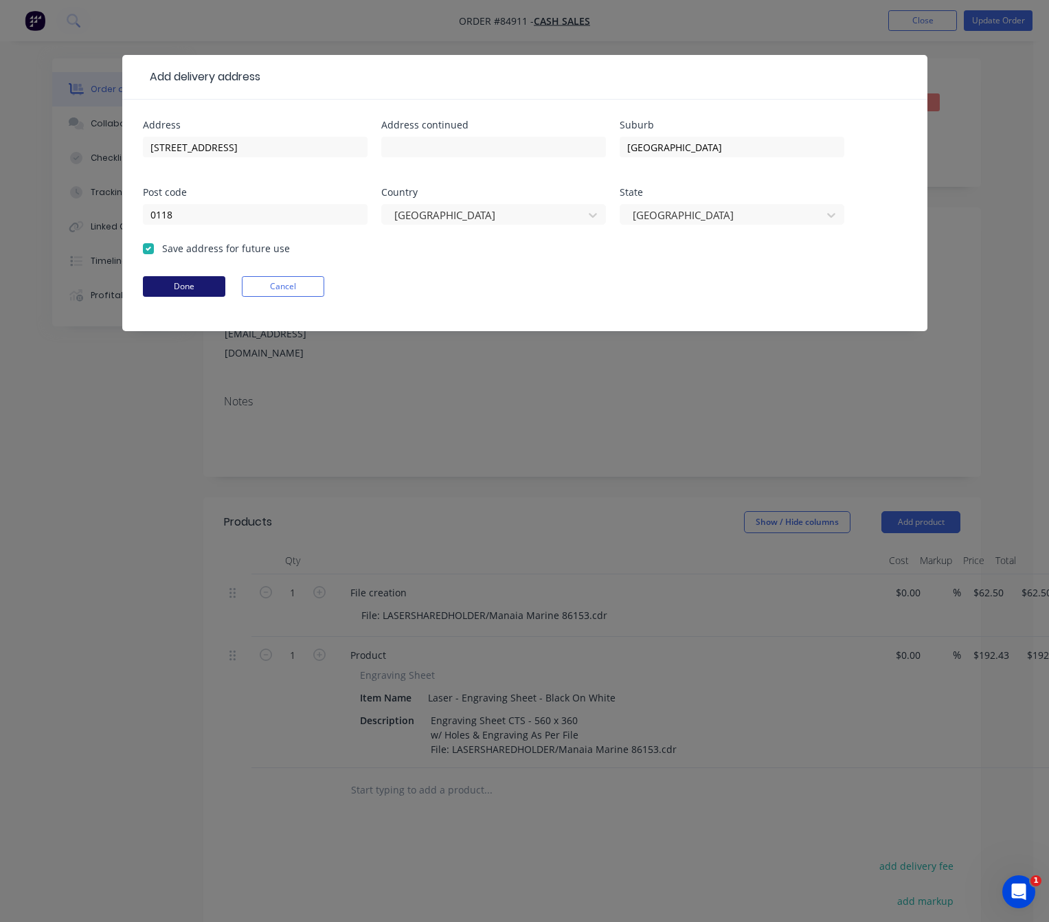
click at [182, 286] on button "Done" at bounding box center [184, 286] width 82 height 21
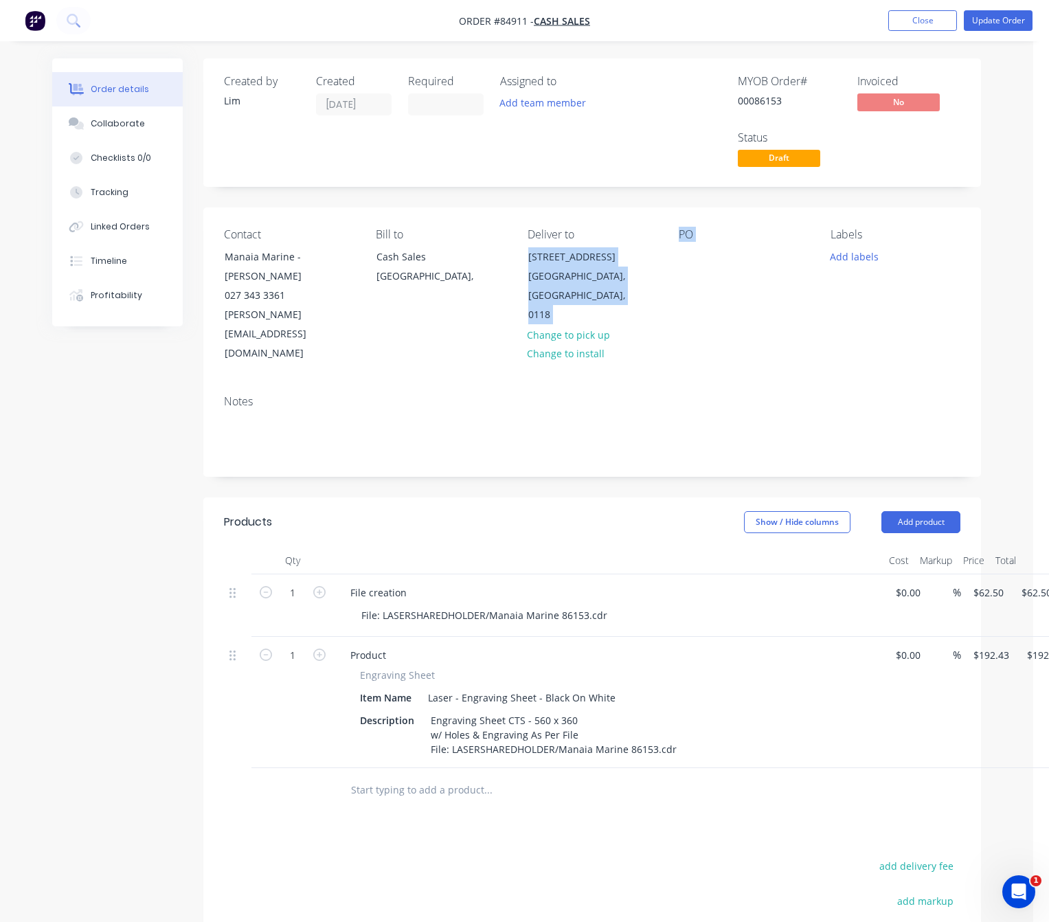
drag, startPoint x: 519, startPoint y: 249, endPoint x: 688, endPoint y: 305, distance: 177.9
click at [695, 307] on div "Contact Manaia Marine - Kyle Taylor 027 343 3361 Kyle@manaiamarine.co.nz Bill t…" at bounding box center [592, 295] width 778 height 177
copy div "6/68 Marsden Bay Drive Marsden Point, North Island, 0118 Change to pick up Chan…"
click at [928, 857] on button "add delivery fee" at bounding box center [916, 866] width 89 height 19
type input "10"
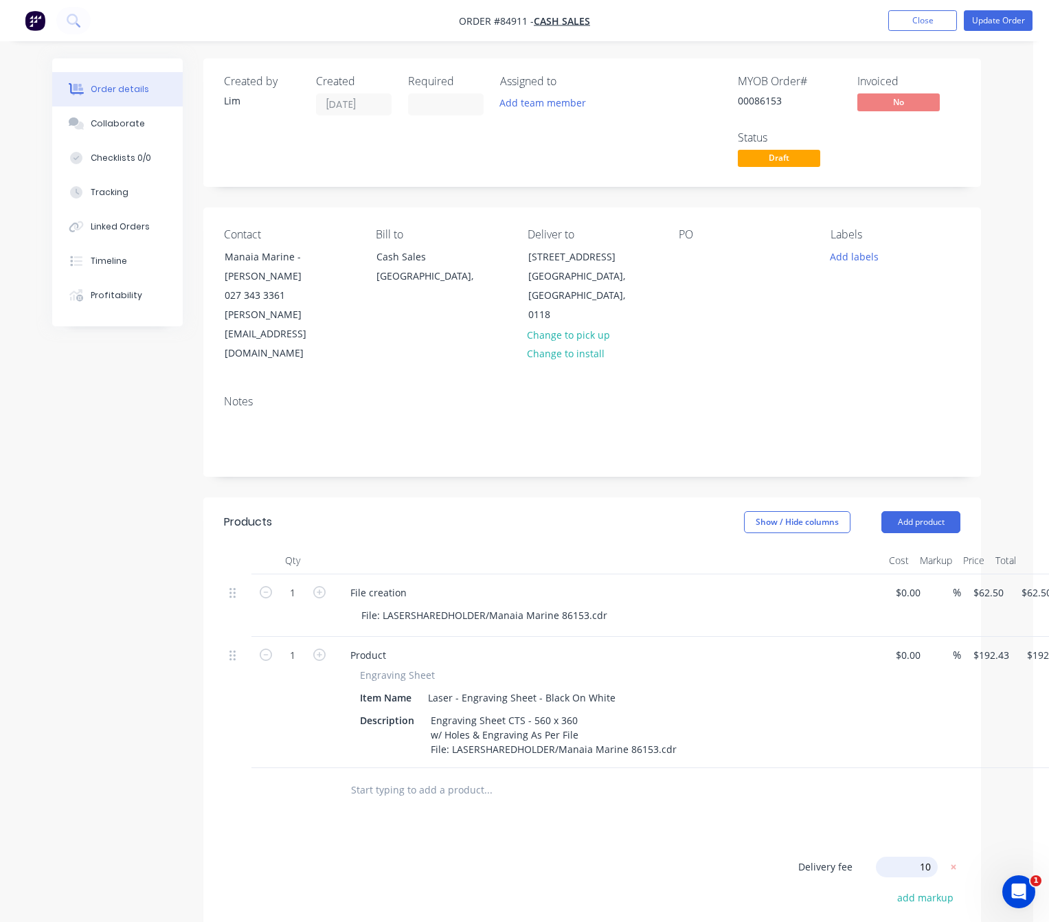
drag, startPoint x: 752, startPoint y: 785, endPoint x: 710, endPoint y: 761, distance: 48.9
click at [747, 782] on div "Products Show / Hide columns Add product Qty Cost Markup Price Total 1 File cre…" at bounding box center [592, 818] width 778 height 642
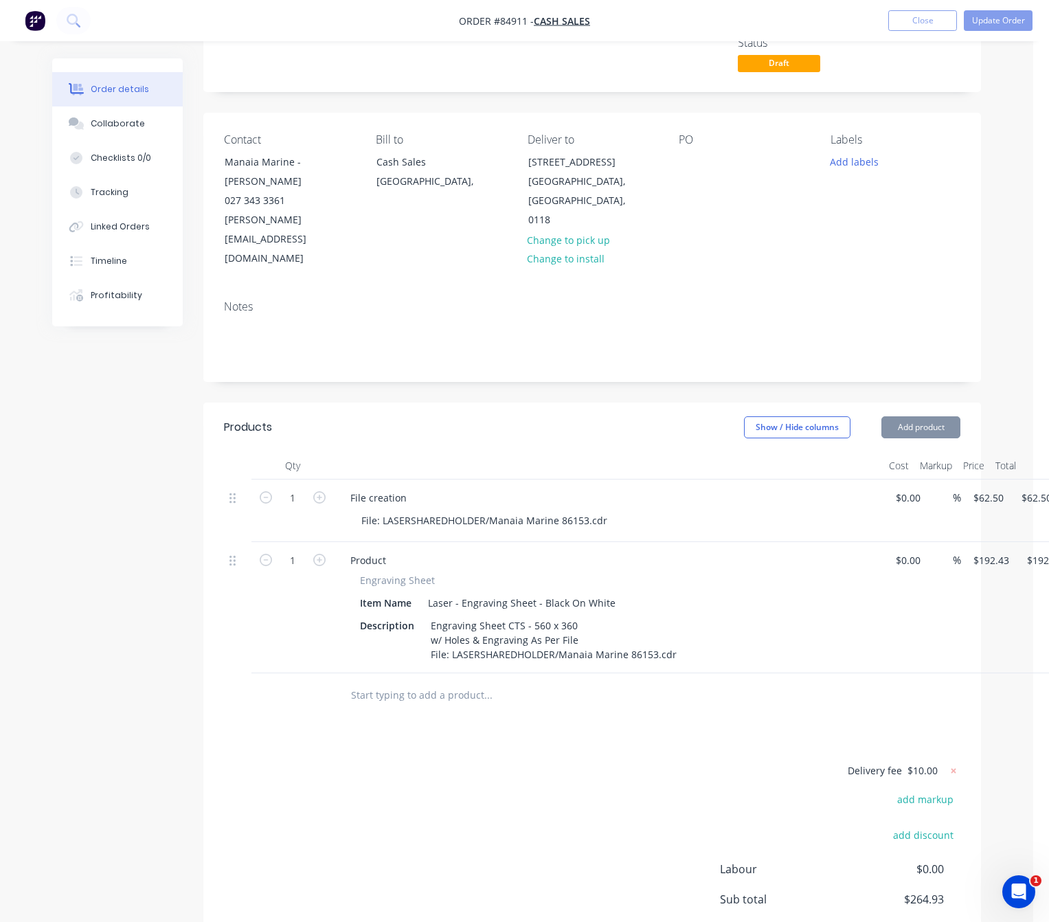
scroll to position [199, 0]
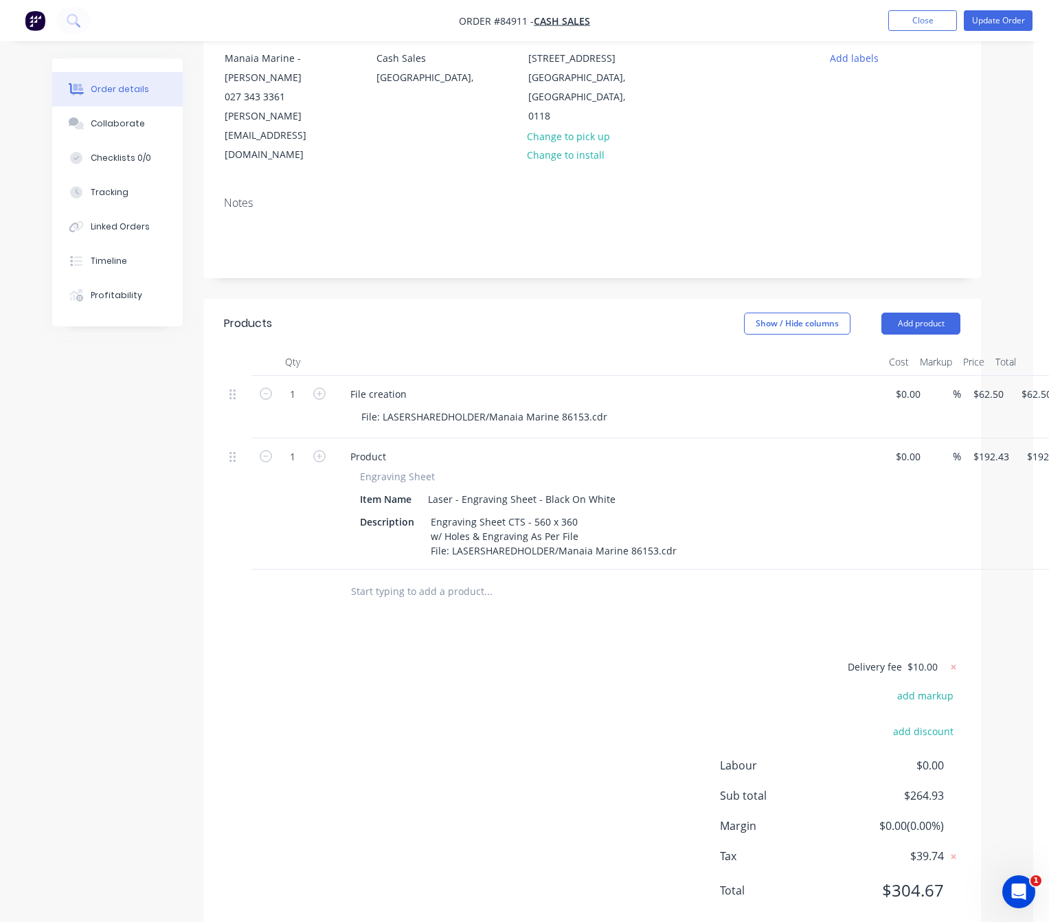
click at [723, 602] on div "Products Show / Hide columns Add product Qty Cost Markup Price Total 1 File cre…" at bounding box center [592, 618] width 778 height 638
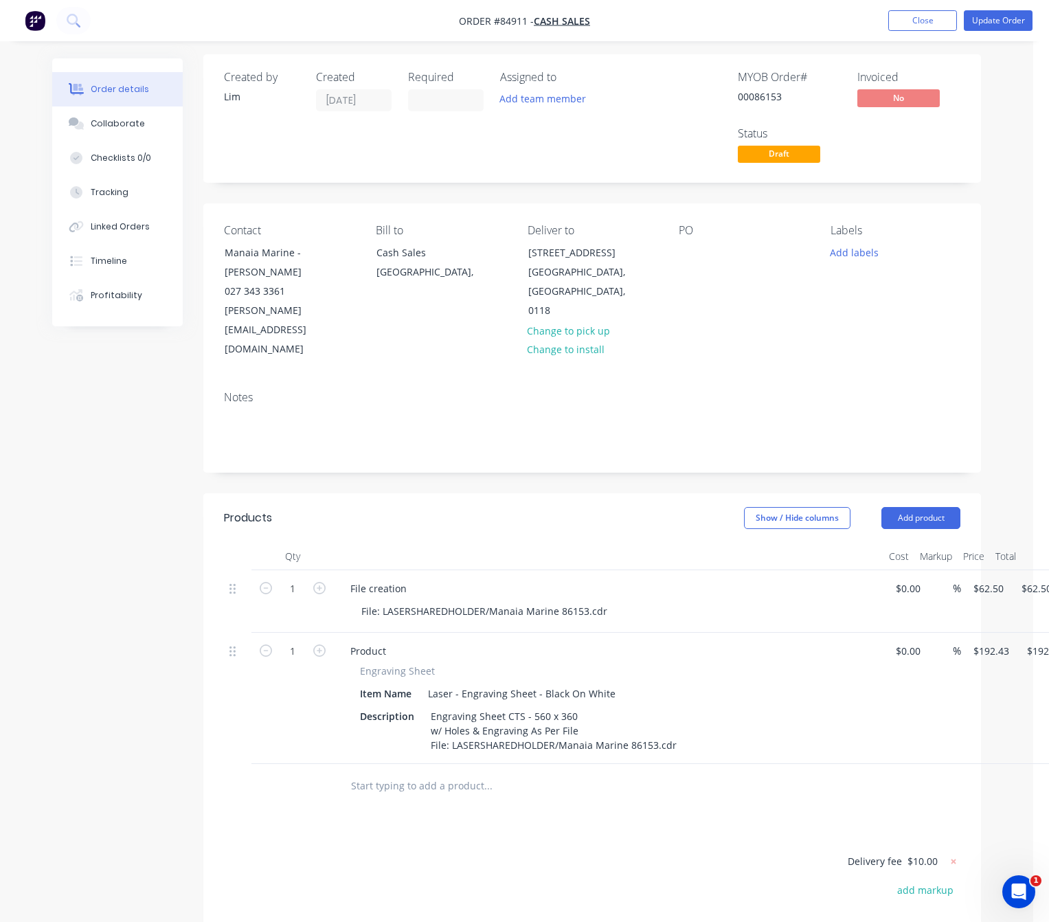
scroll to position [0, 0]
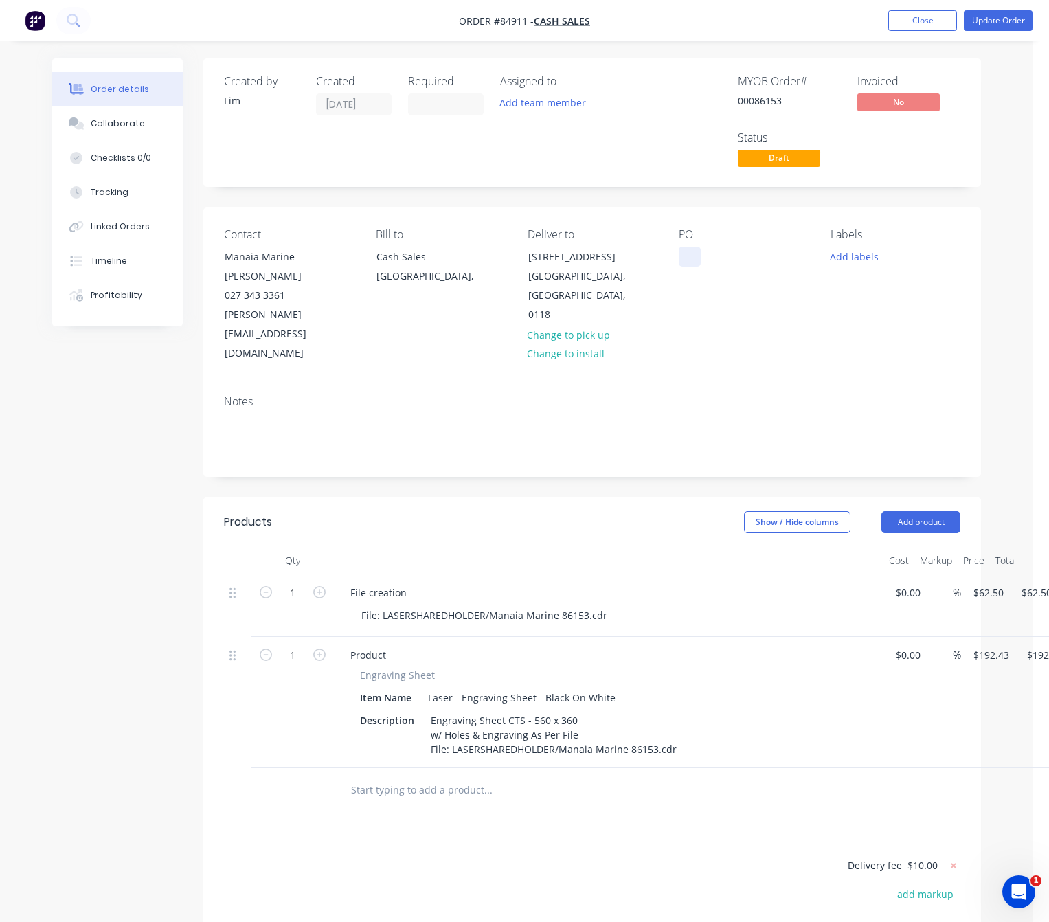
click at [686, 256] on div at bounding box center [690, 257] width 22 height 20
click at [67, 416] on div "Created by Lim Created 29/09/25 Required Assigned to Add team member MYOB Order…" at bounding box center [516, 607] width 929 height 1098
click at [866, 260] on button "Add labels" at bounding box center [854, 256] width 63 height 19
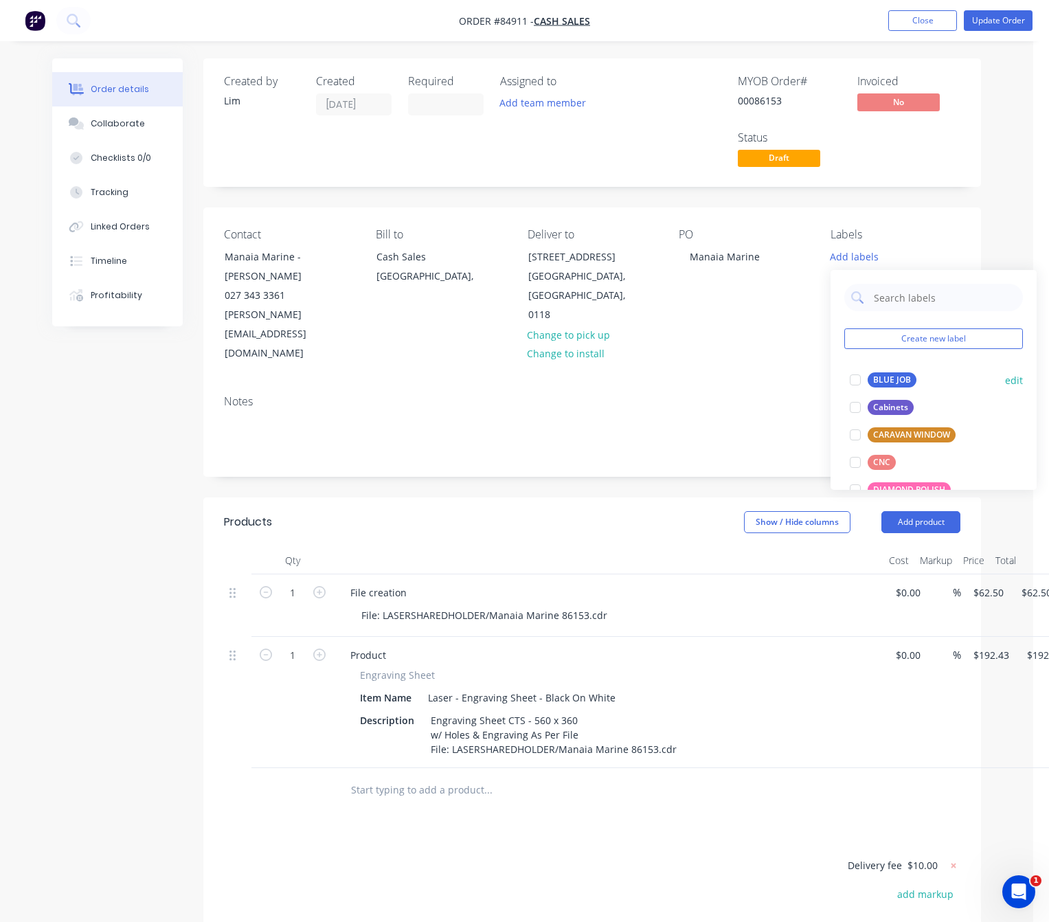
click at [896, 381] on div "BLUE JOB" at bounding box center [892, 379] width 49 height 15
click at [130, 497] on div "Created by Lim Created 29/09/25 Required Assigned to Add team member MYOB Order…" at bounding box center [516, 607] width 929 height 1098
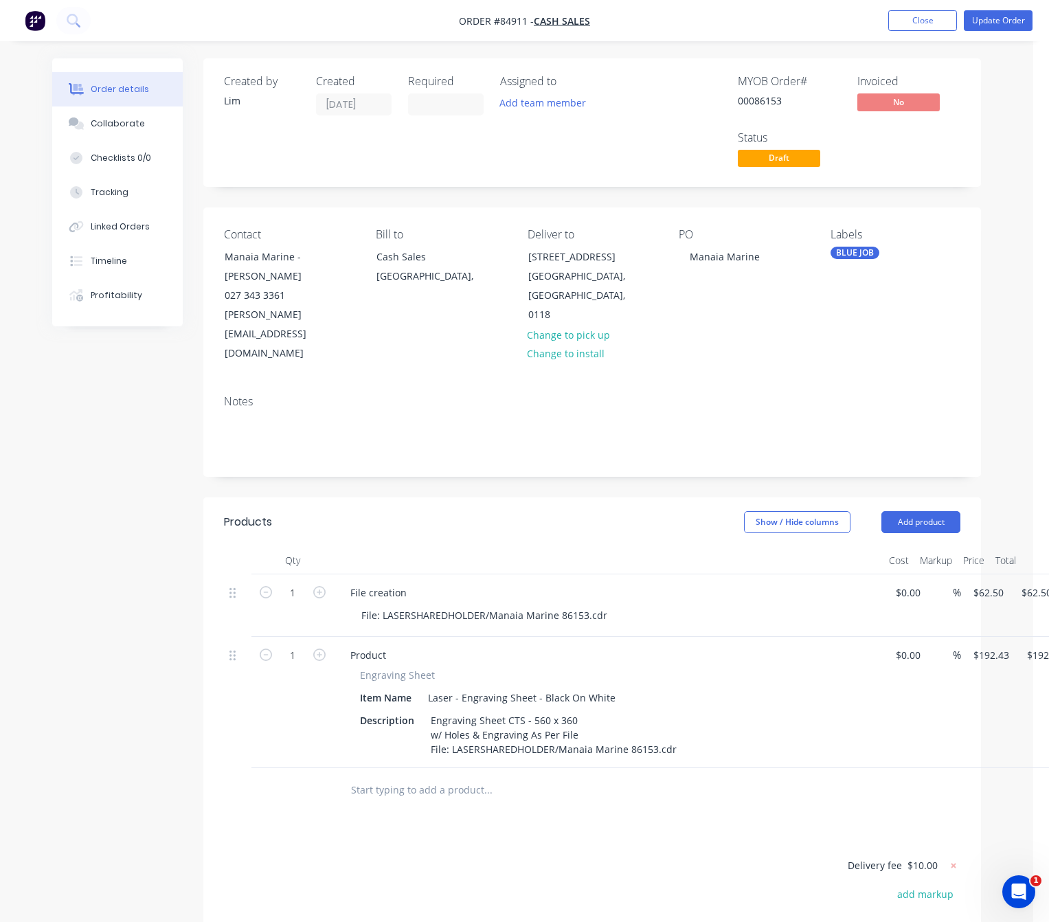
drag, startPoint x: 454, startPoint y: 828, endPoint x: 755, endPoint y: 532, distance: 422.6
click at [1004, 25] on button "Update Order" at bounding box center [998, 20] width 69 height 21
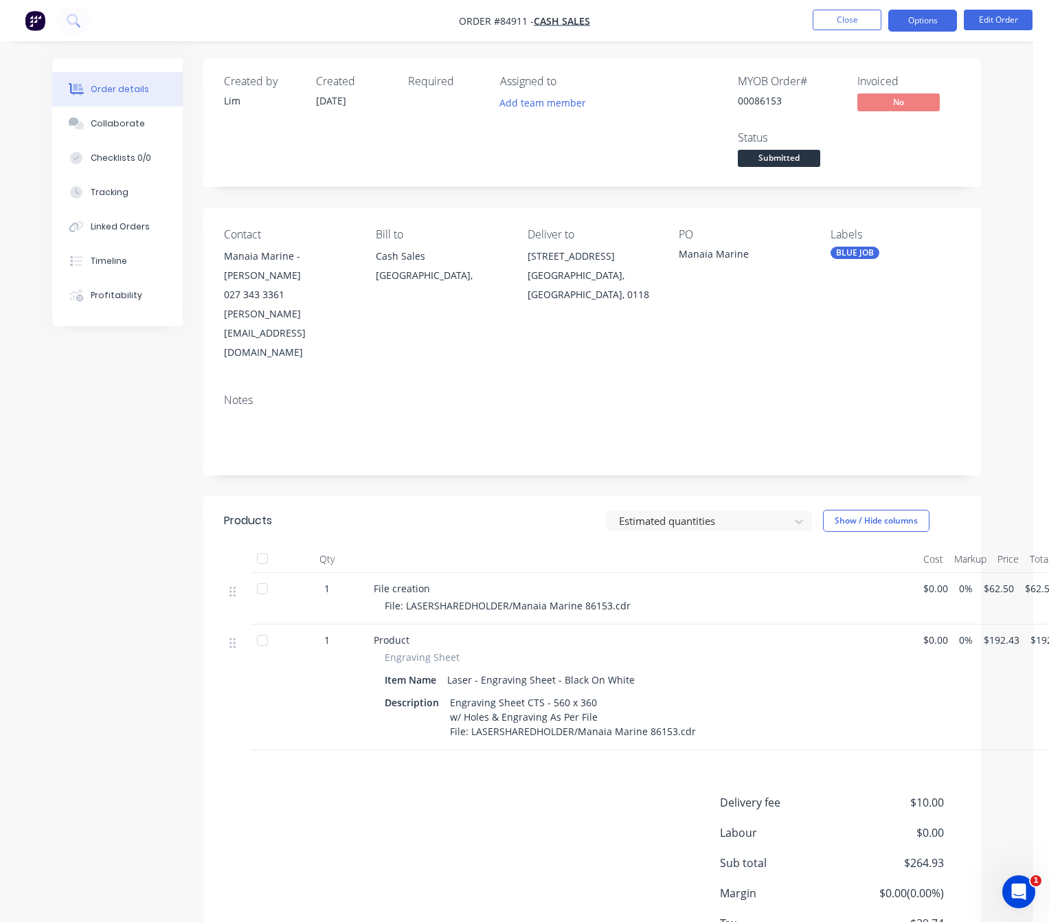
click at [938, 27] on button "Options" at bounding box center [922, 21] width 69 height 22
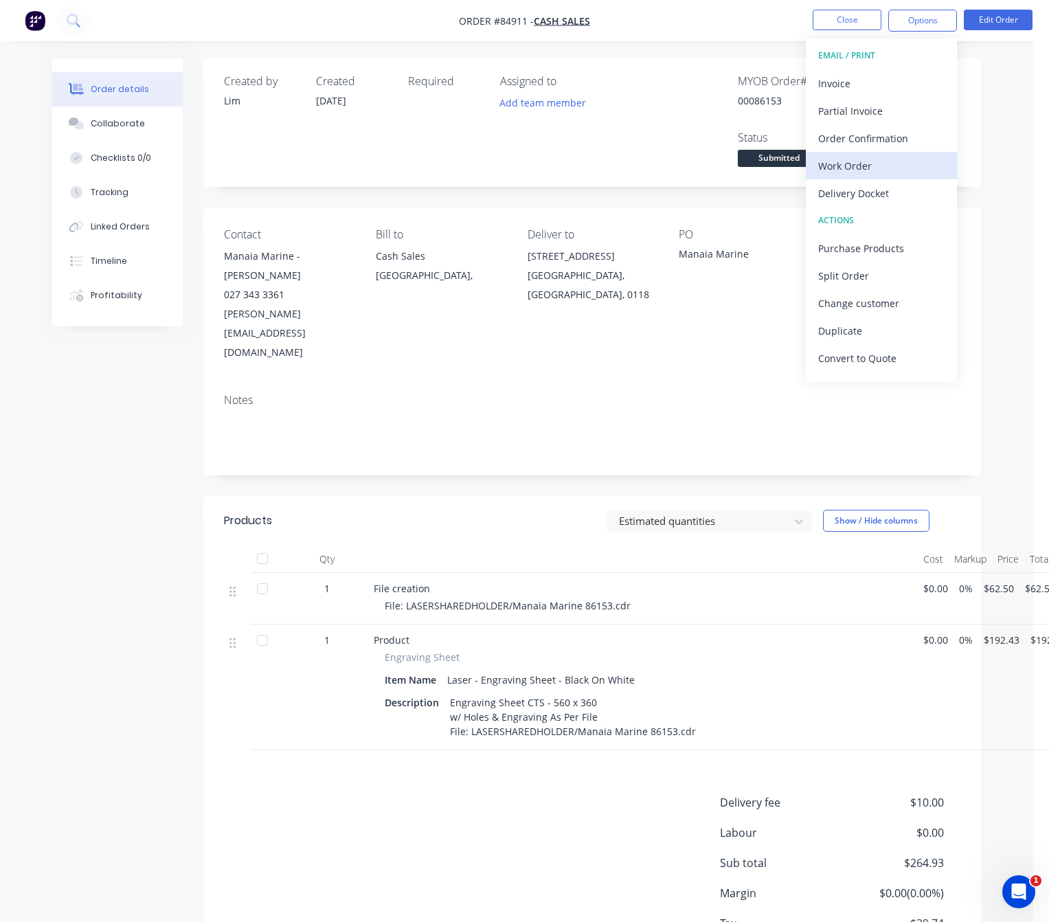
click at [887, 167] on div "Work Order" at bounding box center [881, 166] width 126 height 20
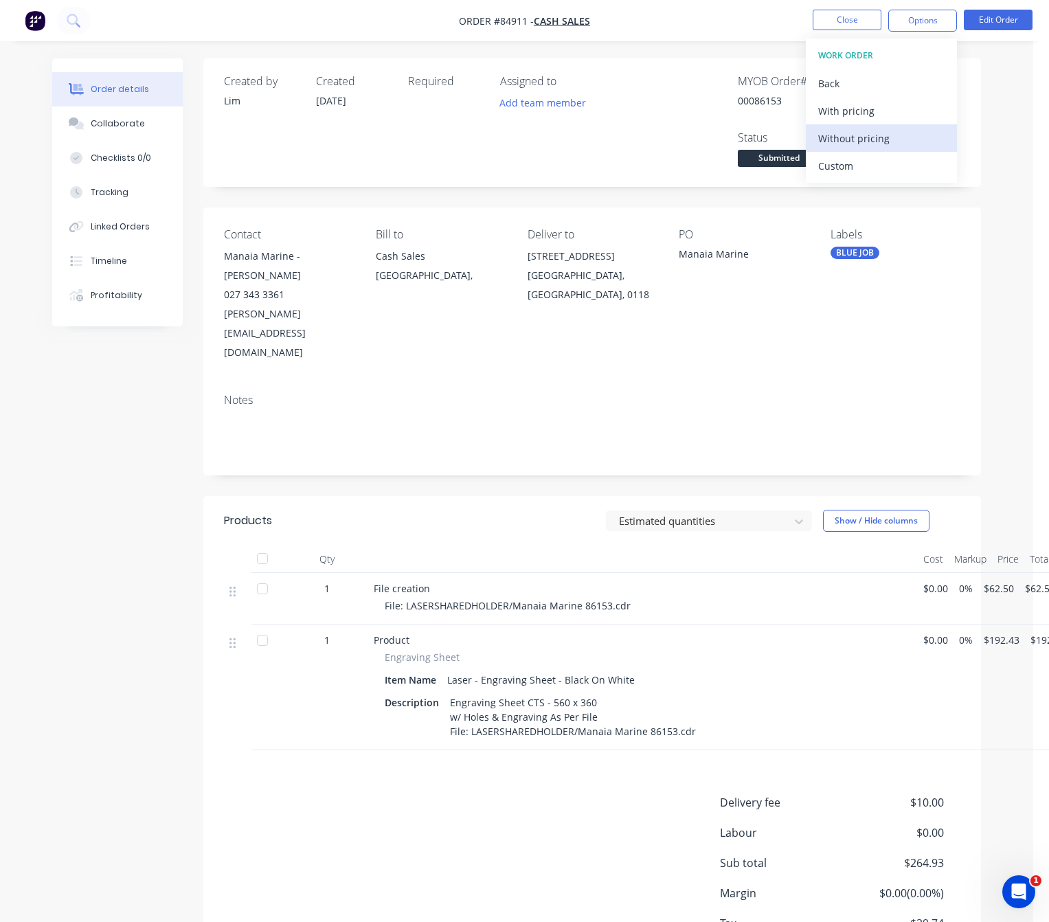
click at [887, 140] on div "Without pricing" at bounding box center [881, 138] width 126 height 20
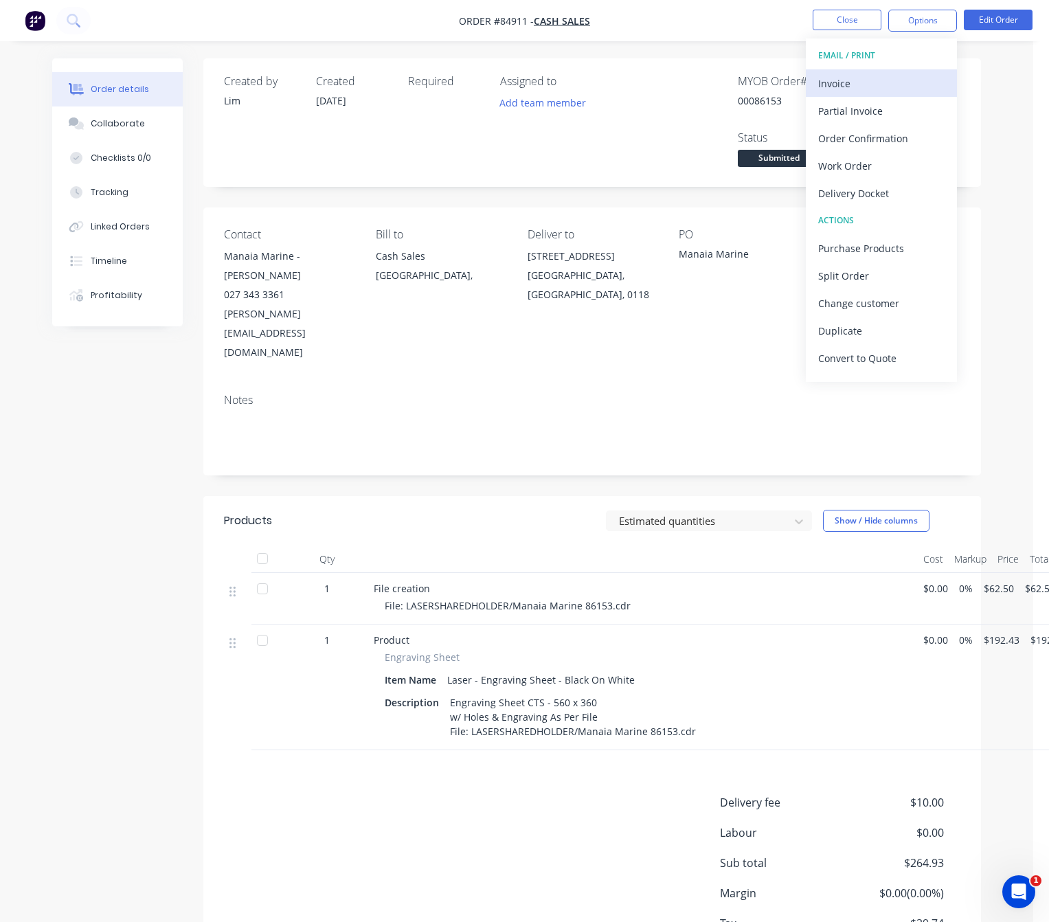
click at [874, 87] on div "Invoice" at bounding box center [881, 83] width 126 height 20
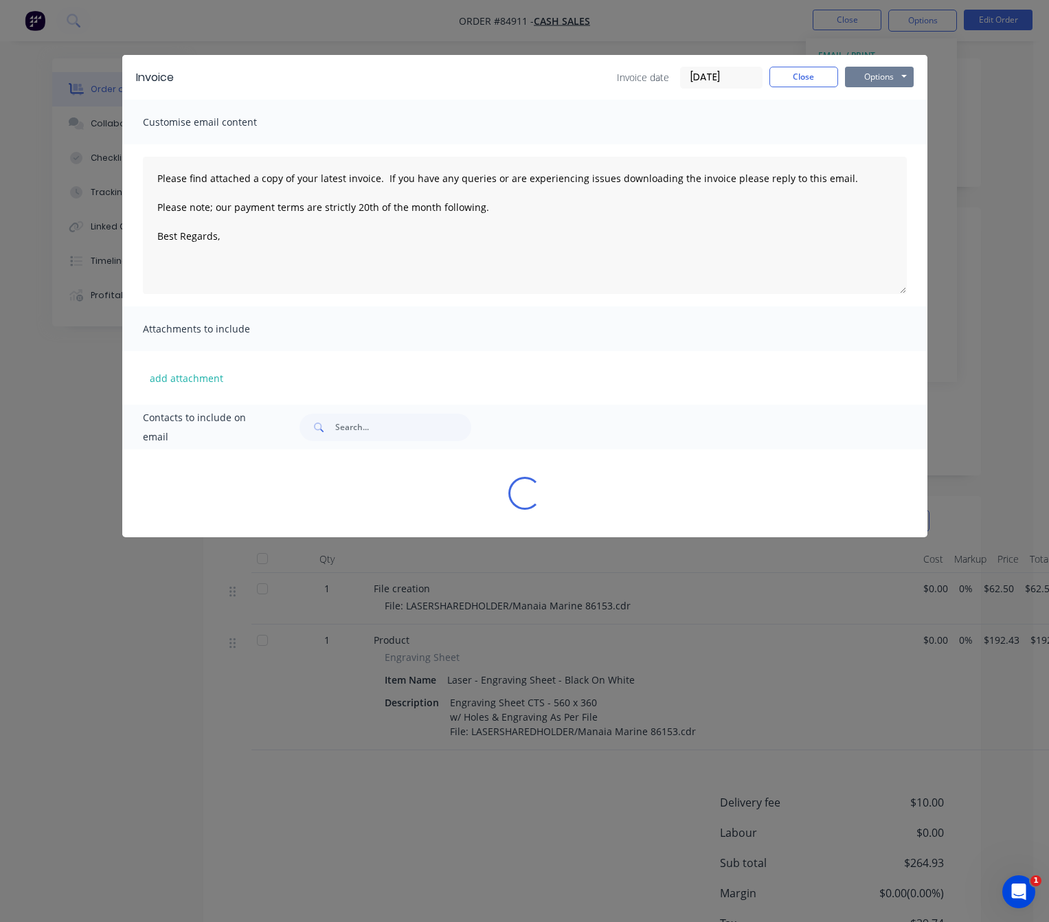
click at [893, 81] on button "Options" at bounding box center [879, 77] width 69 height 21
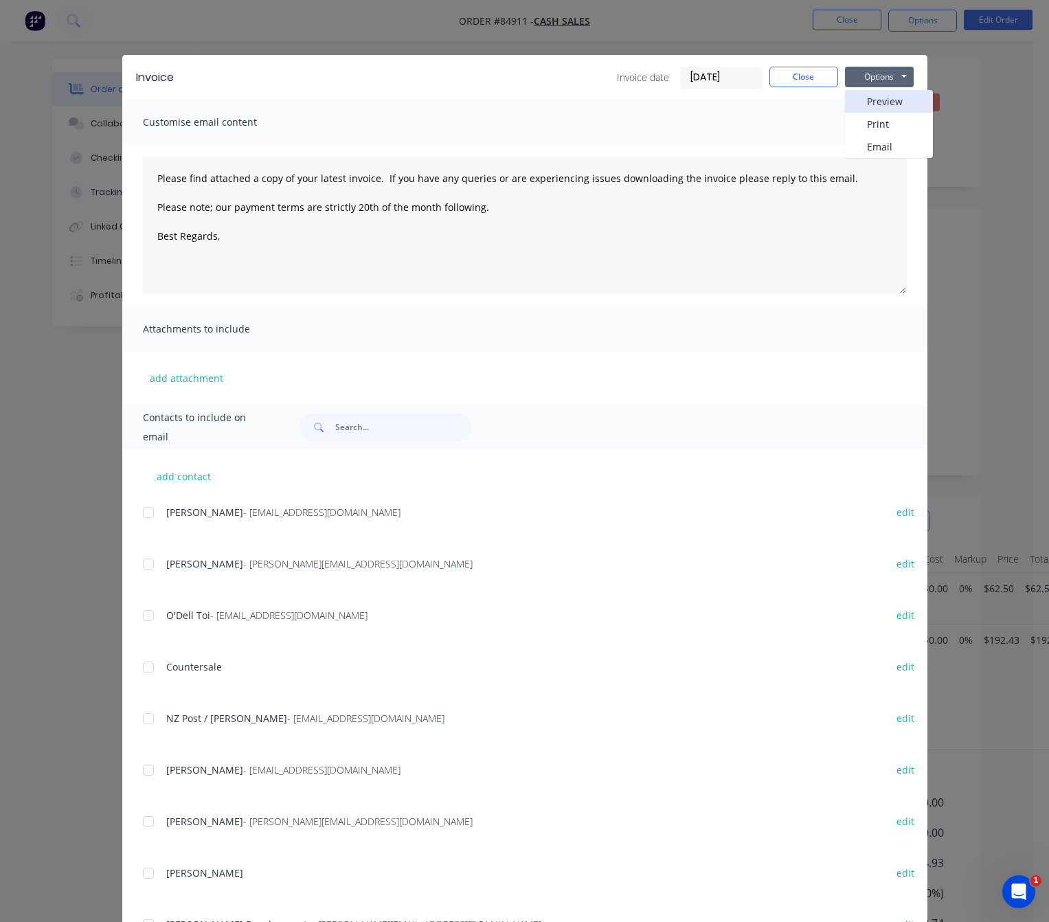
click at [896, 93] on button "Preview" at bounding box center [889, 101] width 88 height 23
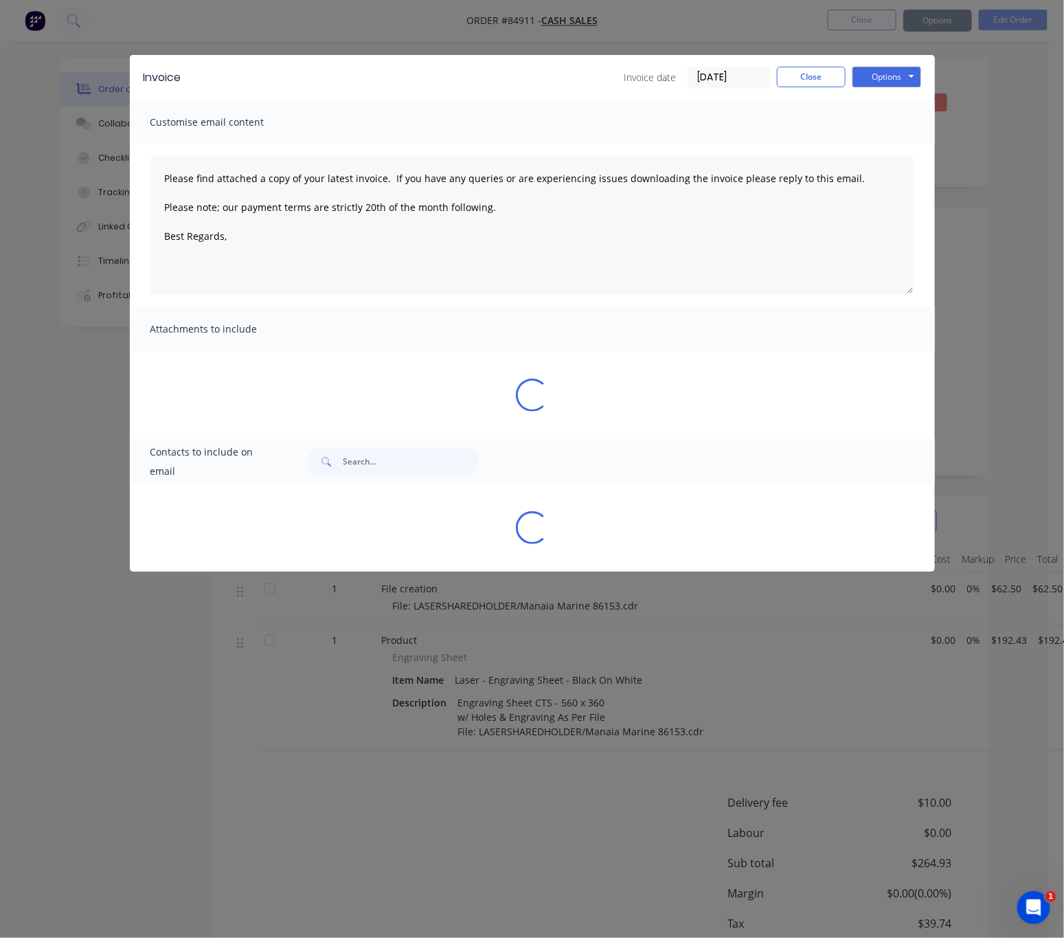
type textarea "Please find attached a copy of your latest invoice. If you have any queries or …"
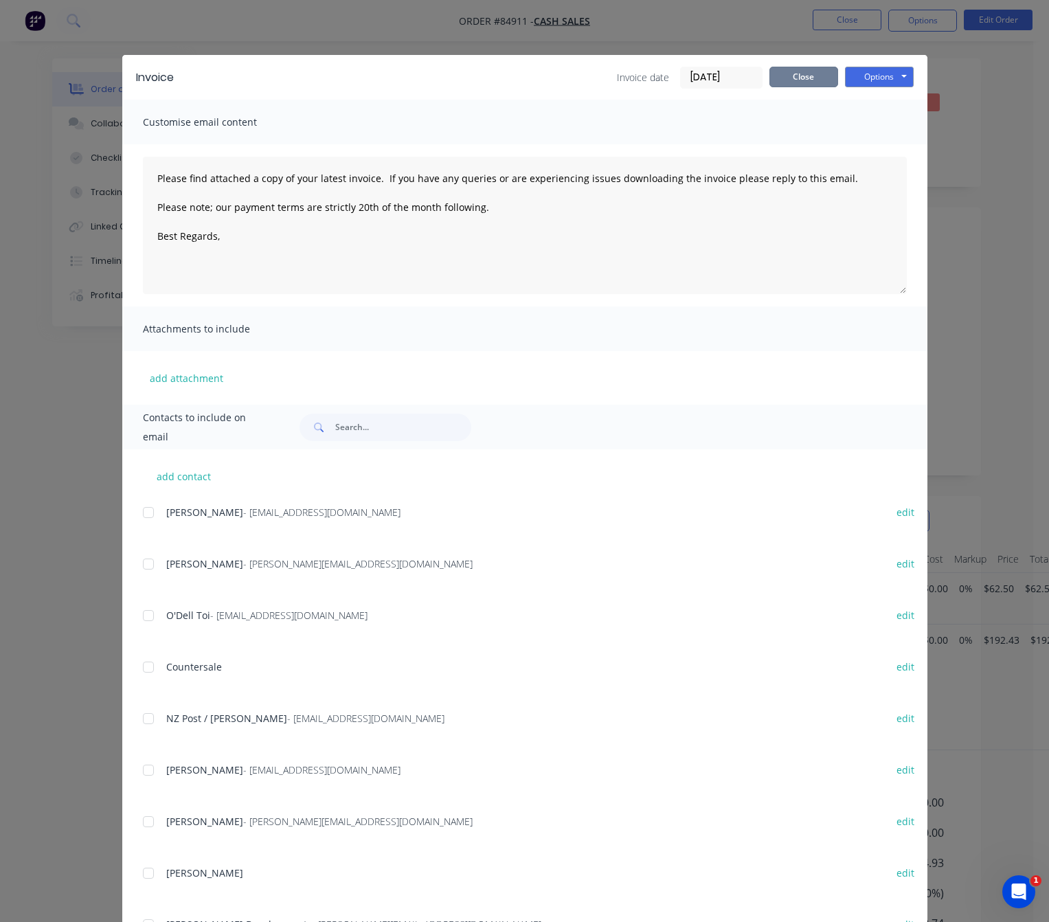
click at [812, 75] on button "Close" at bounding box center [803, 77] width 69 height 21
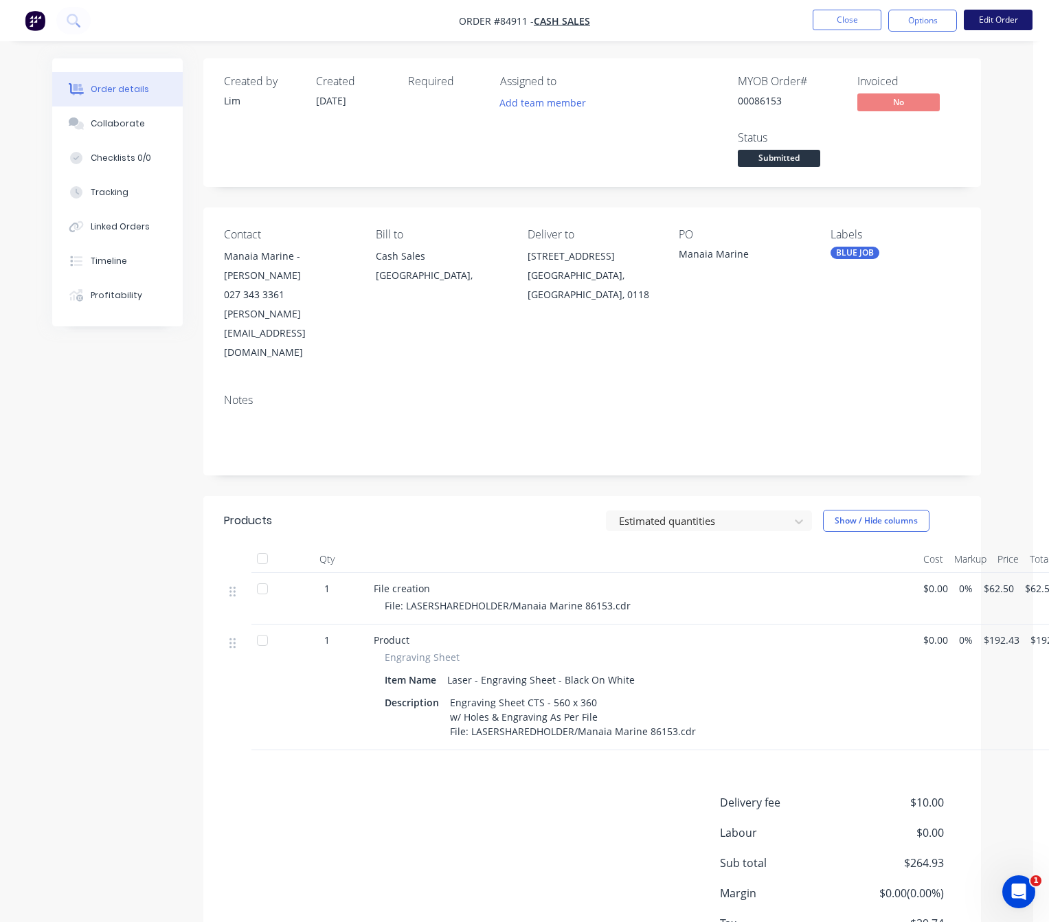
click at [969, 19] on button "Edit Order" at bounding box center [998, 20] width 69 height 21
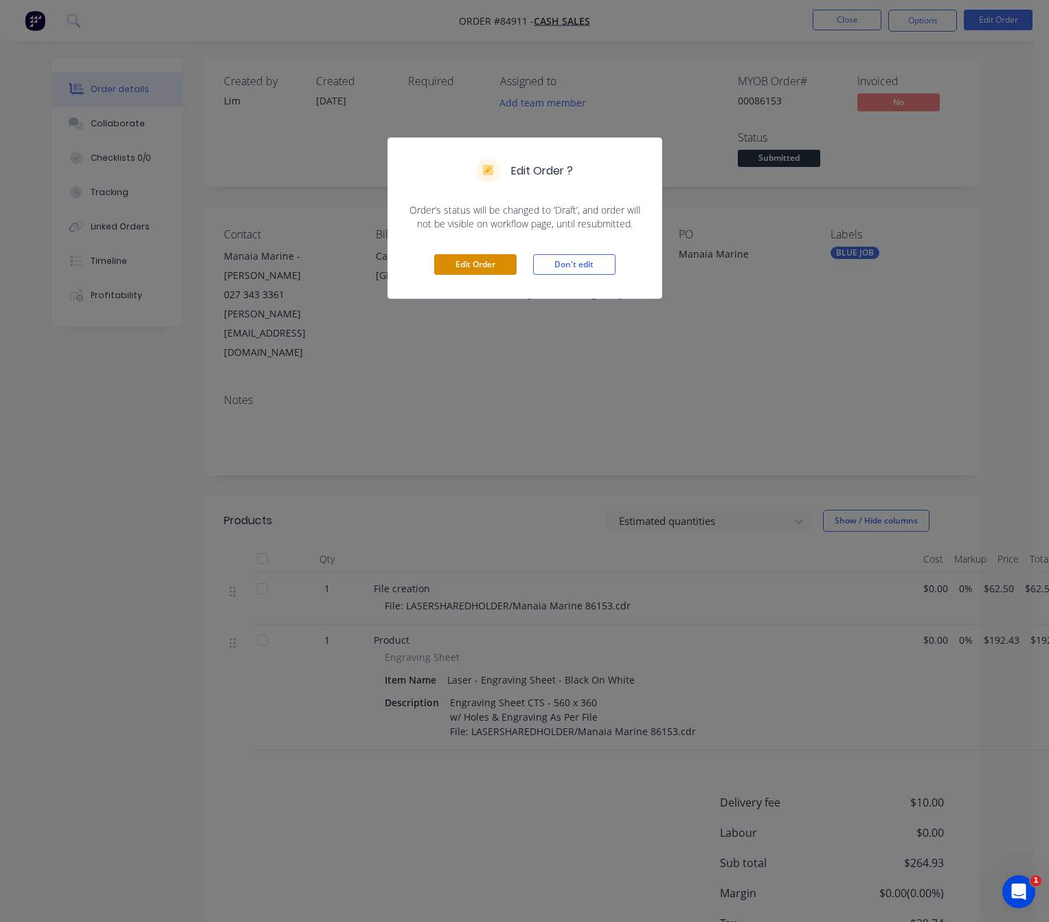
click at [466, 270] on button "Edit Order" at bounding box center [475, 264] width 82 height 21
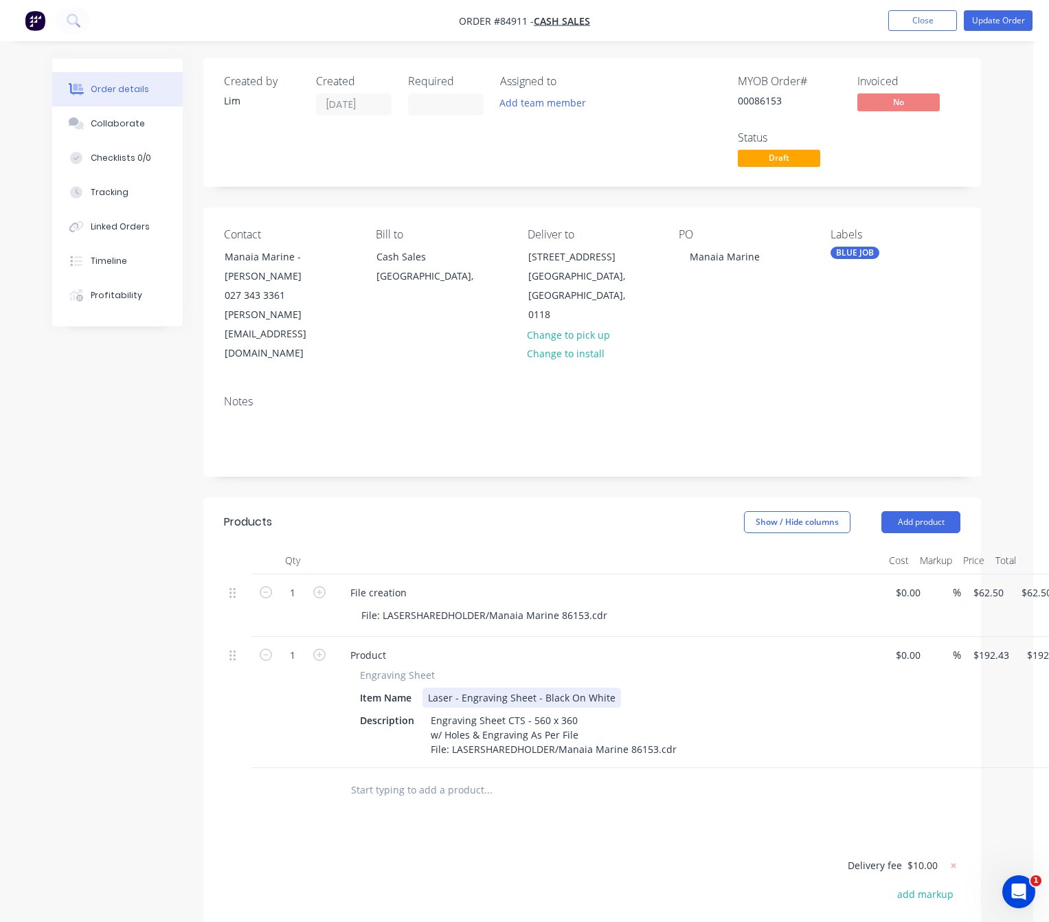
click at [532, 688] on div "Laser - Engraving Sheet - Black On White" at bounding box center [521, 698] width 199 height 20
click at [591, 710] on div "Engraving Sheet CTS - 560 x 360 w/ Holes & Engraving As Per File File: LASERSHA…" at bounding box center [553, 734] width 257 height 49
drag, startPoint x: 429, startPoint y: 684, endPoint x: 452, endPoint y: 687, distance: 23.5
click at [429, 710] on div "Engraving Sheet CTS - 560 x 360 w/ Holes & Engraving As Per File File: LASERSHA…" at bounding box center [553, 734] width 257 height 49
click at [427, 710] on div "Black On White Engraving Sheet CTS - 560 x 360 w/ Holes & Engraving As Per File…" at bounding box center [553, 734] width 257 height 49
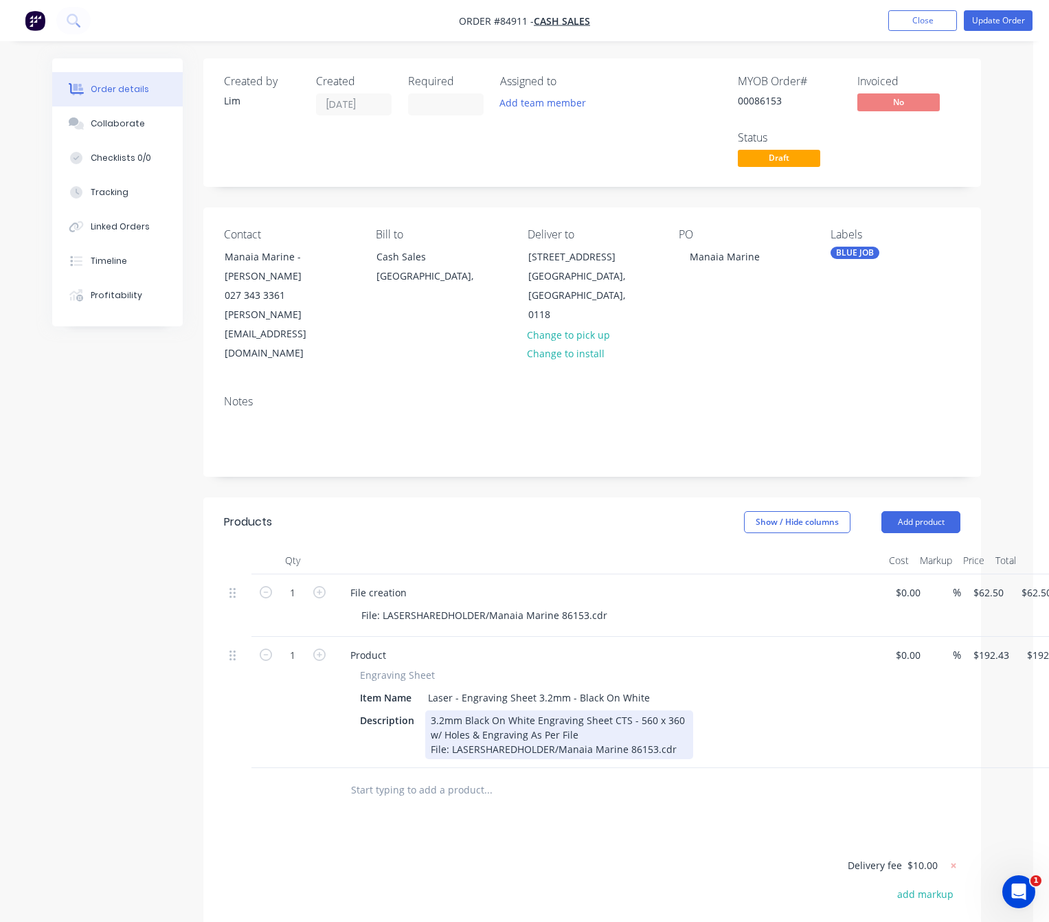
click at [608, 710] on div "3.2mm Black On White Engraving Sheet CTS - 560 x 360 w/ Holes & Engraving As Pe…" at bounding box center [559, 734] width 268 height 49
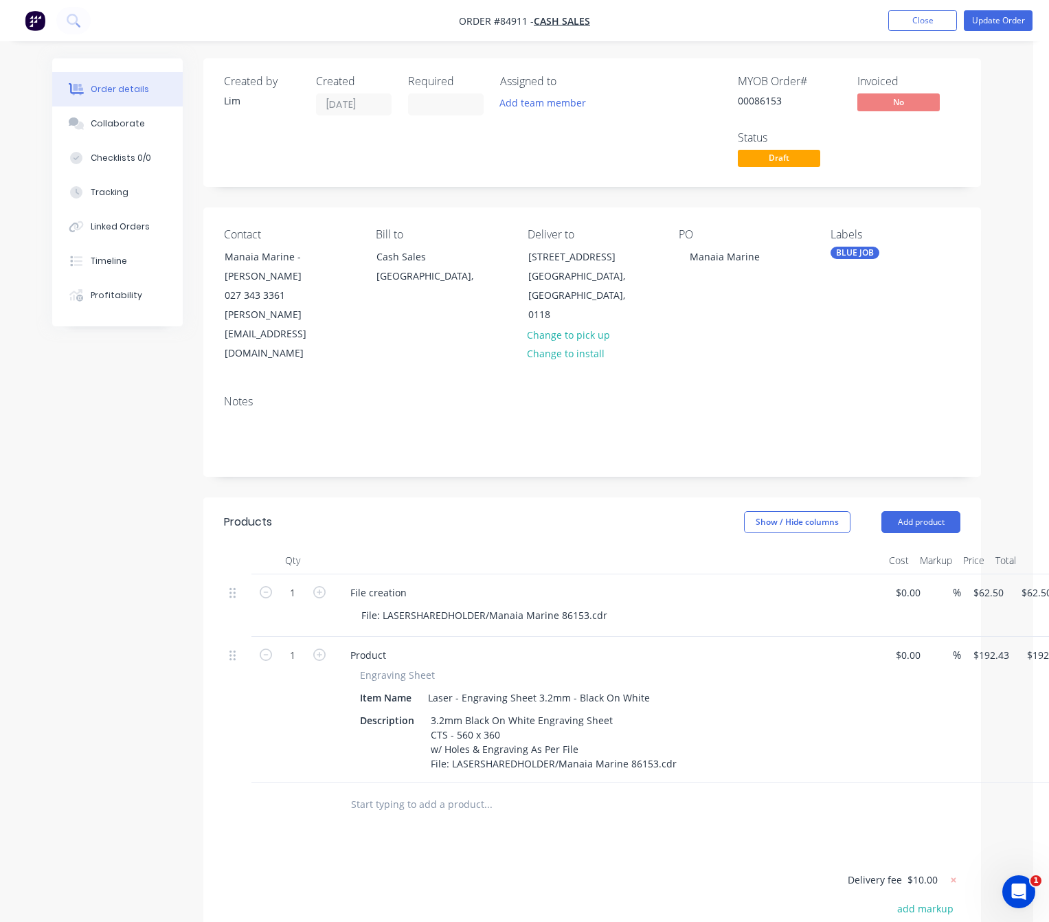
click at [505, 830] on div "Products Show / Hide columns Add product Qty Cost Markup Price Total 1 File cre…" at bounding box center [592, 823] width 778 height 653
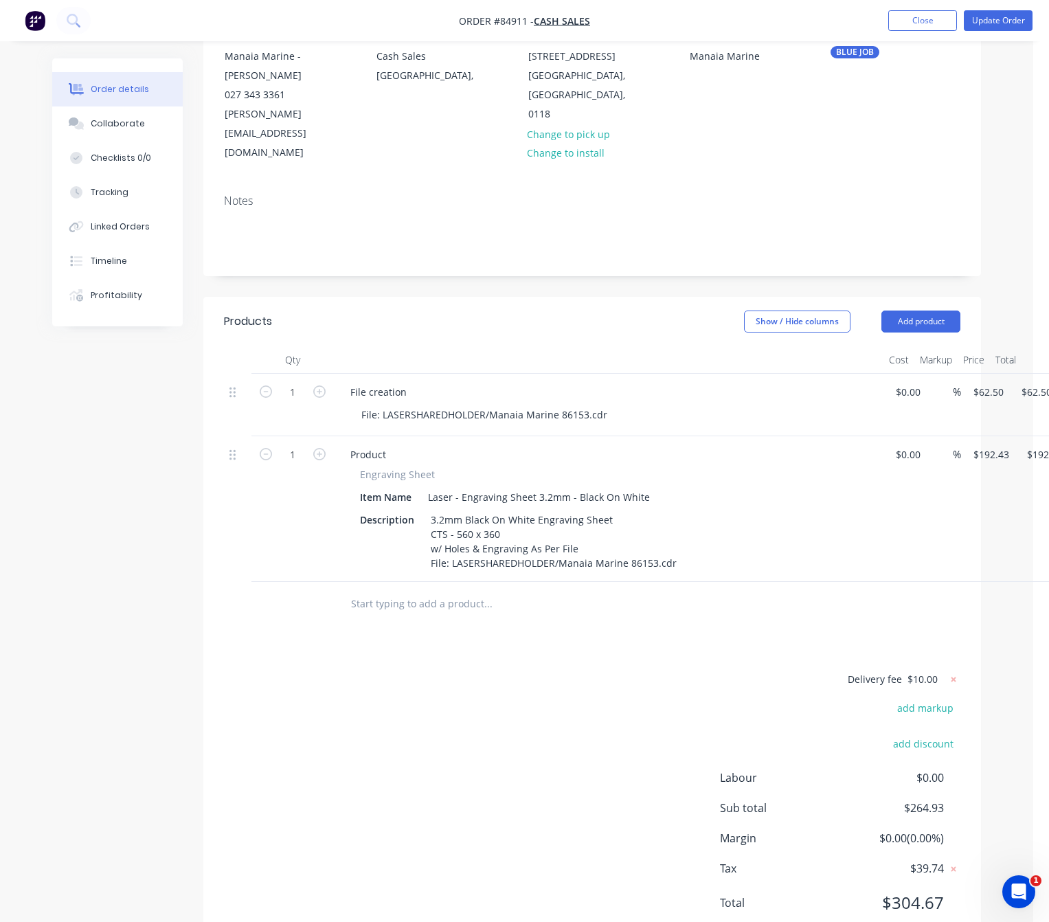
scroll to position [213, 0]
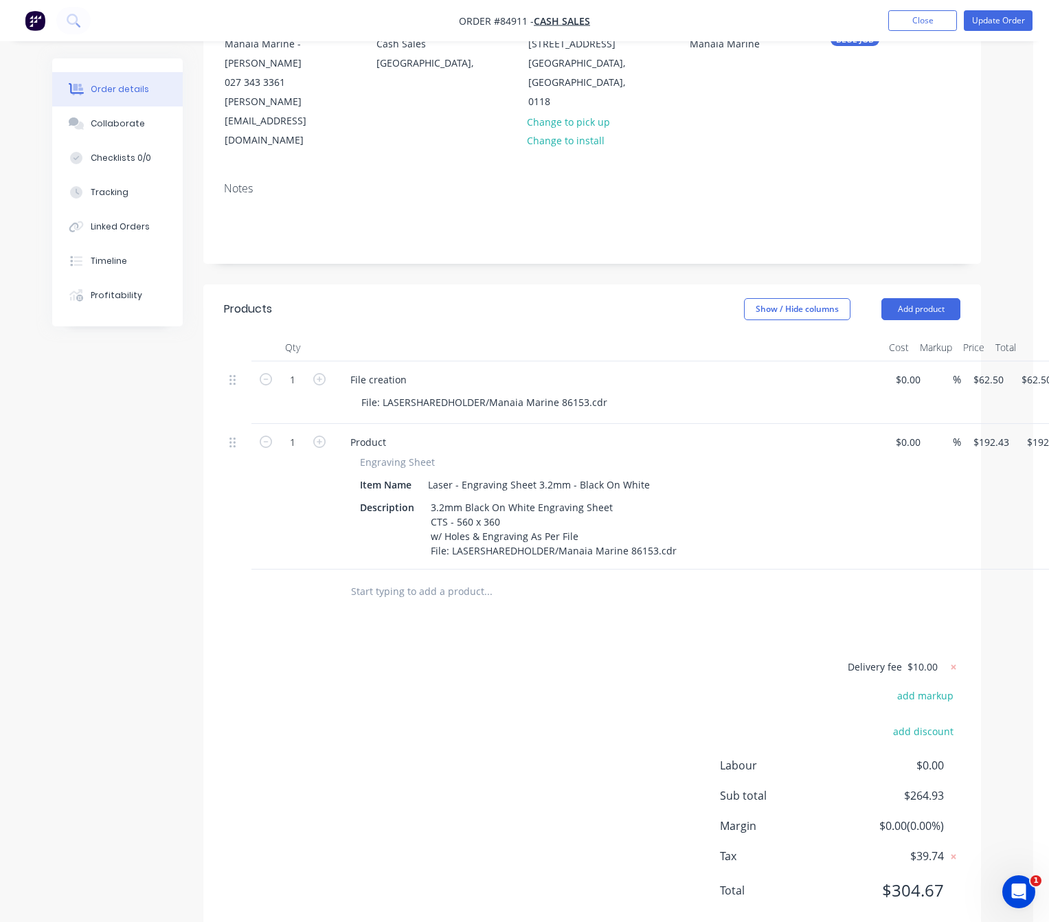
click at [435, 578] on input "text" at bounding box center [487, 591] width 275 height 27
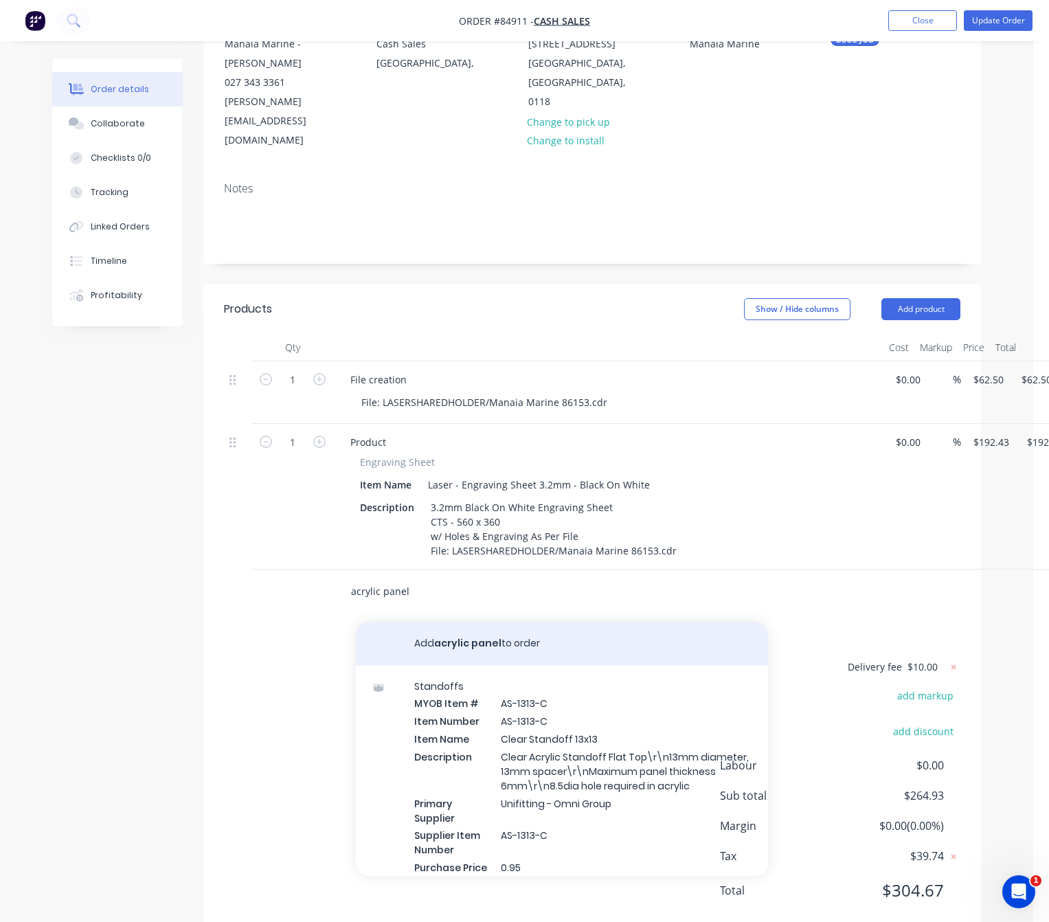
type input "acrylic panel"
click at [447, 622] on button "Add acrylic panel to order" at bounding box center [562, 644] width 412 height 44
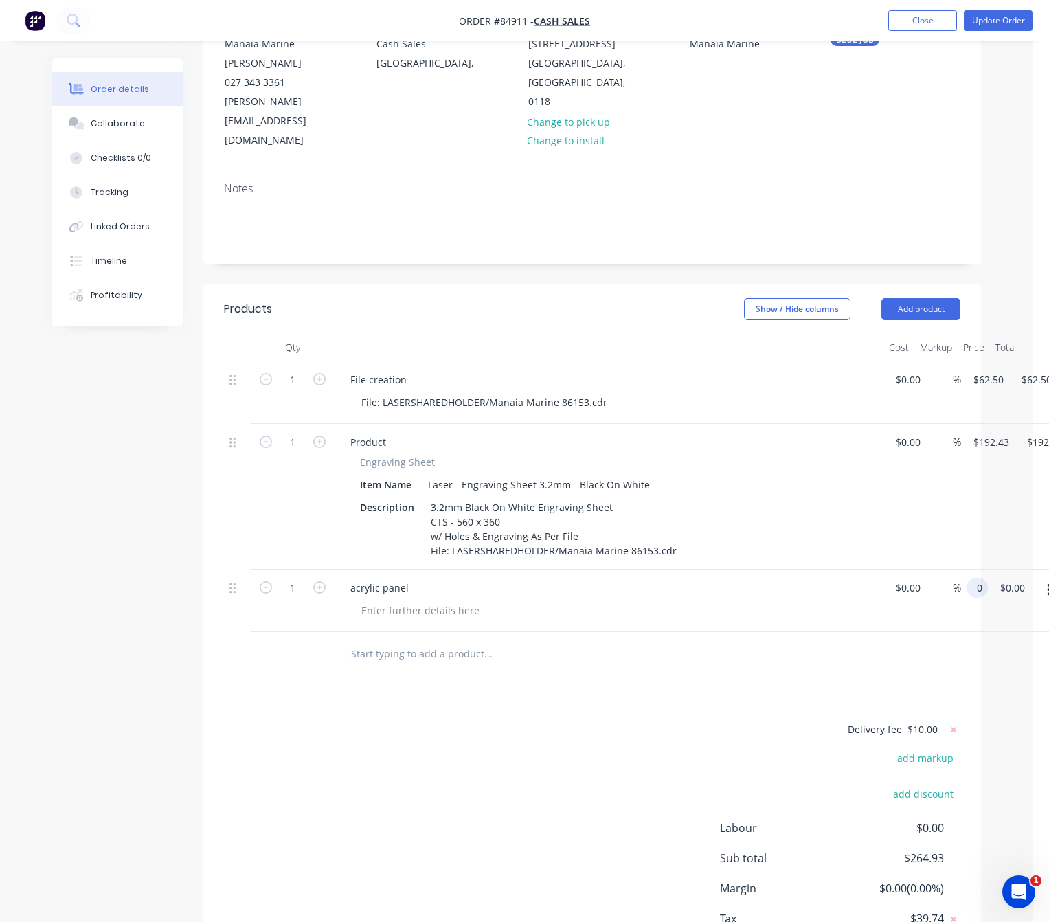
click at [960, 569] on div "1 acrylic panel $0.00 $0.00 % 0 0 $0.00 $0.00" at bounding box center [592, 600] width 736 height 63
click at [975, 578] on input "6.50" at bounding box center [985, 588] width 26 height 20
click at [979, 578] on input "6.50" at bounding box center [985, 588] width 26 height 20
click at [975, 578] on input "6.50" at bounding box center [985, 588] width 26 height 20
click at [992, 578] on input "6.50" at bounding box center [985, 588] width 26 height 20
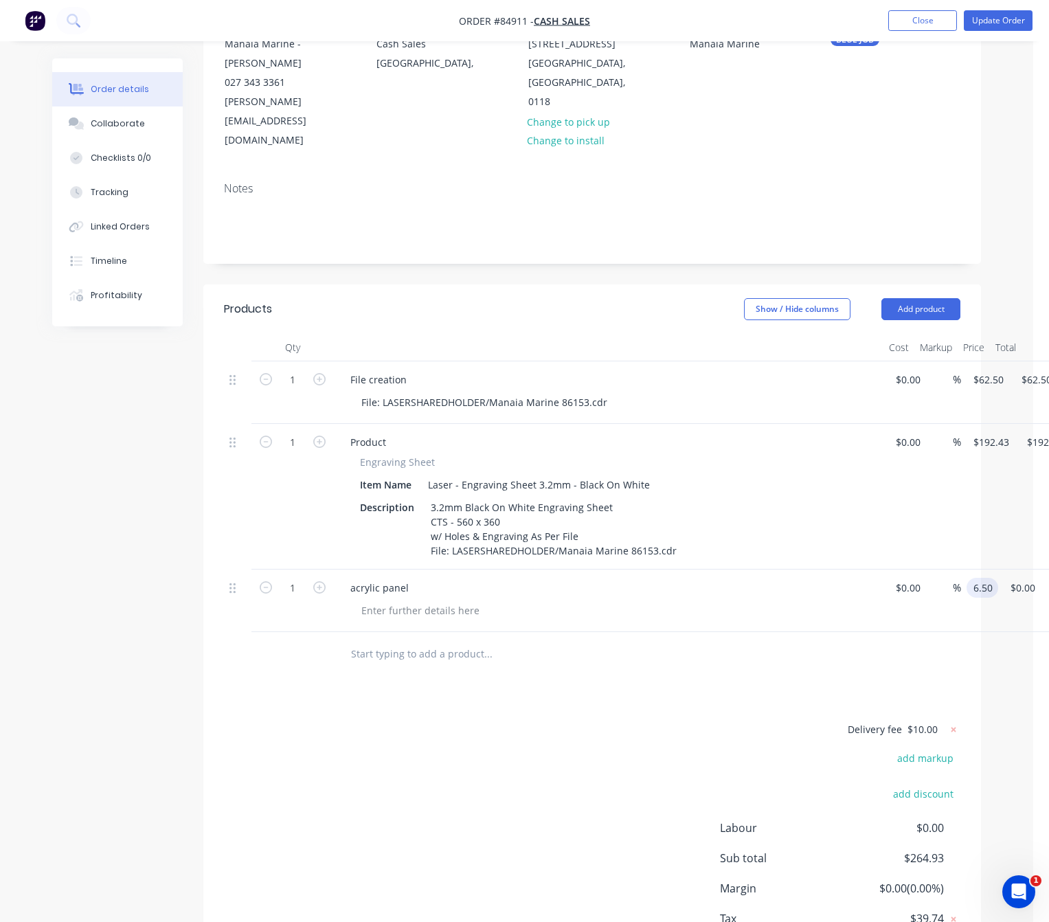
click at [986, 578] on input "6.50" at bounding box center [985, 588] width 26 height 20
type input "6.5"
type input "$6.50"
click at [971, 578] on div "6.5 6.5" at bounding box center [979, 588] width 26 height 20
type input "$62.50"
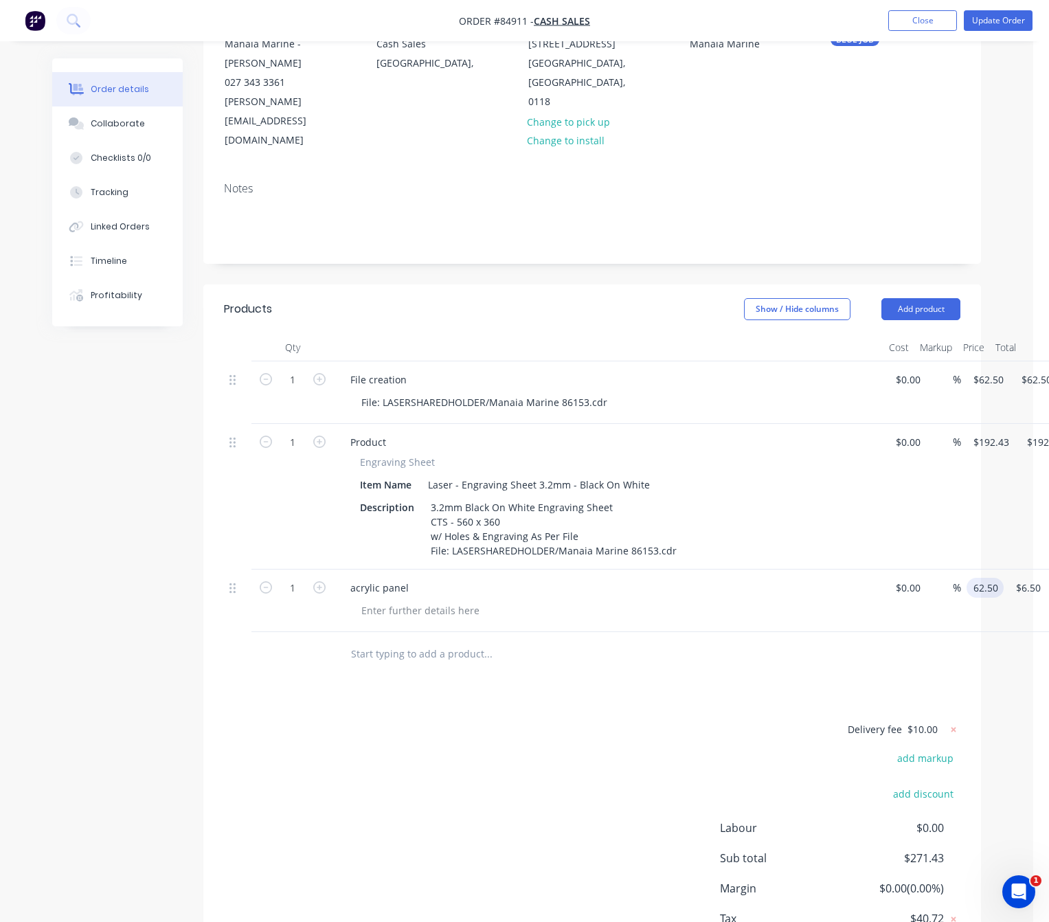
type input "$62.50"
click at [447, 675] on div "Products Show / Hide columns Add product Qty Cost Markup Price Total 1 File cre…" at bounding box center [592, 641] width 778 height 715
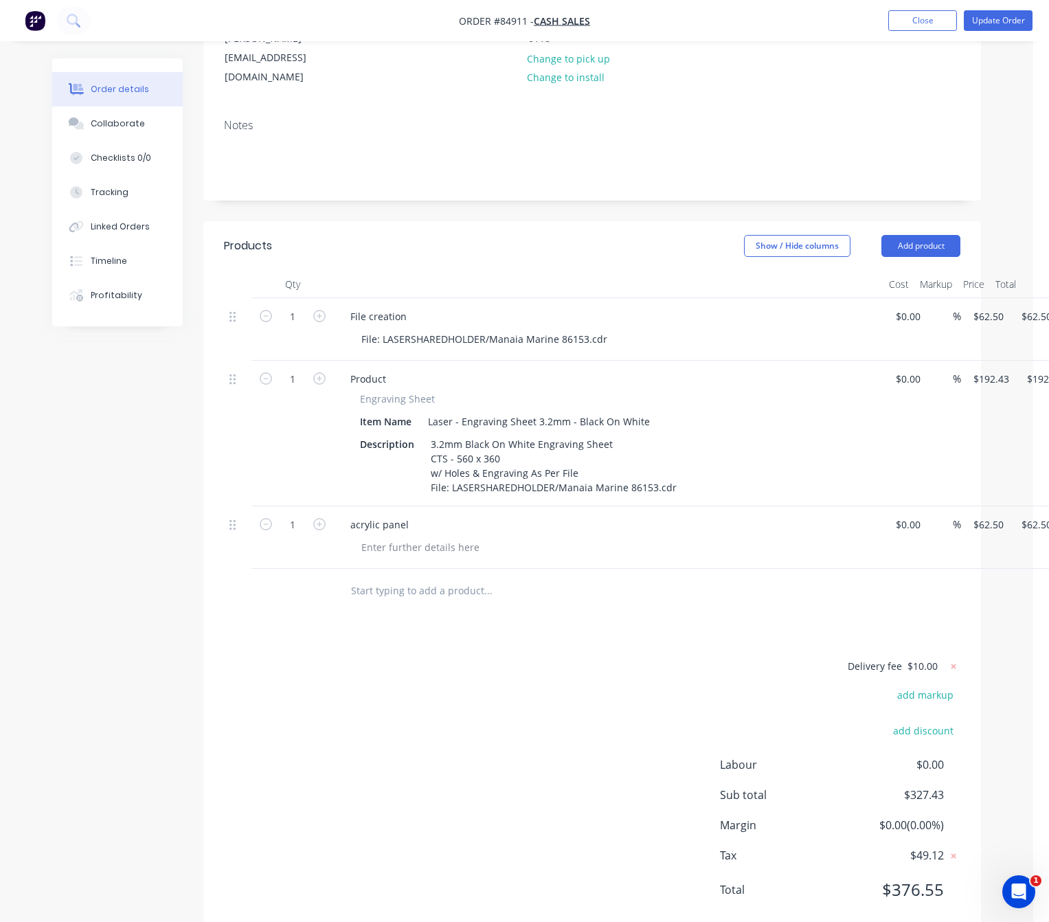
scroll to position [276, 54]
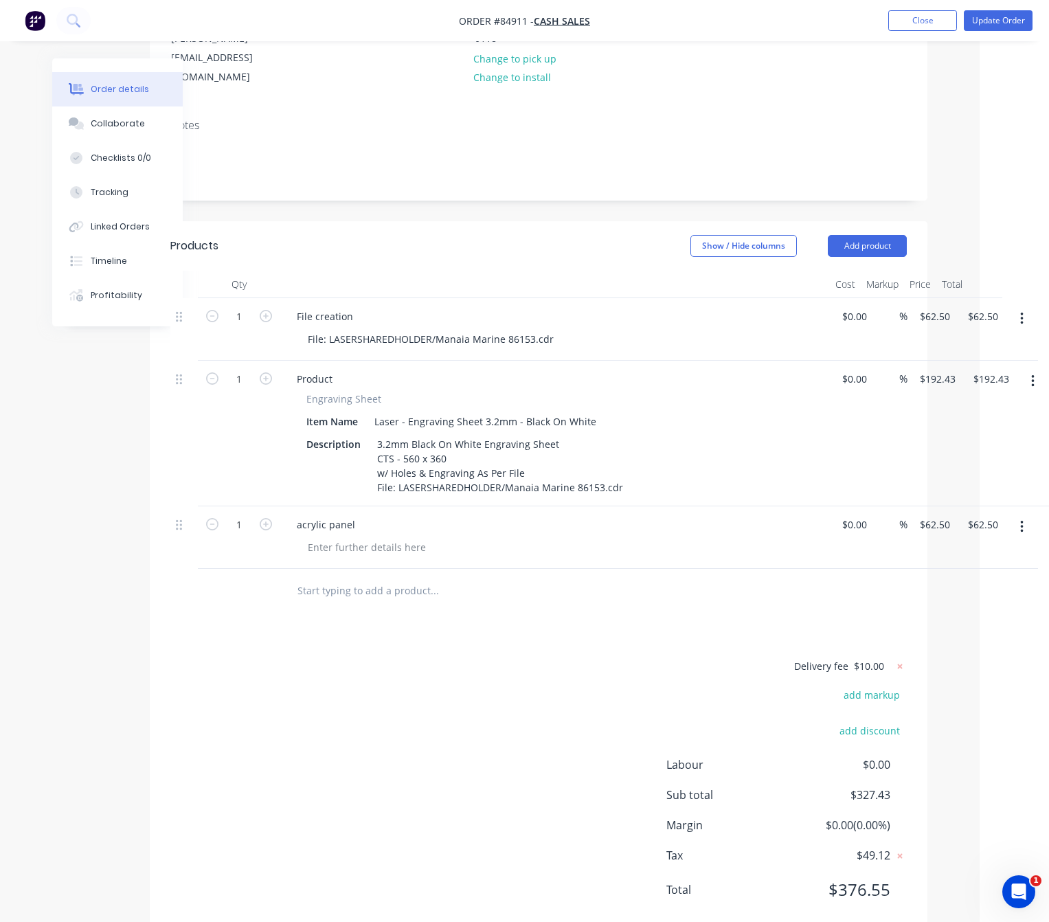
click at [1021, 506] on div at bounding box center [1021, 537] width 34 height 63
click at [1023, 519] on icon "button" at bounding box center [1021, 526] width 3 height 15
click at [979, 608] on div "Delete" at bounding box center [973, 618] width 106 height 20
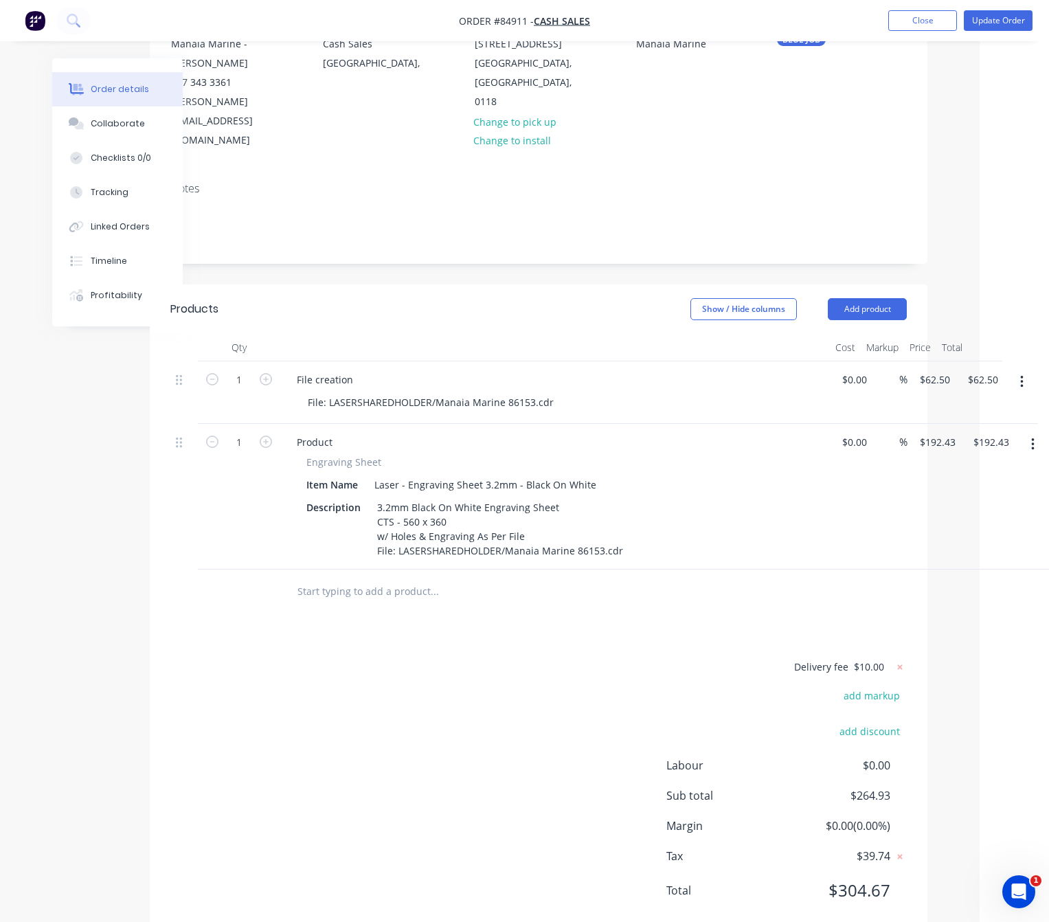
click at [365, 578] on input "text" at bounding box center [434, 591] width 275 height 27
type input "4"
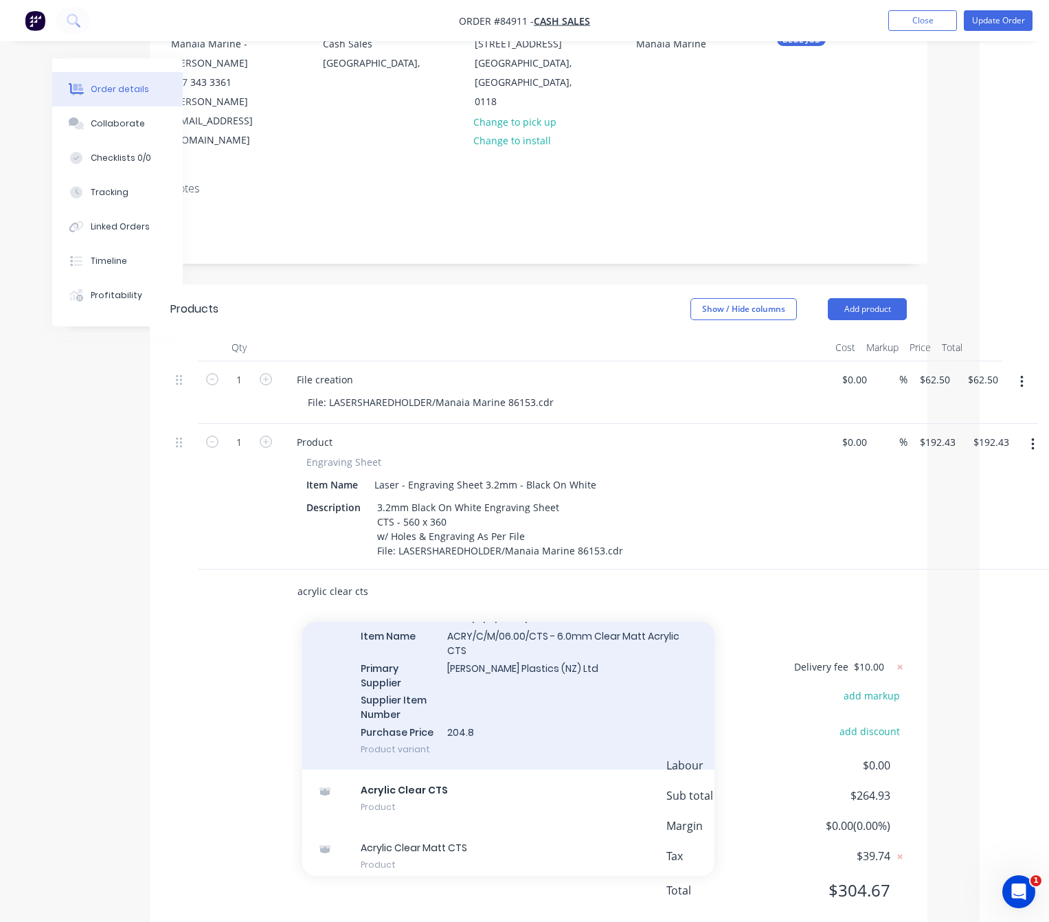
scroll to position [472, 0]
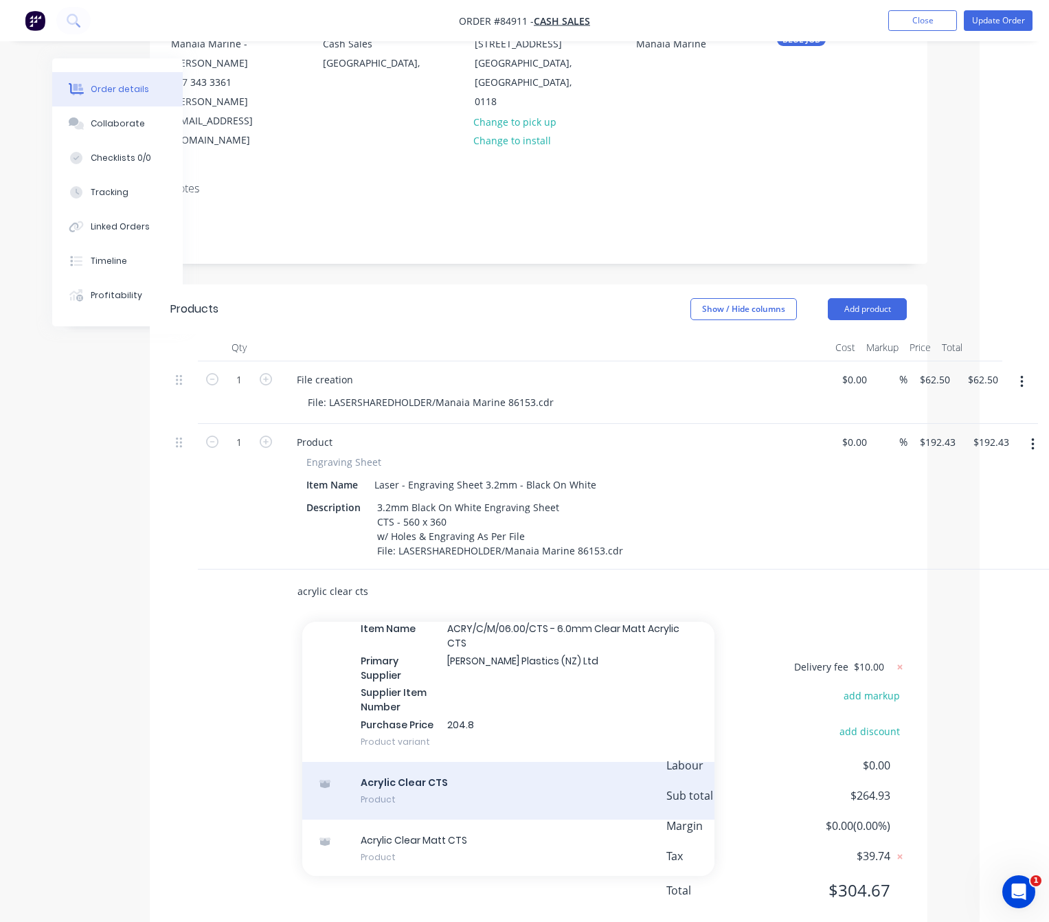
type input "acrylic clear cts"
click at [468, 762] on div "Acrylic Clear CTS Product" at bounding box center [508, 791] width 412 height 58
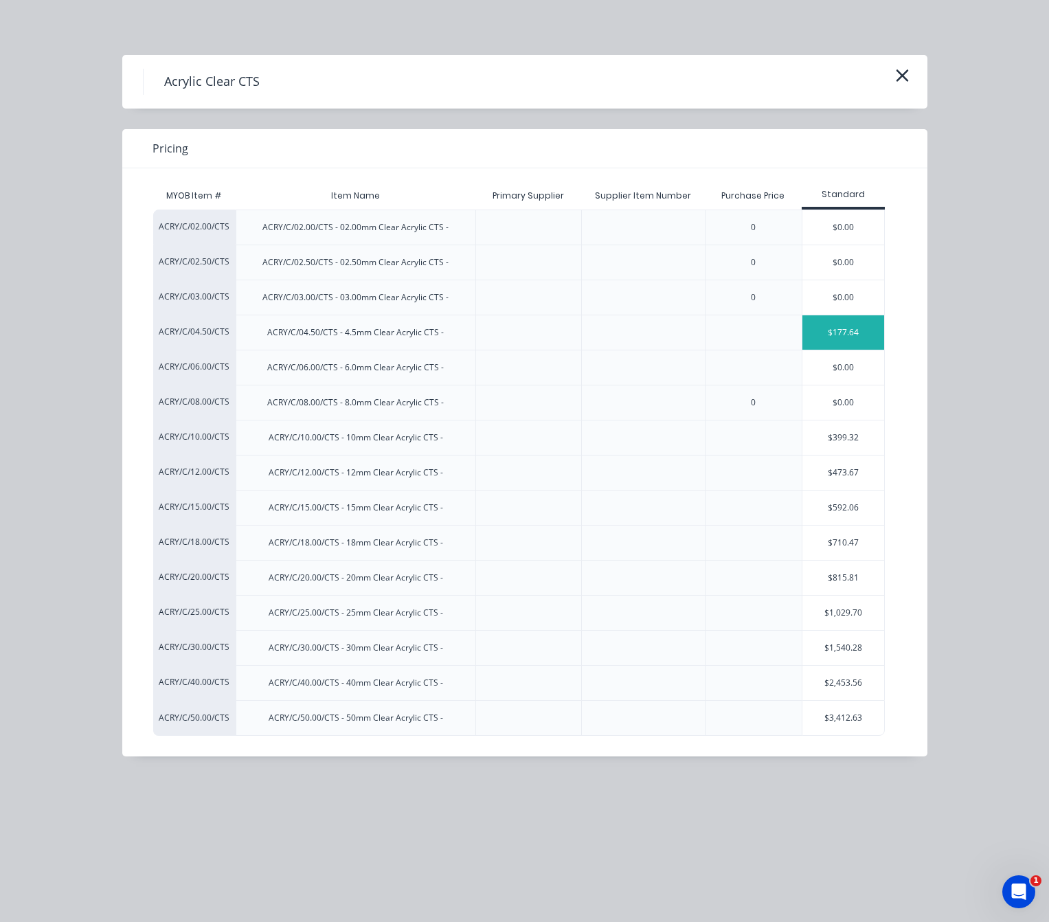
click at [864, 338] on div "$177.64" at bounding box center [843, 332] width 82 height 34
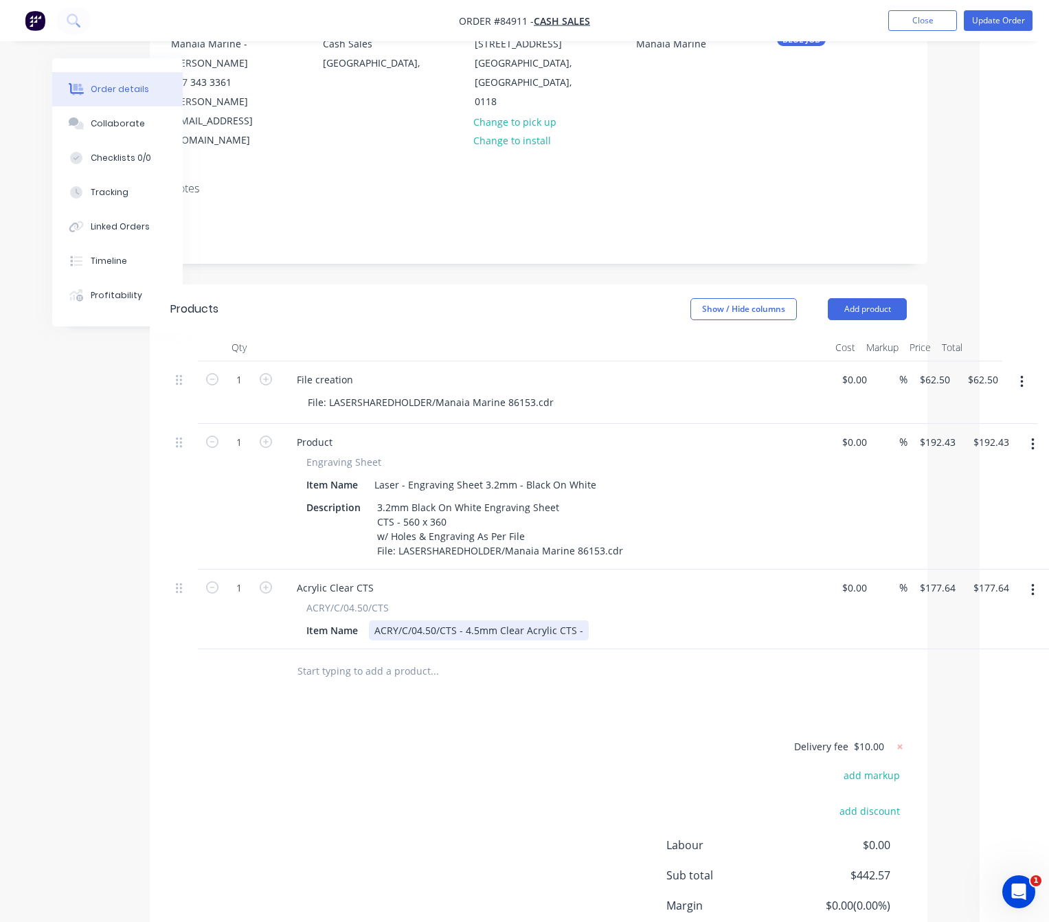
click at [580, 620] on div "ACRY/C/04.50/CTS - 4.5mm Clear Acrylic CTS -" at bounding box center [479, 630] width 220 height 20
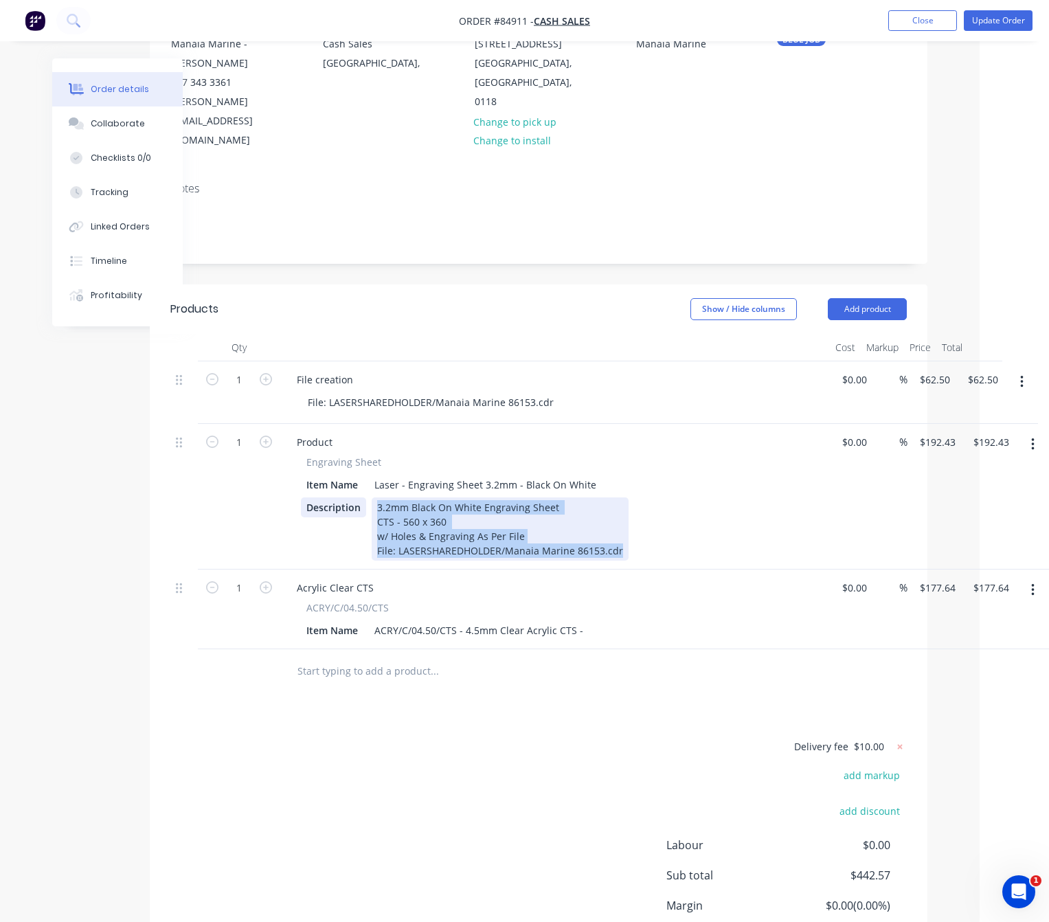
drag, startPoint x: 619, startPoint y: 514, endPoint x: 334, endPoint y: 466, distance: 289.1
click at [334, 497] on div "Description 3.2mm Black On White Engraving Sheet CTS - 560 x 360 w/ Holes & Eng…" at bounding box center [552, 528] width 503 height 63
copy div "3.2mm Black On White Engraving Sheet CTS - 560 x 360 w/ Holes & Engraving As Pe…"
click at [464, 620] on div "ACRY/C/04.50/CTS - 4.5mm Clear Acrylic CTS -" at bounding box center [479, 630] width 220 height 20
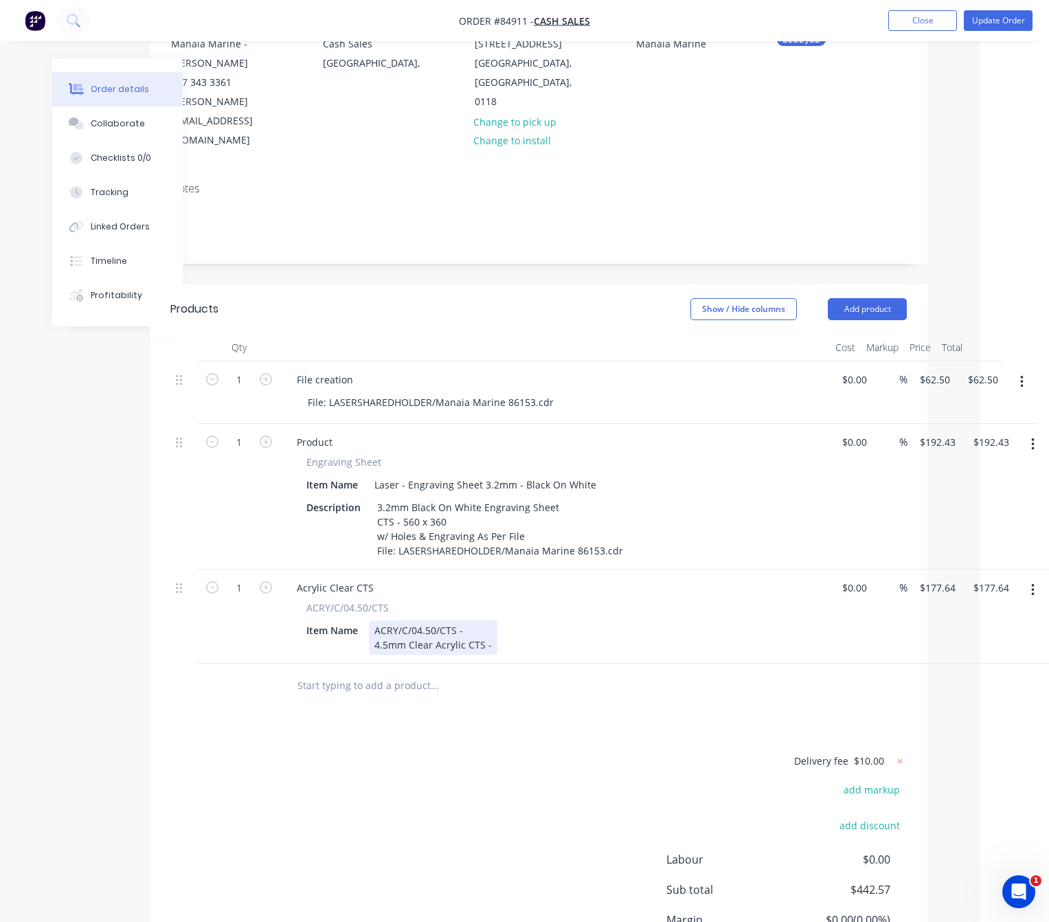
click at [493, 620] on div "ACRY/C/04.50/CTS - 4.5mm Clear Acrylic CTS -" at bounding box center [433, 637] width 128 height 34
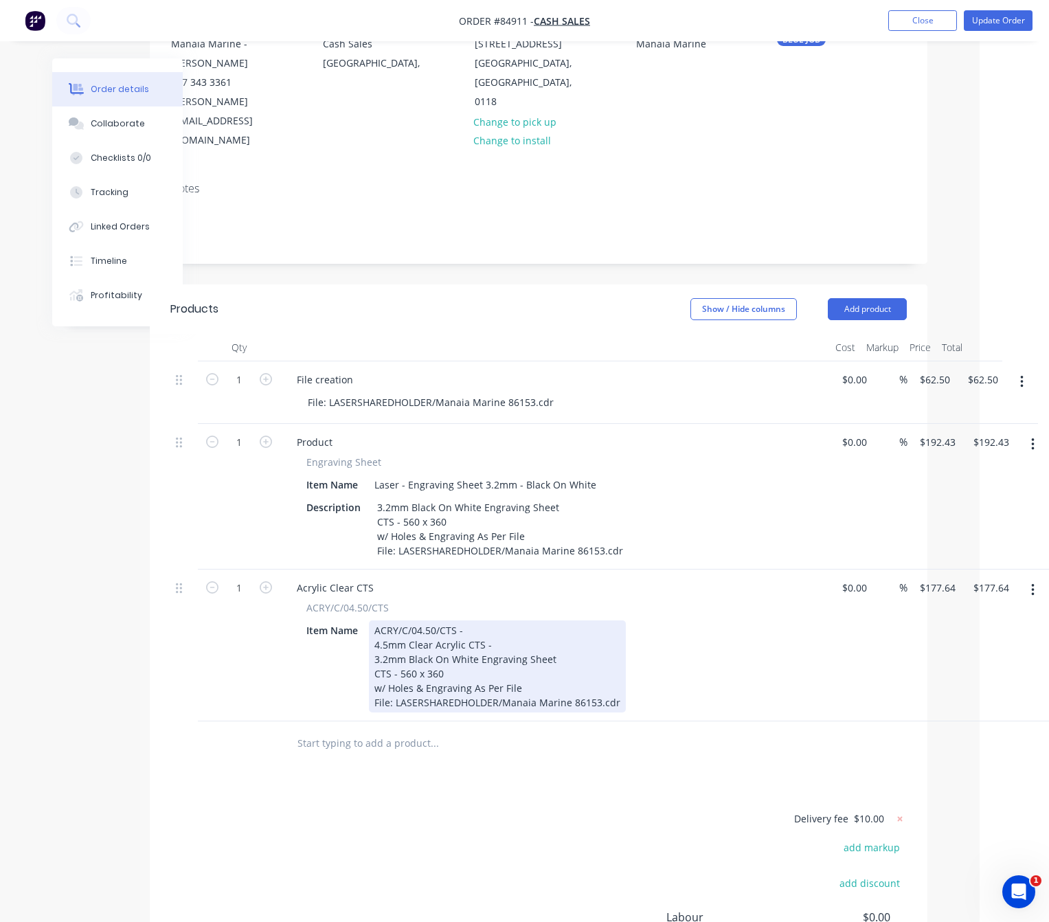
drag, startPoint x: 557, startPoint y: 621, endPoint x: 369, endPoint y: 623, distance: 188.2
click at [369, 623] on div "ACRY/C/04.50/CTS - 4.5mm Clear Acrylic CTS - 3.2mm Black On White Engraving She…" at bounding box center [497, 666] width 257 height 92
drag, startPoint x: 398, startPoint y: 637, endPoint x: 317, endPoint y: 631, distance: 81.3
click at [319, 629] on div "Item Name ACRY/C/04.50/CTS - 4.5mm Clear Acrylic CTS - CTS - 560 x 360 w/ Holes…" at bounding box center [552, 666] width 503 height 92
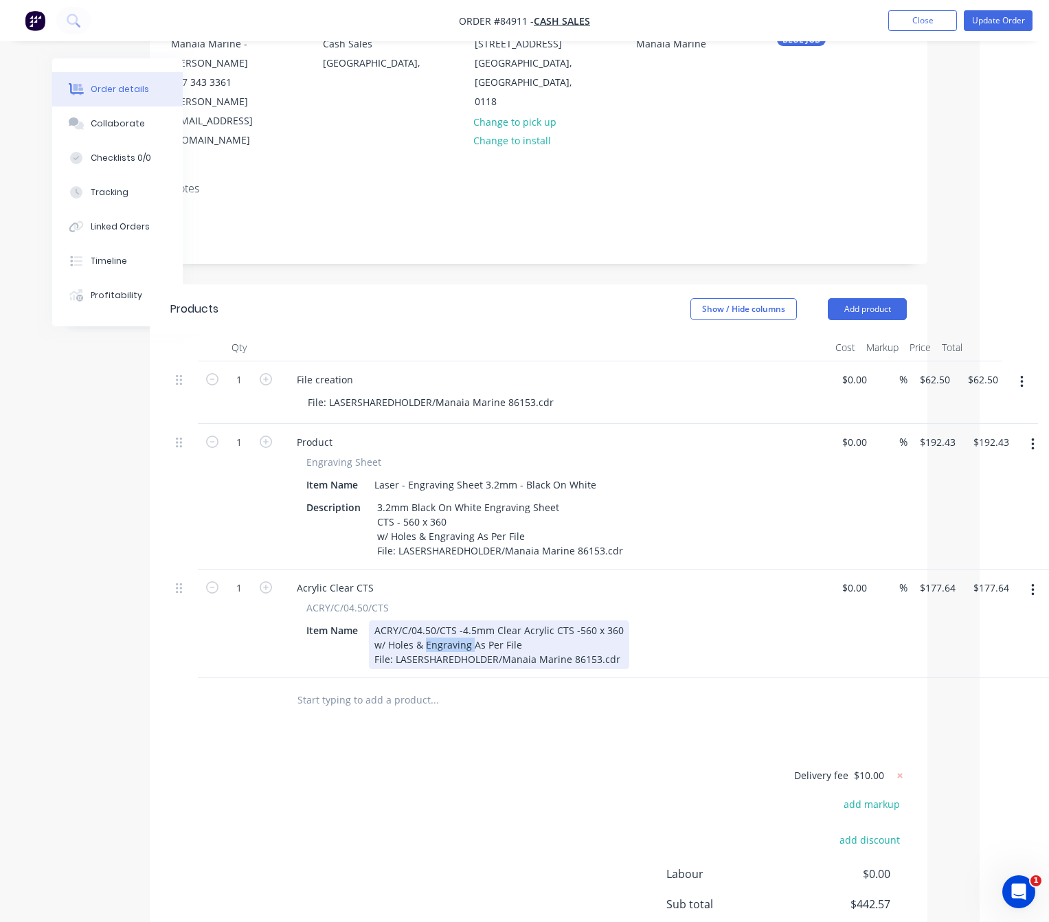
drag, startPoint x: 471, startPoint y: 619, endPoint x: 425, endPoint y: 622, distance: 46.2
click at [425, 637] on div "w/ Holes & Engraving As Per File" at bounding box center [498, 644] width 249 height 14
click at [479, 637] on div "w/ Holes As Per File" at bounding box center [498, 644] width 249 height 14
click at [558, 620] on div "ACRY/C/04.50/CTS - 4.5mm Clear Acrylic CTS - 560 x 360 w/ Holes As Per File (No…" at bounding box center [499, 644] width 260 height 49
click at [474, 620] on div "ACRY/C/04.50/CTS - 4.5mm Clear Acrylic CTS - 560 x 360 w/ Holes As Per File (No…" at bounding box center [499, 644] width 260 height 49
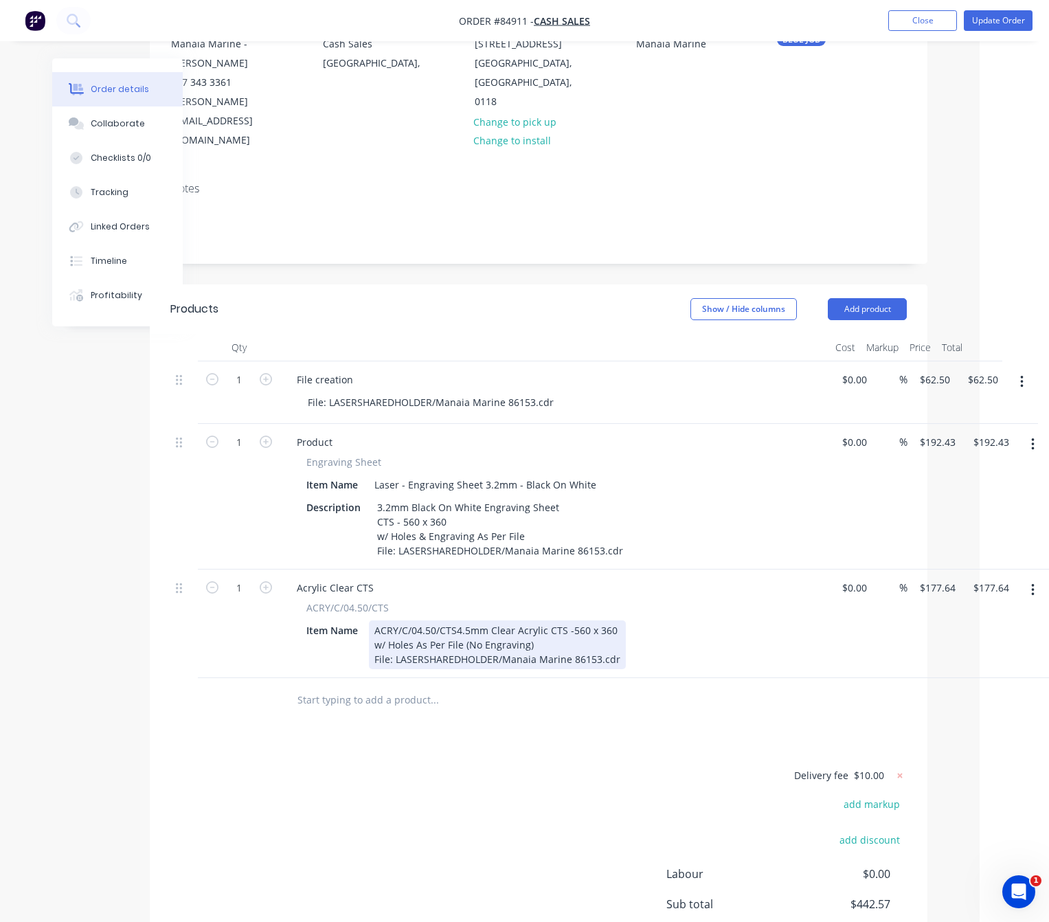
click at [559, 620] on div "ACRY/C/04.50/CTS 4.5mm Clear Acrylic CTS - 560 x 360 w/ Holes As Per File (No E…" at bounding box center [497, 644] width 257 height 49
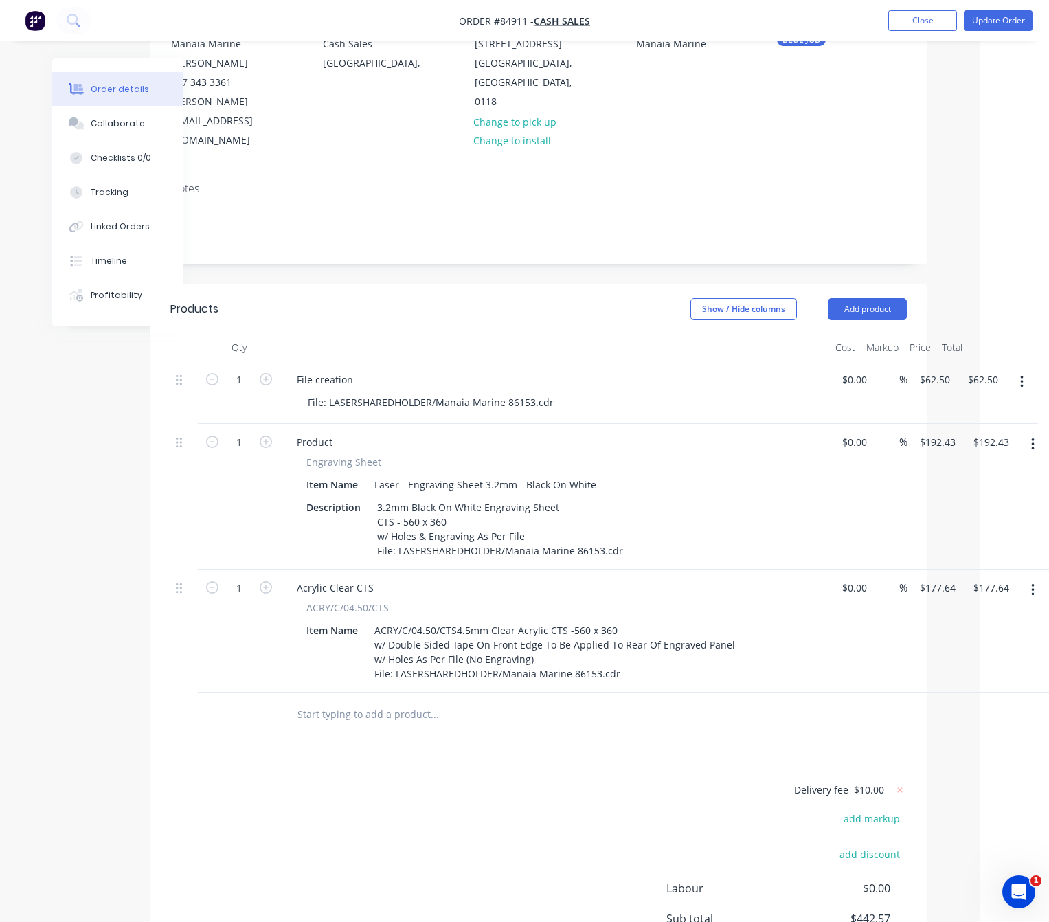
click at [464, 808] on div "Delivery fee $10.00 add markup add discount Labour $0.00 Sub total $442.57 Marg…" at bounding box center [538, 910] width 736 height 258
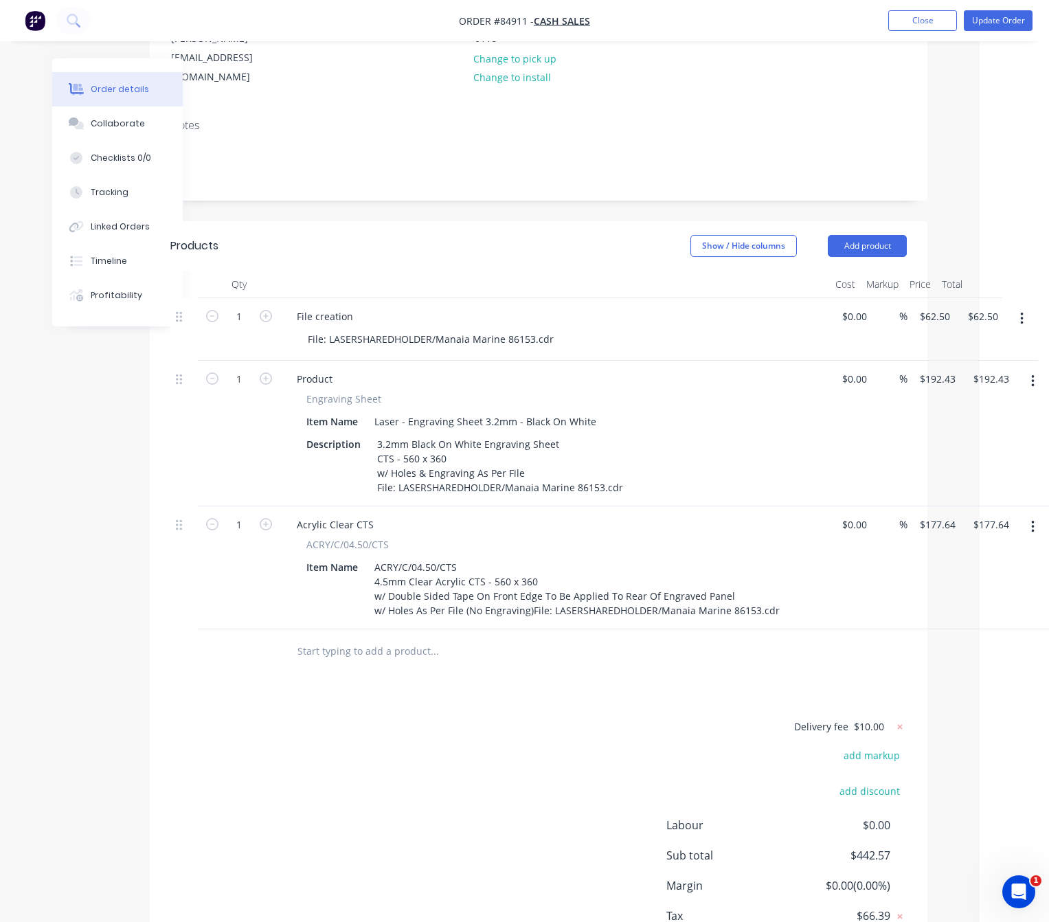
scroll to position [337, 54]
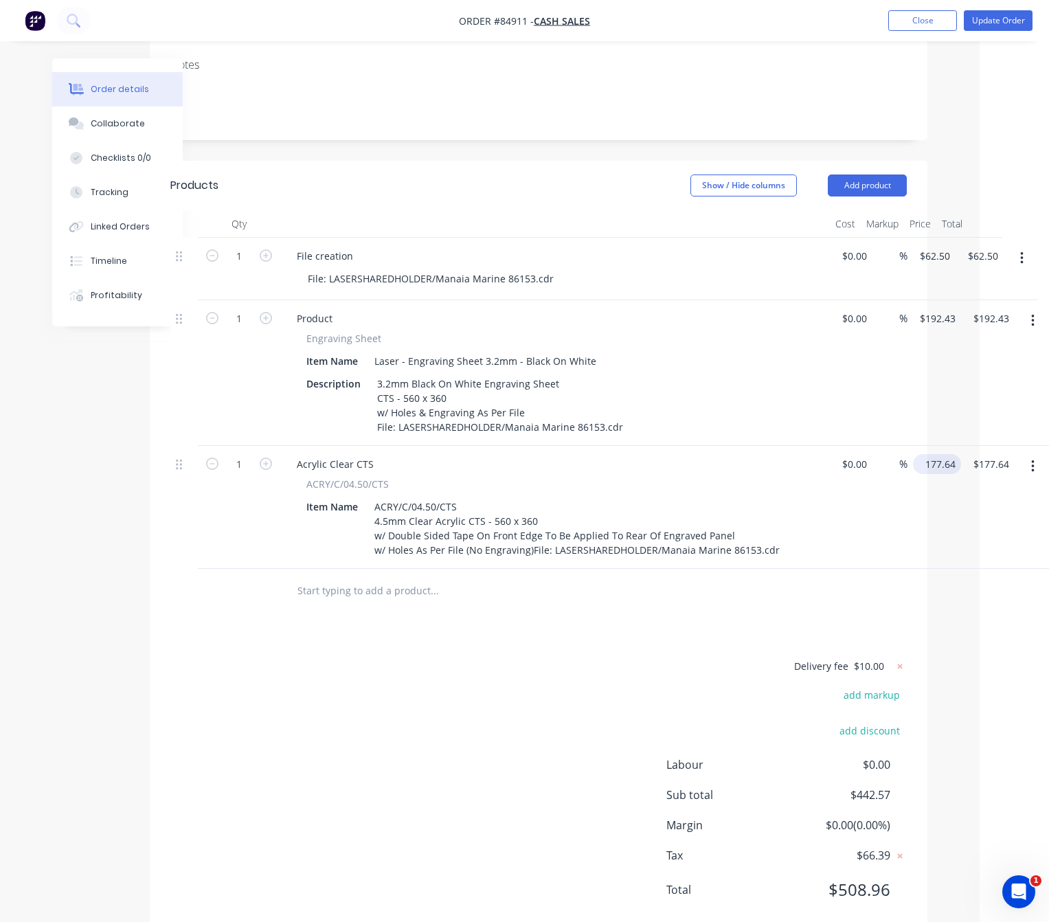
click at [938, 454] on input "177.64" at bounding box center [939, 464] width 43 height 20
type input "$62.50"
click at [377, 732] on div "Delivery fee $10.00 add markup add discount Labour $0.00 Sub total $442.57 Marg…" at bounding box center [538, 786] width 736 height 258
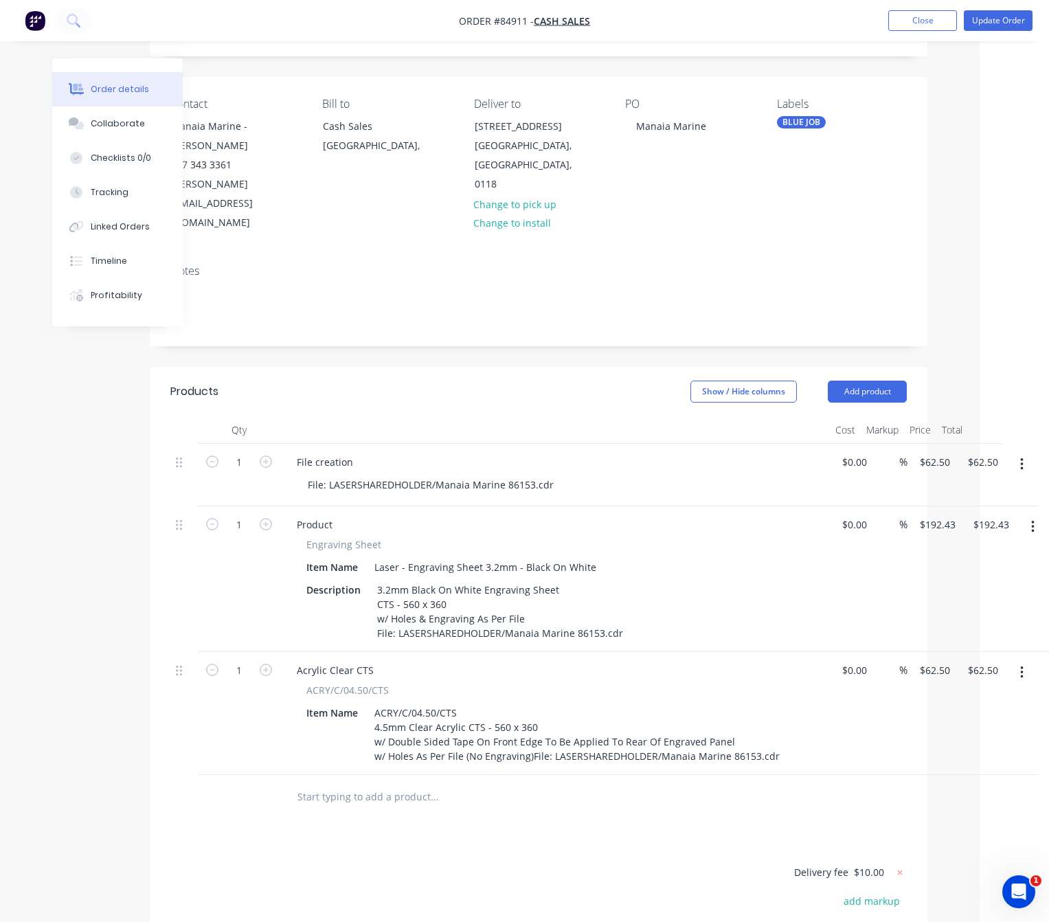
drag, startPoint x: 596, startPoint y: 806, endPoint x: 587, endPoint y: 788, distance: 19.7
click at [594, 806] on div "Products Show / Hide columns Add product Qty Cost Markup Price Total 1 File cre…" at bounding box center [539, 755] width 778 height 776
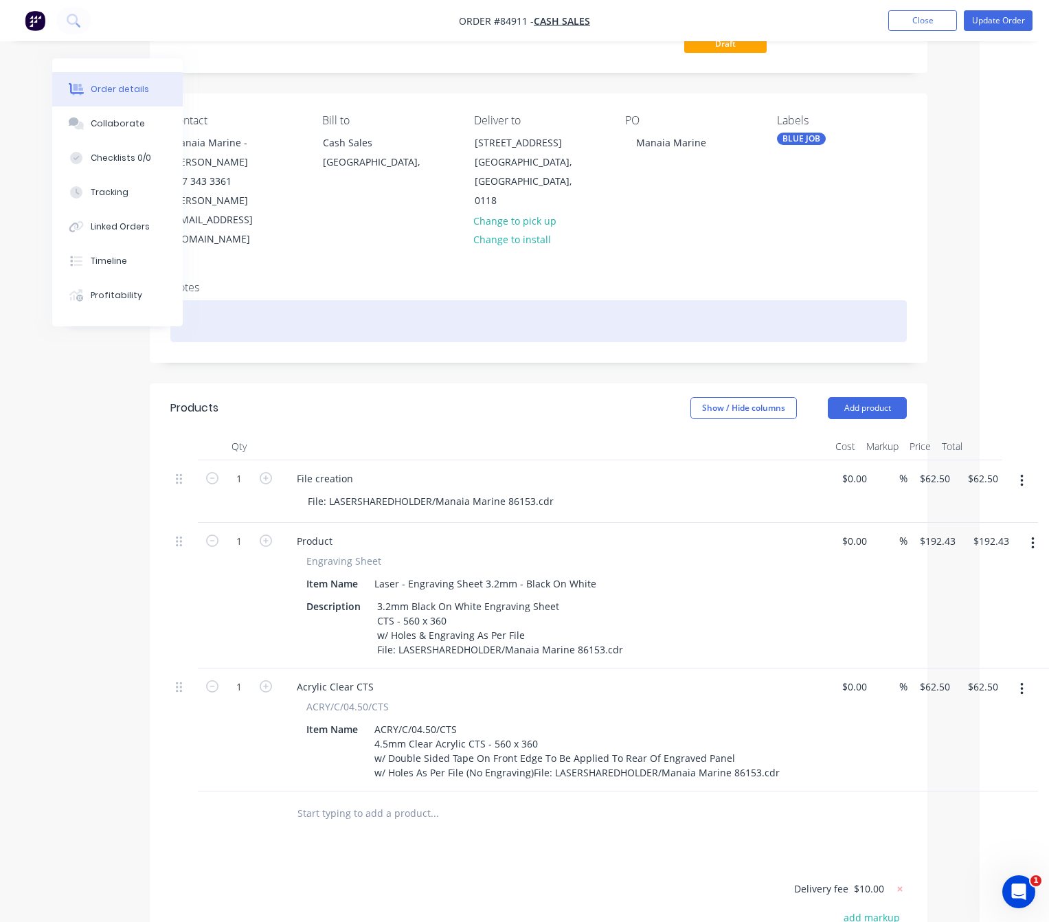
scroll to position [0, 54]
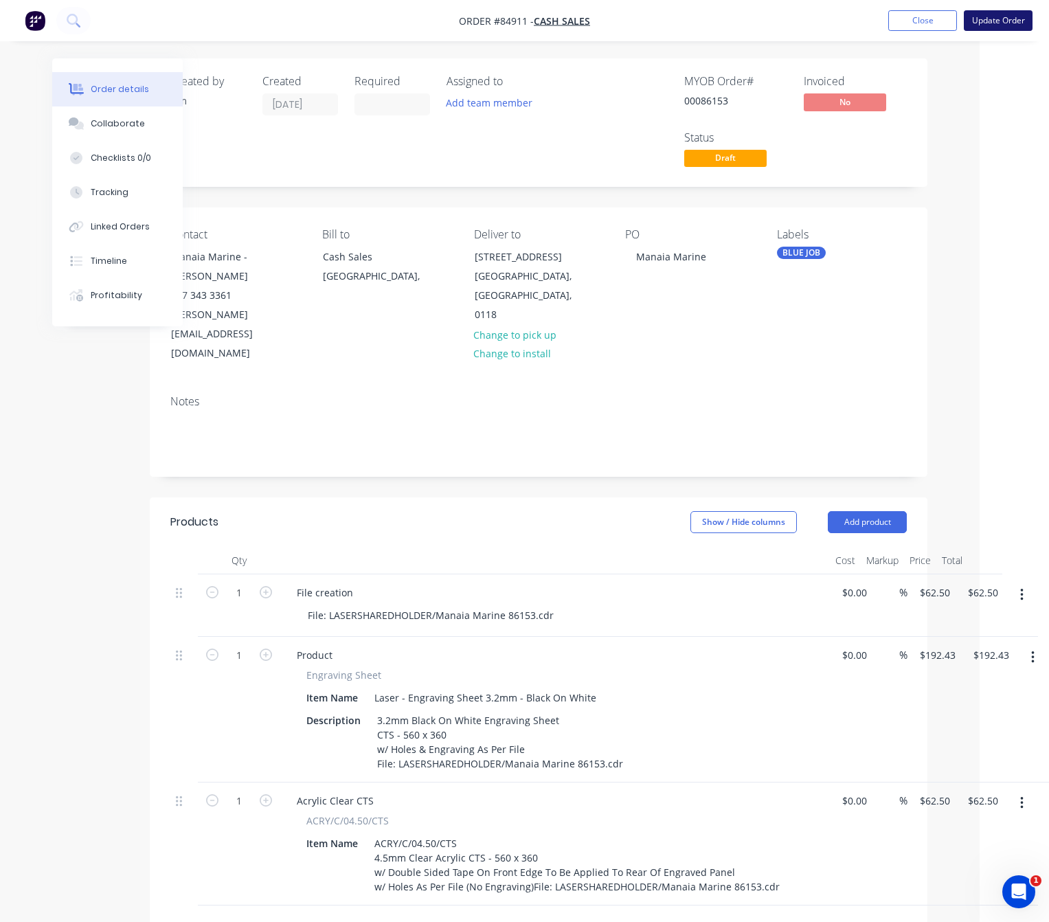
click at [1016, 25] on button "Update Order" at bounding box center [998, 20] width 69 height 21
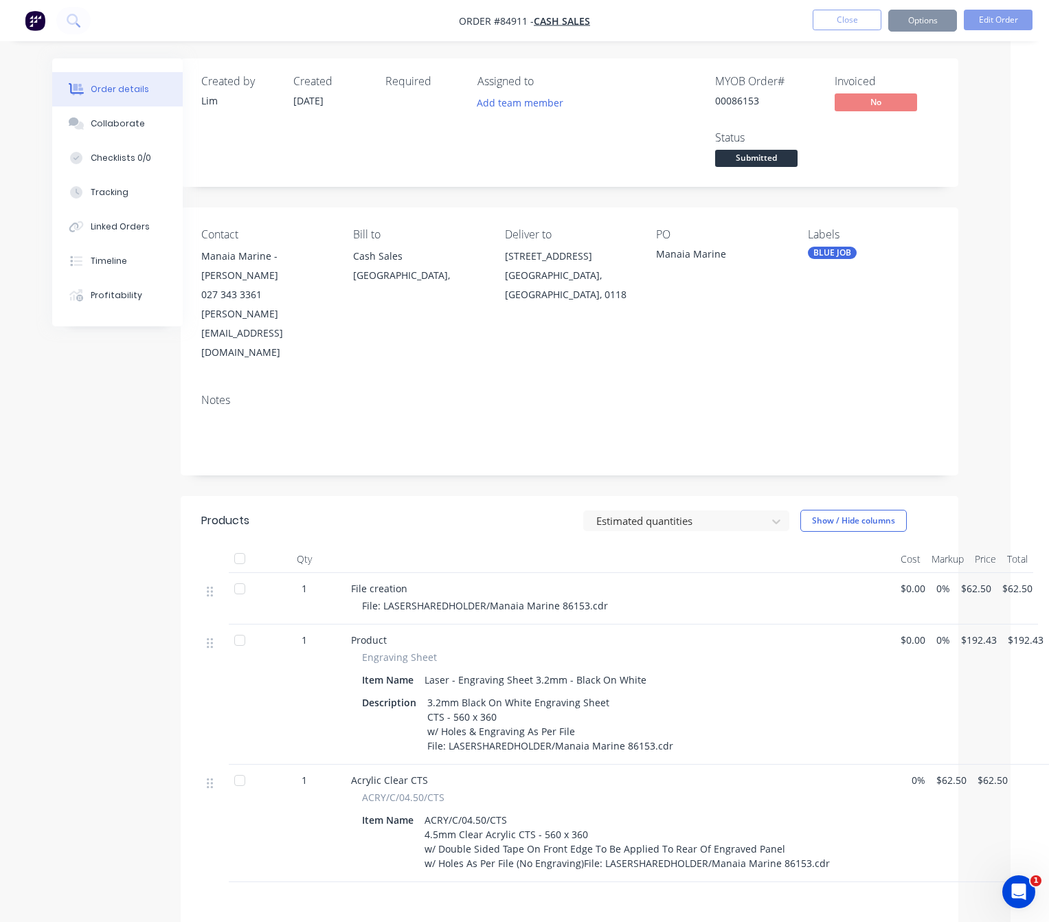
scroll to position [0, 0]
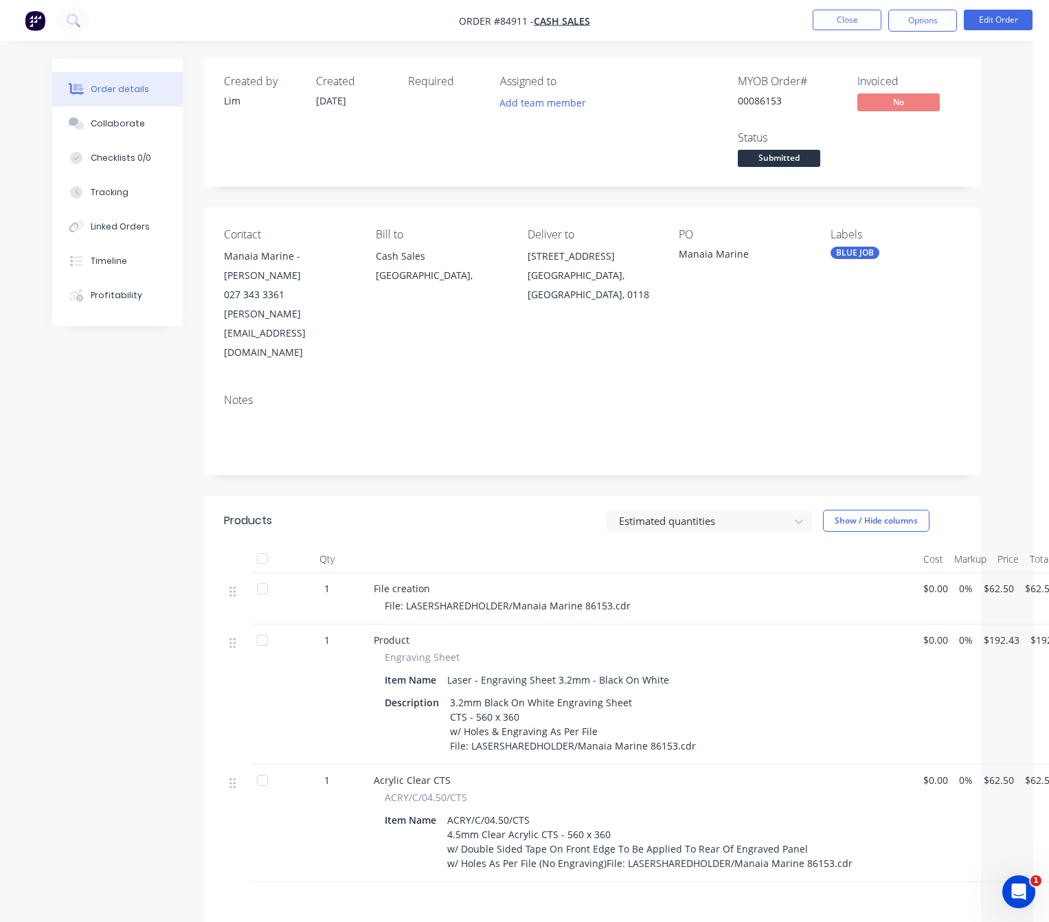
drag, startPoint x: 920, startPoint y: 21, endPoint x: 913, endPoint y: 33, distance: 13.5
click at [918, 21] on button "Options" at bounding box center [922, 21] width 69 height 22
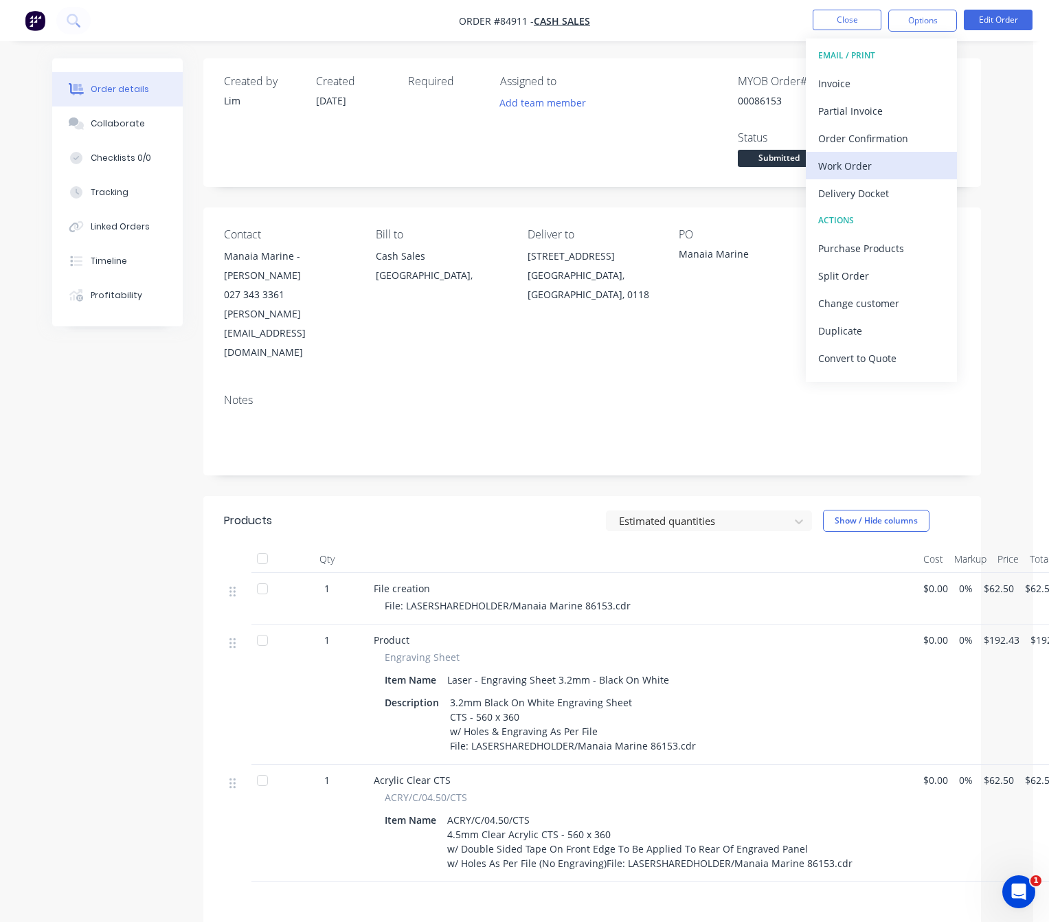
click at [876, 175] on div "Work Order" at bounding box center [881, 166] width 126 height 20
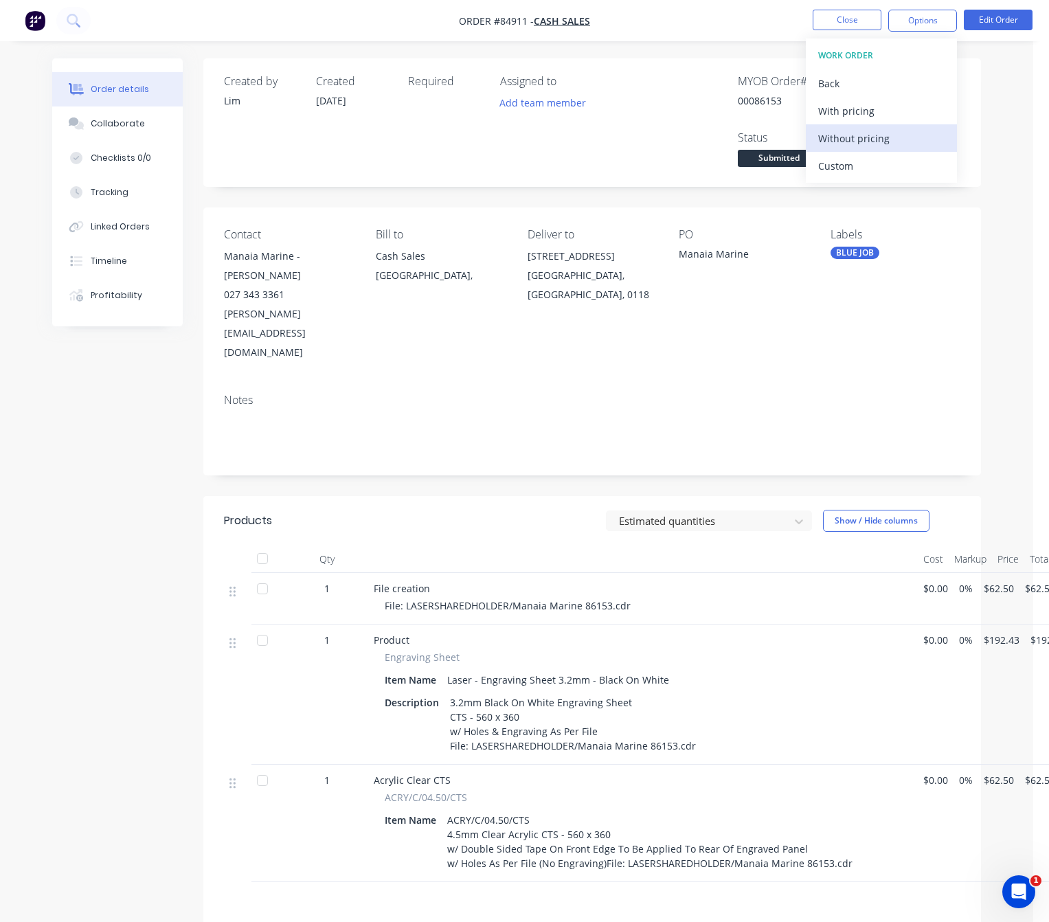
click at [896, 145] on div "Without pricing" at bounding box center [881, 138] width 126 height 20
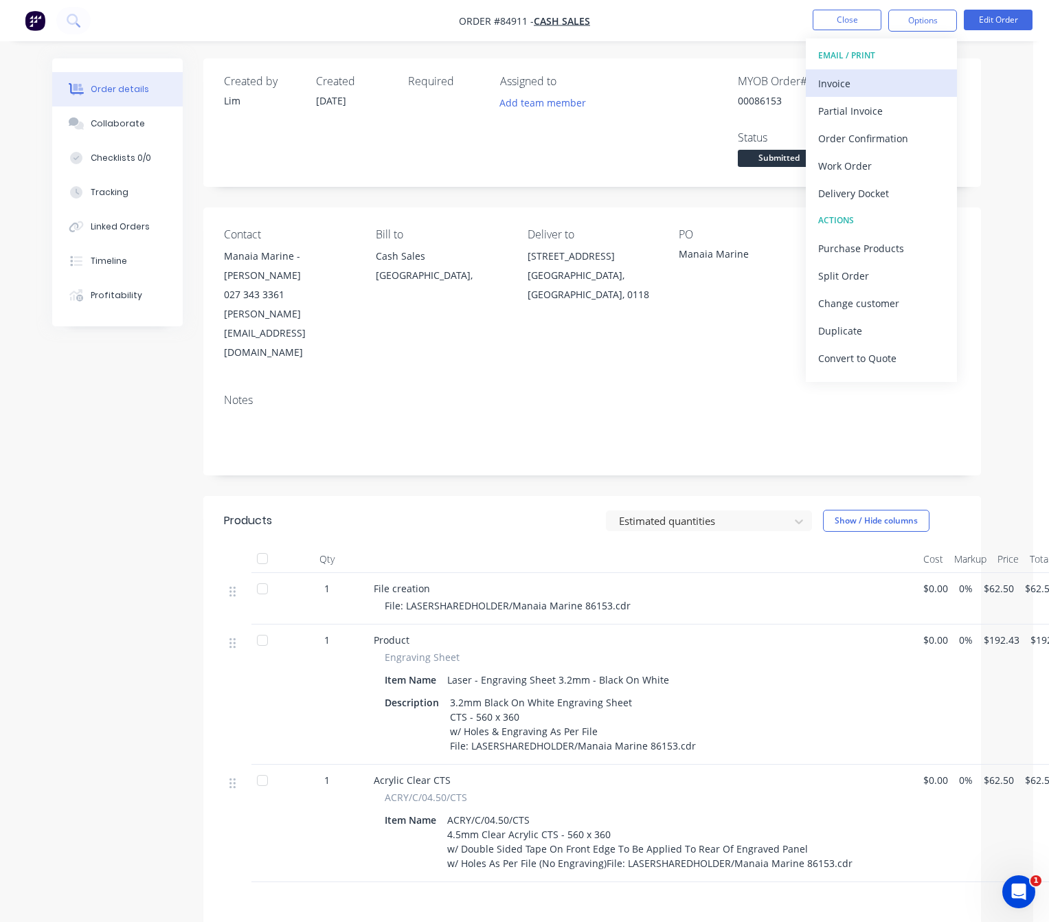
click at [877, 81] on div "Invoice" at bounding box center [881, 83] width 126 height 20
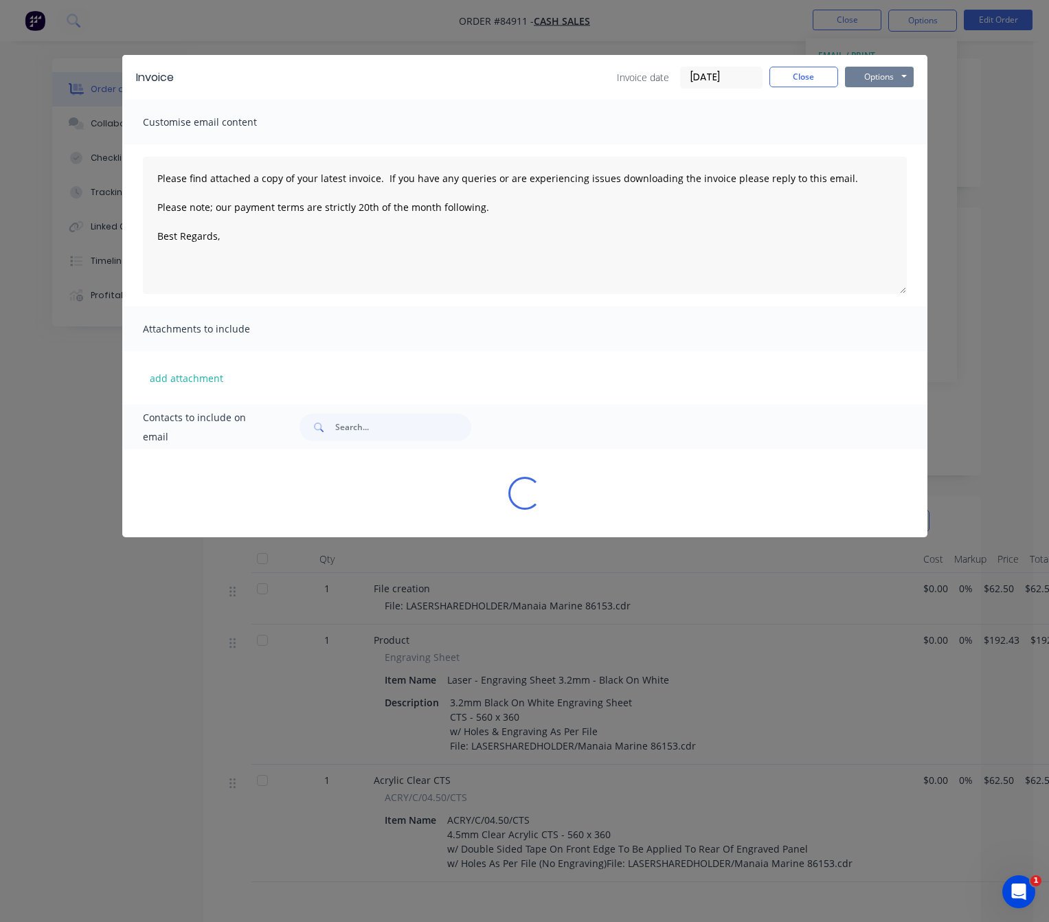
click at [890, 75] on button "Options" at bounding box center [879, 77] width 69 height 21
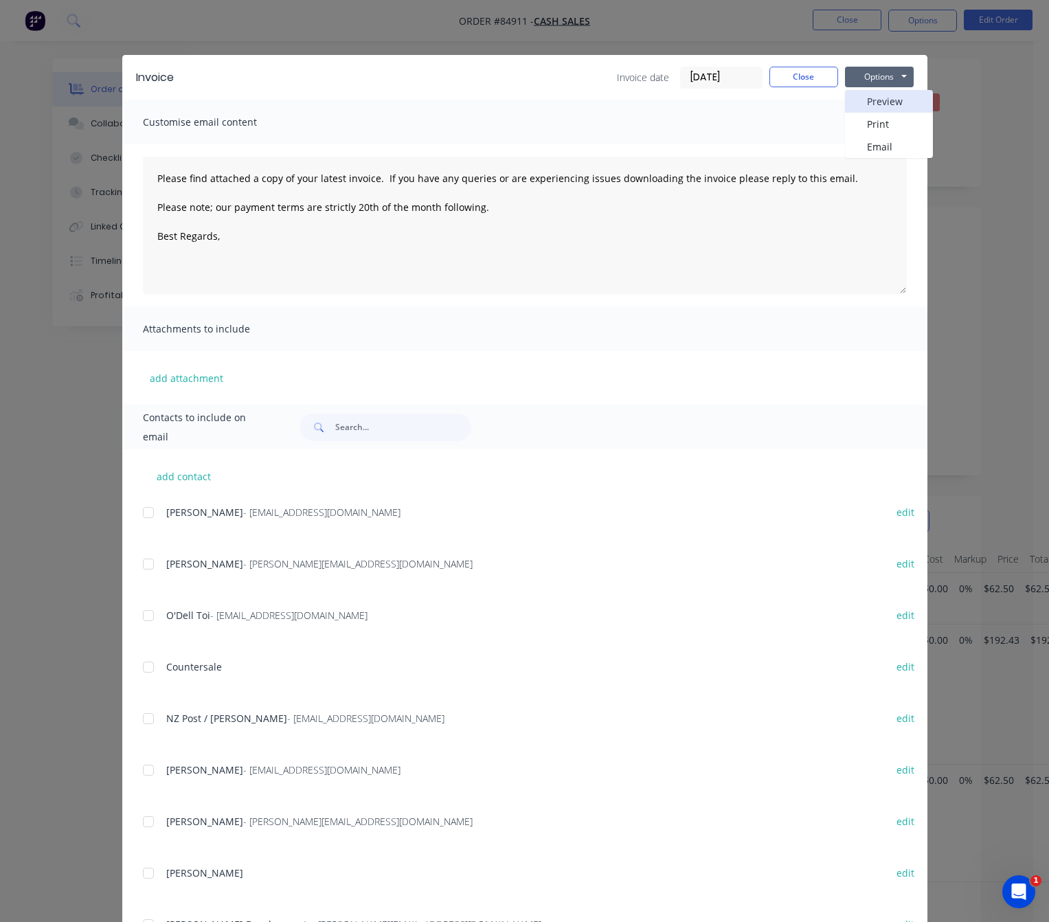
click at [896, 95] on button "Preview" at bounding box center [889, 101] width 88 height 23
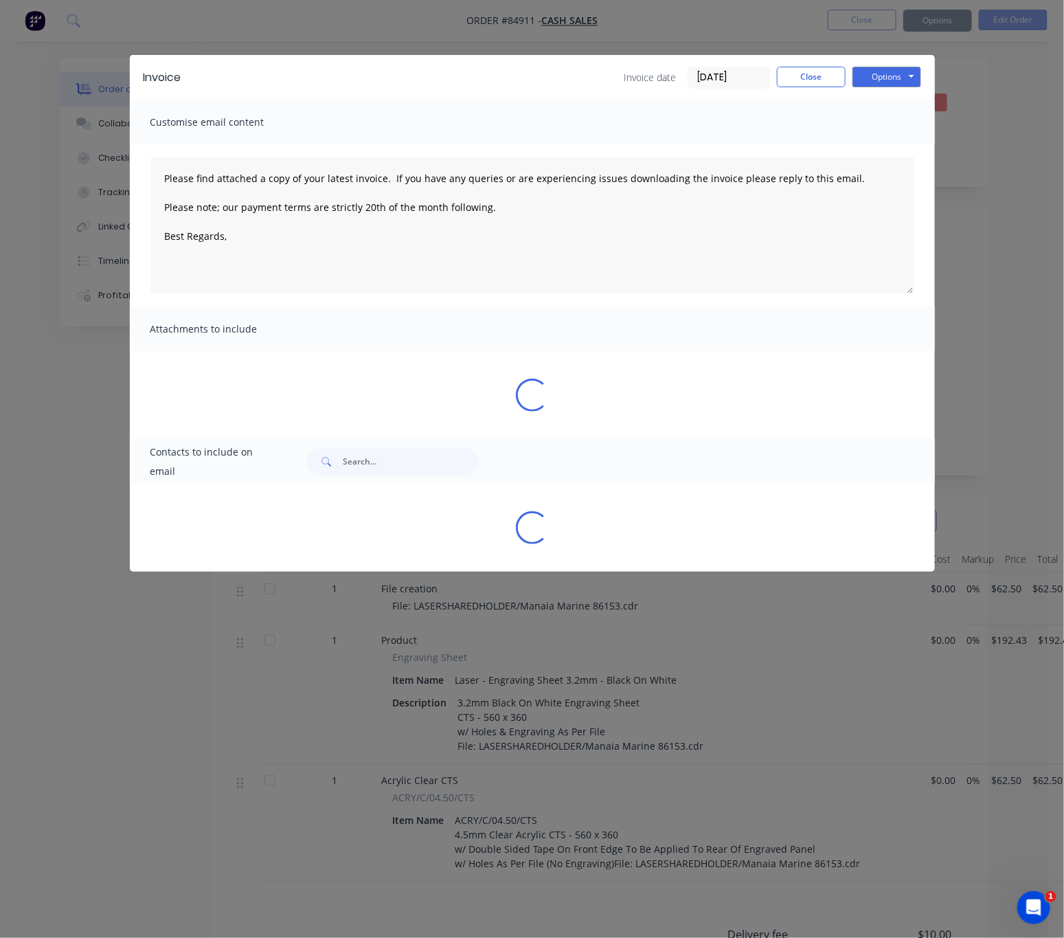
type textarea "Please find attached a copy of your latest invoice. If you have any queries or …"
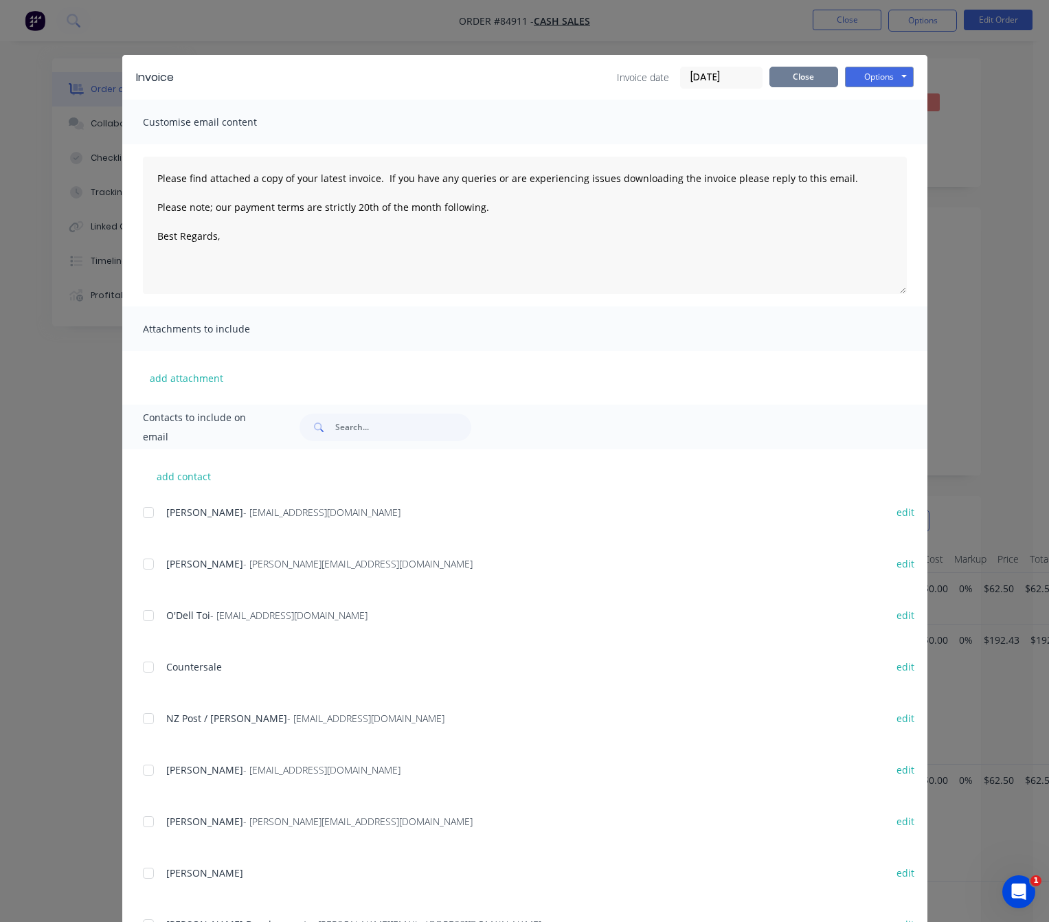
click at [798, 79] on button "Close" at bounding box center [803, 77] width 69 height 21
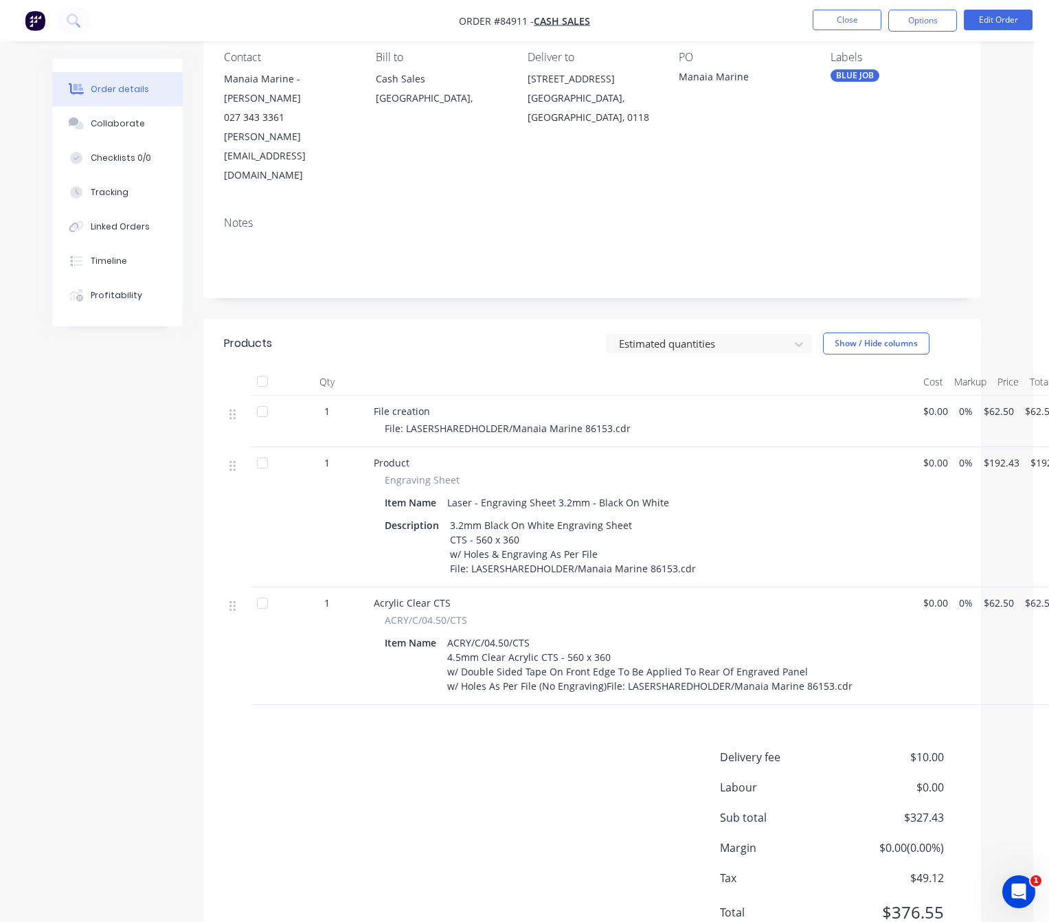
scroll to position [178, 0]
click at [983, 21] on button "Edit Order" at bounding box center [998, 20] width 69 height 21
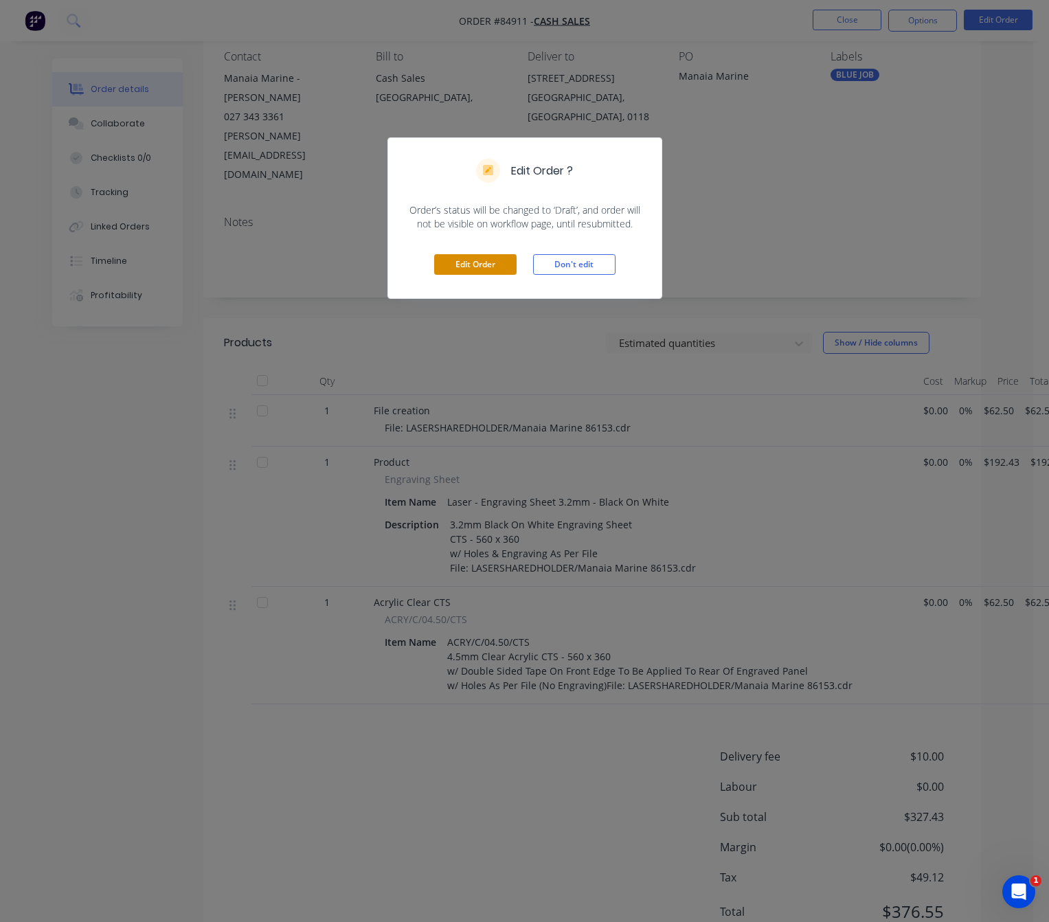
click at [468, 256] on button "Edit Order" at bounding box center [475, 264] width 82 height 21
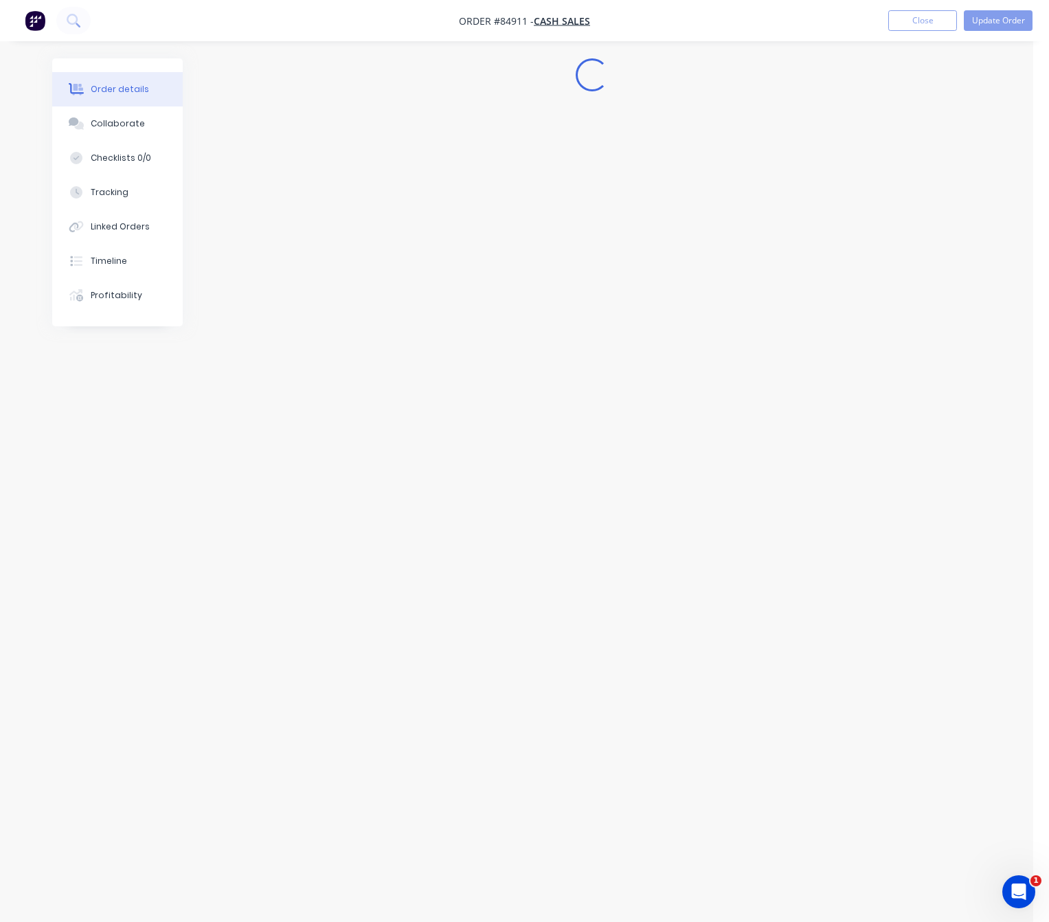
scroll to position [0, 0]
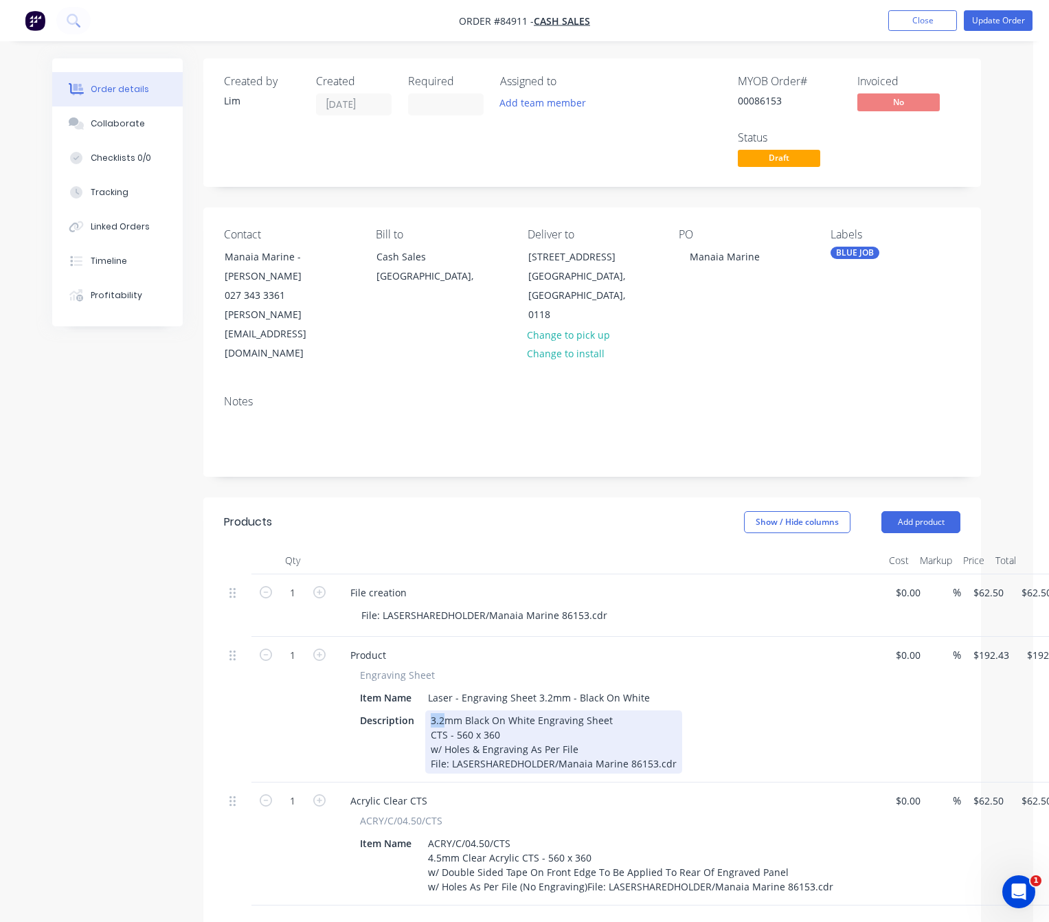
drag, startPoint x: 445, startPoint y: 685, endPoint x: 429, endPoint y: 687, distance: 15.9
click at [429, 710] on div "3.2mm Black On White Engraving Sheet CTS - 560 x 360 w/ Holes & Engraving As Pe…" at bounding box center [553, 741] width 257 height 63
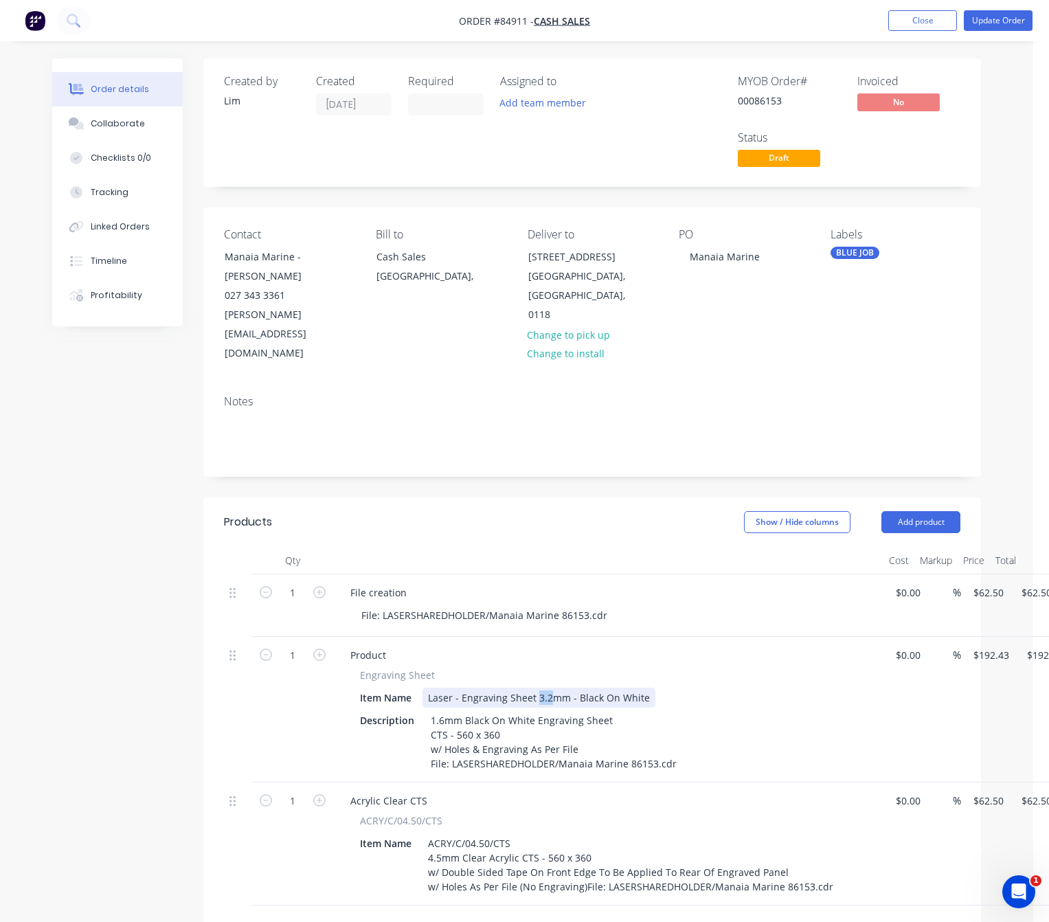
drag, startPoint x: 548, startPoint y: 664, endPoint x: 536, endPoint y: 661, distance: 12.5
click at [536, 688] on div "Laser - Engraving Sheet 3.2mm - Black On White" at bounding box center [538, 698] width 233 height 20
click at [153, 666] on div "Created by Lim Created 29/09/25 Required Assigned to Add team member MYOB Order…" at bounding box center [516, 675] width 929 height 1235
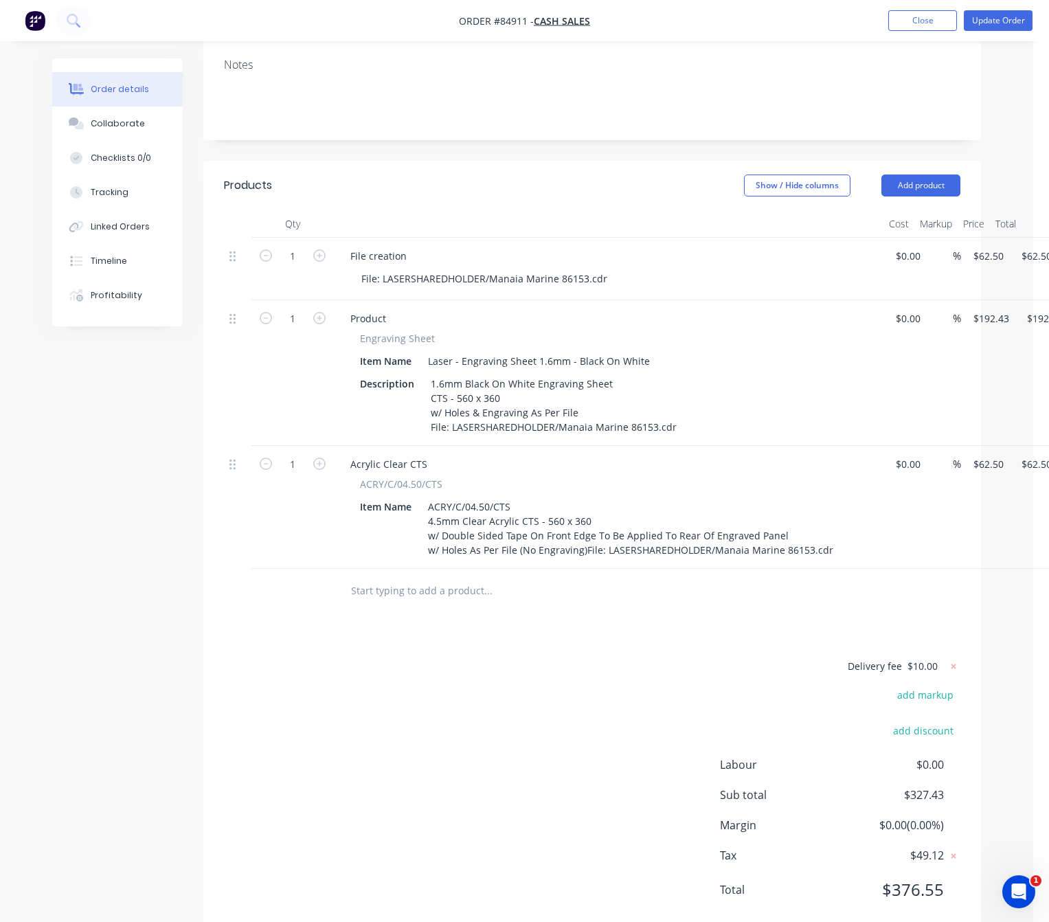
scroll to position [234, 0]
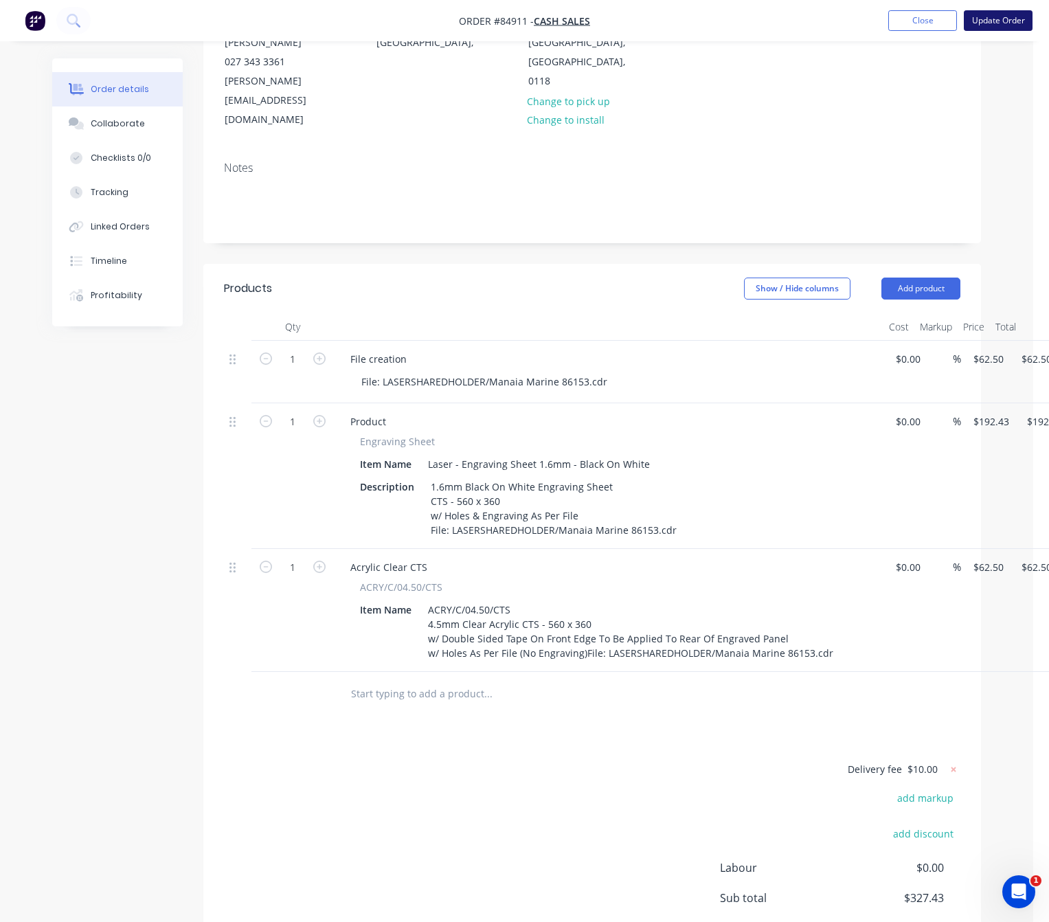
click at [1002, 12] on button "Update Order" at bounding box center [998, 20] width 69 height 21
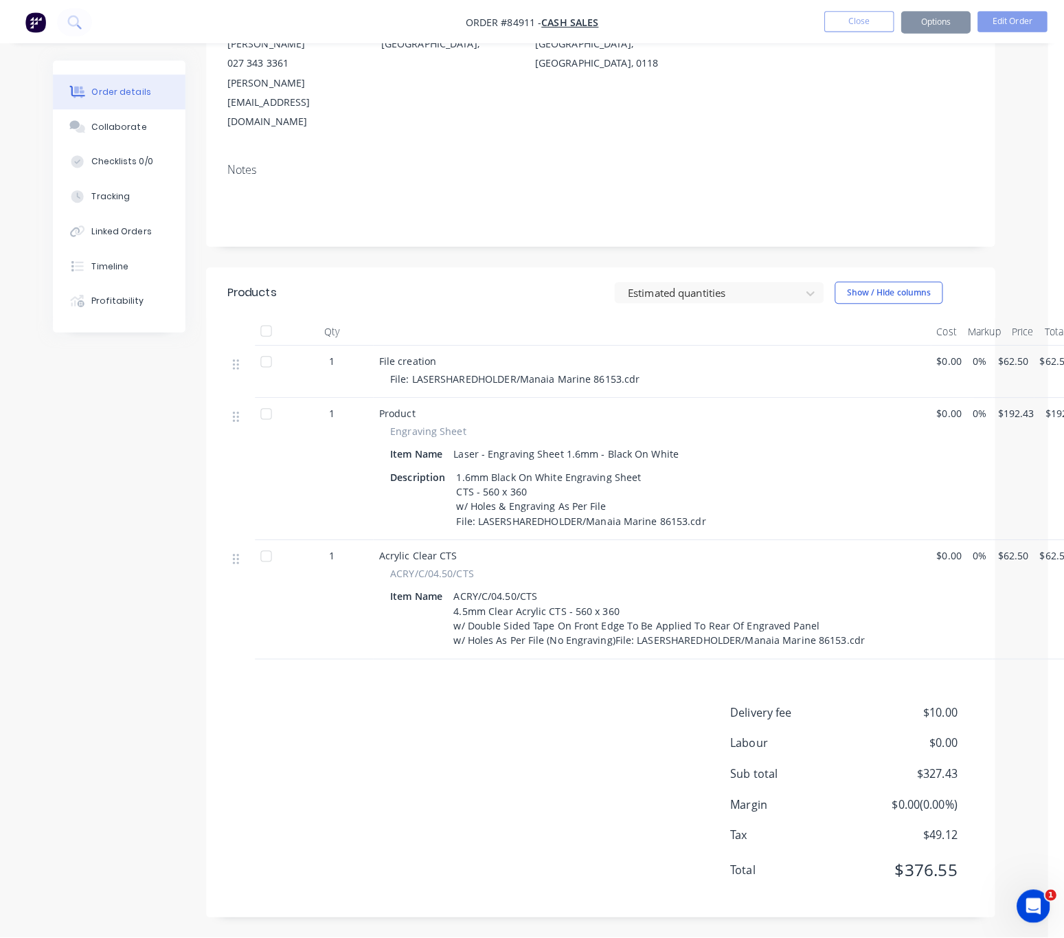
scroll to position [0, 0]
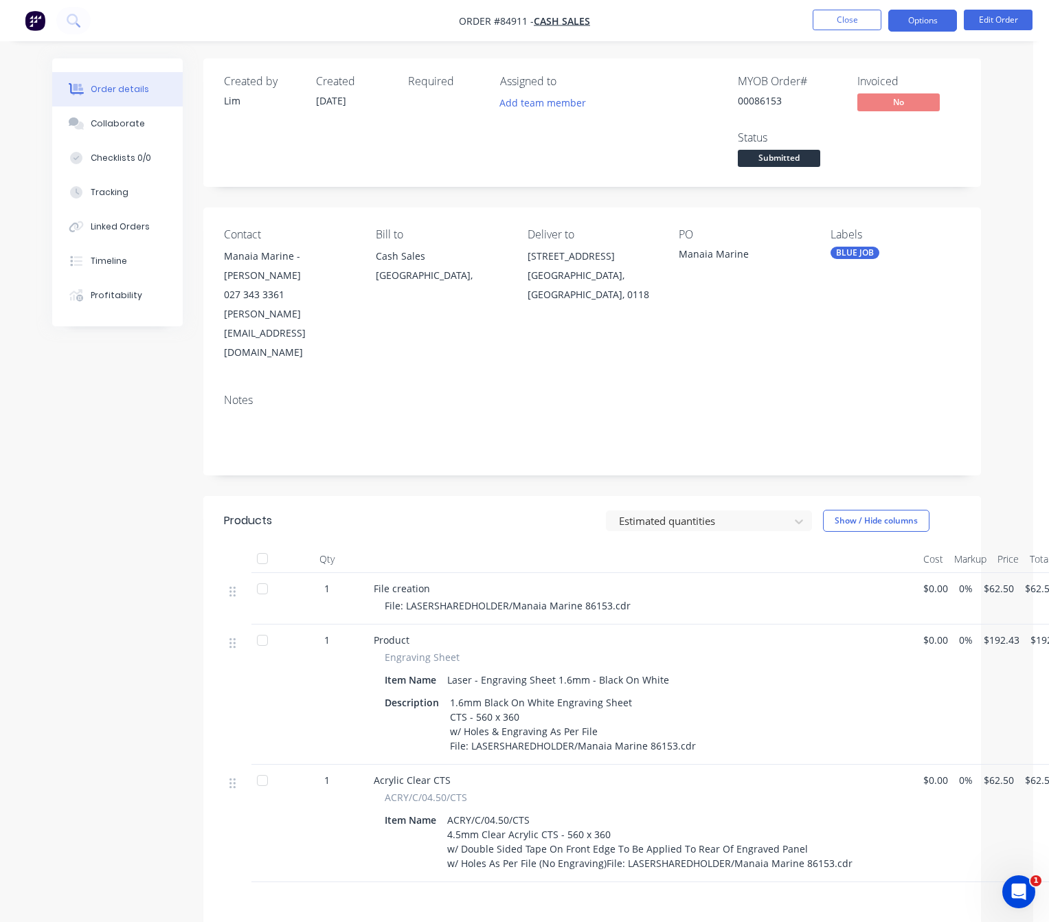
click at [927, 21] on button "Options" at bounding box center [922, 21] width 69 height 22
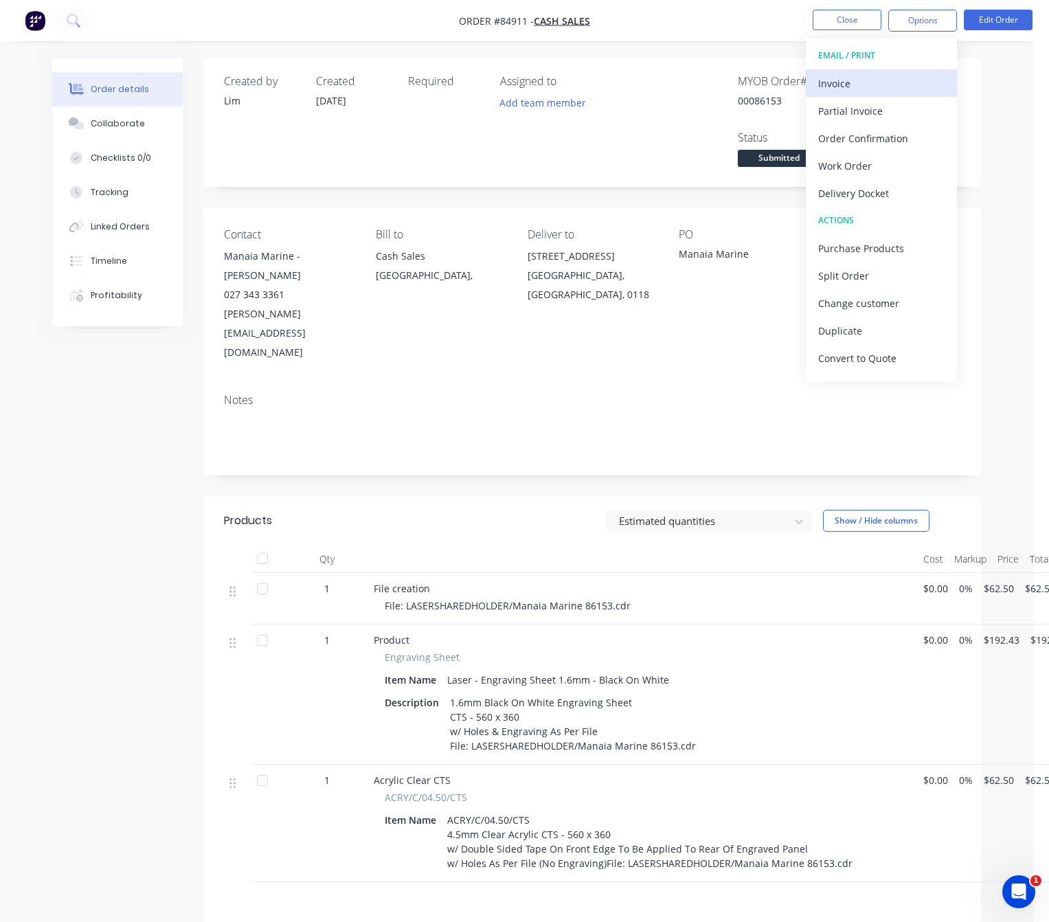
click at [878, 82] on div "Invoice" at bounding box center [881, 83] width 126 height 20
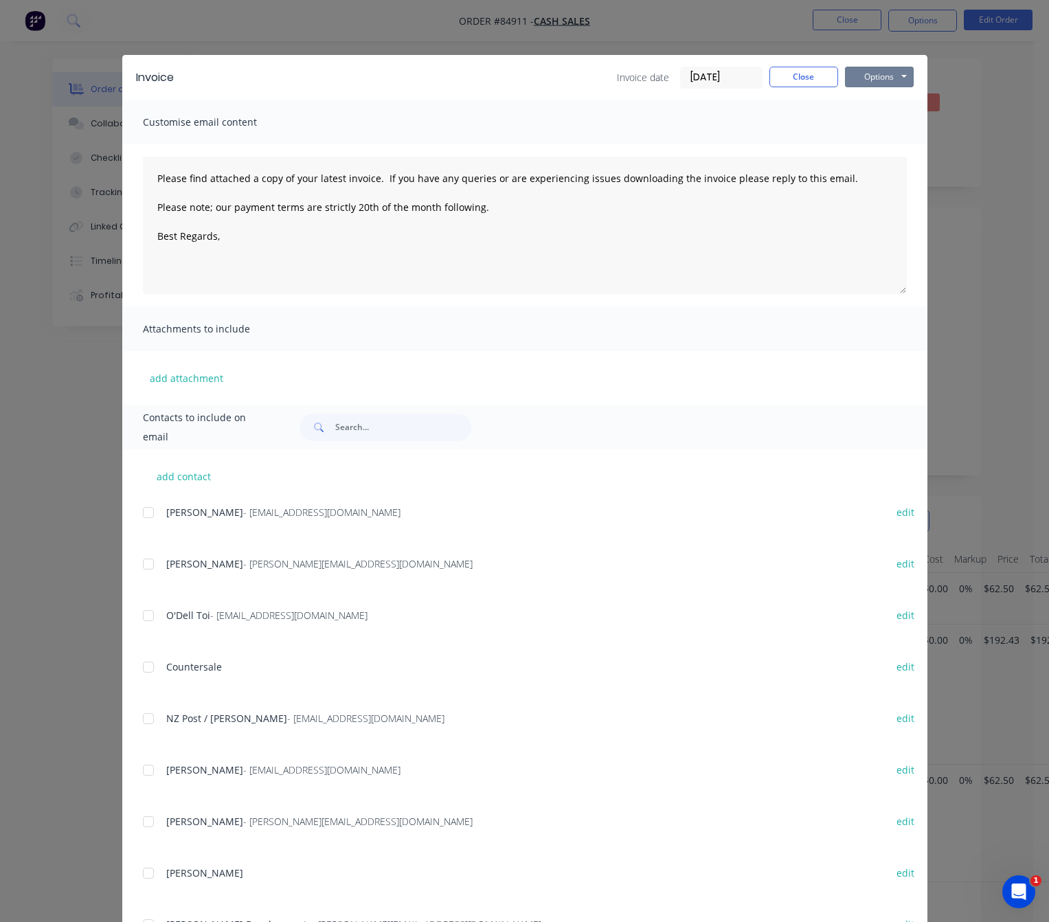
click at [878, 82] on button "Options" at bounding box center [879, 77] width 69 height 21
click at [887, 95] on button "Preview" at bounding box center [889, 101] width 88 height 23
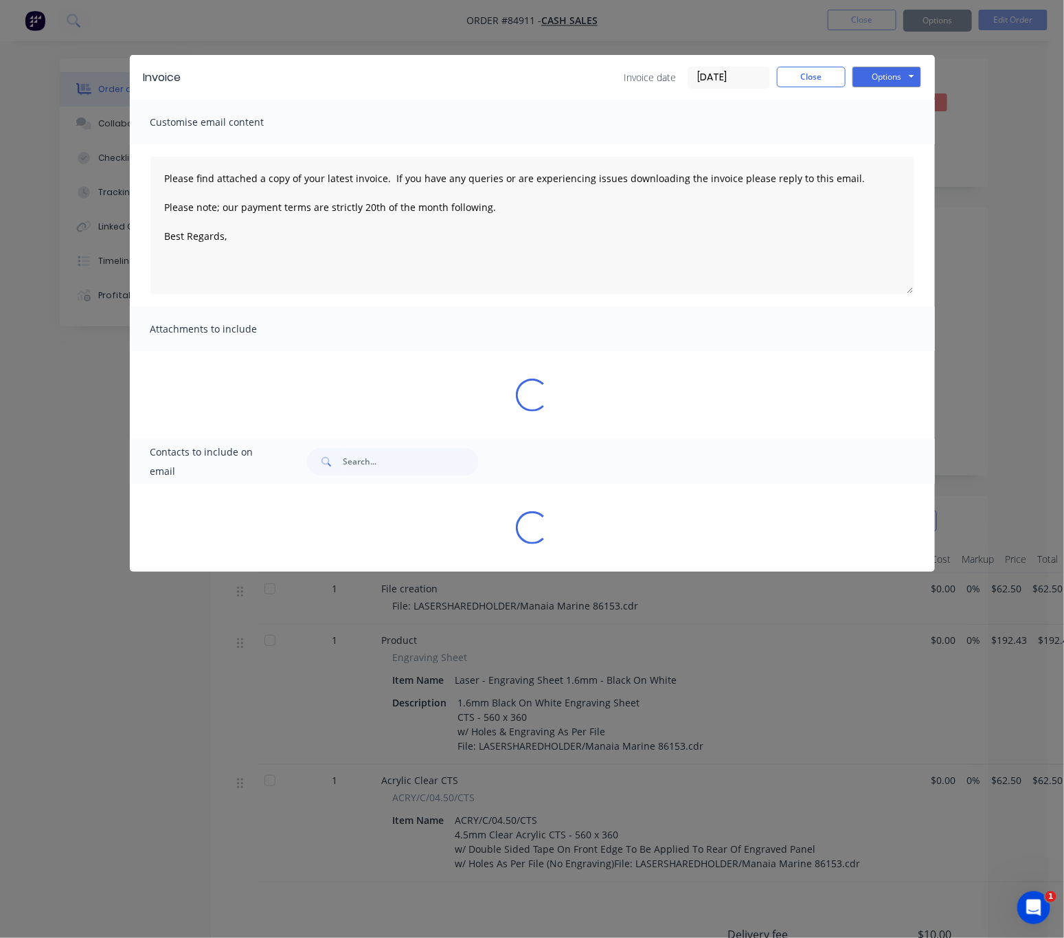
type textarea "Please find attached a copy of your latest invoice. If you have any queries or …"
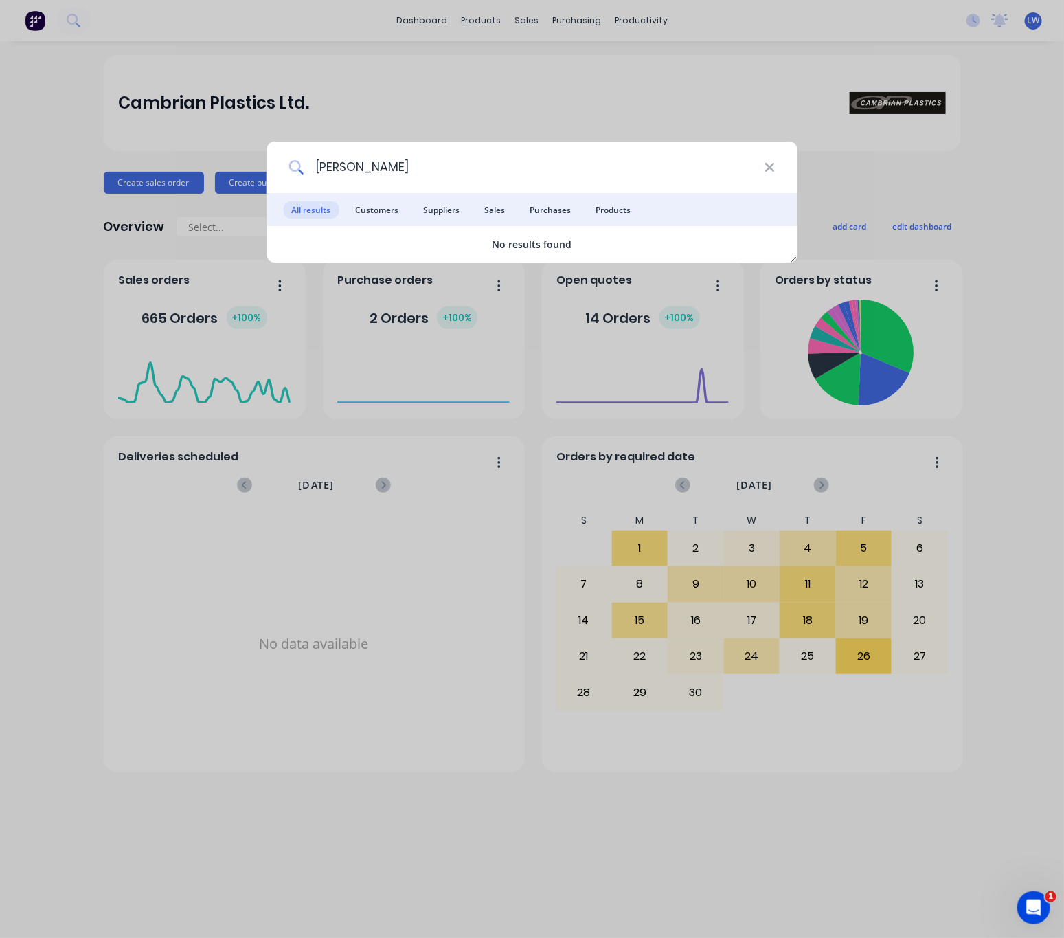
type input "[PERSON_NAME]"
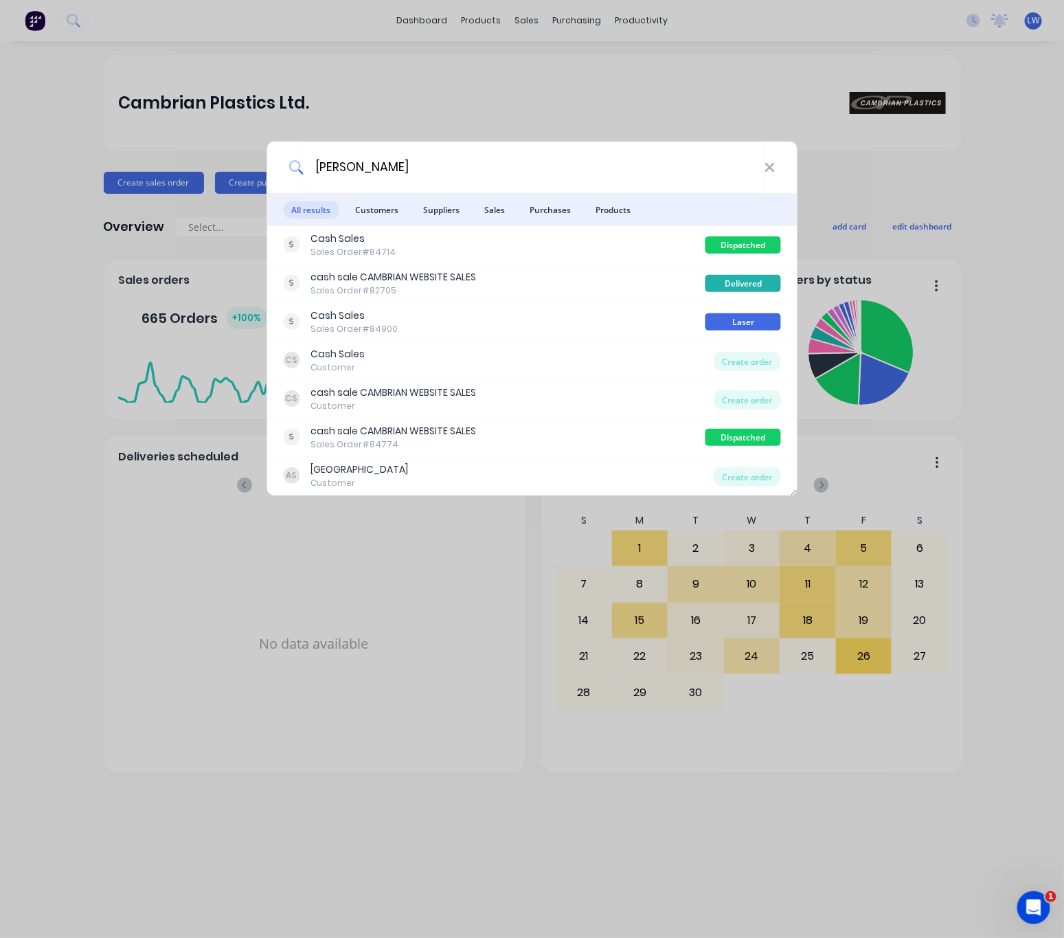
drag, startPoint x: 365, startPoint y: 169, endPoint x: 280, endPoint y: 163, distance: 84.7
click at [280, 163] on div "anton" at bounding box center [532, 168] width 531 height 52
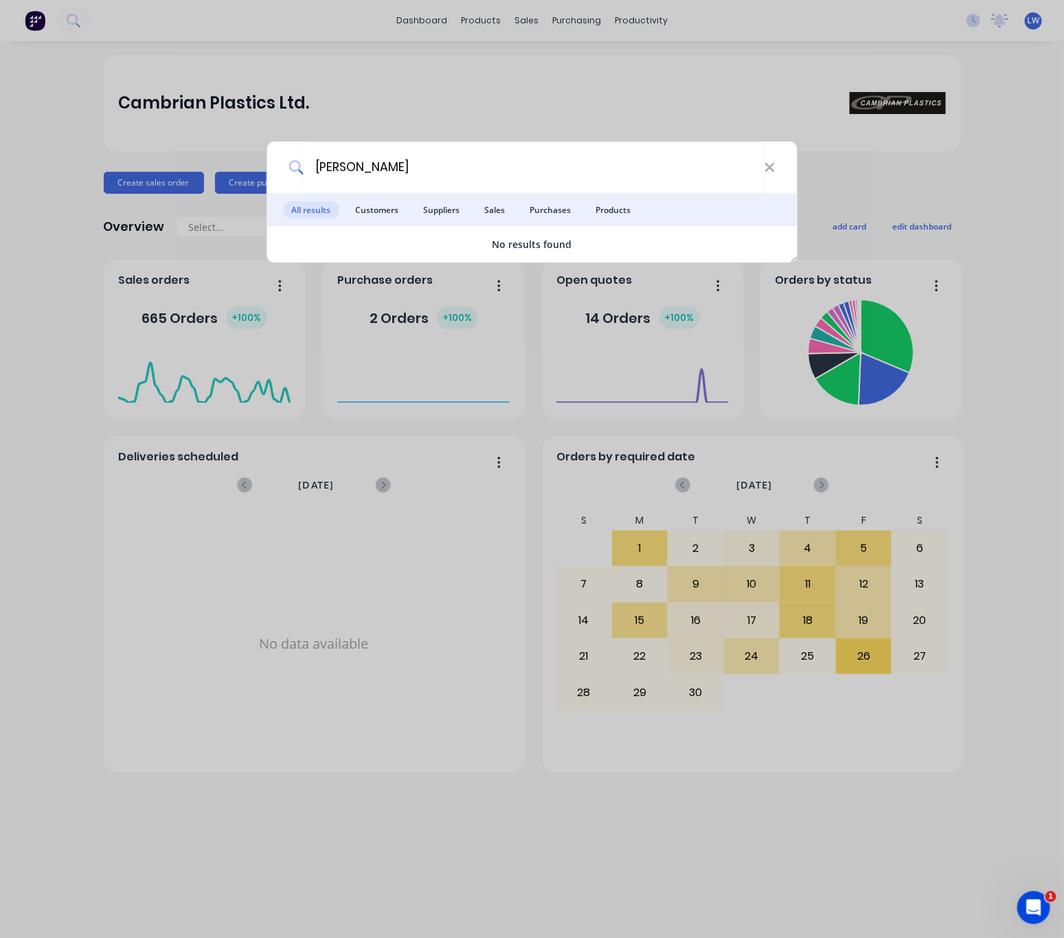
drag, startPoint x: 359, startPoint y: 169, endPoint x: 299, endPoint y: 165, distance: 59.2
click at [299, 165] on div "Finch" at bounding box center [532, 168] width 531 height 52
click at [369, 173] on input "Finch" at bounding box center [534, 168] width 461 height 52
type input "F"
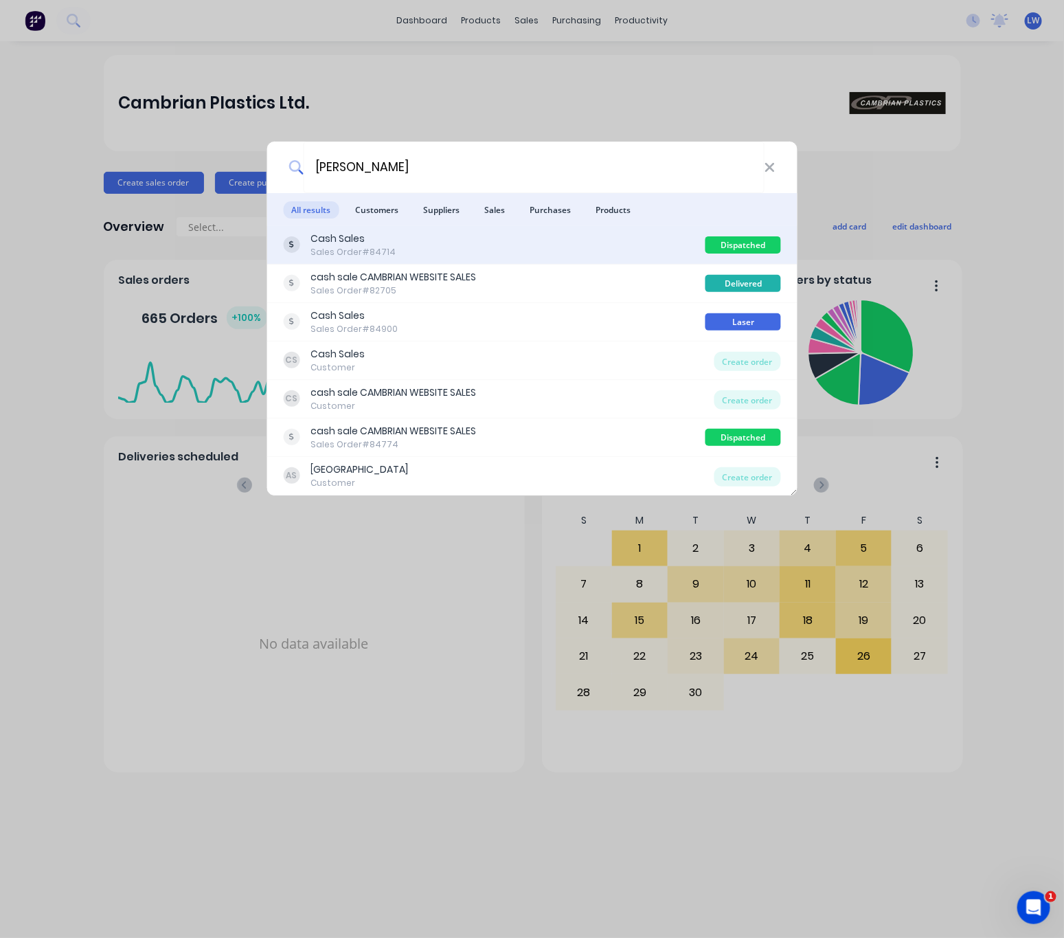
type input "Anton"
click at [606, 252] on div "Cash Sales Sales Order #84714" at bounding box center [494, 244] width 422 height 27
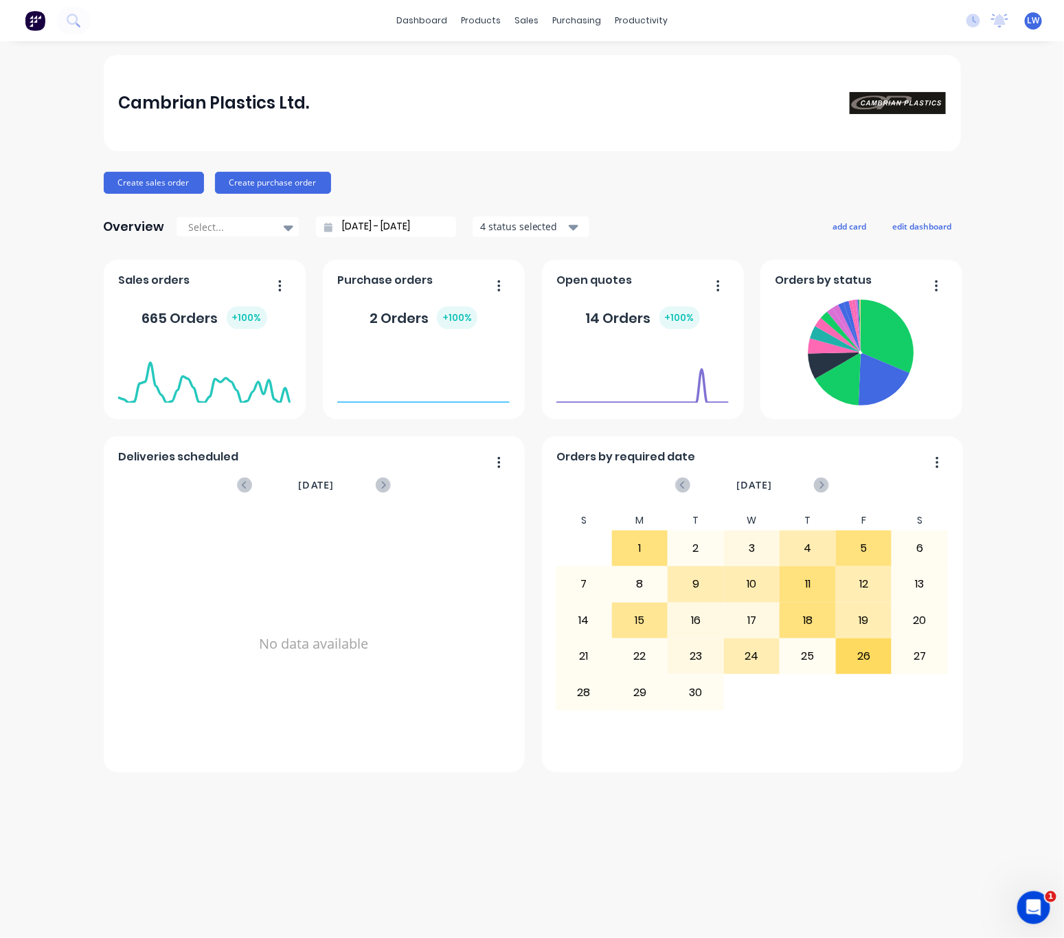
click at [49, 23] on div at bounding box center [45, 20] width 91 height 27
click at [75, 25] on icon at bounding box center [73, 20] width 13 height 13
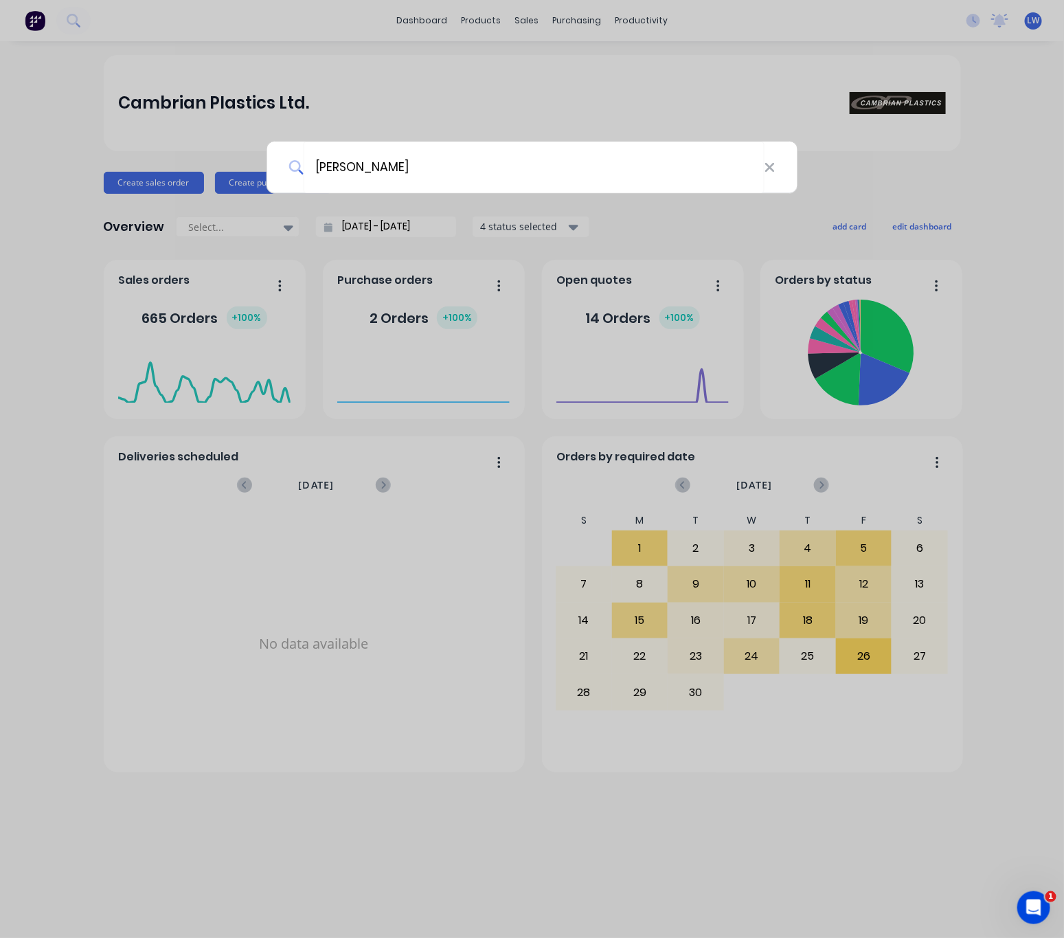
type input "anton"
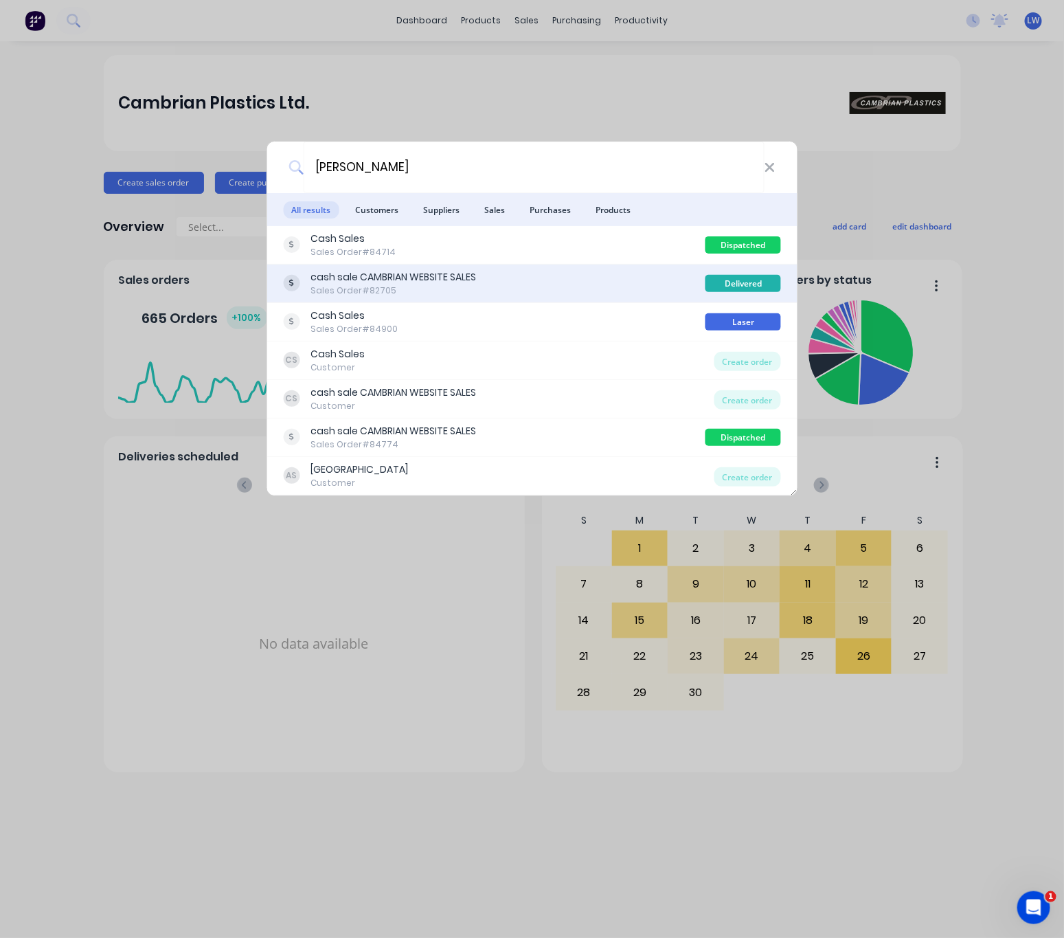
click at [574, 282] on div "cash sale CAMBRIAN WEBSITE SALES Sales Order #82705" at bounding box center [494, 283] width 422 height 27
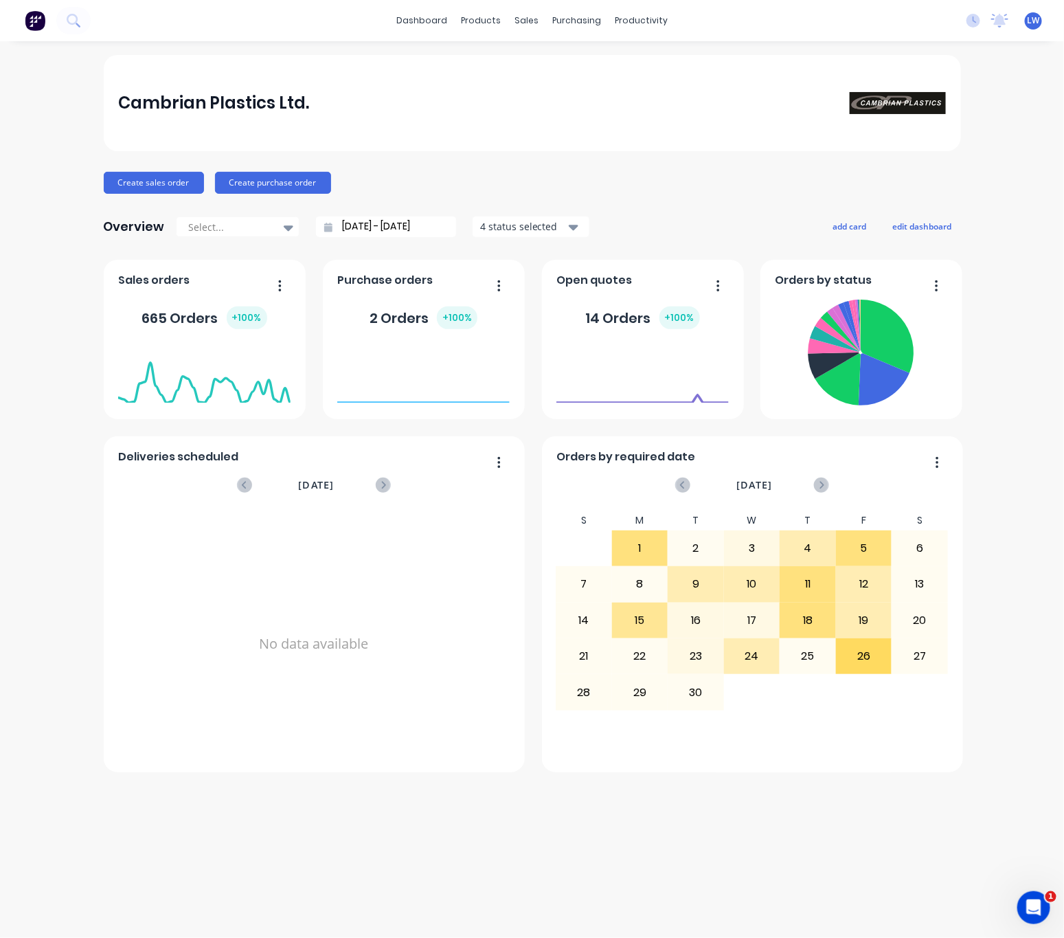
click at [87, 31] on div at bounding box center [45, 20] width 91 height 27
click at [63, 16] on button at bounding box center [73, 20] width 34 height 27
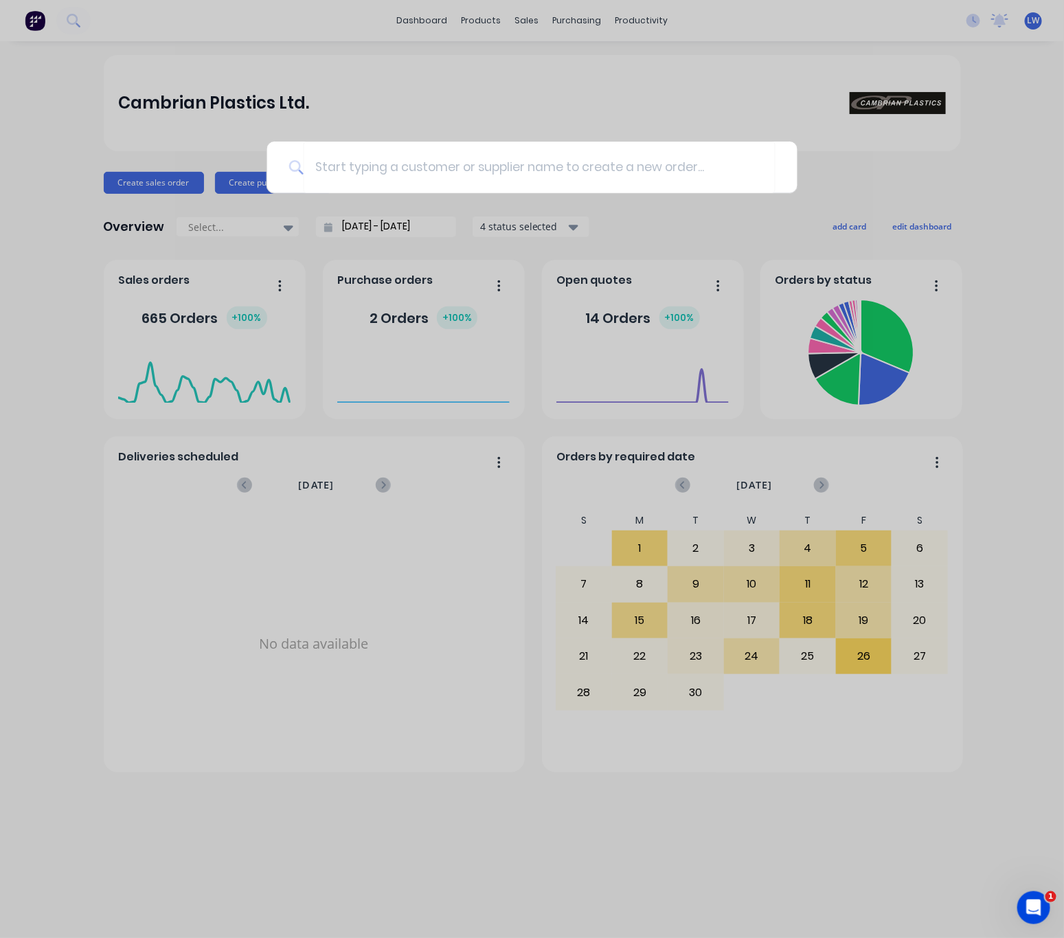
click at [433, 283] on div at bounding box center [532, 469] width 1064 height 938
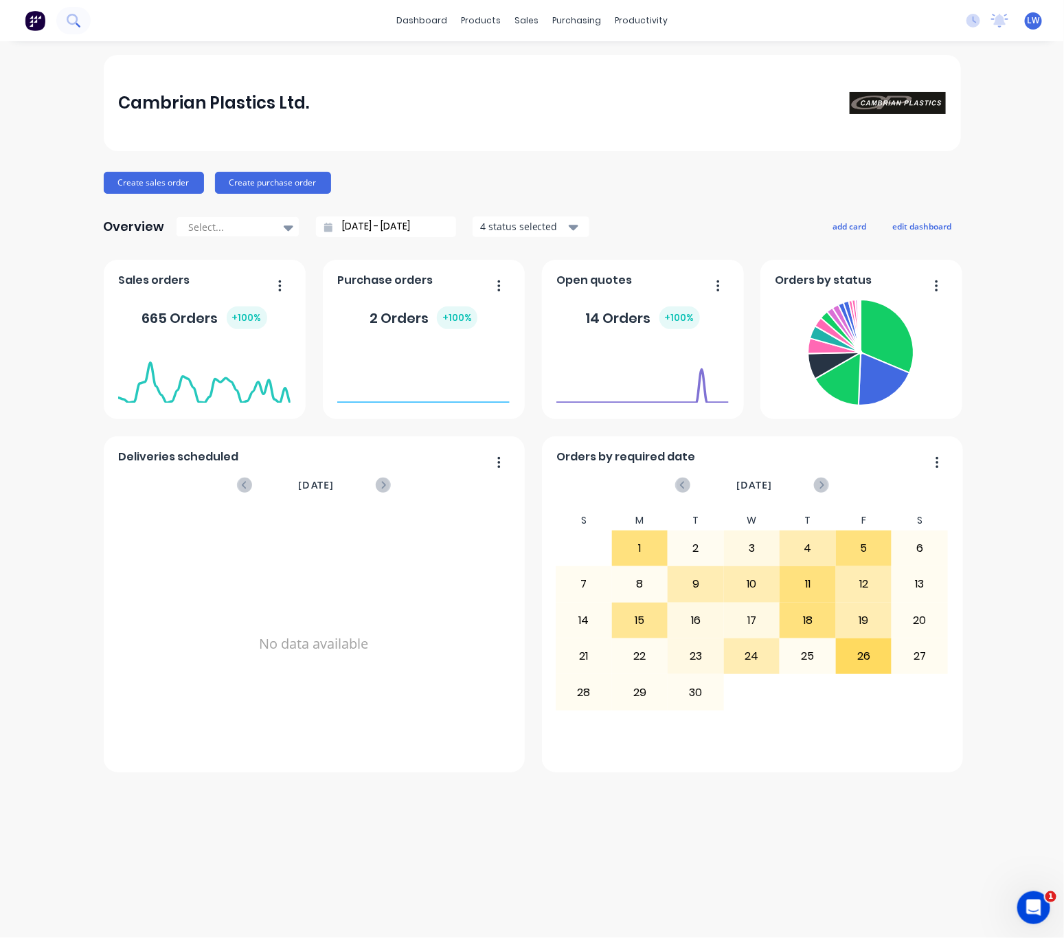
click at [80, 29] on button at bounding box center [73, 20] width 34 height 27
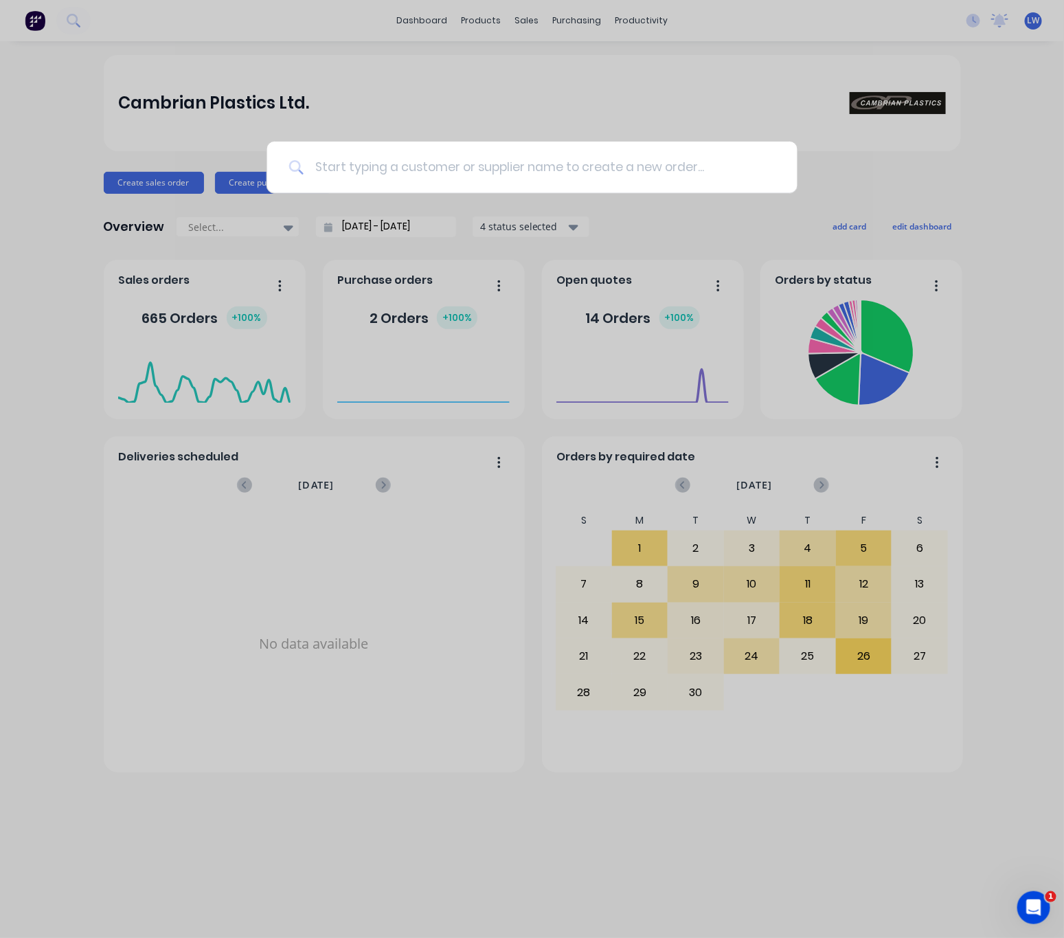
click at [479, 168] on input at bounding box center [540, 168] width 472 height 52
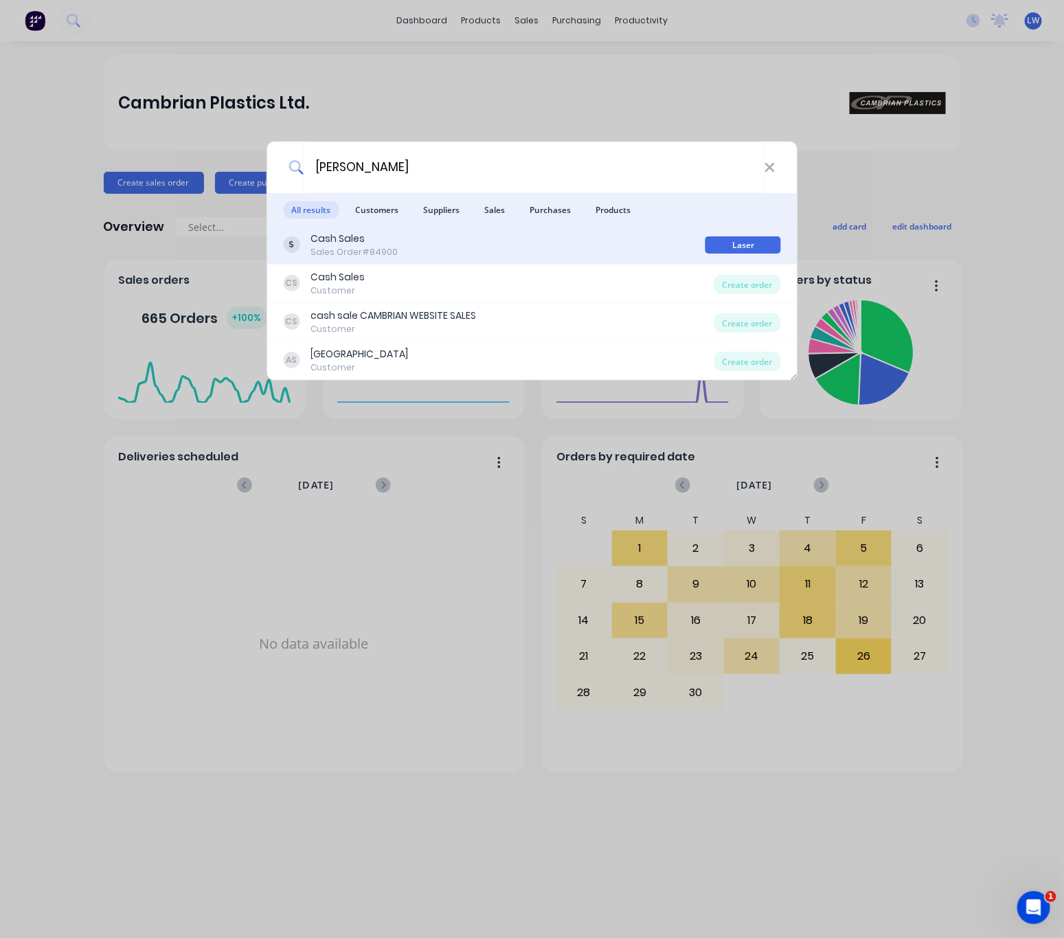
type input "anton"
click at [484, 229] on div "Cash Sales Sales Order #84900 Laser" at bounding box center [532, 245] width 531 height 38
click at [506, 250] on div "Cash Sales Sales Order #84900" at bounding box center [494, 244] width 422 height 27
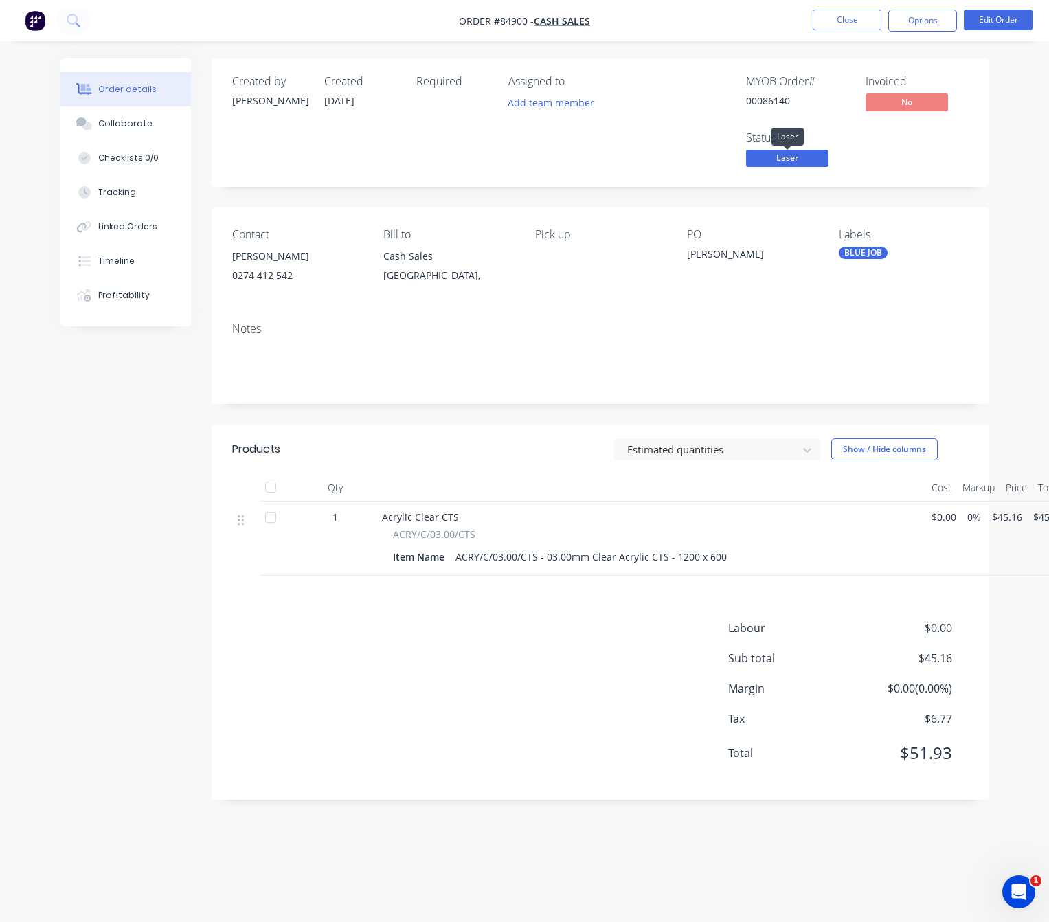
click at [798, 157] on span "Laser" at bounding box center [787, 158] width 82 height 17
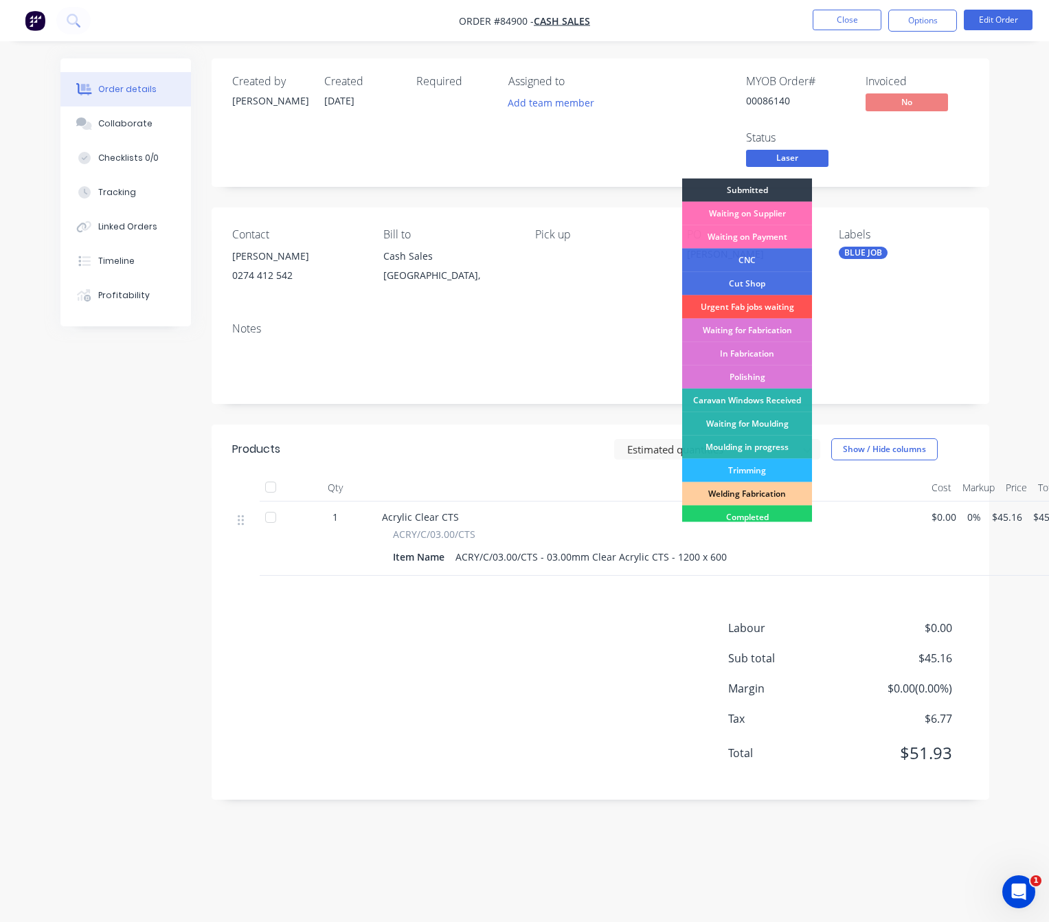
click at [113, 442] on div "Created by Jess Created 26/09/25 Required Assigned to Add team member MYOB Orde…" at bounding box center [524, 439] width 929 height 762
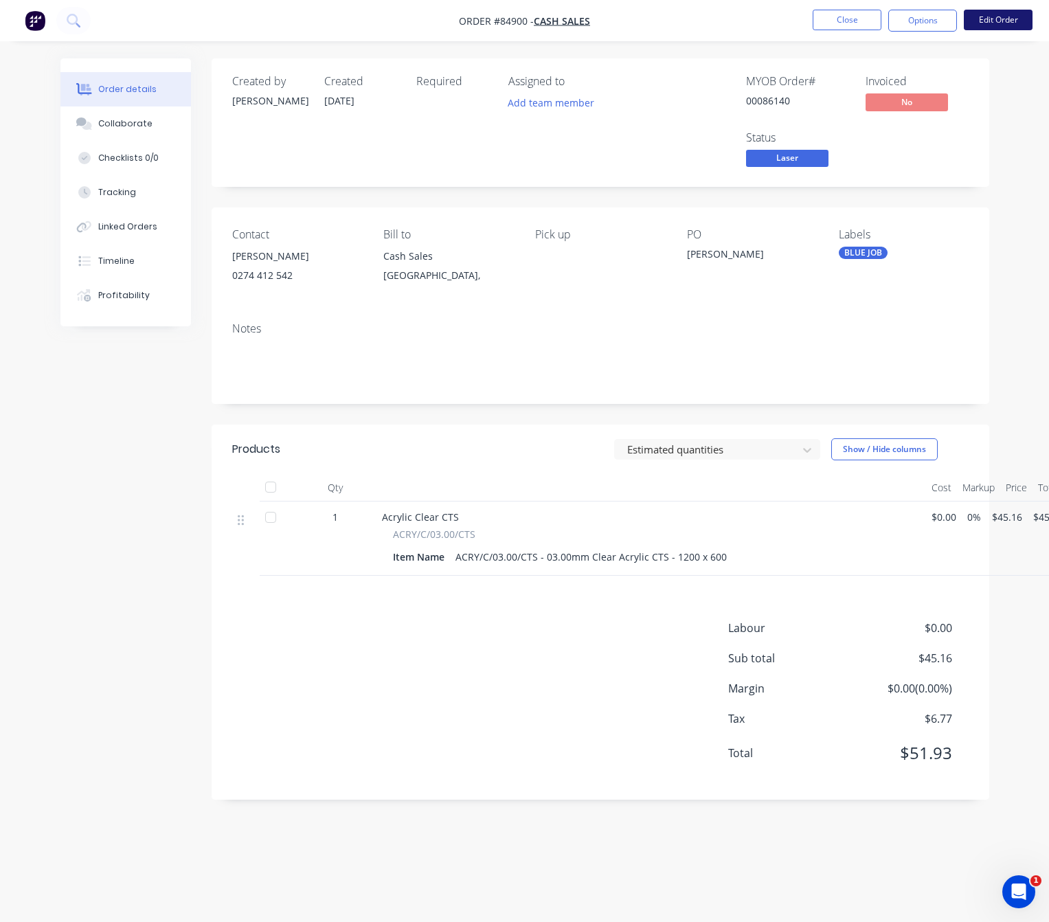
click at [1015, 19] on button "Edit Order" at bounding box center [998, 20] width 69 height 21
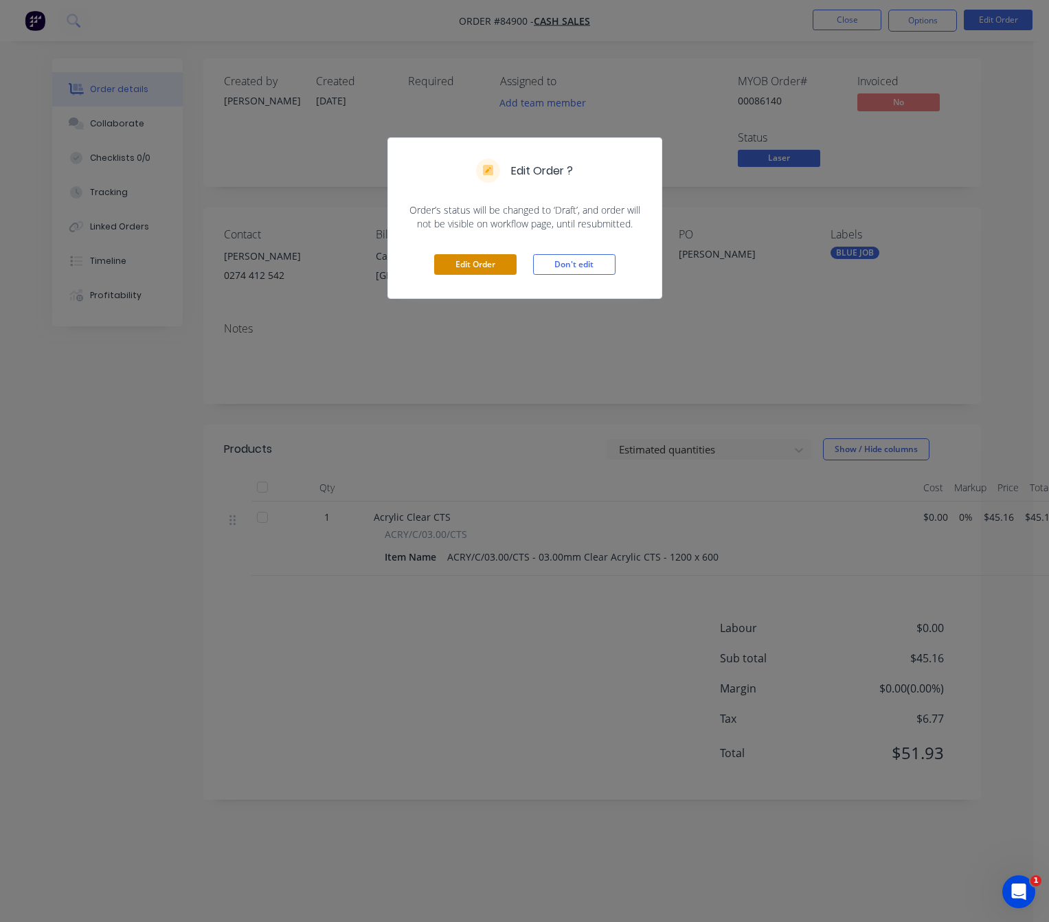
click at [464, 266] on button "Edit Order" at bounding box center [475, 264] width 82 height 21
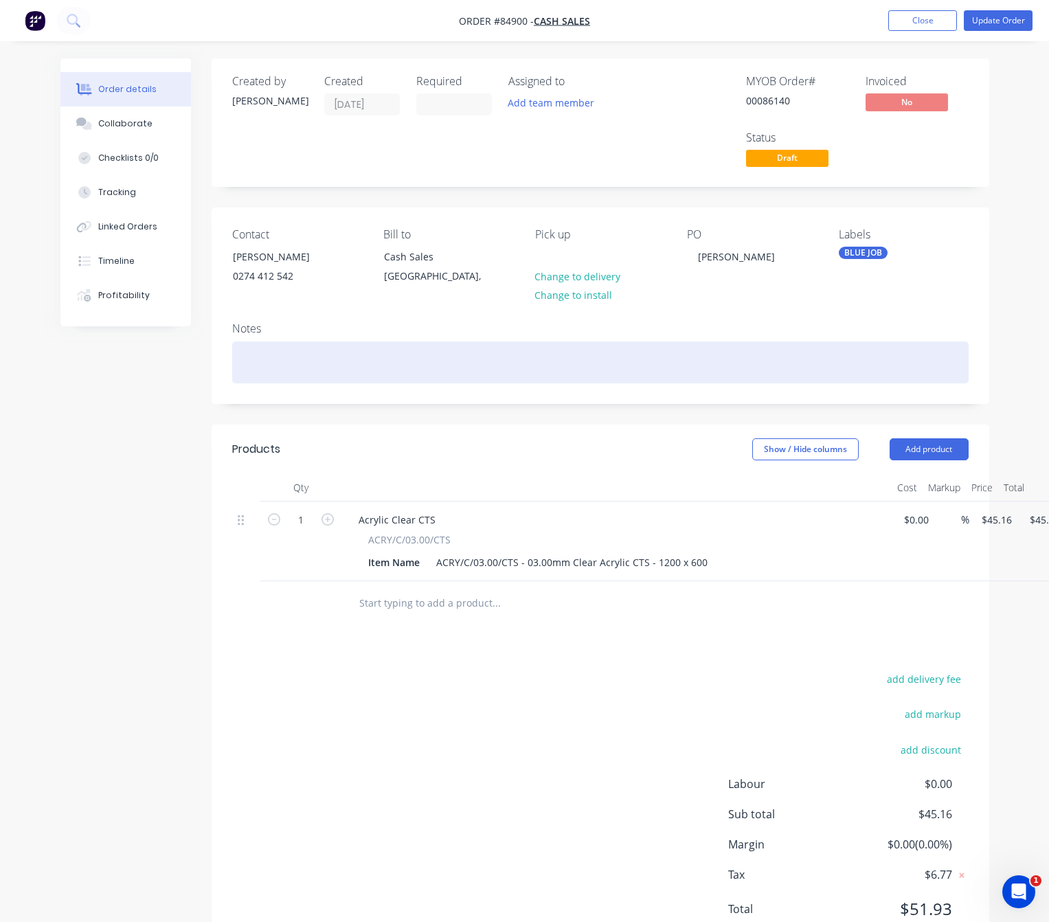
click at [293, 367] on div at bounding box center [600, 362] width 736 height 42
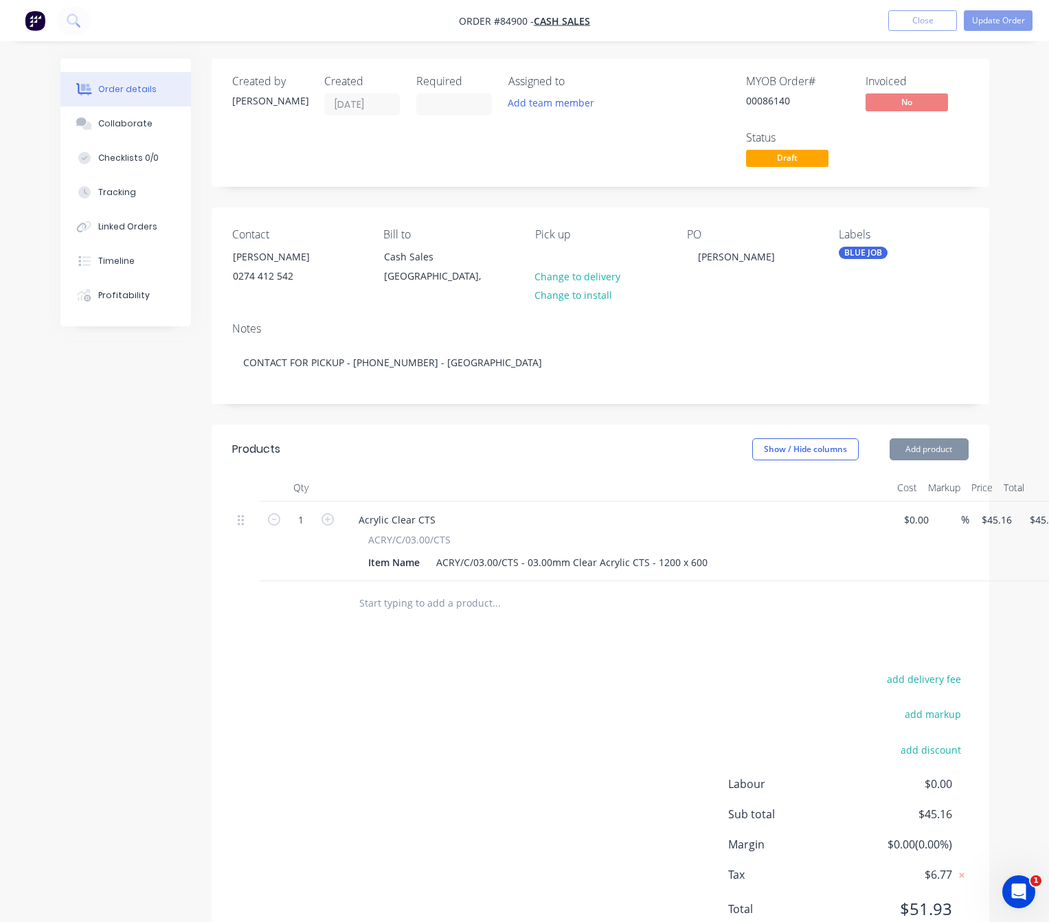
click at [354, 758] on div "add delivery fee add markup add discount Labour $0.00 Sub total $45.16 Margin $…" at bounding box center [600, 802] width 736 height 265
click at [1006, 15] on button "Update Order" at bounding box center [998, 20] width 69 height 21
